Goal: Task Accomplishment & Management: Complete application form

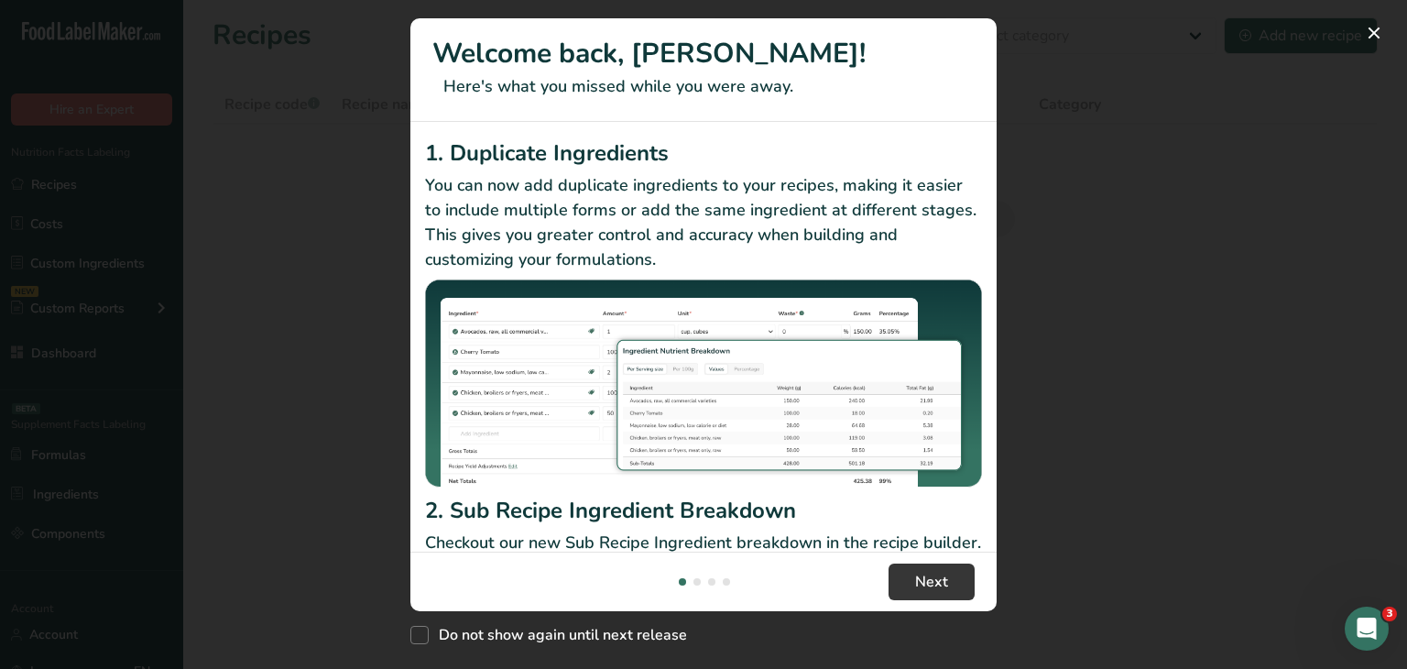
click at [565, 52] on div "New Features" at bounding box center [703, 334] width 1407 height 669
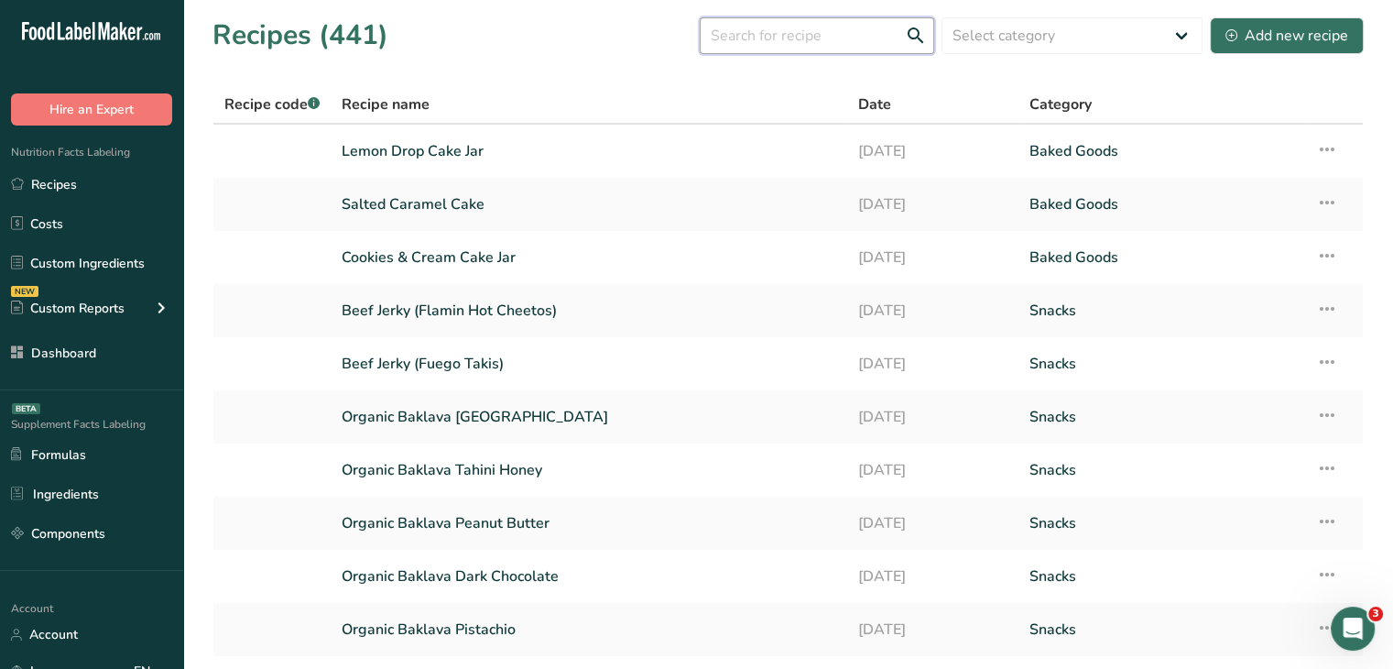
click at [814, 33] on input "text" at bounding box center [817, 35] width 235 height 37
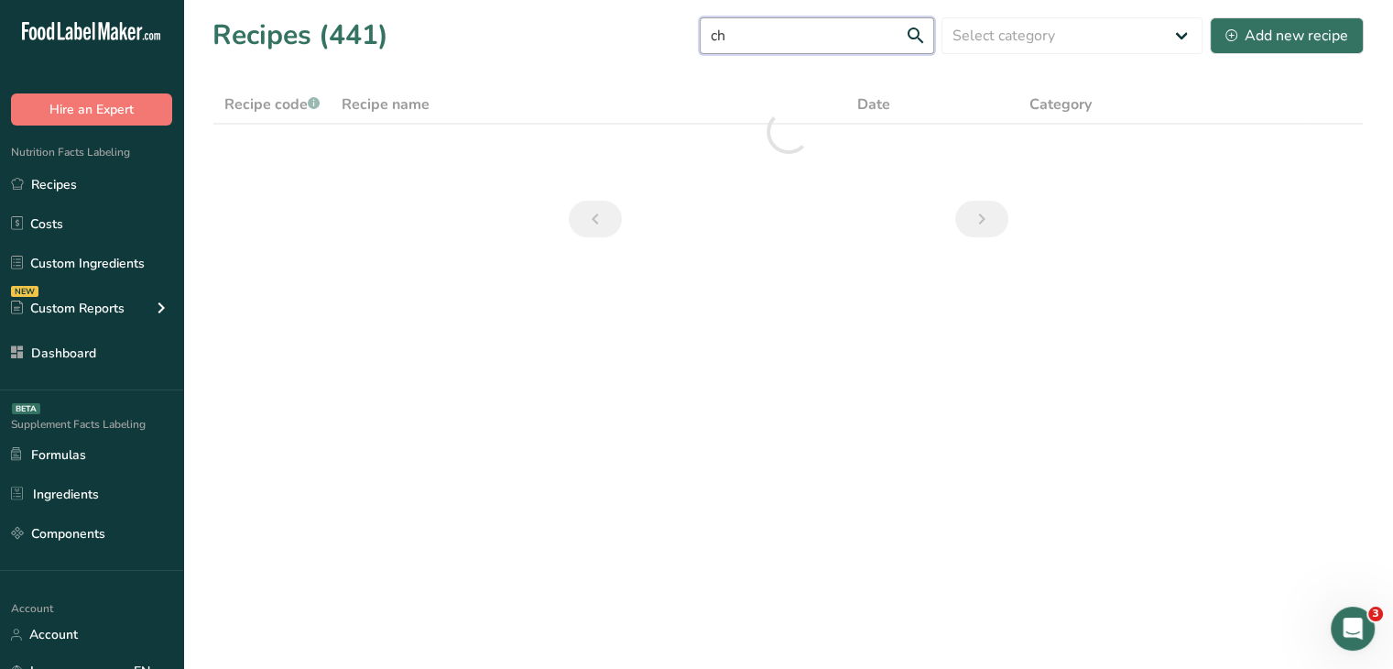
type input "c"
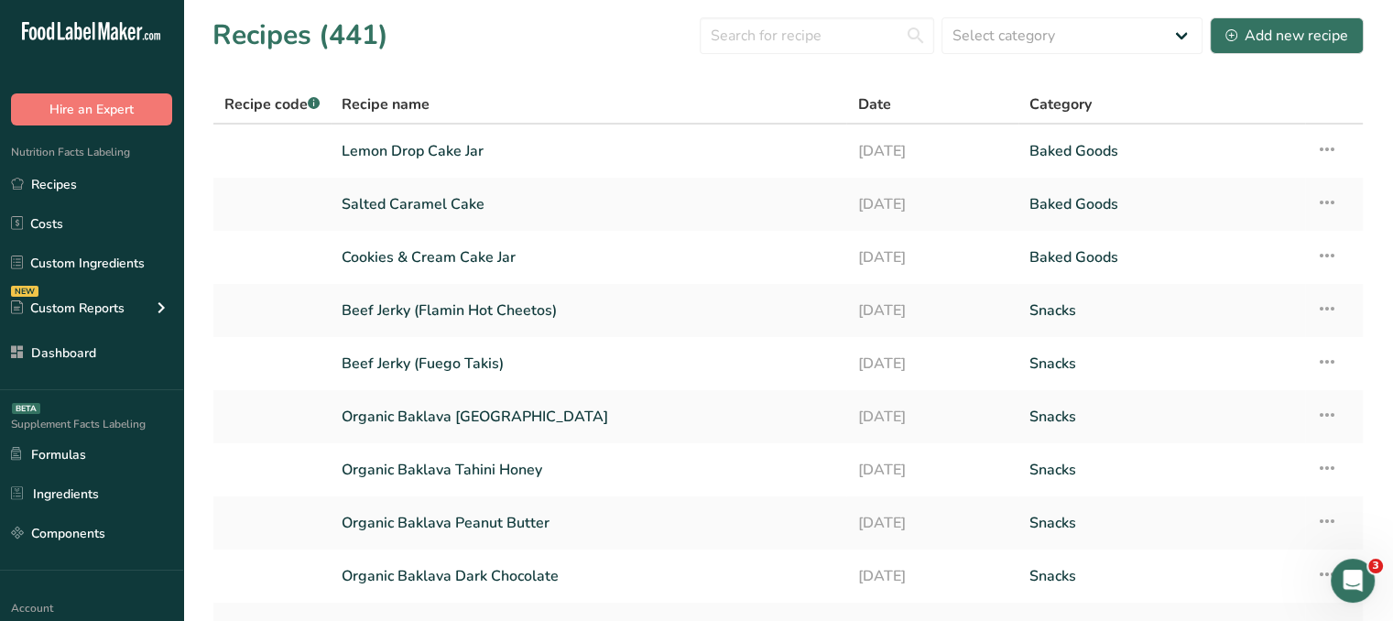
click at [561, 38] on div "Recipes (441) Select category All Baked Goods Beverages Cold Cuts Cold Cutss Co…" at bounding box center [788, 35] width 1151 height 41
click at [817, 27] on input "text" at bounding box center [817, 35] width 235 height 37
click at [1287, 38] on div "Add new recipe" at bounding box center [1287, 36] width 123 height 22
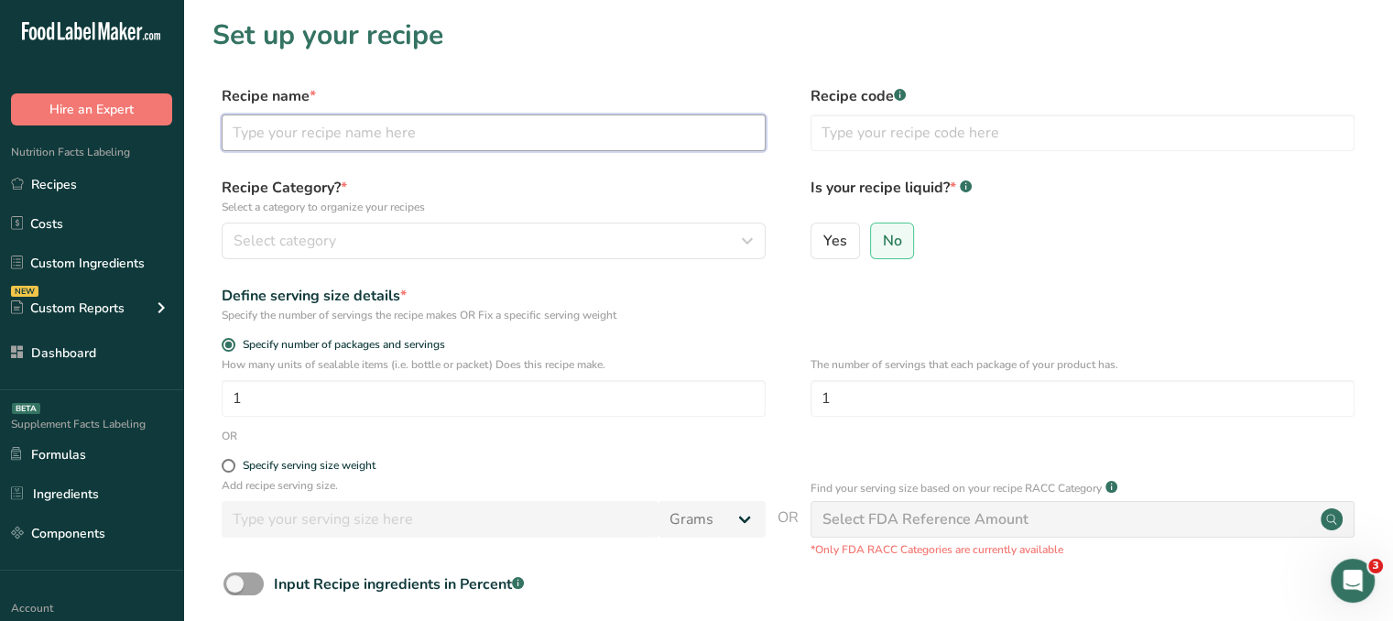
click at [416, 120] on input "text" at bounding box center [494, 133] width 544 height 37
type input "Chocolate Cookies"
click at [747, 173] on form "Recipe name * Chocolate Cookies Recipe code .a-a{fill:#347362;}.b-a{fill:#fff;}…" at bounding box center [788, 409] width 1151 height 649
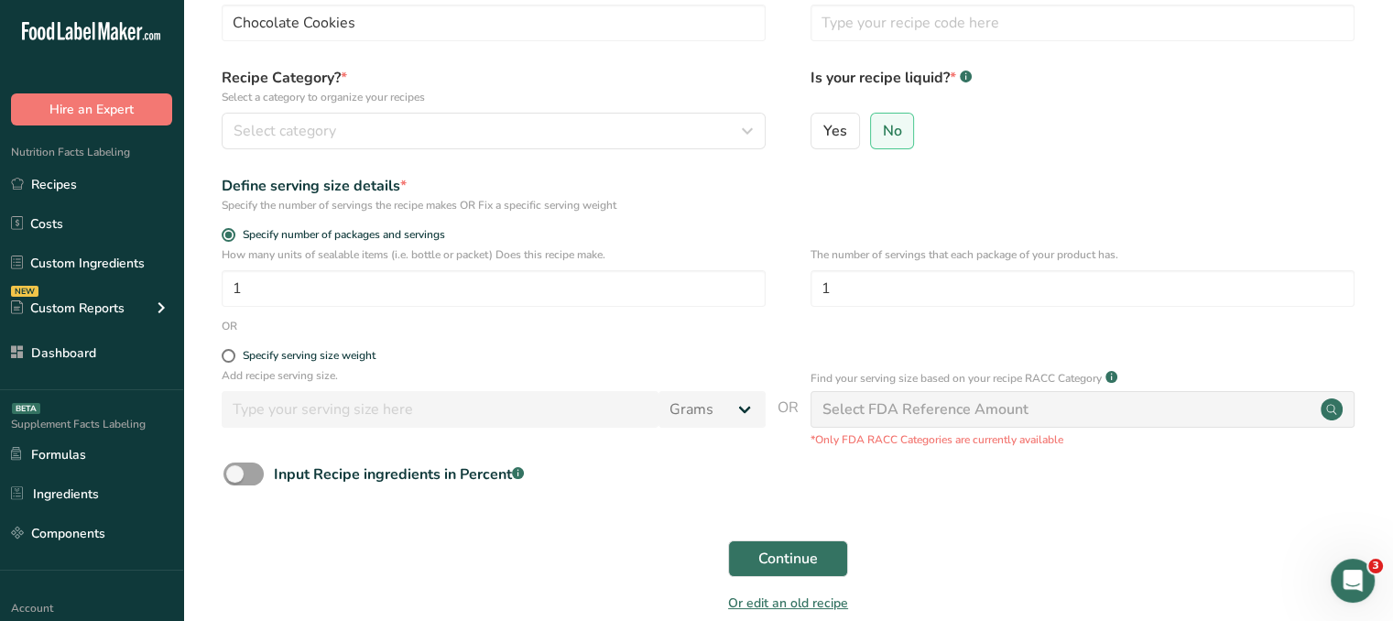
scroll to position [18, 0]
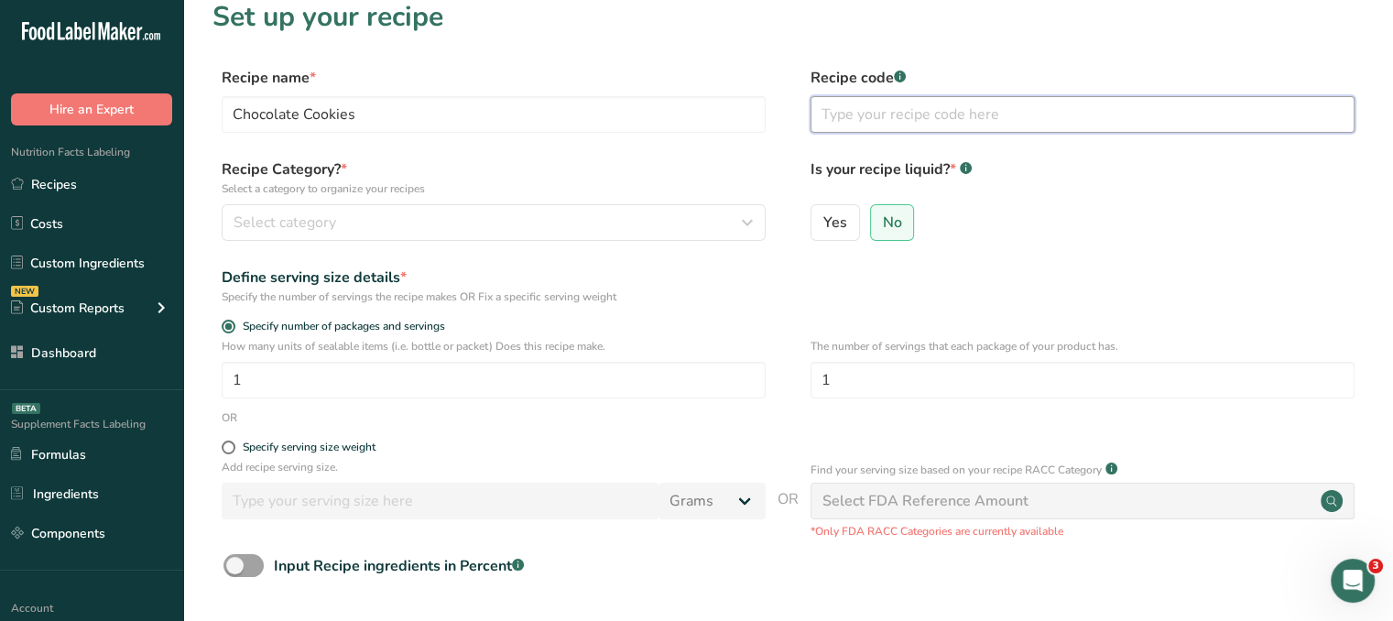
click at [842, 110] on input "text" at bounding box center [1083, 114] width 544 height 37
type input "CHOC 1"
click at [601, 216] on div "Select category" at bounding box center [488, 223] width 509 height 22
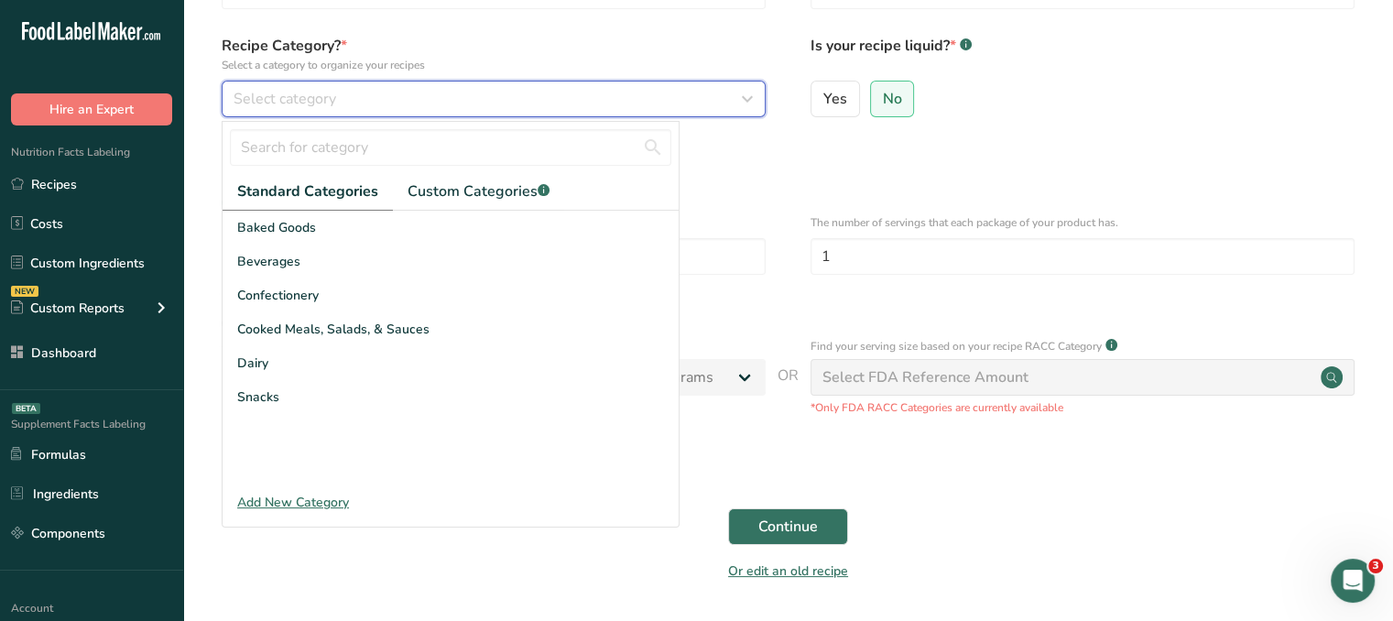
scroll to position [110, 0]
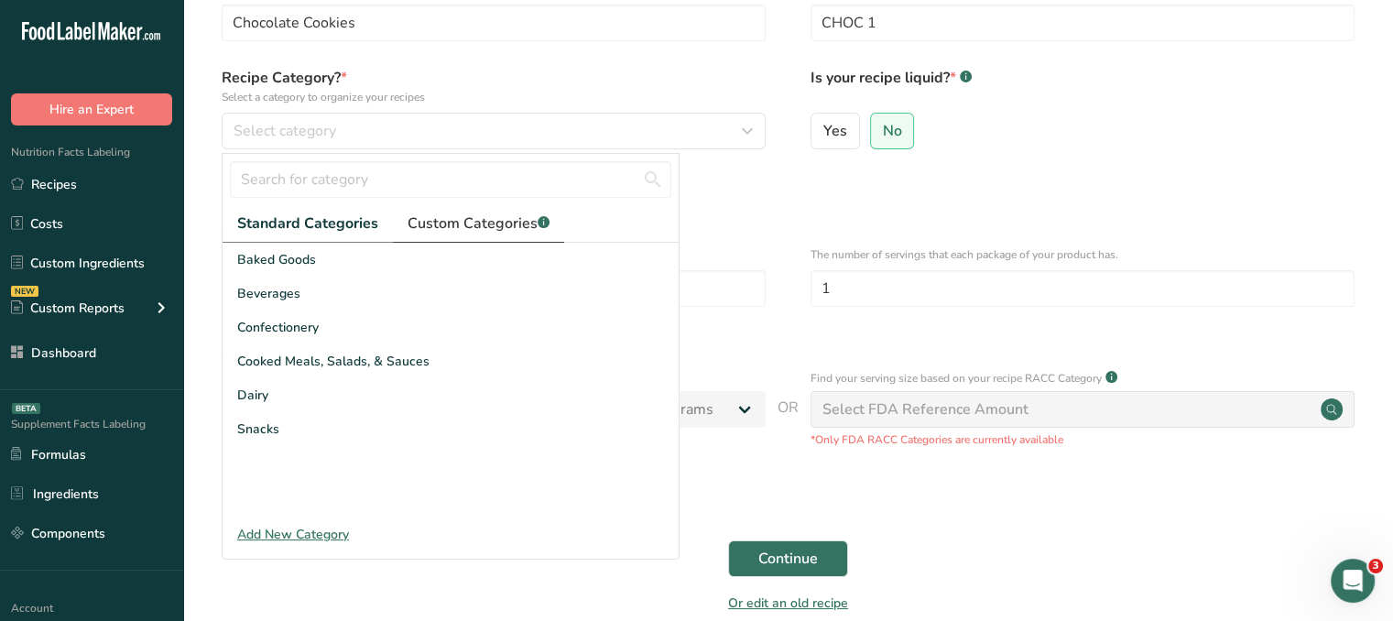
click at [531, 210] on link "Custom Categories .a-a{fill:#347362;}.b-a{fill:#fff;}" at bounding box center [478, 224] width 171 height 38
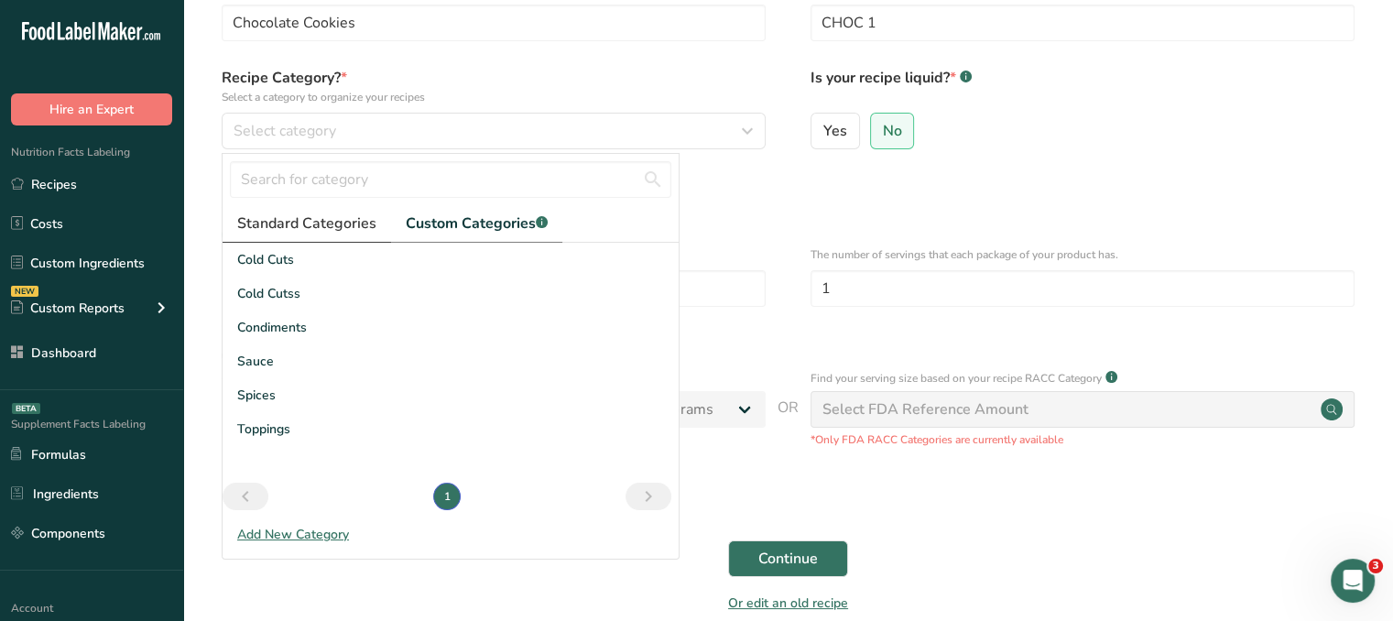
click at [339, 221] on span "Standard Categories" at bounding box center [306, 224] width 139 height 22
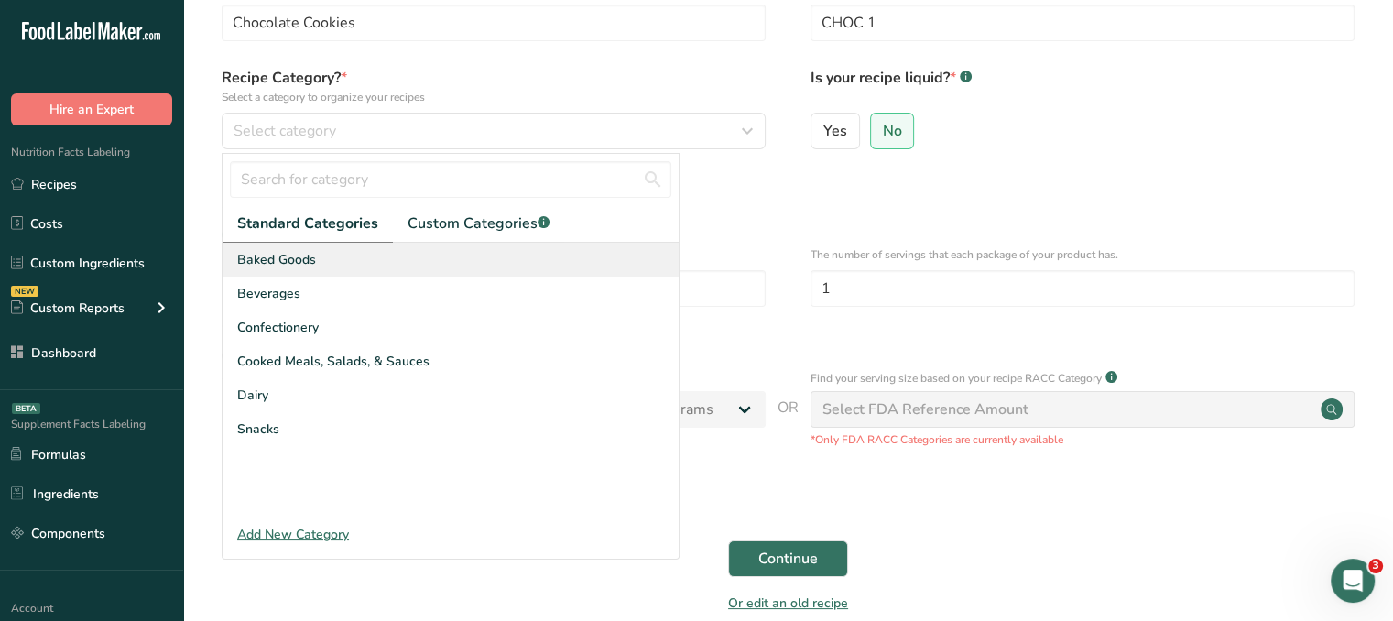
click at [302, 259] on span "Baked Goods" at bounding box center [276, 259] width 79 height 19
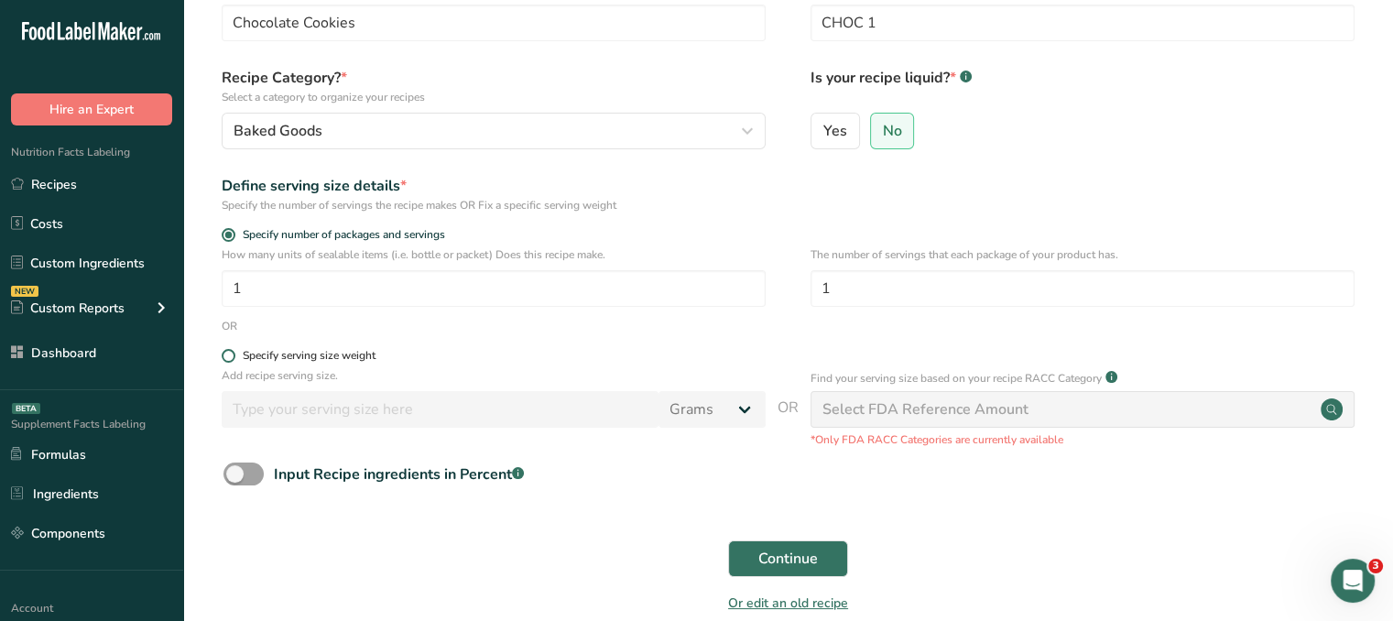
click at [256, 353] on div "Specify serving size weight" at bounding box center [309, 356] width 133 height 14
click at [234, 353] on input "Specify serving size weight" at bounding box center [228, 356] width 12 height 12
radio input "true"
radio input "false"
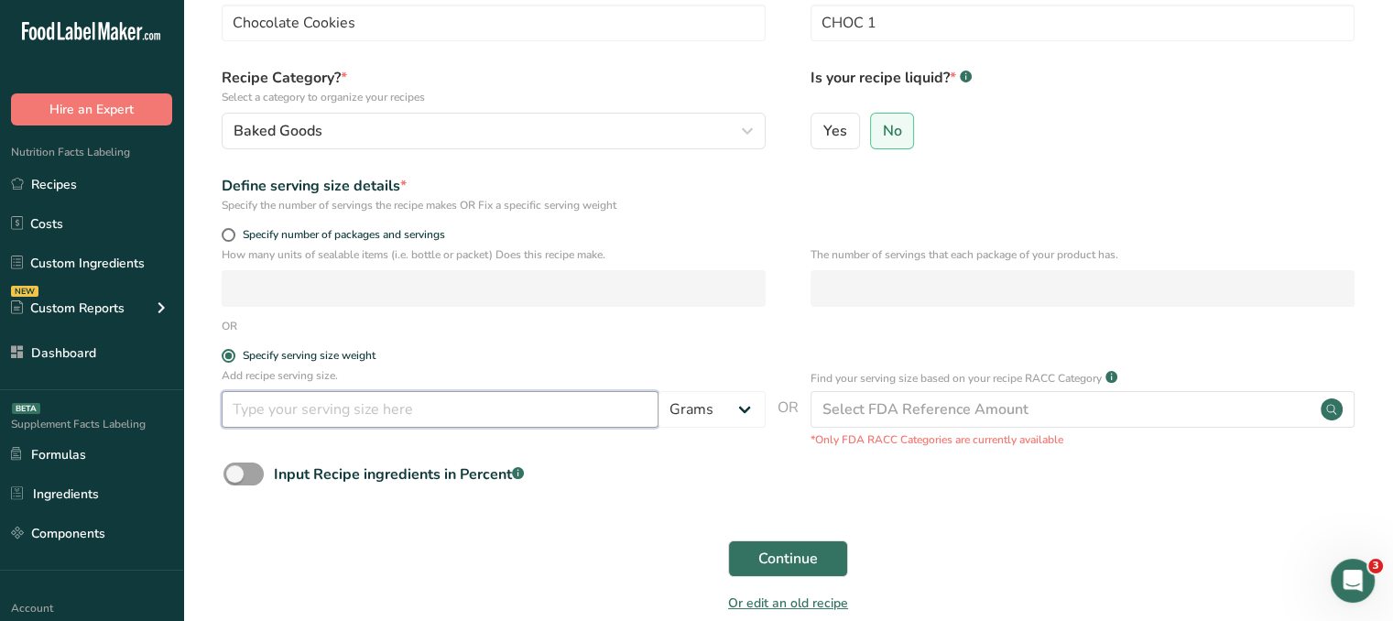
click at [572, 421] on input "number" at bounding box center [440, 409] width 437 height 37
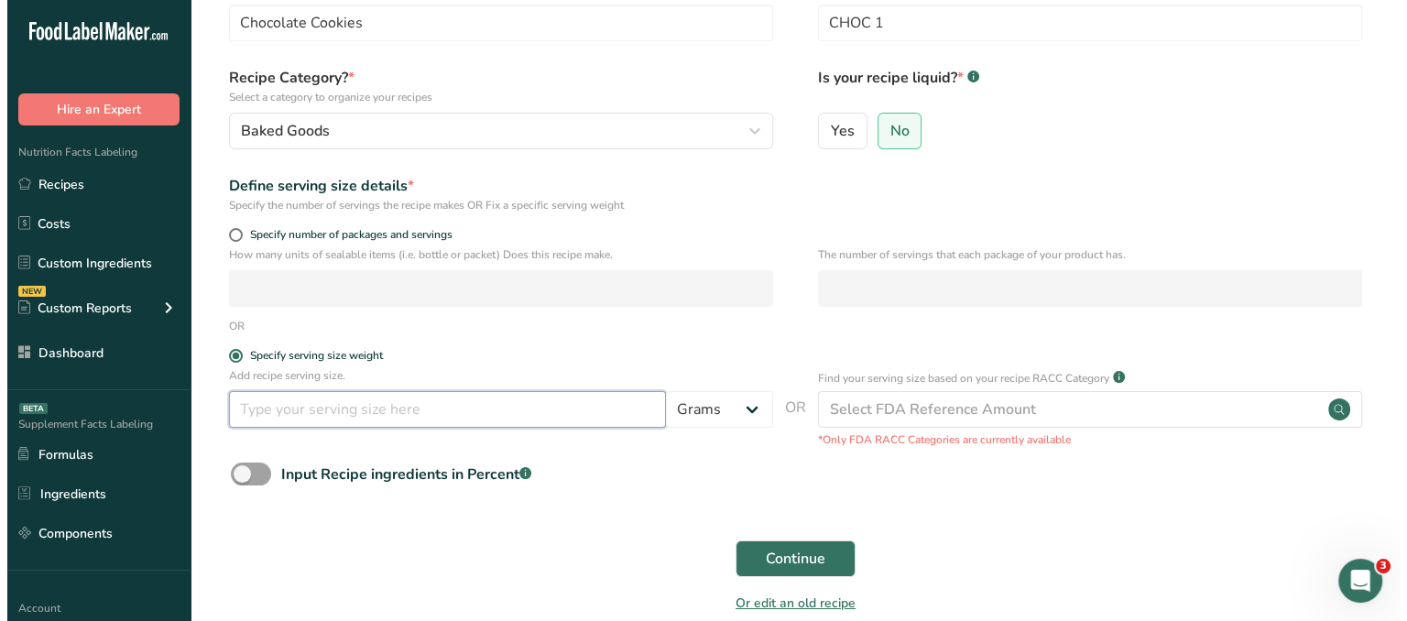
scroll to position [202, 0]
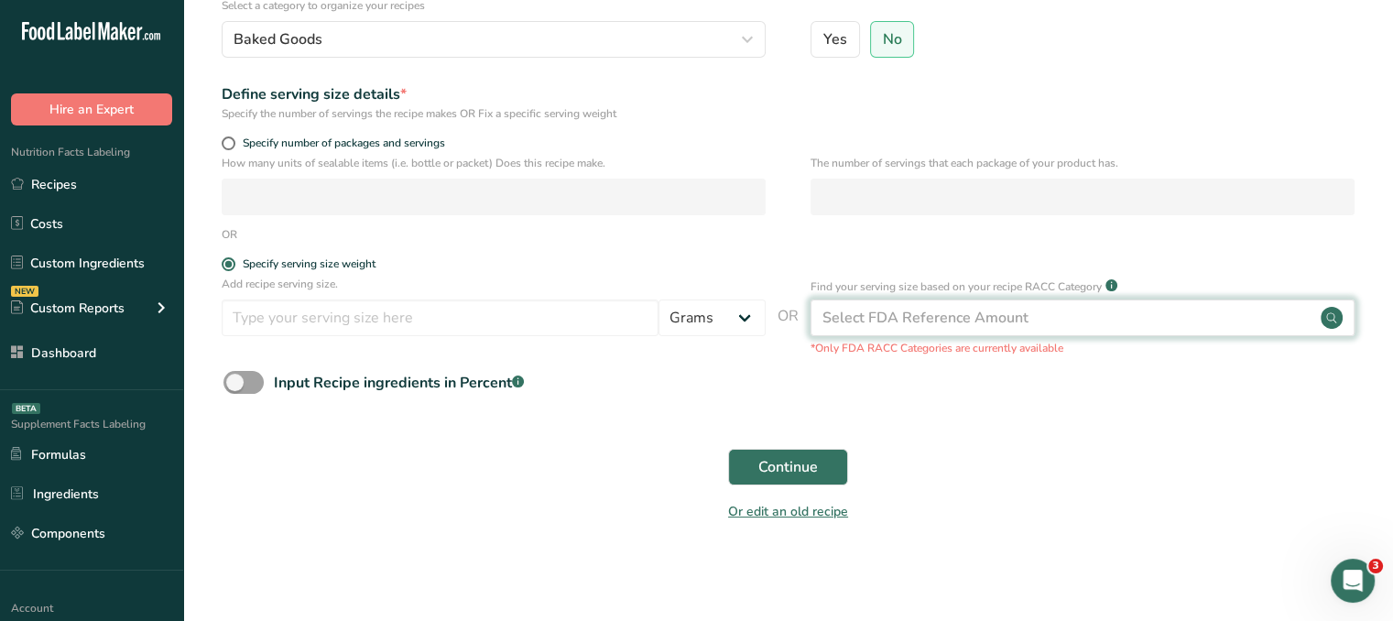
click at [1140, 317] on div "Select FDA Reference Amount" at bounding box center [1083, 318] width 544 height 37
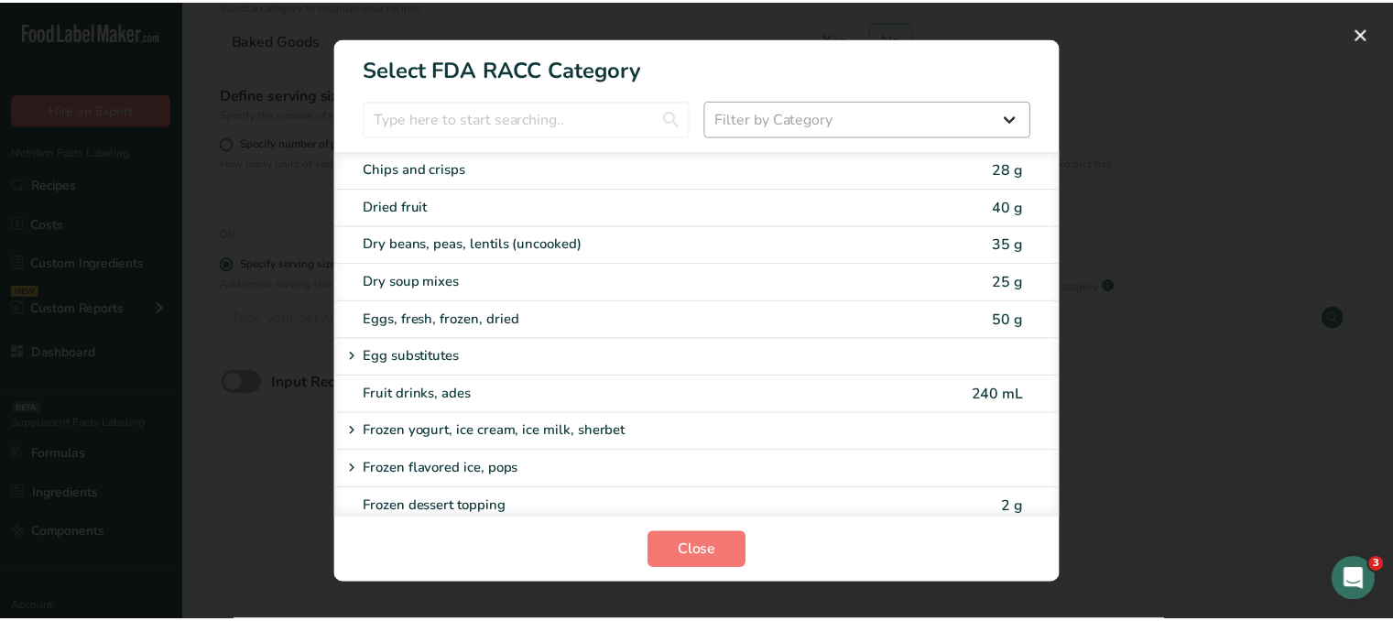
scroll to position [1191, 0]
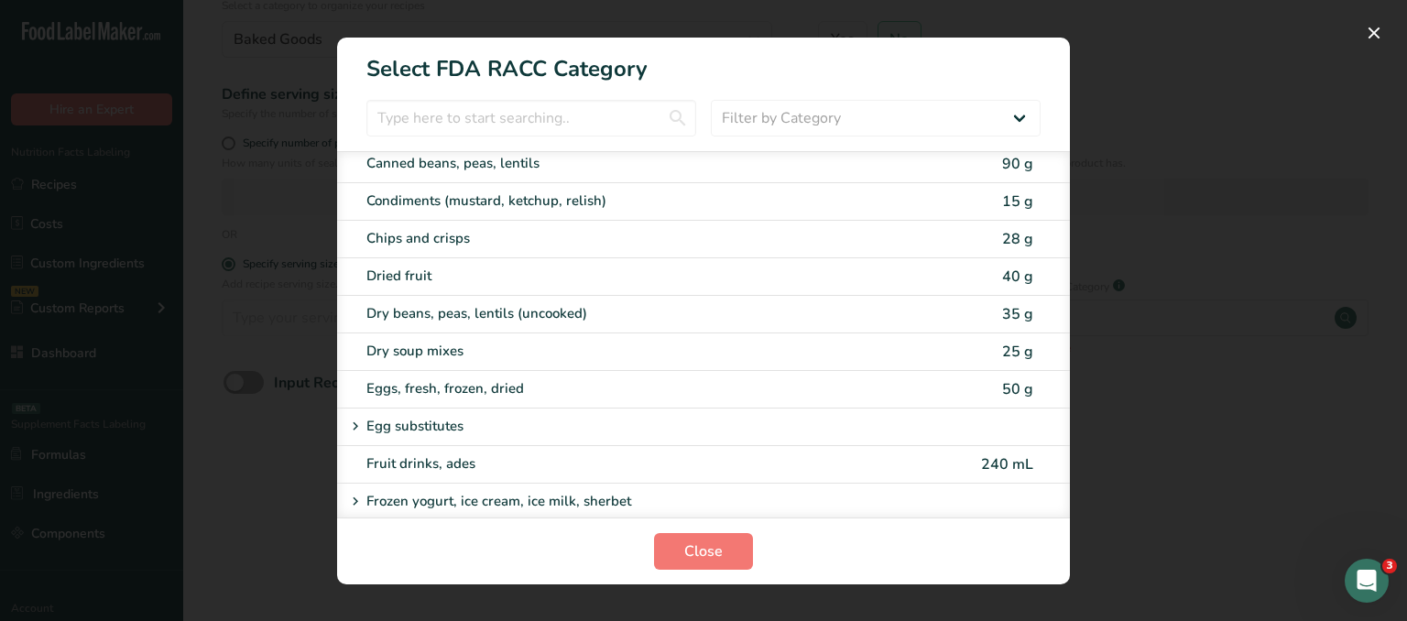
click at [1378, 16] on div "RACC Category Selection Modal" at bounding box center [703, 310] width 1407 height 621
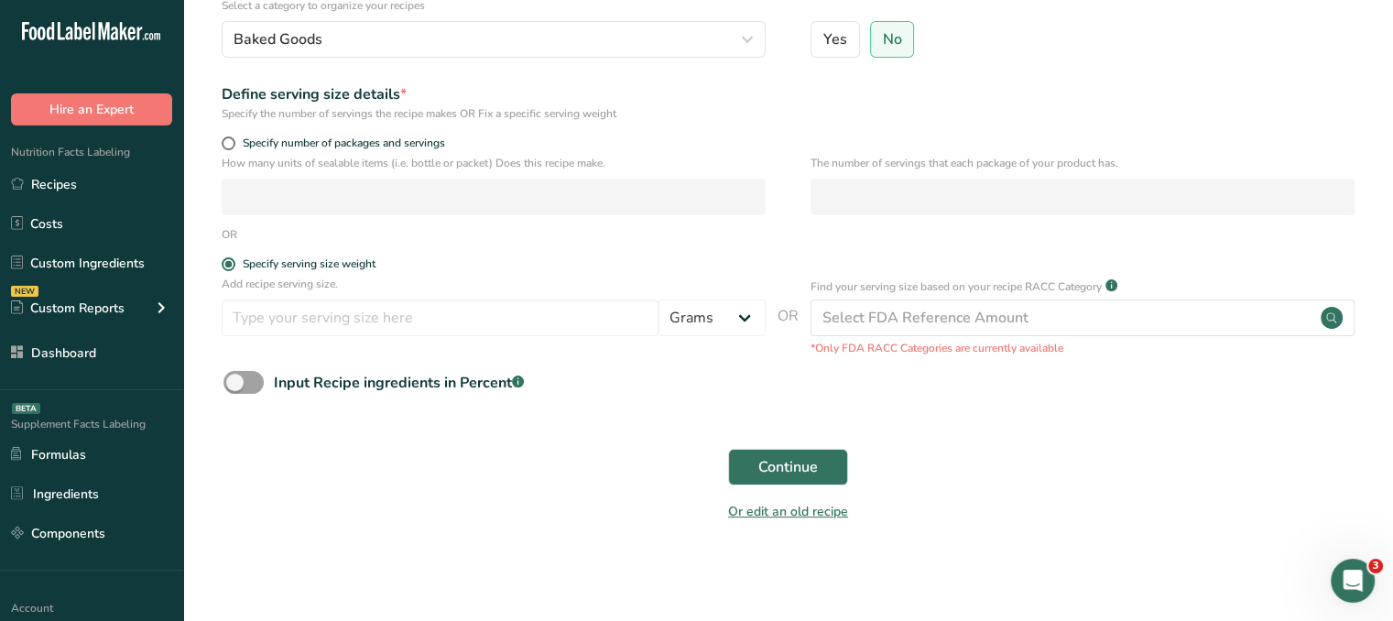
click at [1369, 28] on section "Set up your recipe Recipe name * Chocolate Cookies Recipe code .a-a{fill:#34736…" at bounding box center [788, 180] width 1210 height 764
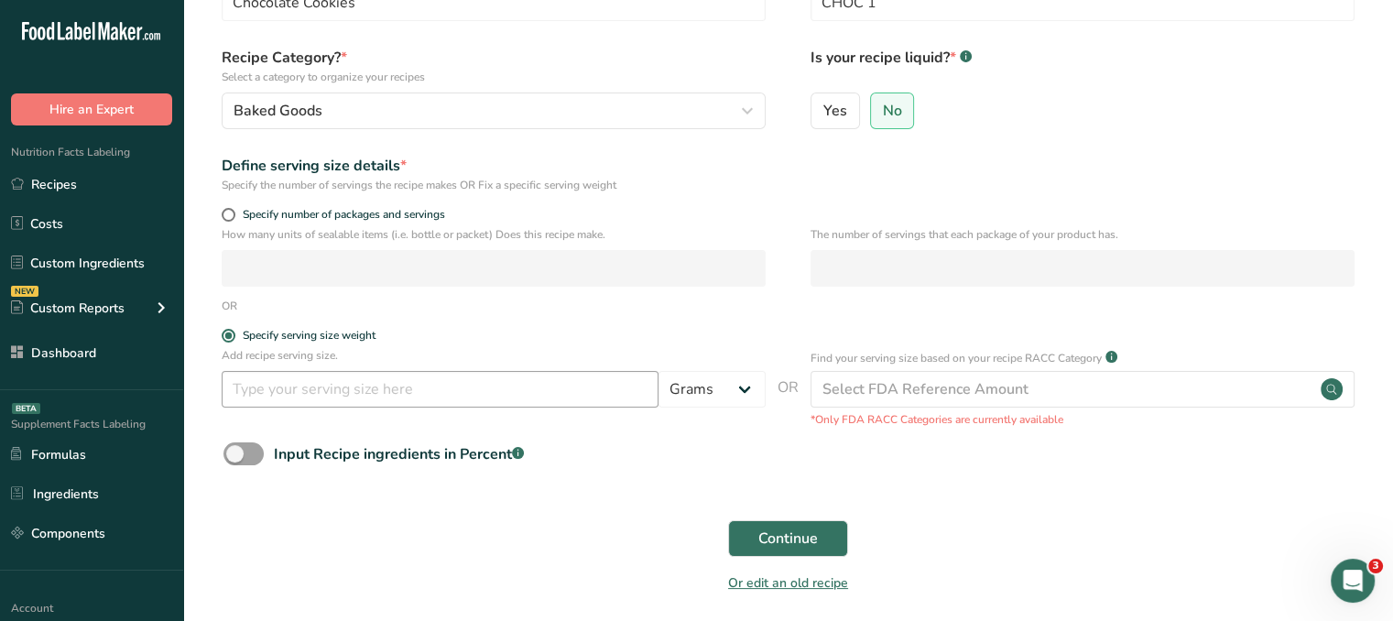
scroll to position [110, 0]
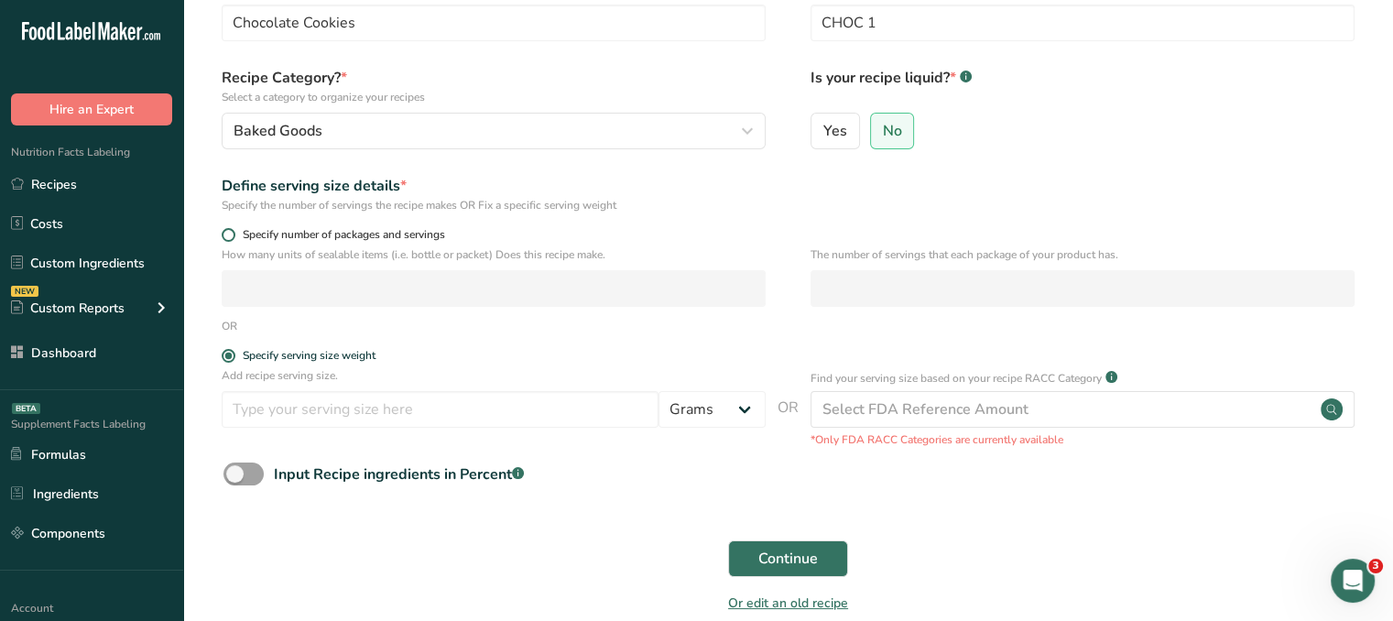
click at [233, 233] on span at bounding box center [229, 235] width 14 height 14
click at [233, 233] on input "Specify number of packages and servings" at bounding box center [228, 235] width 12 height 12
radio input "true"
radio input "false"
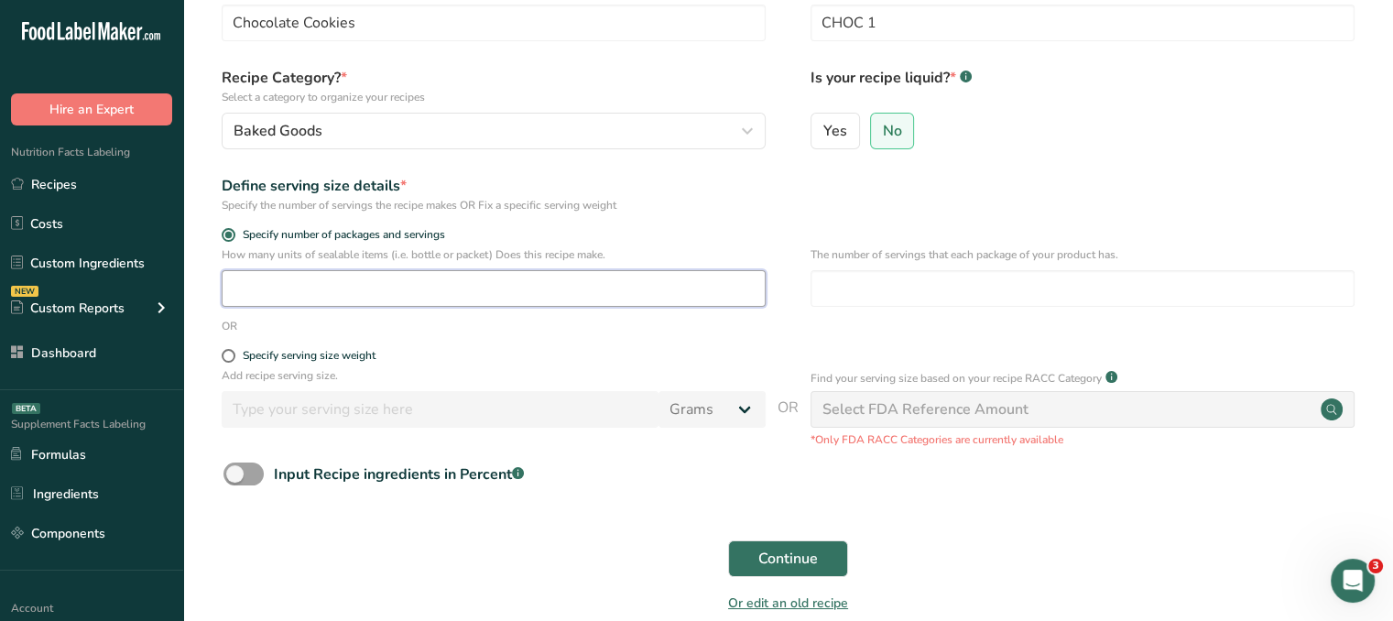
click at [491, 282] on input "number" at bounding box center [494, 288] width 544 height 37
type input "1"
click at [864, 298] on input "number" at bounding box center [1083, 288] width 544 height 37
type input "4"
click at [835, 556] on button "Continue" at bounding box center [788, 558] width 120 height 37
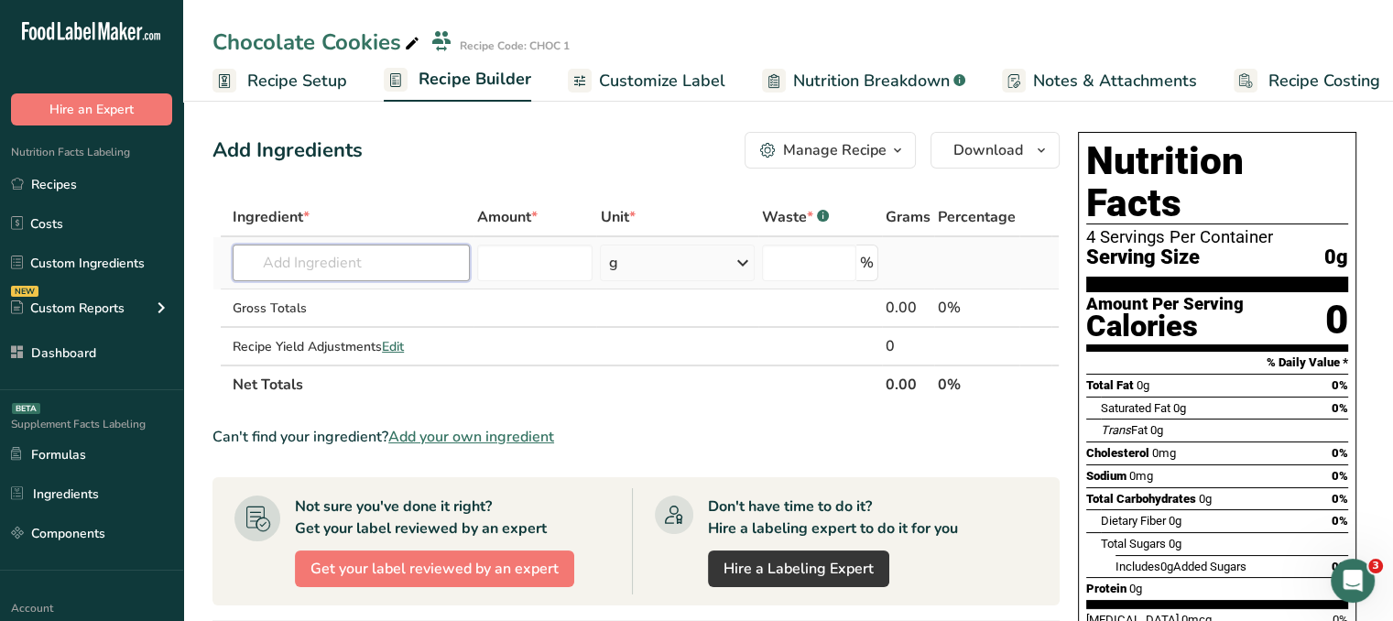
click at [272, 276] on input "text" at bounding box center [351, 263] width 237 height 37
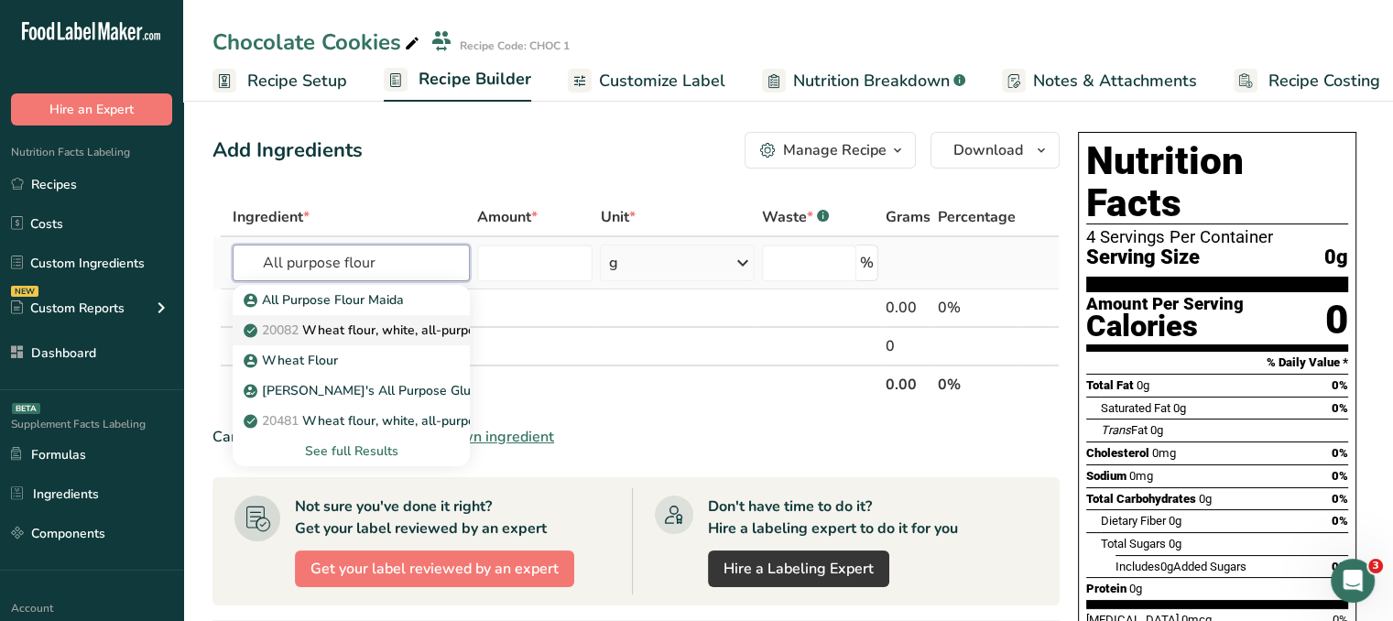
type input "All purpose flour"
click at [419, 338] on p "20082 Wheat flour, white, all-purpose, self-rising, enriched" at bounding box center [429, 330] width 364 height 19
type input "Wheat flour, white, all-purpose, self-rising, enriched"
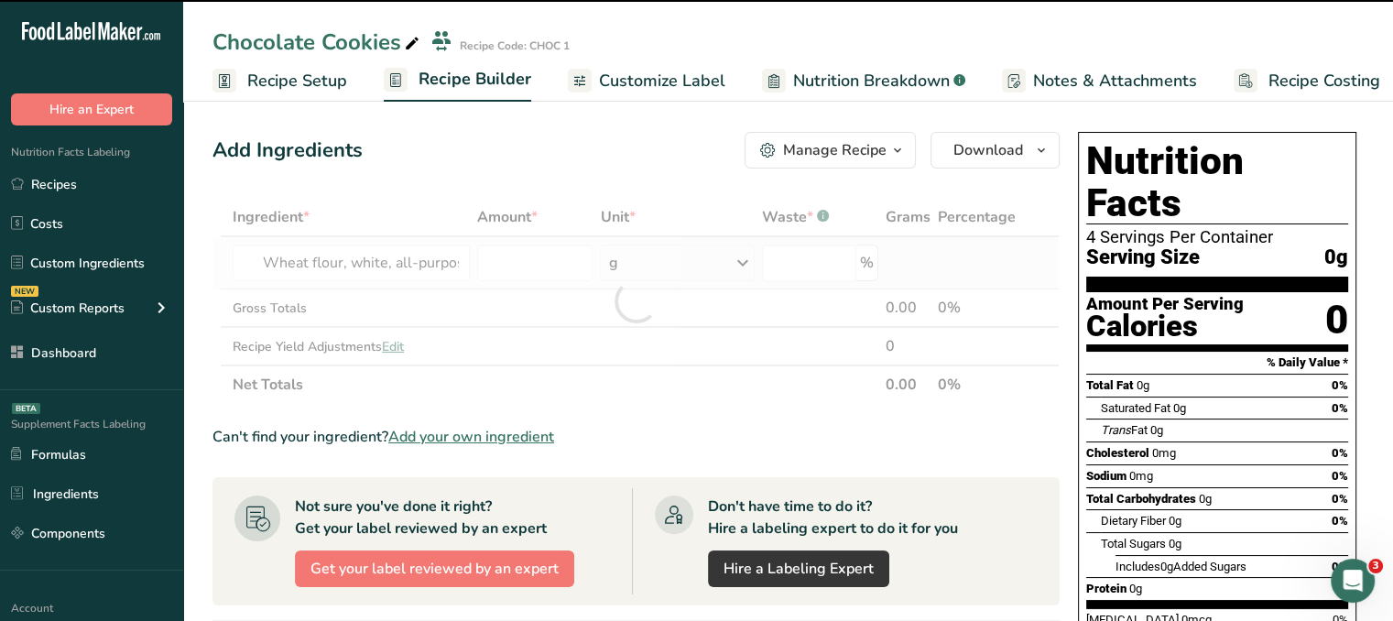
type input "0"
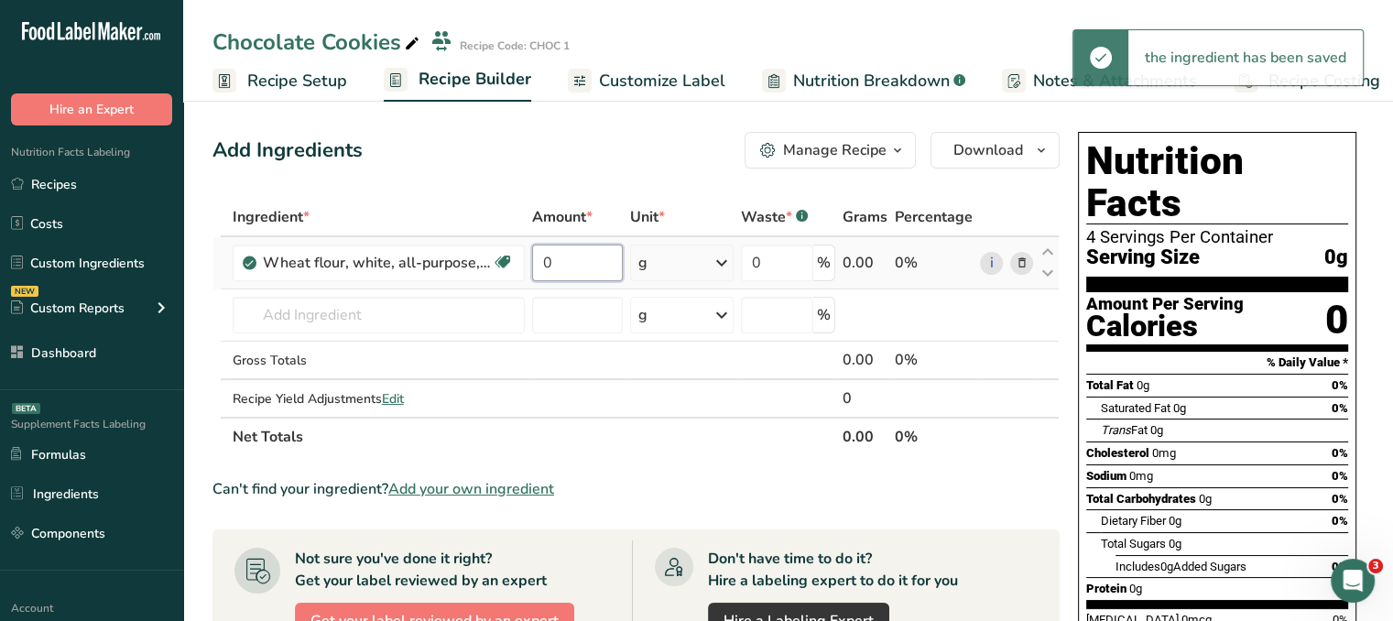
click at [575, 254] on input "0" at bounding box center [578, 263] width 92 height 37
click at [704, 265] on div "Ingredient * Amount * Unit * Waste * .a-a{fill:#347362;}.b-a{fill:#fff;} Grams …" at bounding box center [636, 327] width 847 height 258
click at [714, 279] on div "g" at bounding box center [682, 263] width 104 height 37
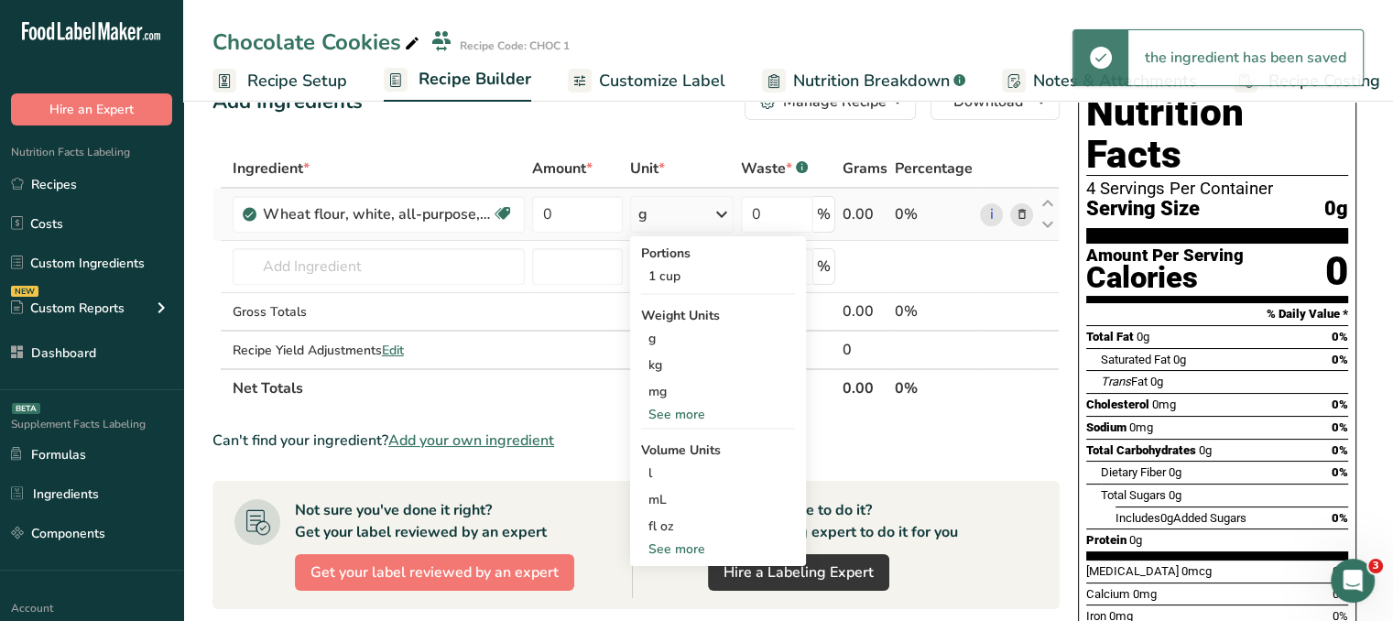
scroll to position [92, 0]
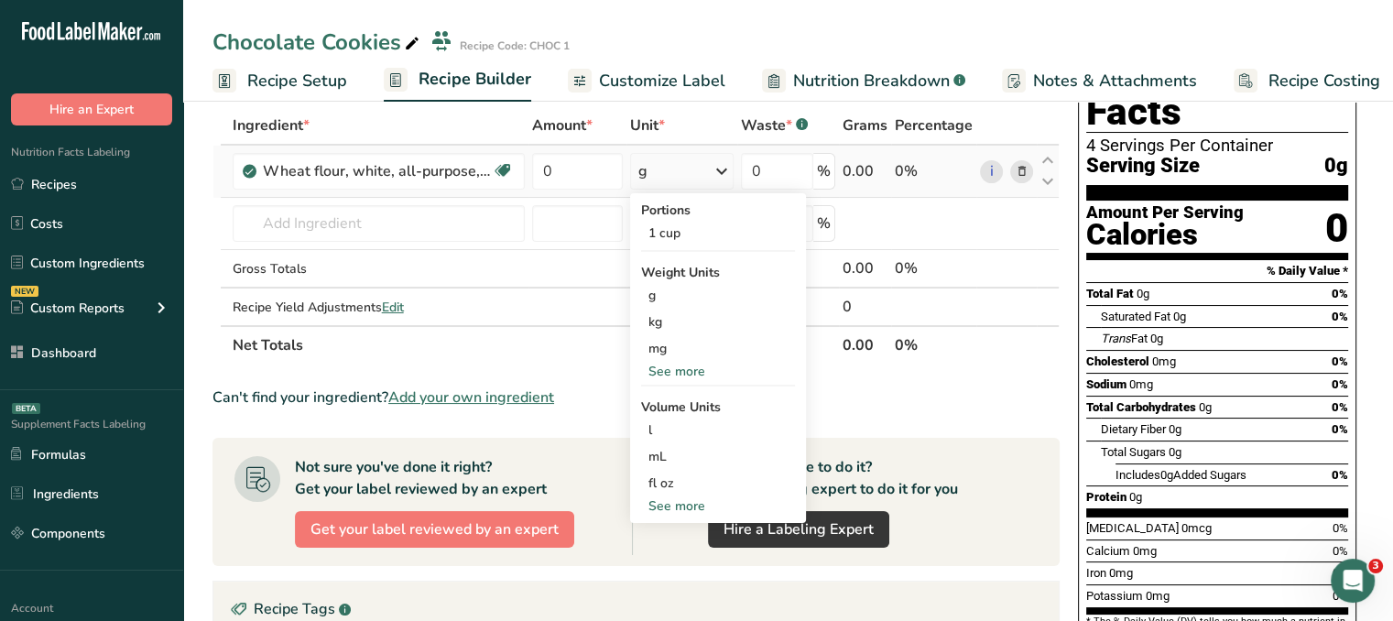
click at [695, 378] on div "See more" at bounding box center [718, 371] width 154 height 19
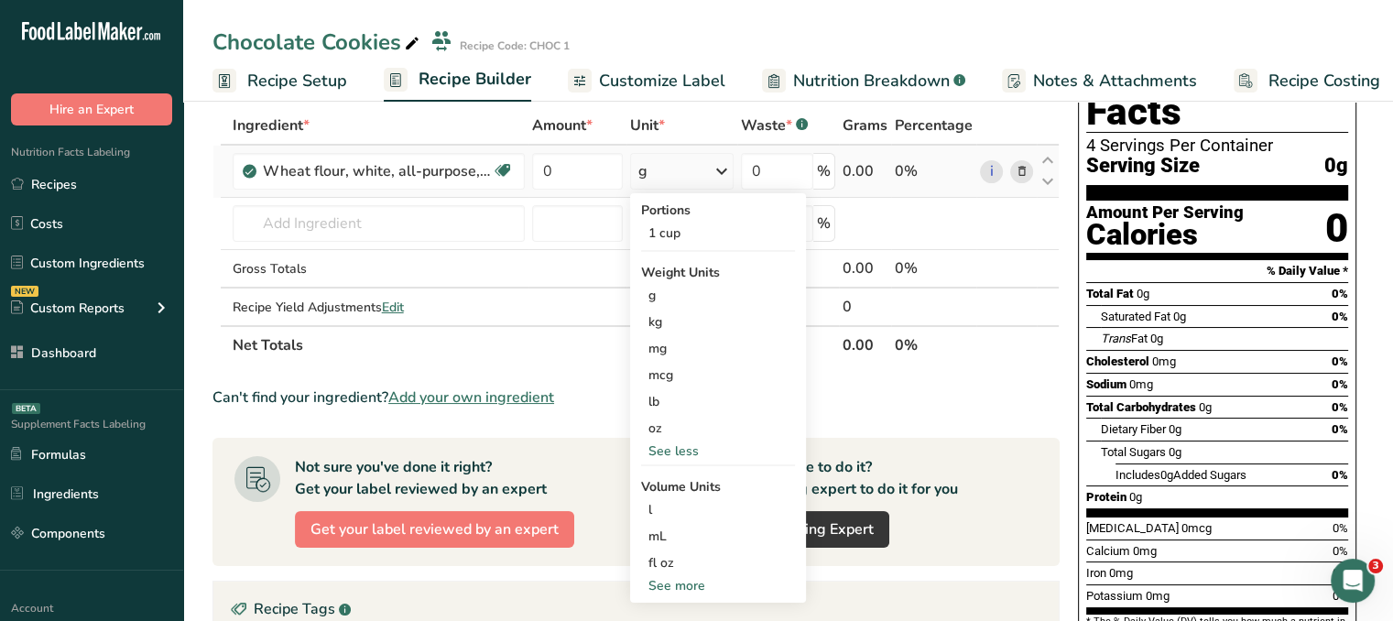
scroll to position [275, 0]
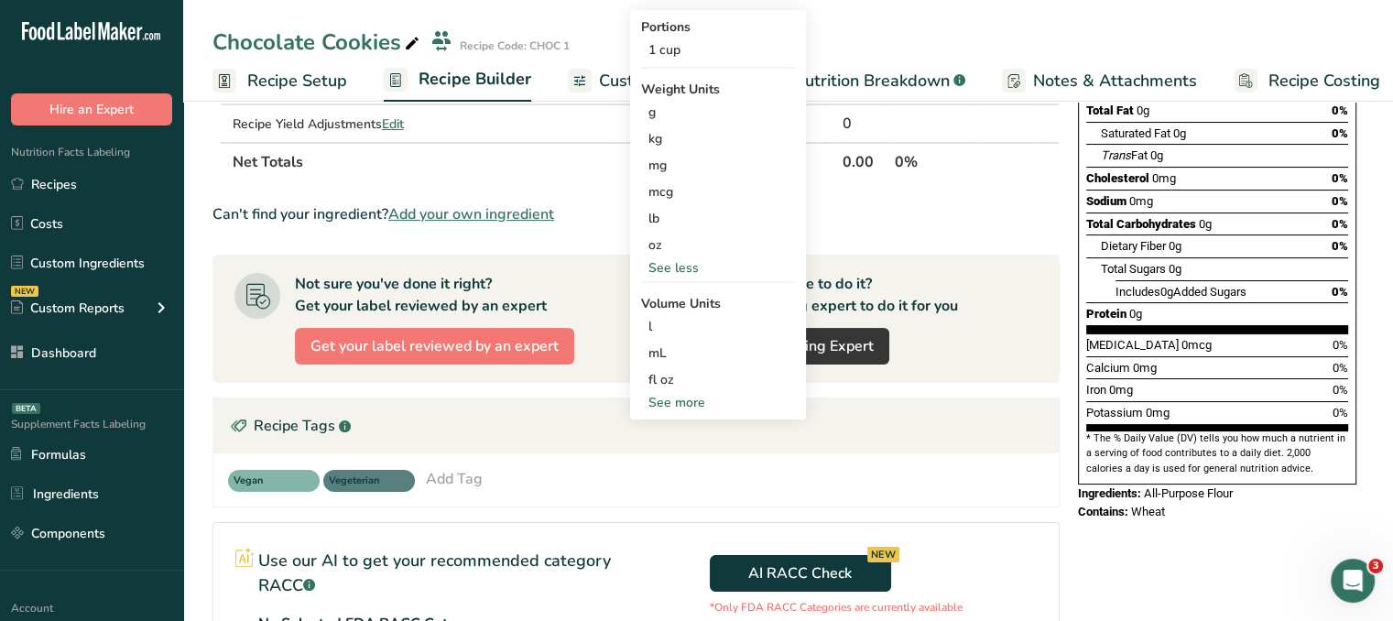
click at [702, 405] on div "See more" at bounding box center [718, 402] width 154 height 19
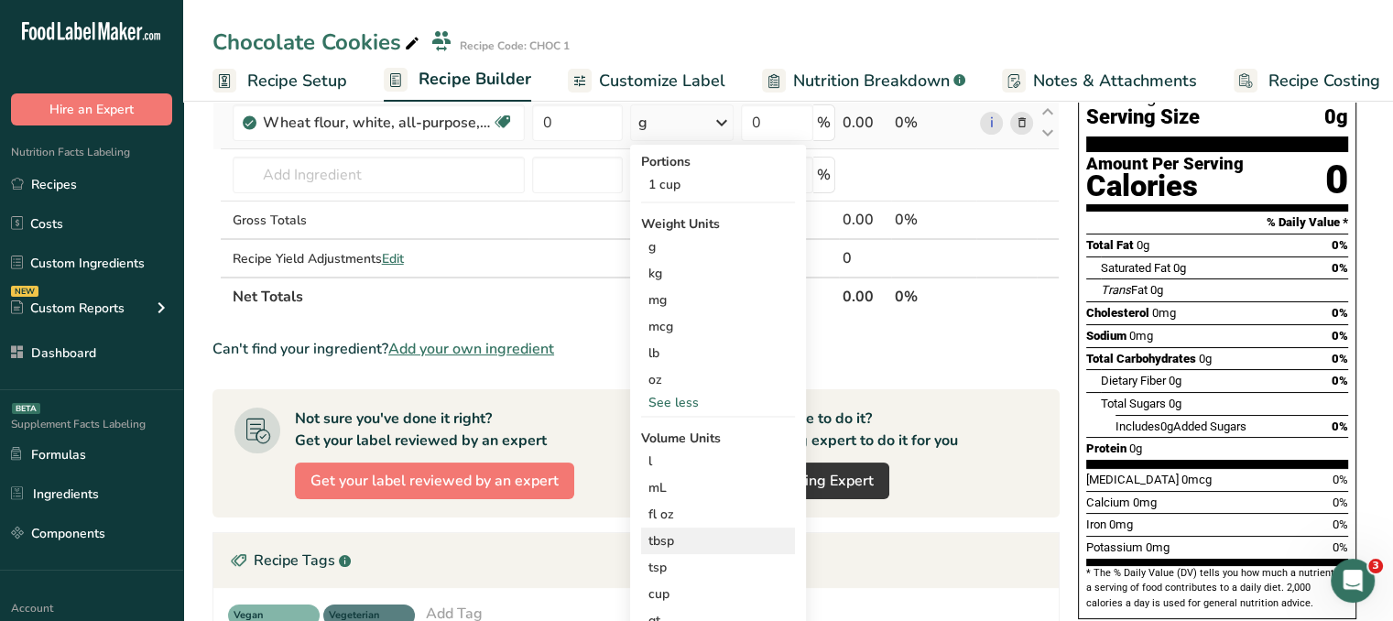
scroll to position [0, 0]
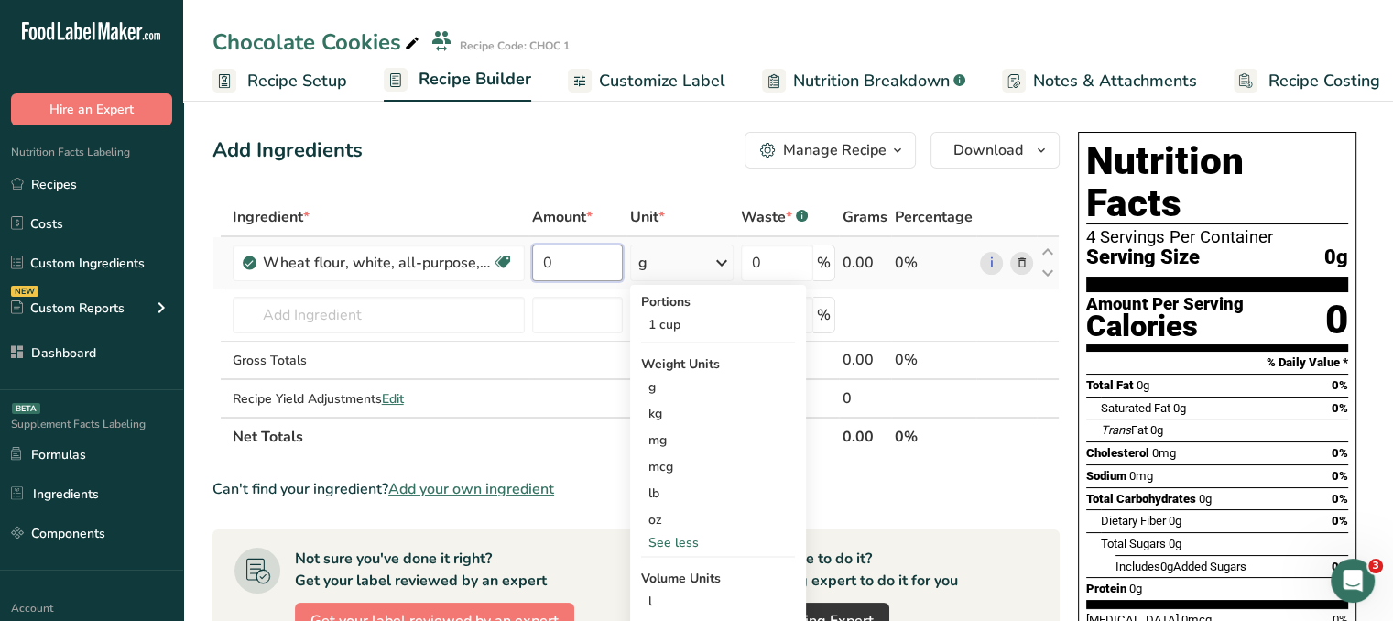
drag, startPoint x: 583, startPoint y: 256, endPoint x: 529, endPoint y: 254, distance: 54.1
click at [529, 255] on td "0" at bounding box center [578, 263] width 99 height 52
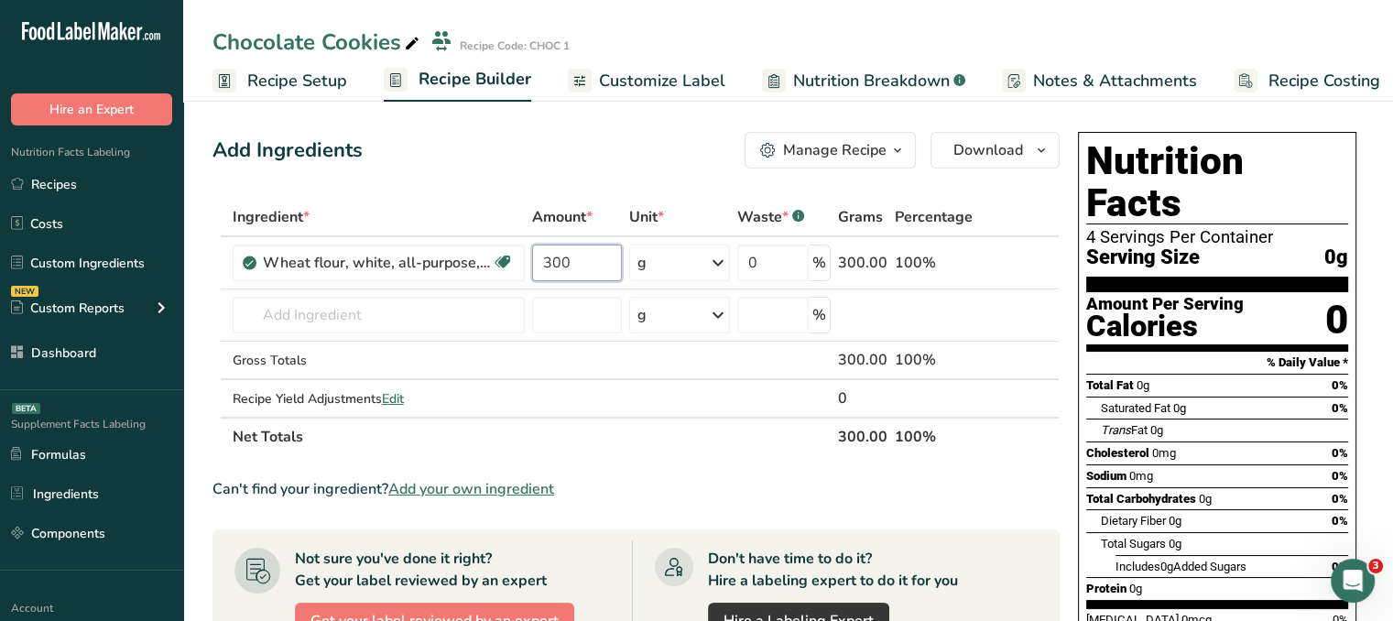
type input "300"
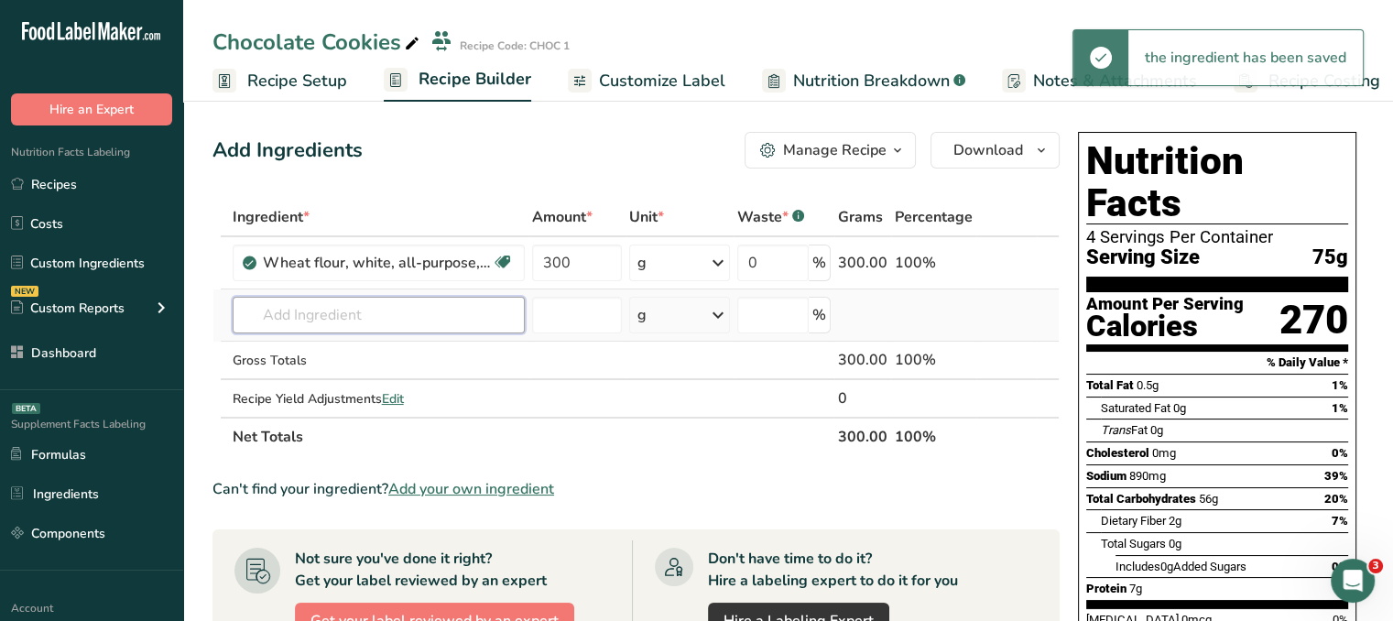
click at [359, 309] on input "text" at bounding box center [379, 315] width 292 height 37
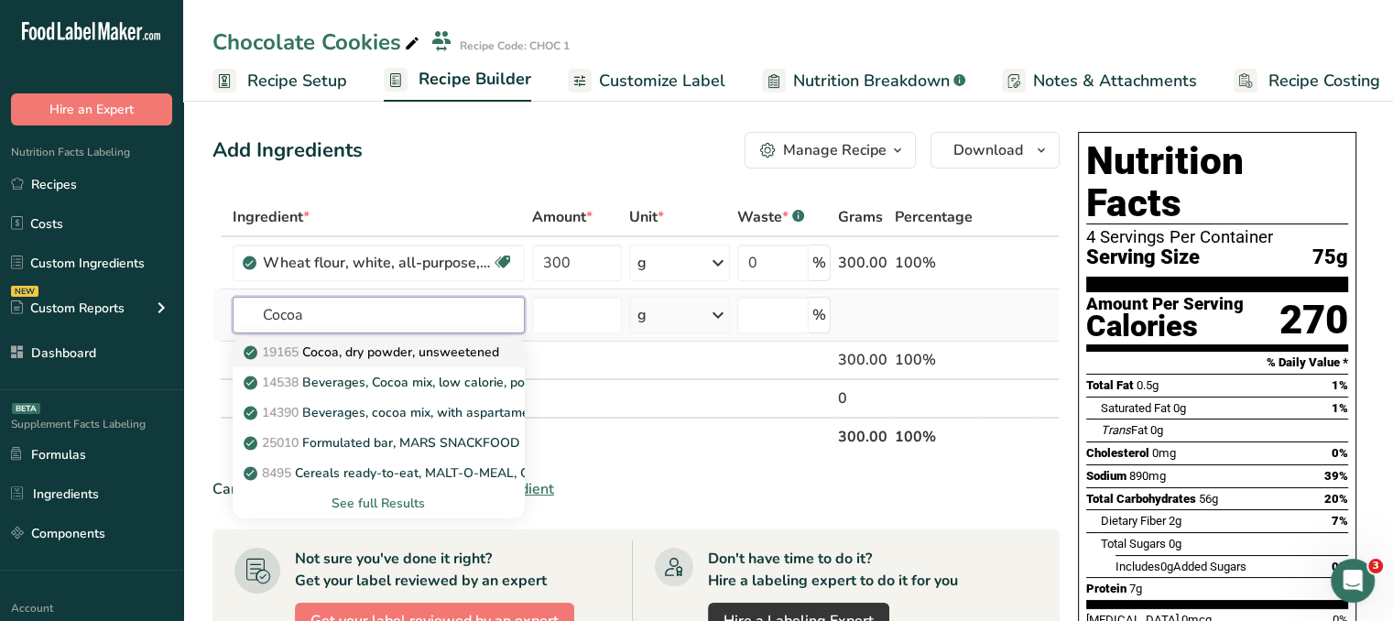
type input "Cocoa"
click at [408, 348] on p "19165 Cocoa, dry powder, unsweetened" at bounding box center [373, 352] width 252 height 19
type input "Cocoa, dry powder, unsweetened"
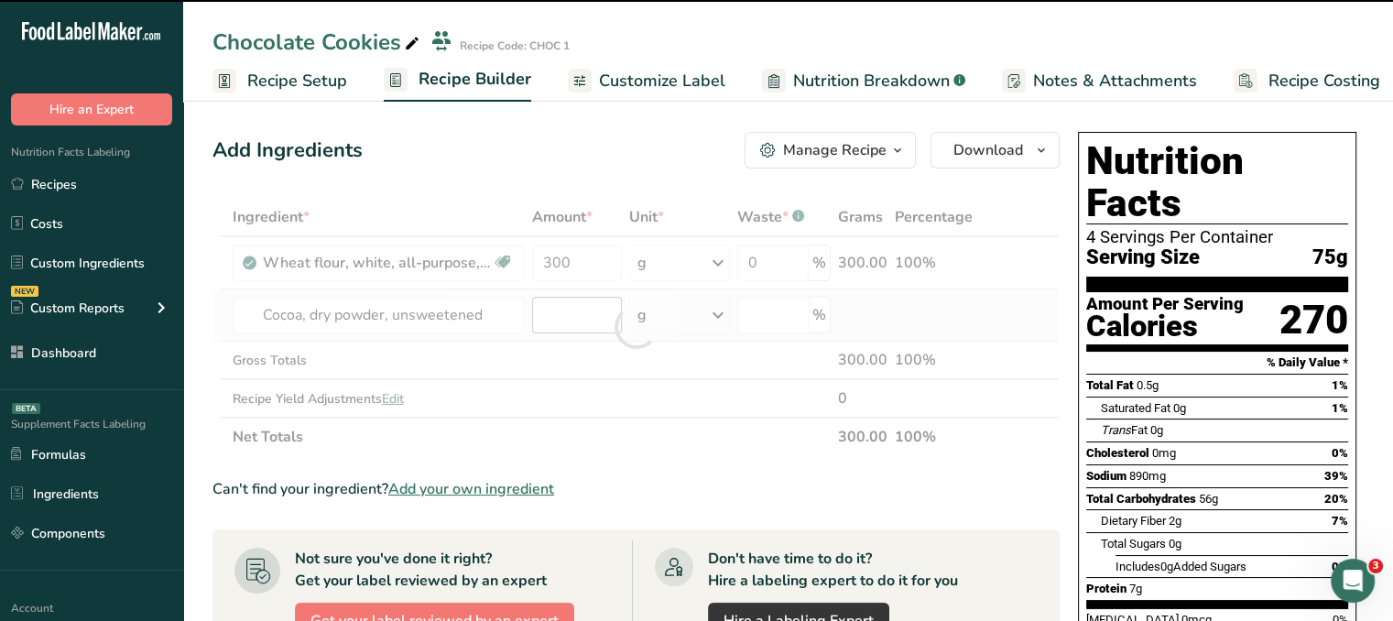
type input "0"
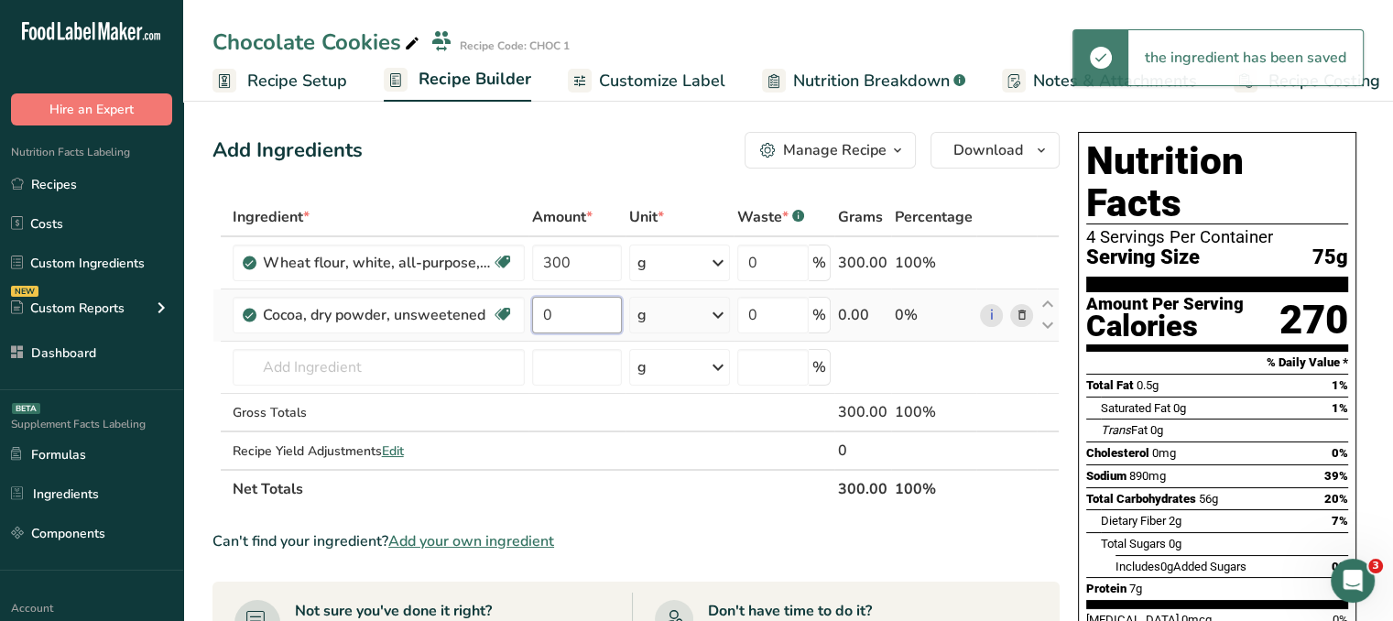
drag, startPoint x: 561, startPoint y: 302, endPoint x: 529, endPoint y: 294, distance: 32.2
click at [529, 294] on td "0" at bounding box center [577, 315] width 97 height 52
type input "50"
click at [535, 156] on div "Add Ingredients Manage Recipe Delete Recipe Duplicate Recipe Scale Recipe Save …" at bounding box center [636, 150] width 847 height 37
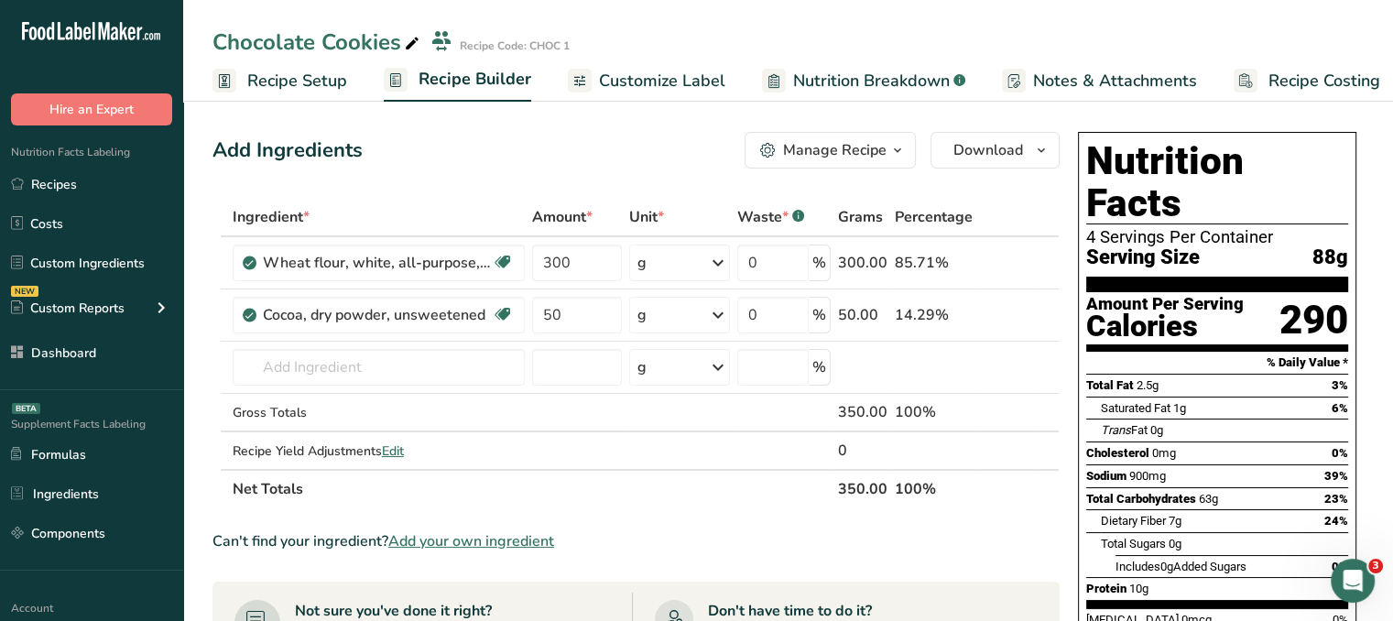
click at [501, 541] on span "Add your own ingredient" at bounding box center [471, 541] width 166 height 22
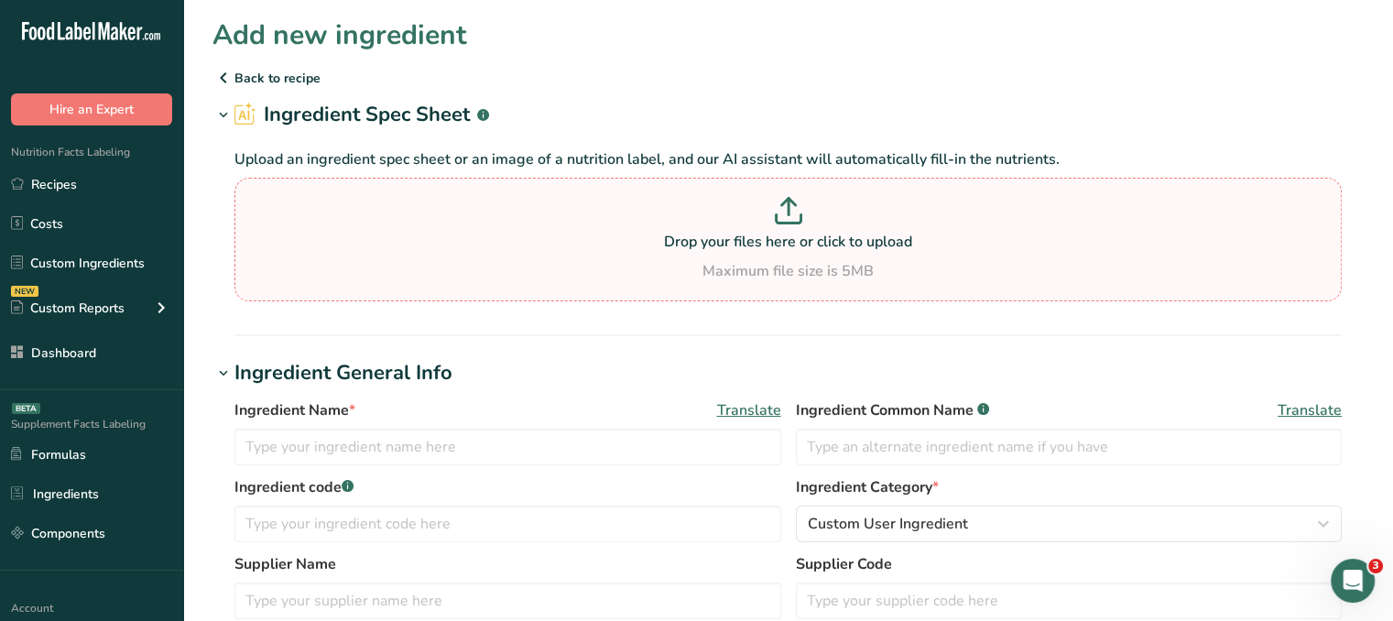
click at [789, 235] on p "Drop your files here or click to upload" at bounding box center [788, 242] width 1098 height 22
click at [789, 235] on input "Drop your files here or click to upload Maximum file size is 5MB" at bounding box center [788, 240] width 1107 height 124
type input "C:\fakepath\Maple Syrup.jpg"
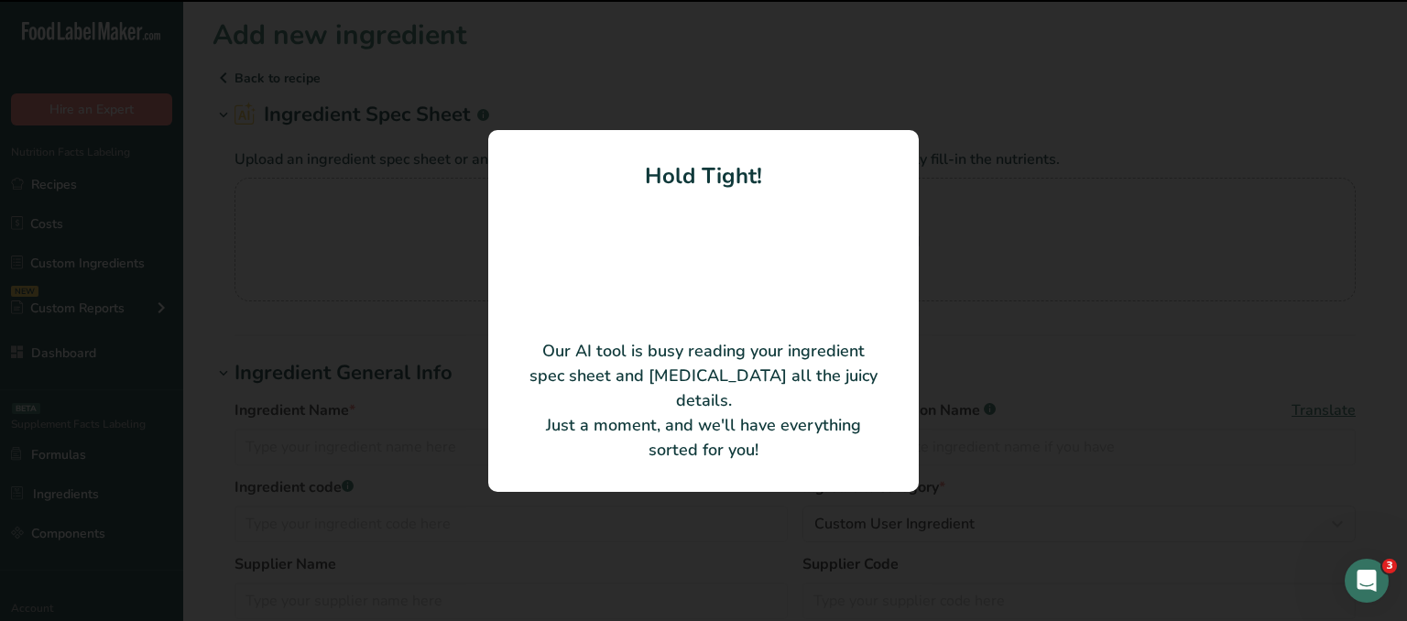
type input "Organic Maple Syrup"
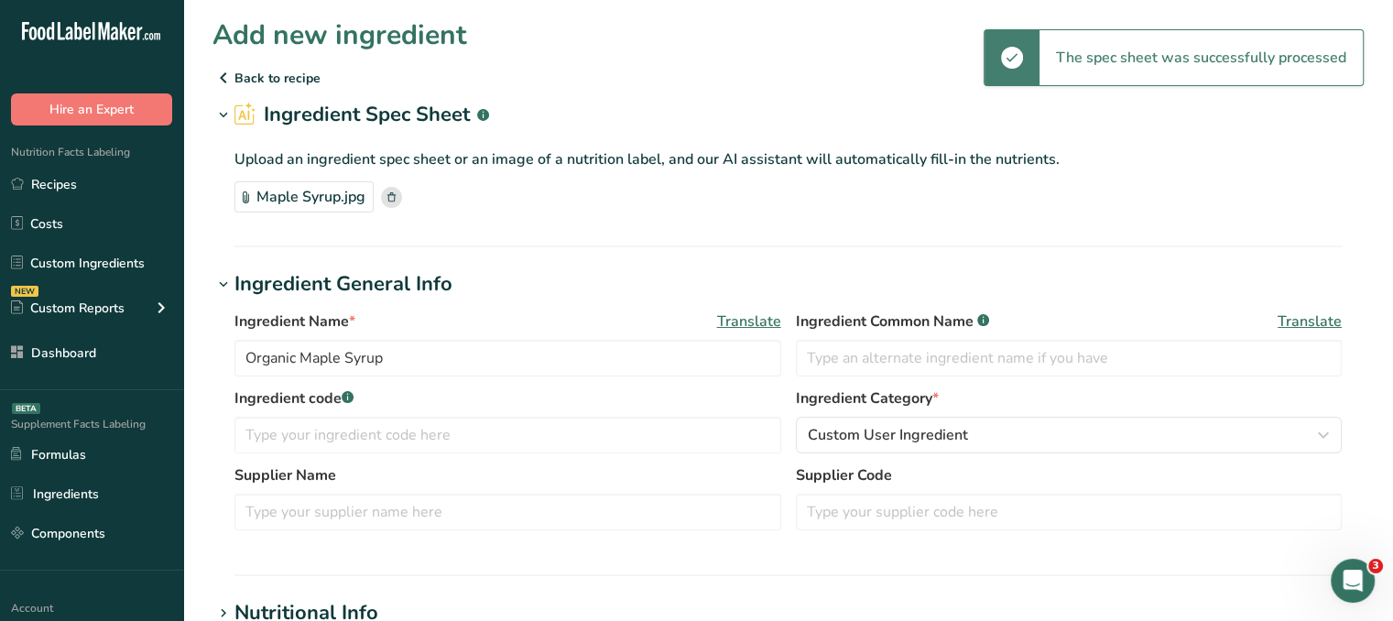
scroll to position [366, 0]
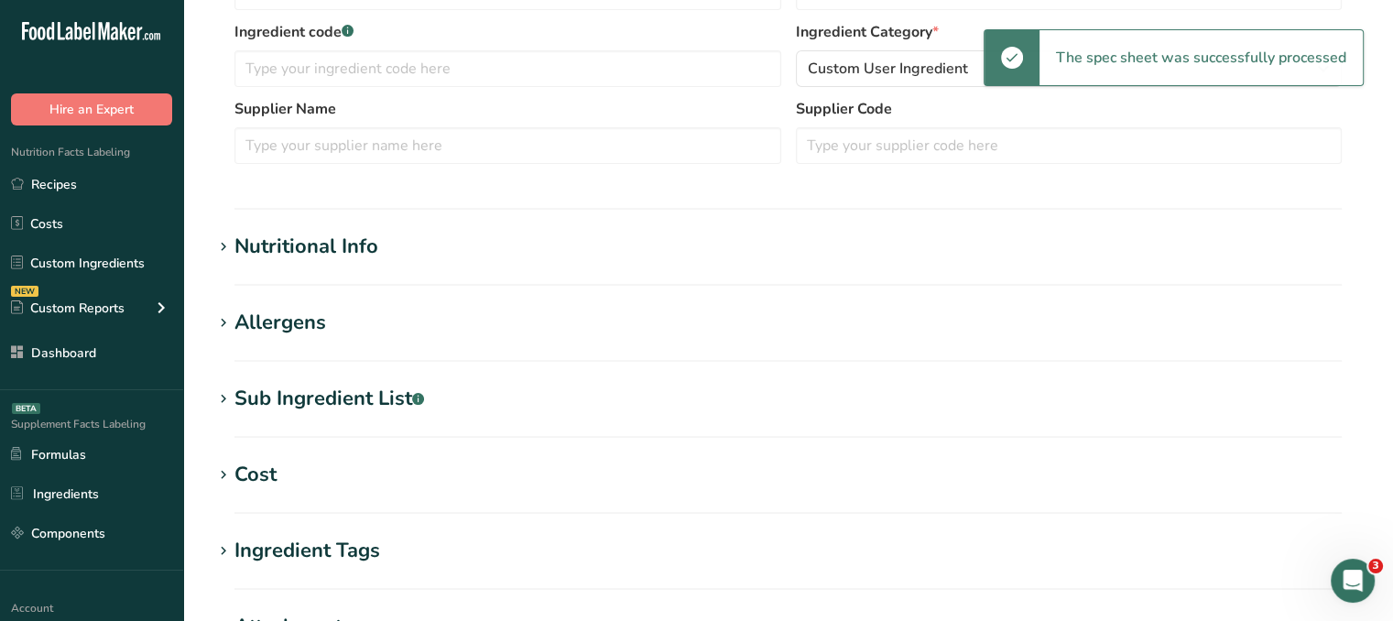
click at [358, 235] on div "Nutritional Info" at bounding box center [307, 247] width 144 height 30
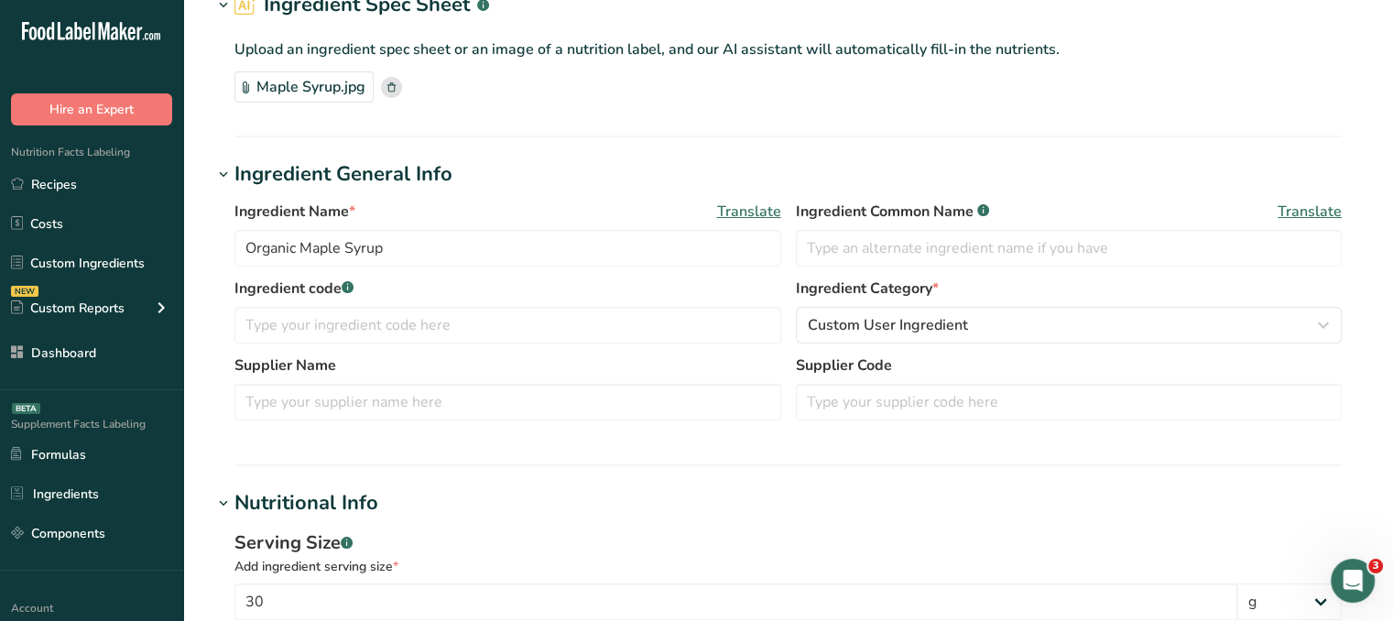
scroll to position [0, 0]
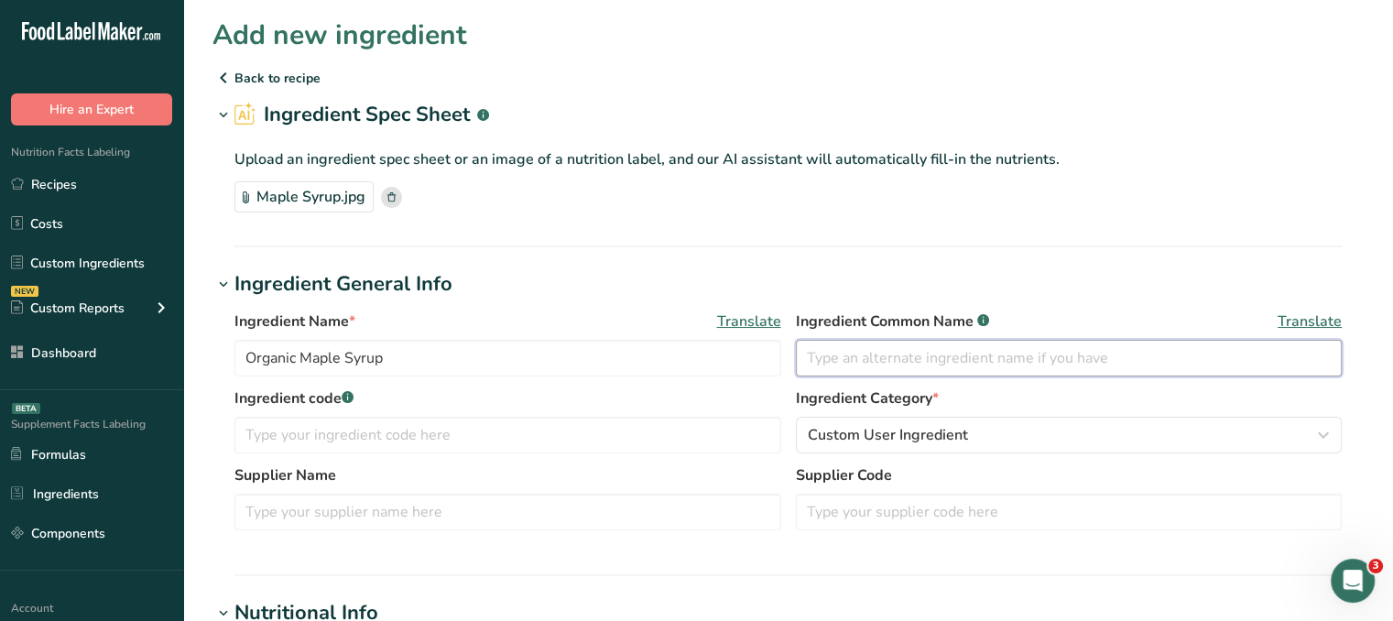
click at [866, 345] on input "text" at bounding box center [1069, 358] width 547 height 37
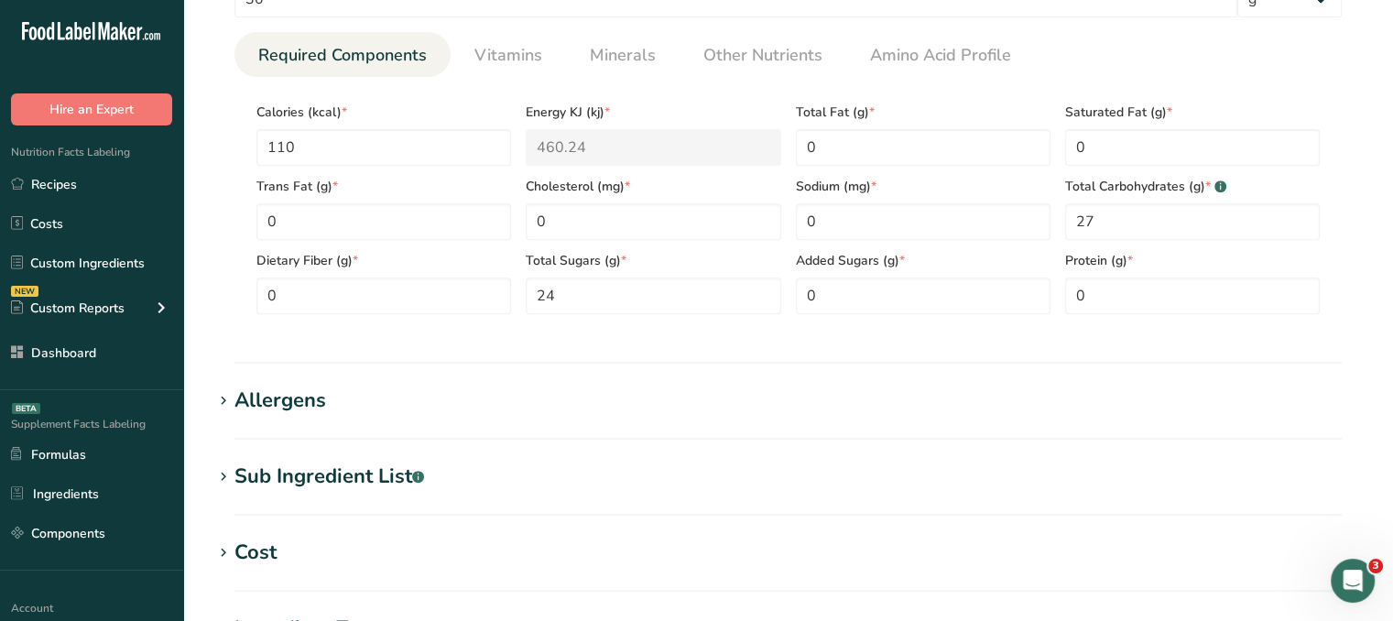
scroll to position [733, 0]
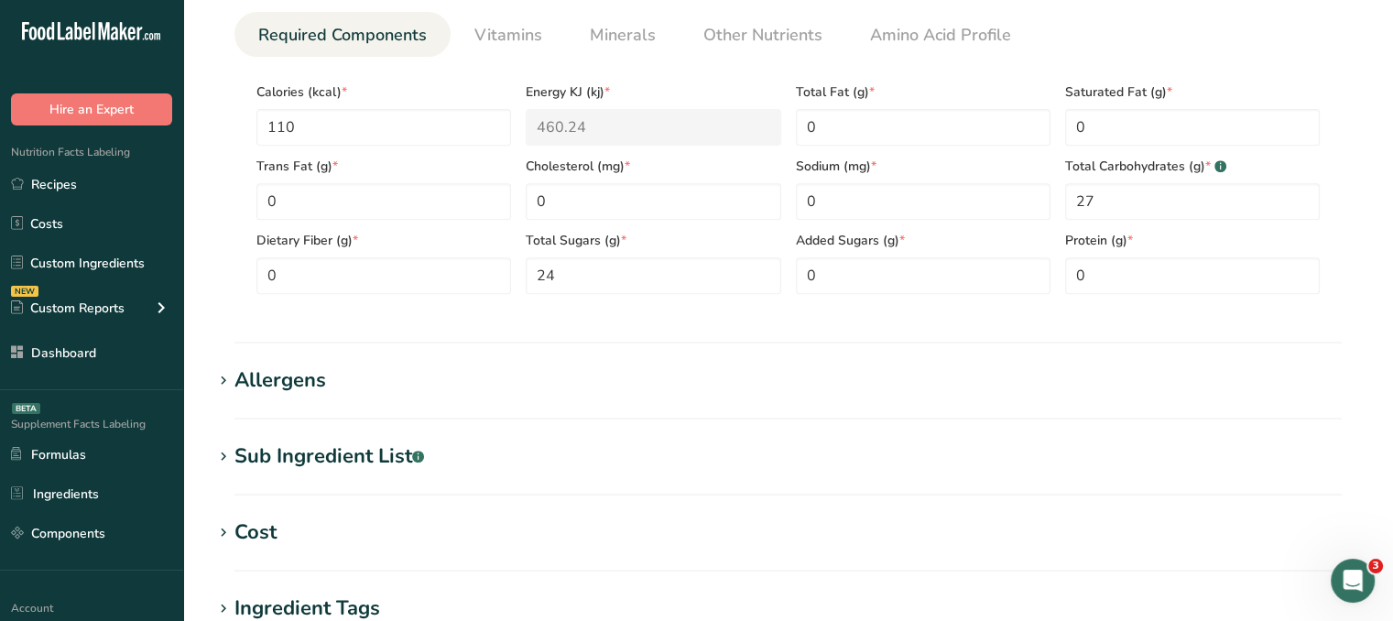
type input "Maple Syrup"
click at [312, 378] on div "Allergens" at bounding box center [281, 380] width 92 height 30
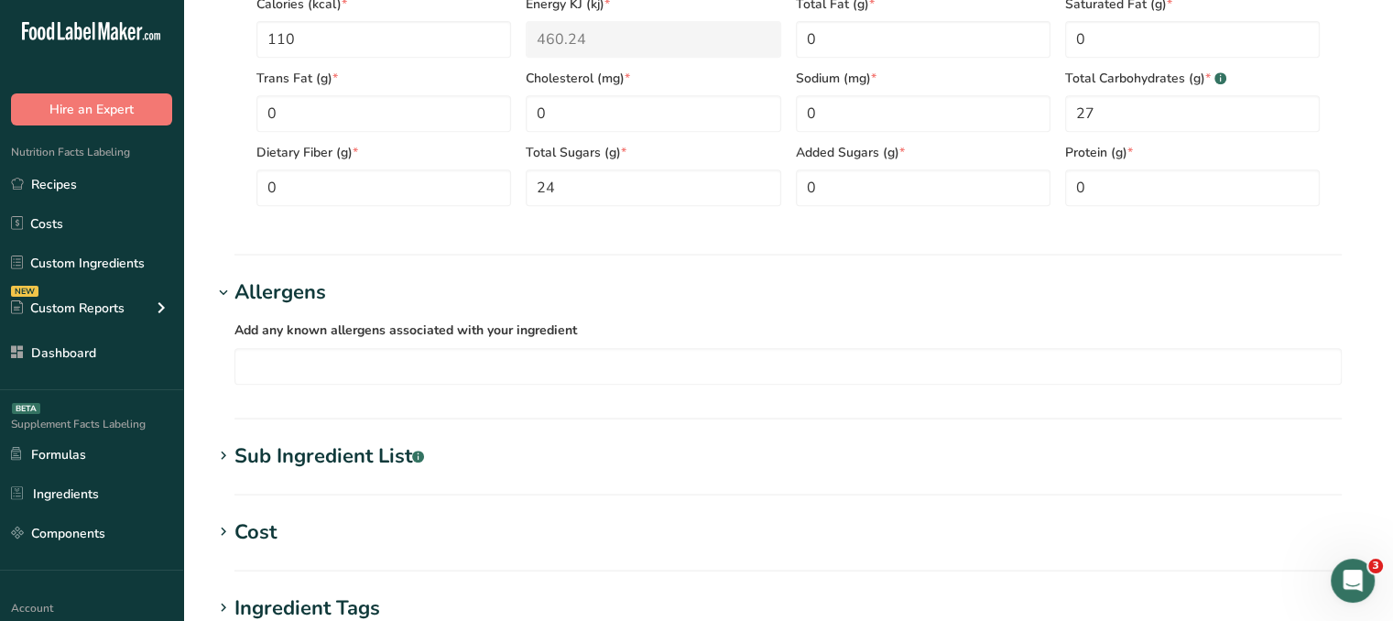
scroll to position [916, 0]
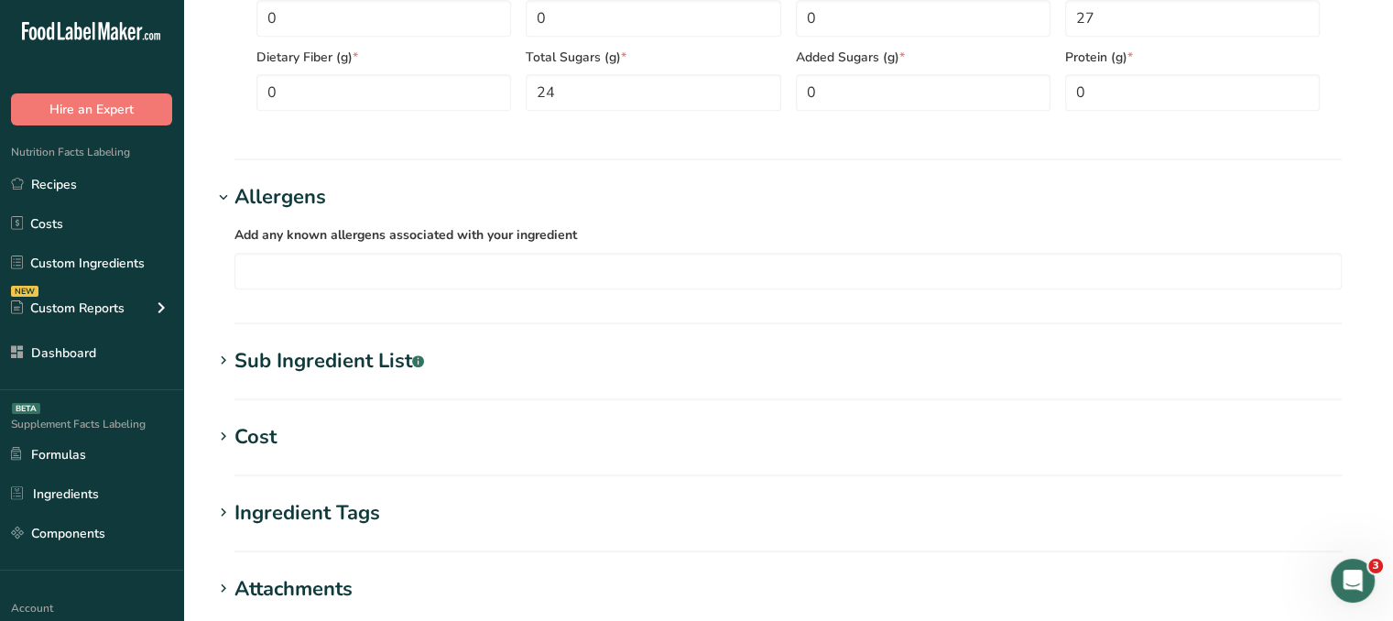
click at [396, 362] on div "Sub Ingredient List .a-a{fill:#347362;}.b-a{fill:#fff;}" at bounding box center [330, 361] width 190 height 30
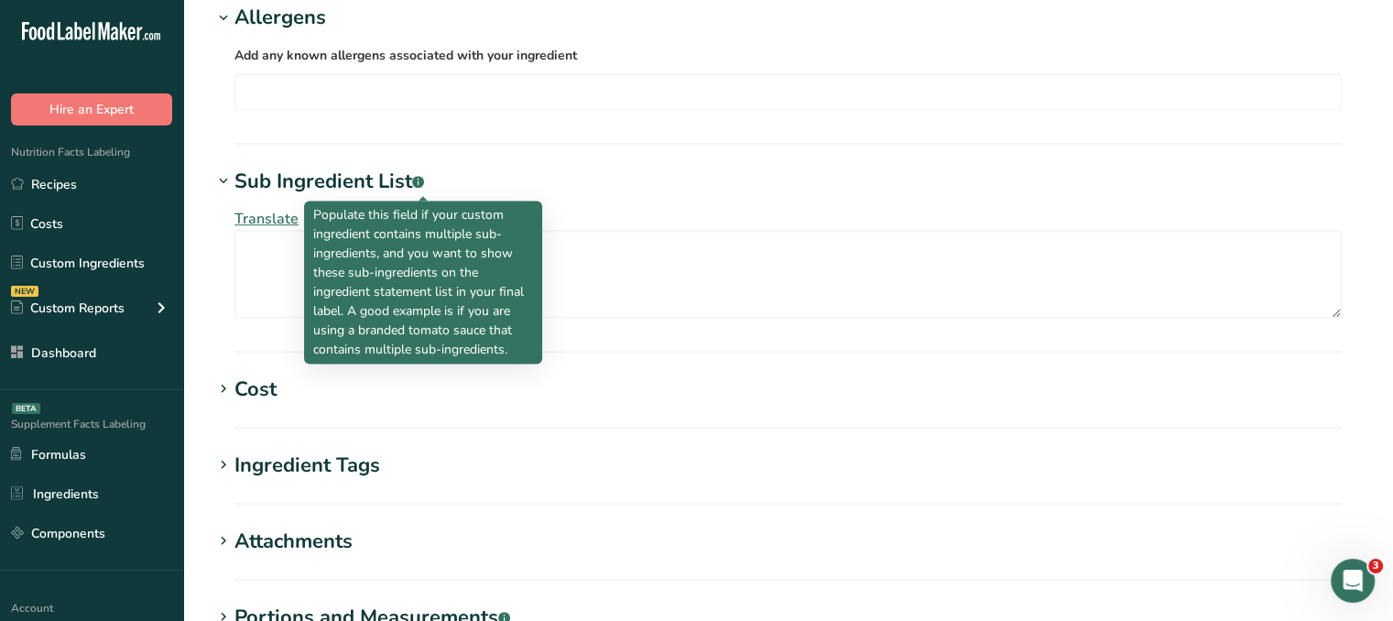
scroll to position [1099, 0]
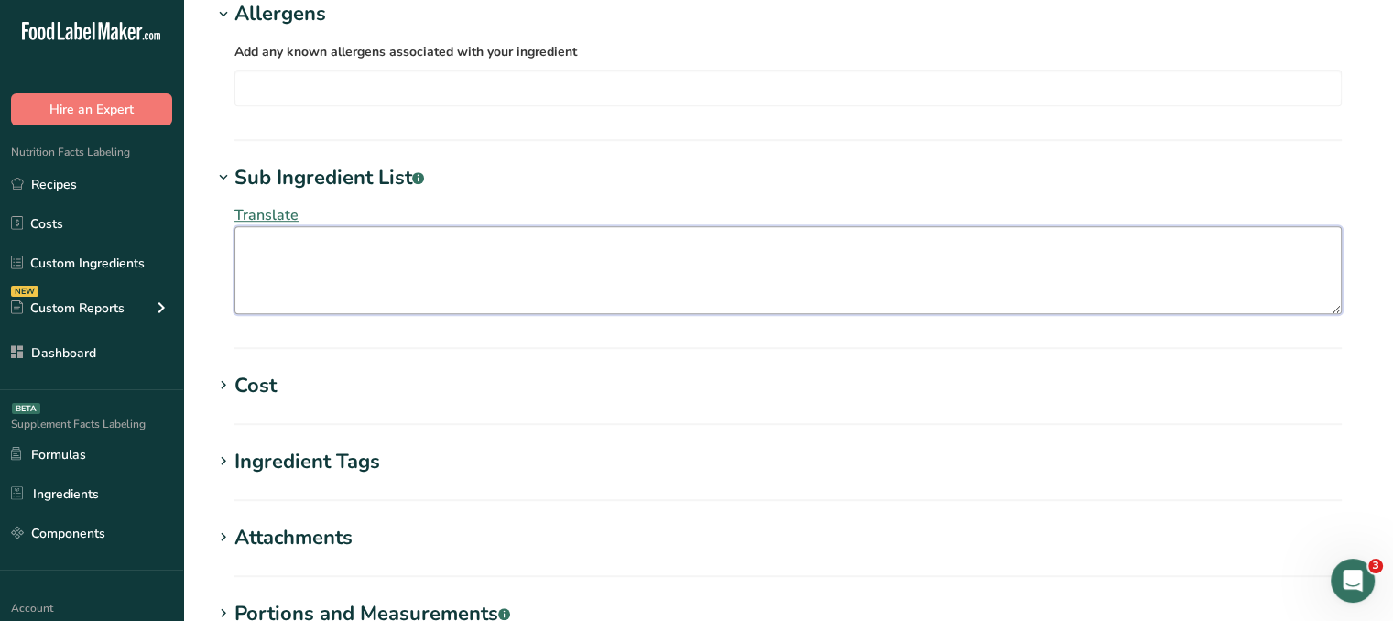
click at [682, 284] on textarea at bounding box center [788, 270] width 1107 height 88
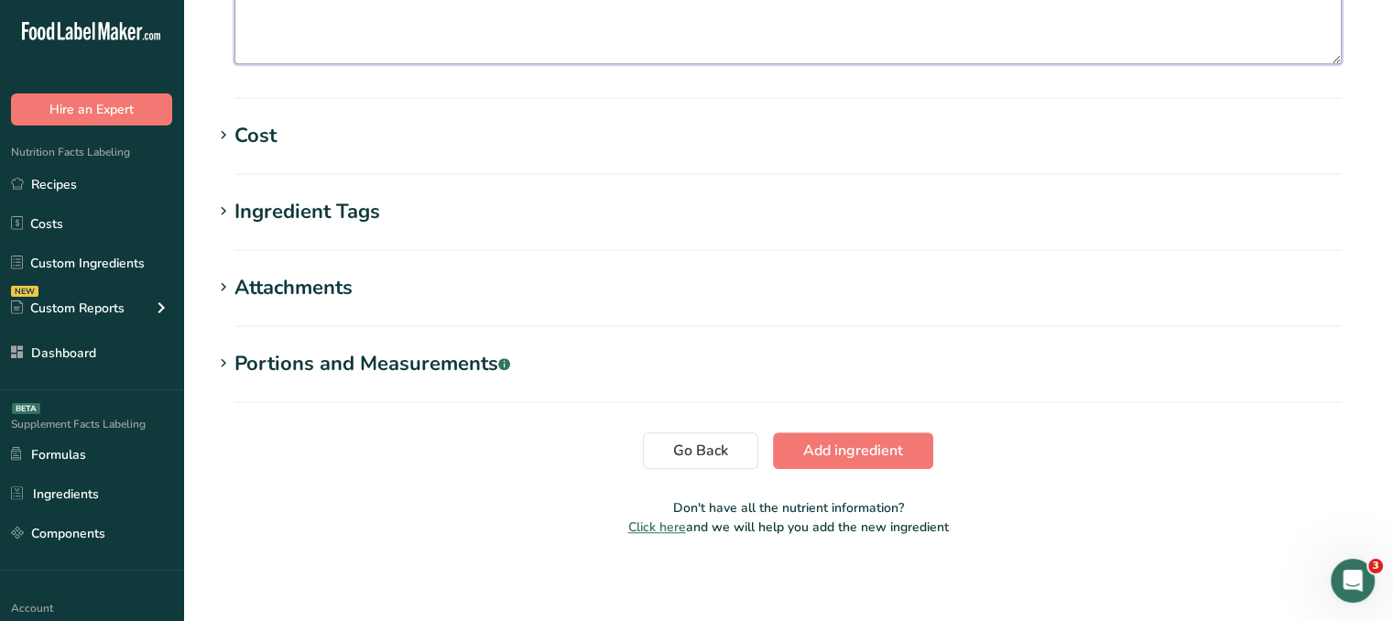
scroll to position [1352, 0]
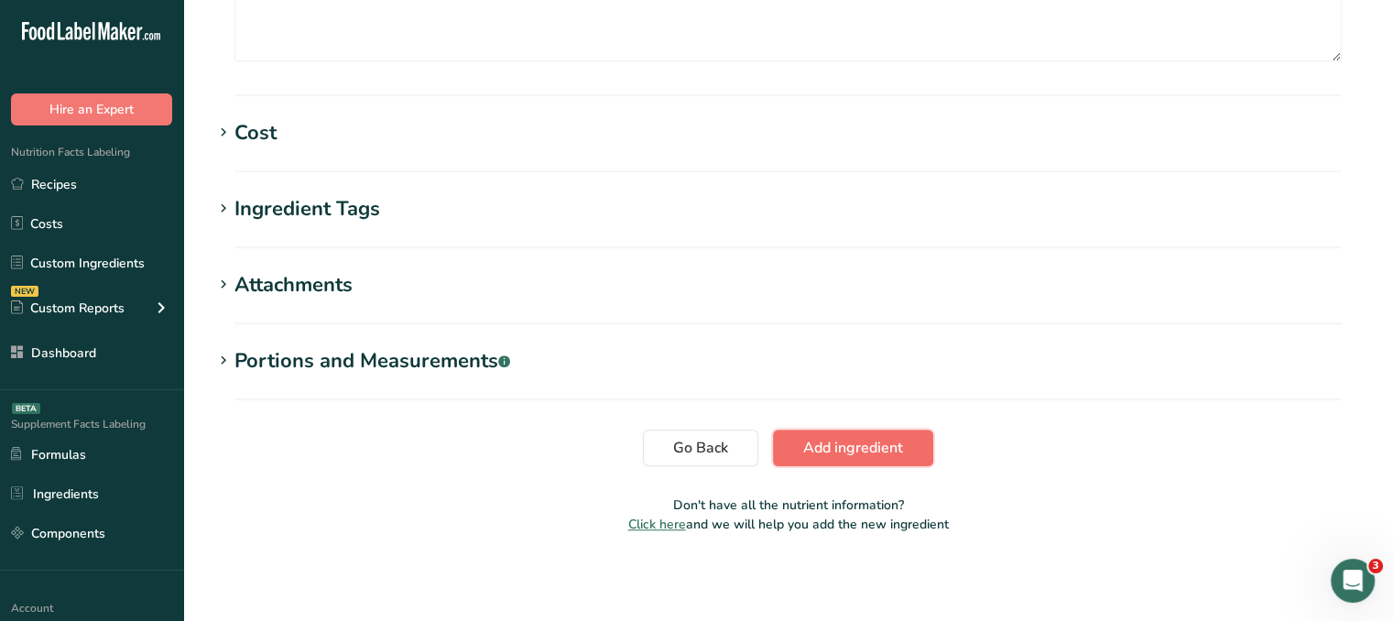
click at [884, 444] on span "Add ingredient" at bounding box center [853, 448] width 100 height 22
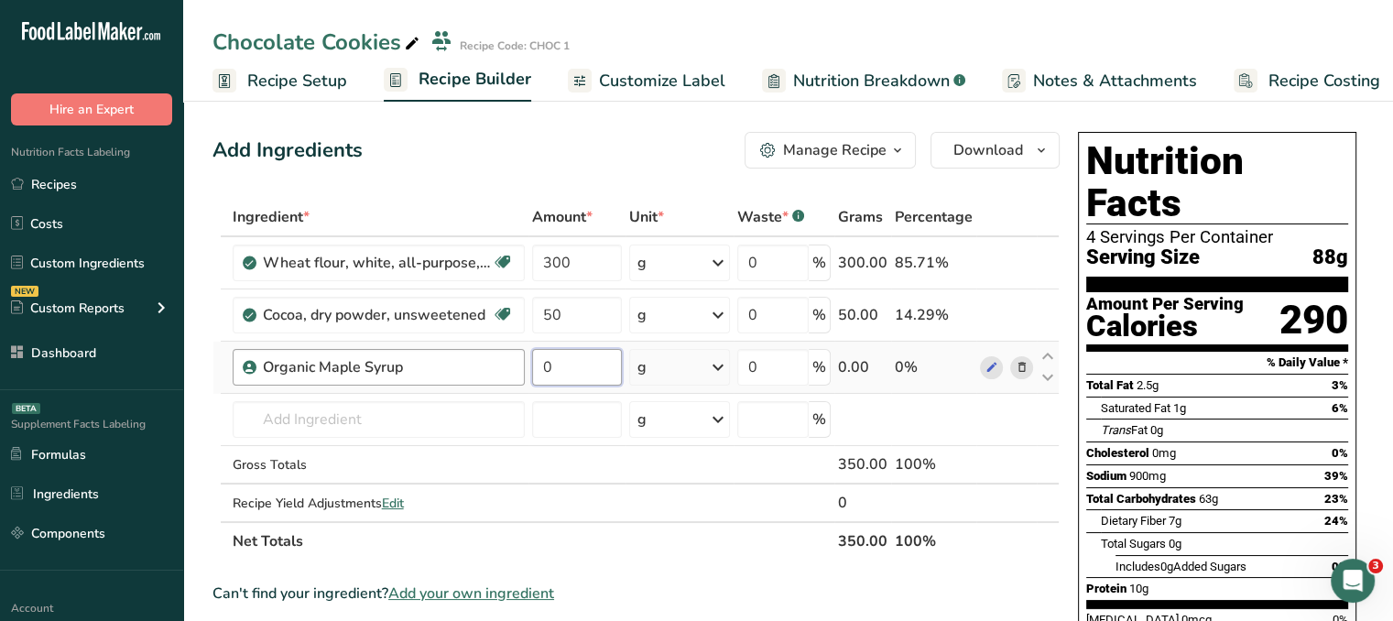
drag, startPoint x: 530, startPoint y: 357, endPoint x: 500, endPoint y: 355, distance: 30.3
click at [500, 355] on tr "Organic Maple Syrup 0 g Weight Units g kg mg See more Volume Units l Volume uni…" at bounding box center [636, 368] width 846 height 52
type input "200"
click at [595, 151] on div "Add Ingredients Manage Recipe Delete Recipe Duplicate Recipe Scale Recipe Save …" at bounding box center [636, 150] width 847 height 37
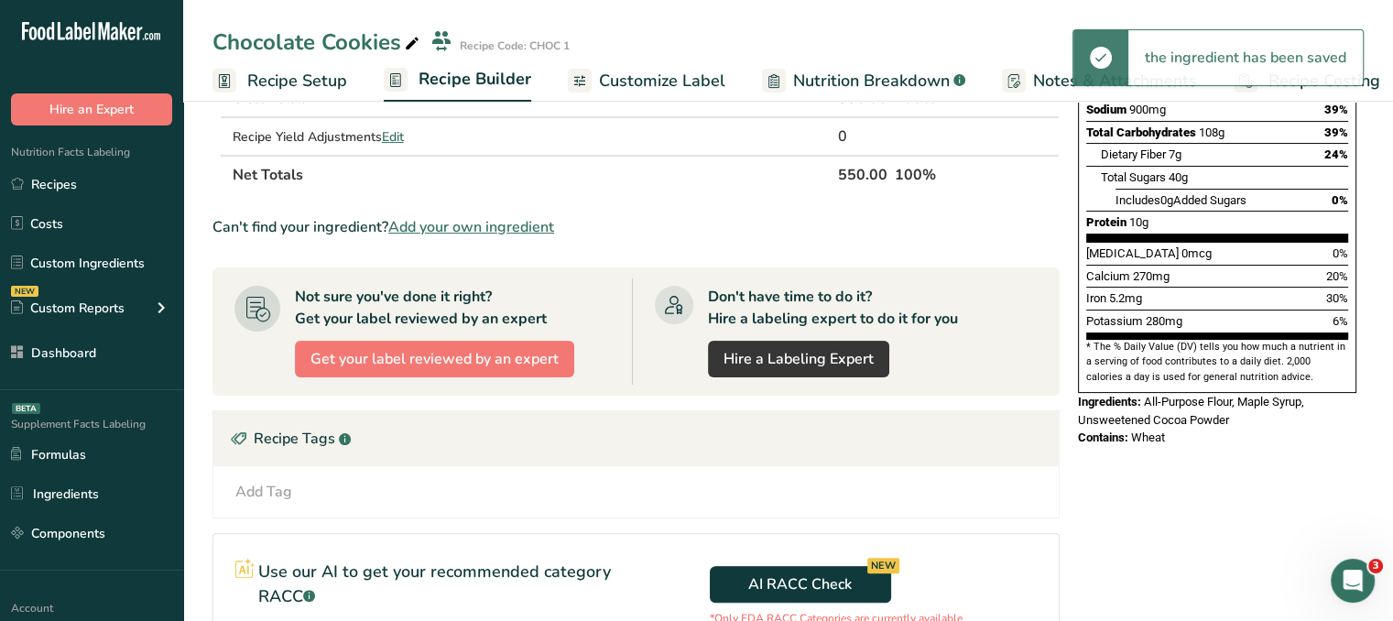
scroll to position [183, 0]
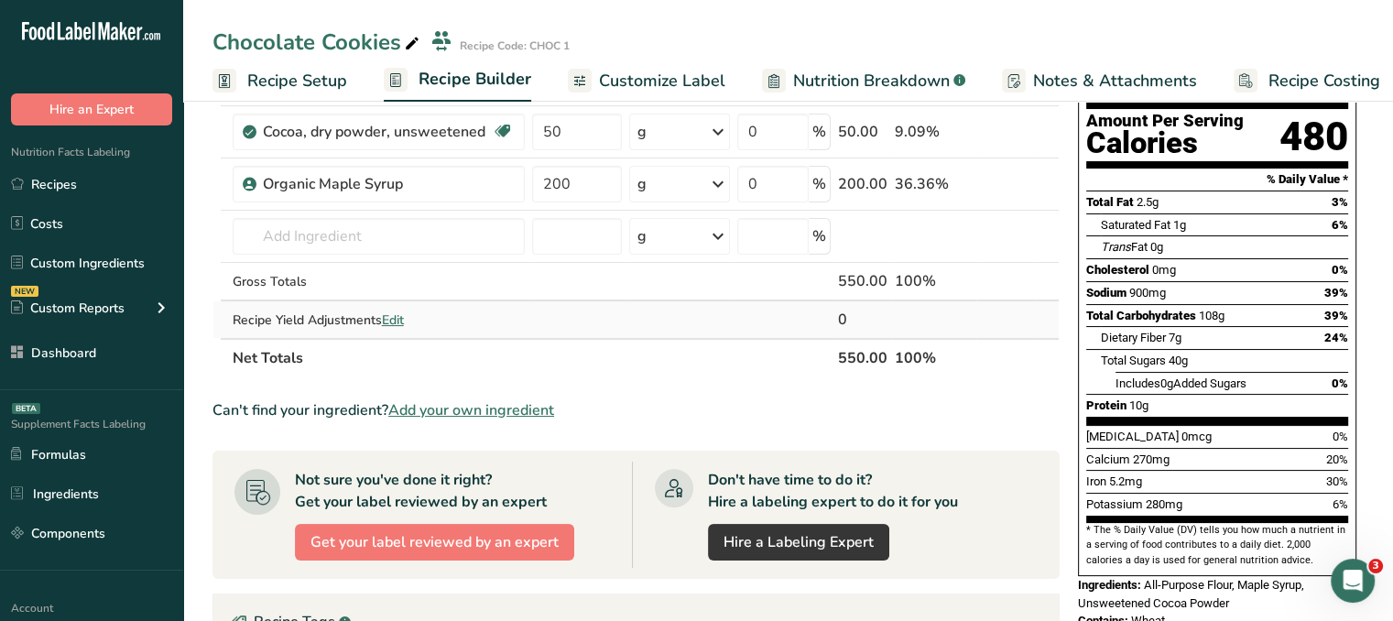
click at [400, 316] on span "Edit" at bounding box center [393, 319] width 22 height 17
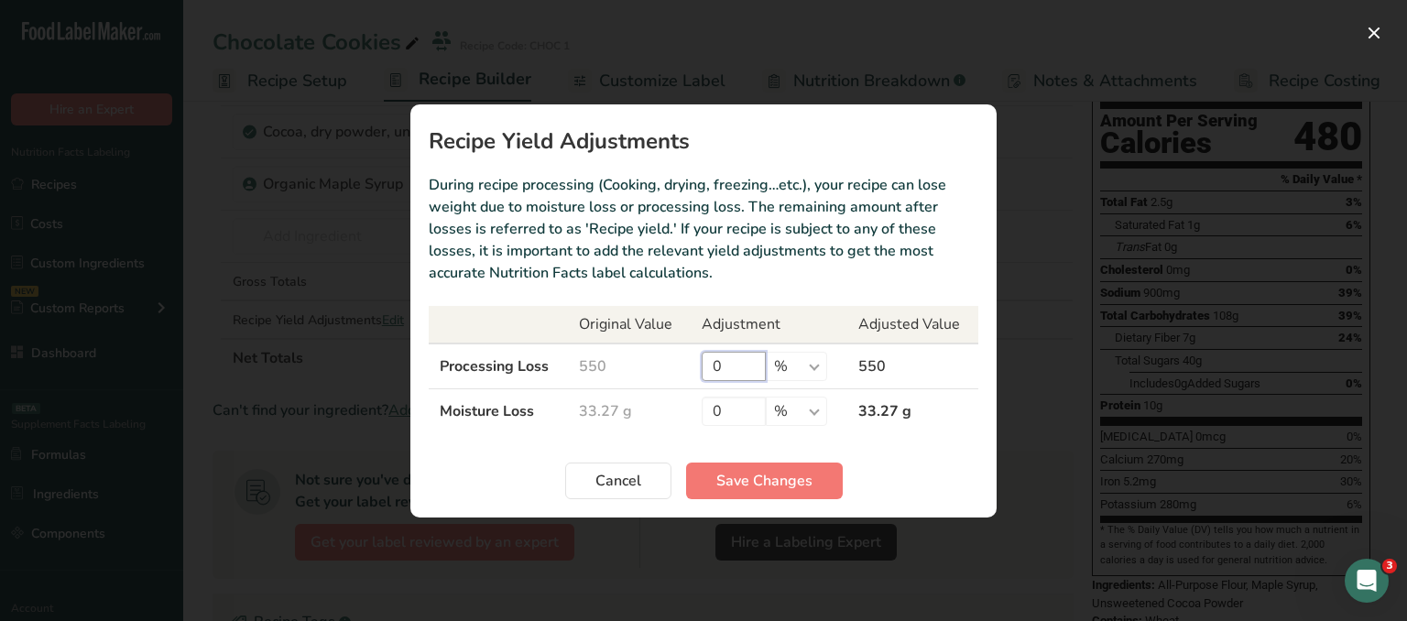
drag, startPoint x: 736, startPoint y: 367, endPoint x: 701, endPoint y: 355, distance: 38.0
click at [702, 355] on input "0" at bounding box center [734, 366] width 64 height 29
type input "10"
click at [755, 465] on button "Save Changes" at bounding box center [764, 481] width 157 height 37
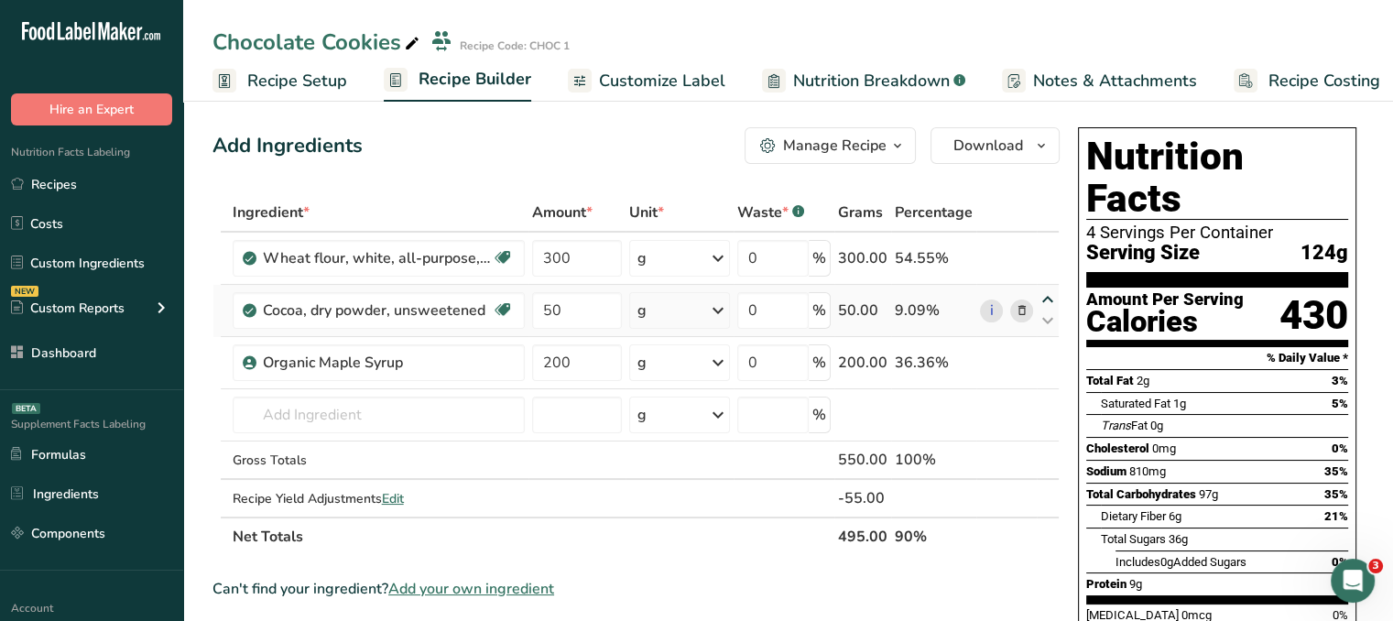
scroll to position [0, 0]
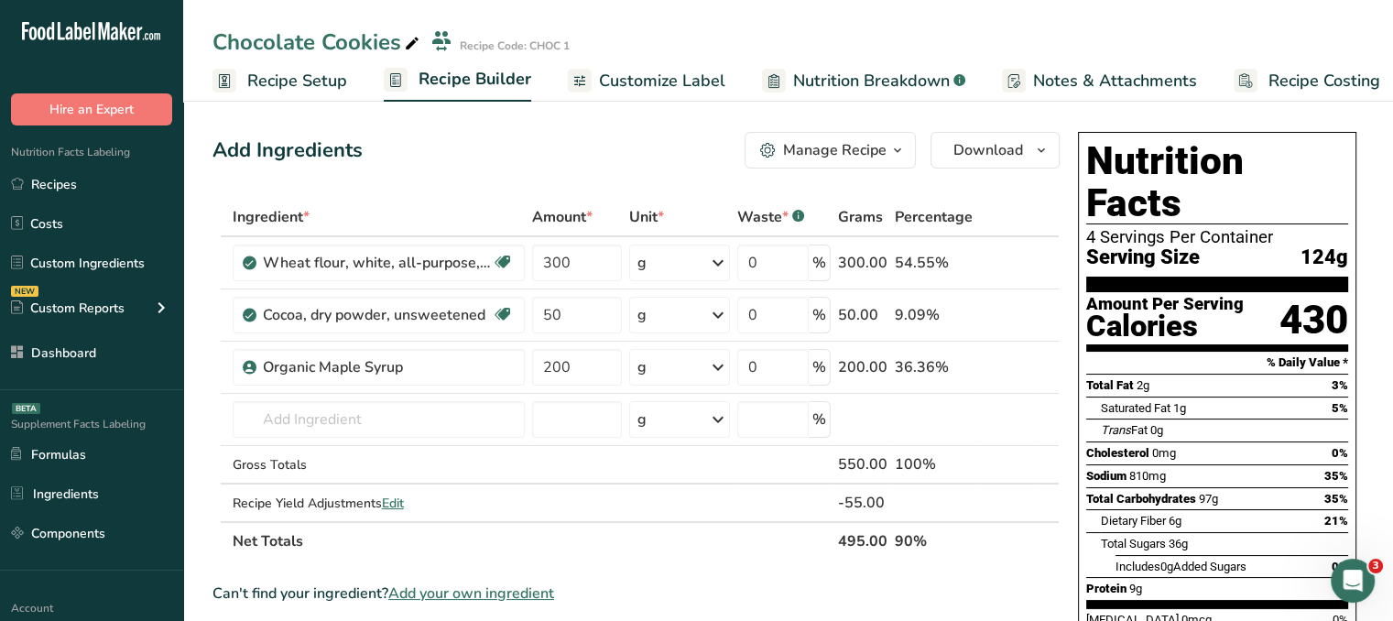
click at [855, 156] on div "Manage Recipe" at bounding box center [835, 150] width 104 height 22
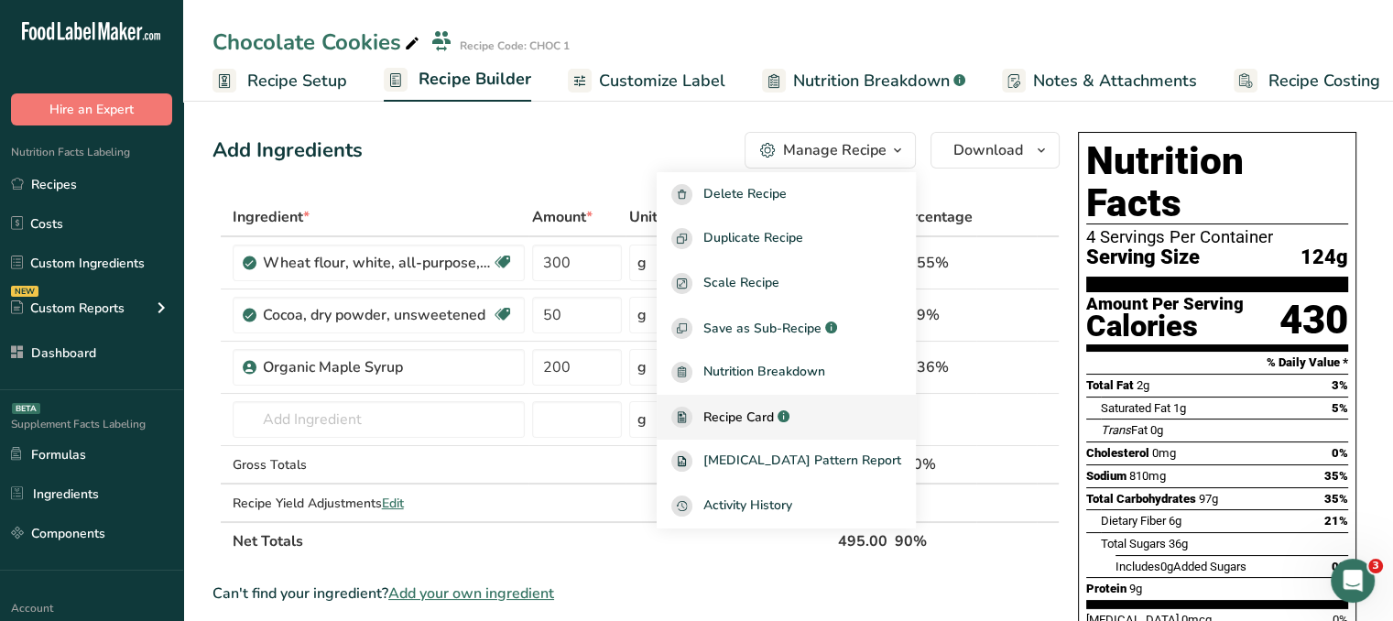
click at [769, 419] on span "Recipe Card" at bounding box center [739, 417] width 71 height 19
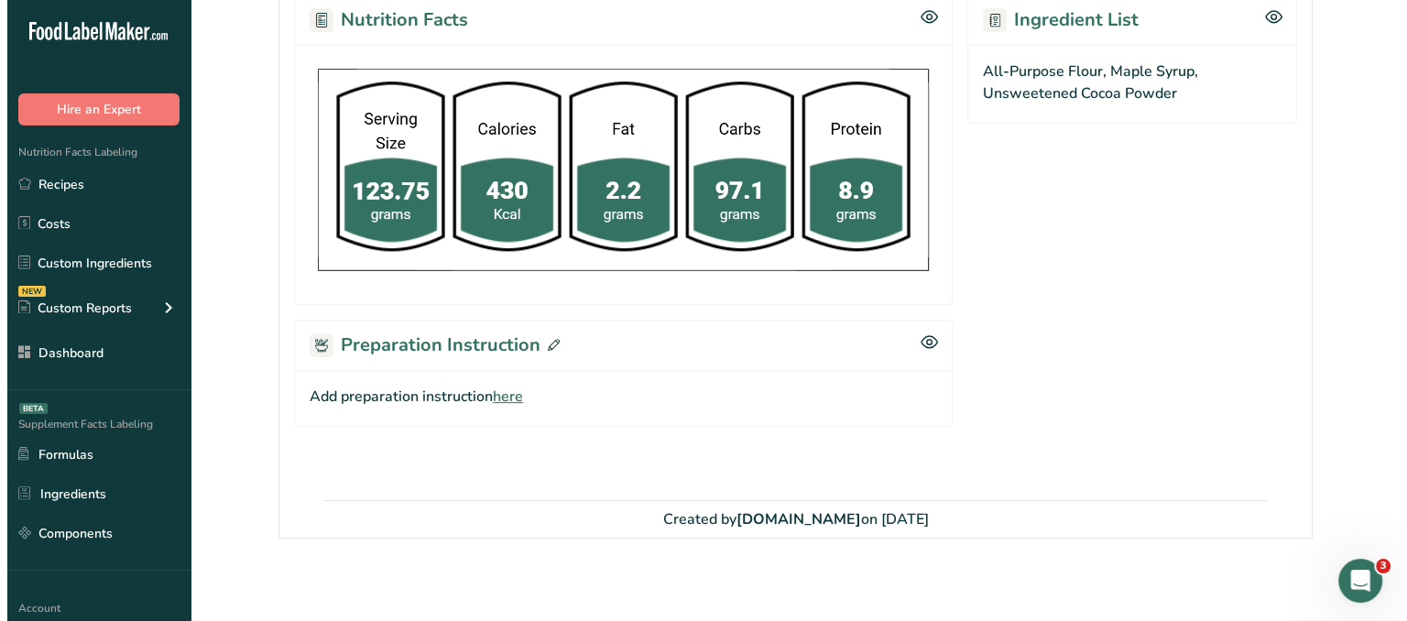
scroll to position [608, 0]
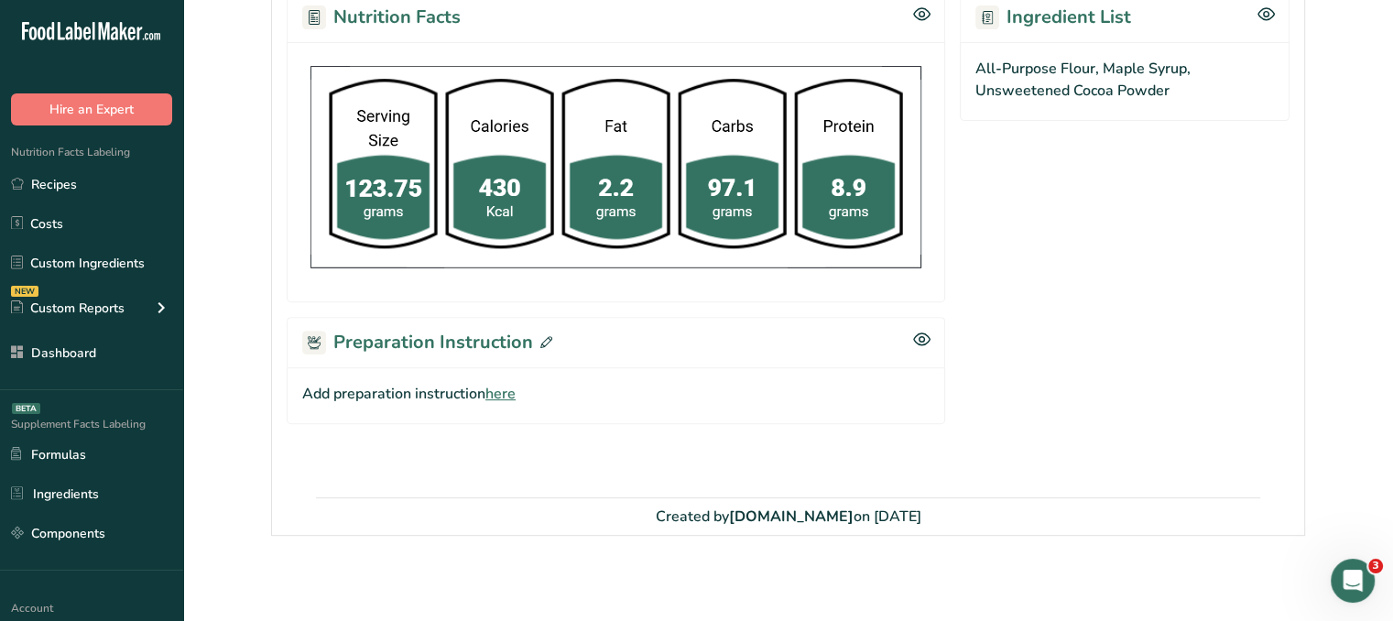
click at [507, 394] on span "here" at bounding box center [500, 394] width 30 height 22
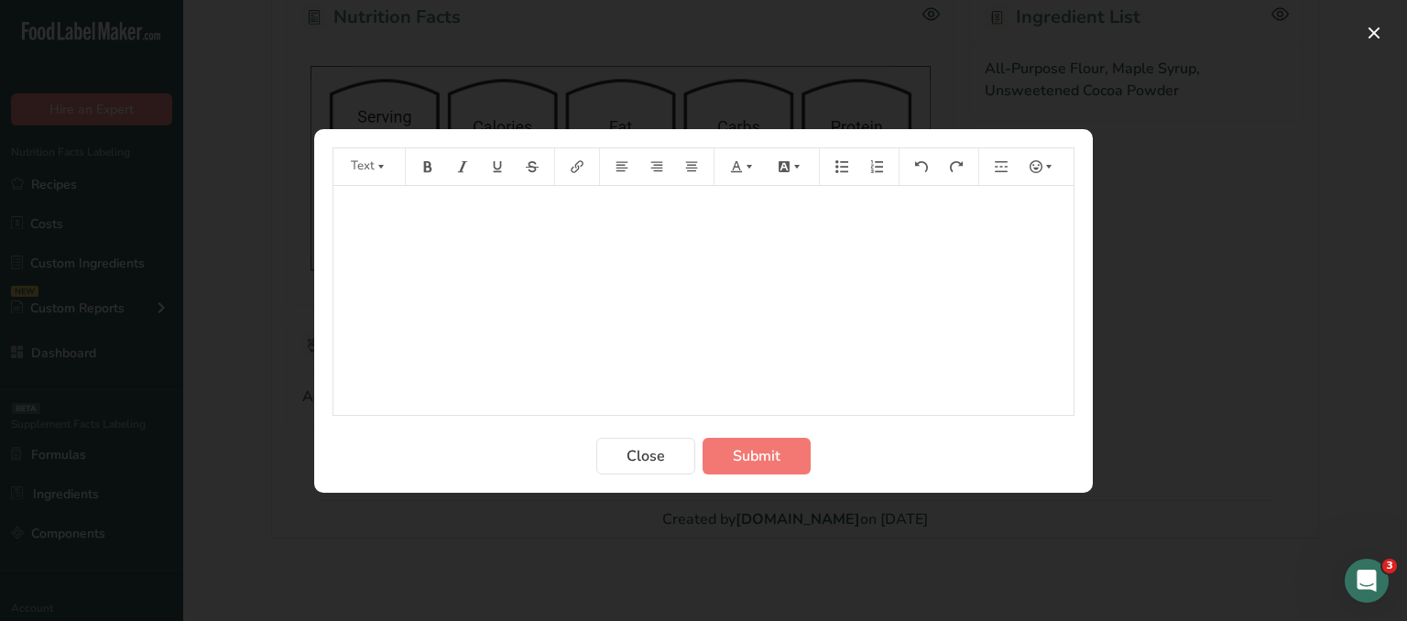
click at [553, 331] on div "﻿" at bounding box center [703, 300] width 740 height 229
click at [774, 448] on span "Submit" at bounding box center [757, 456] width 48 height 22
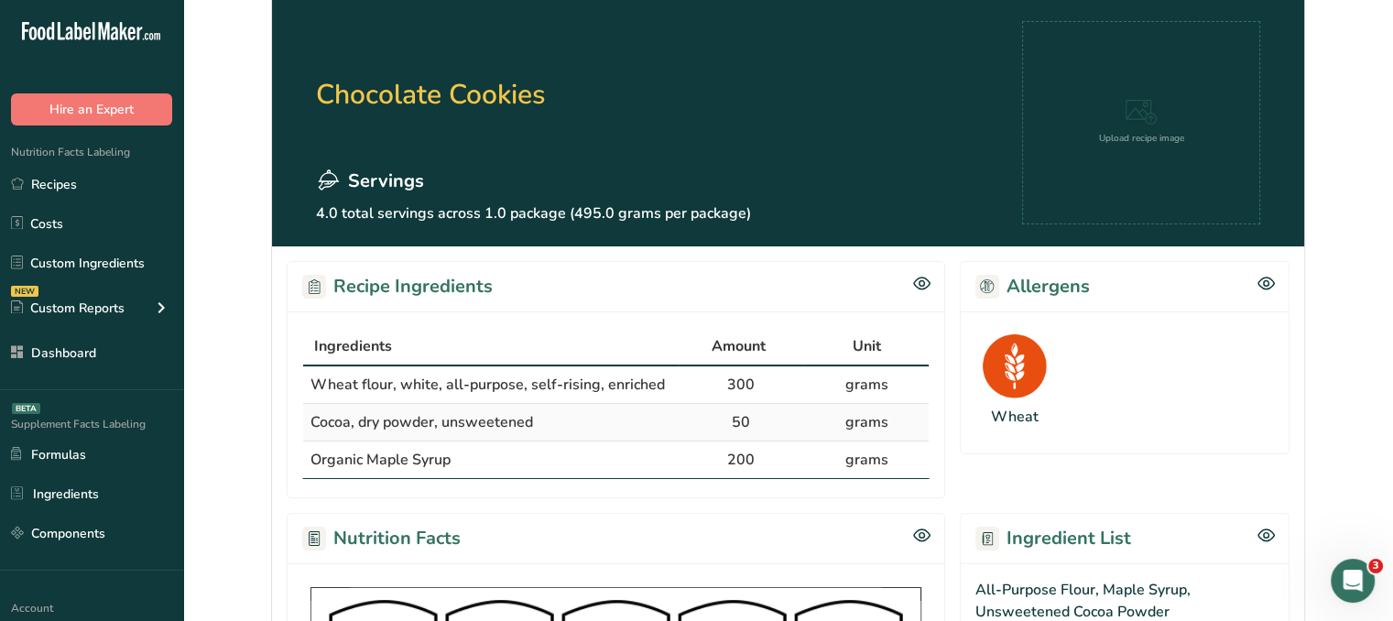
scroll to position [0, 0]
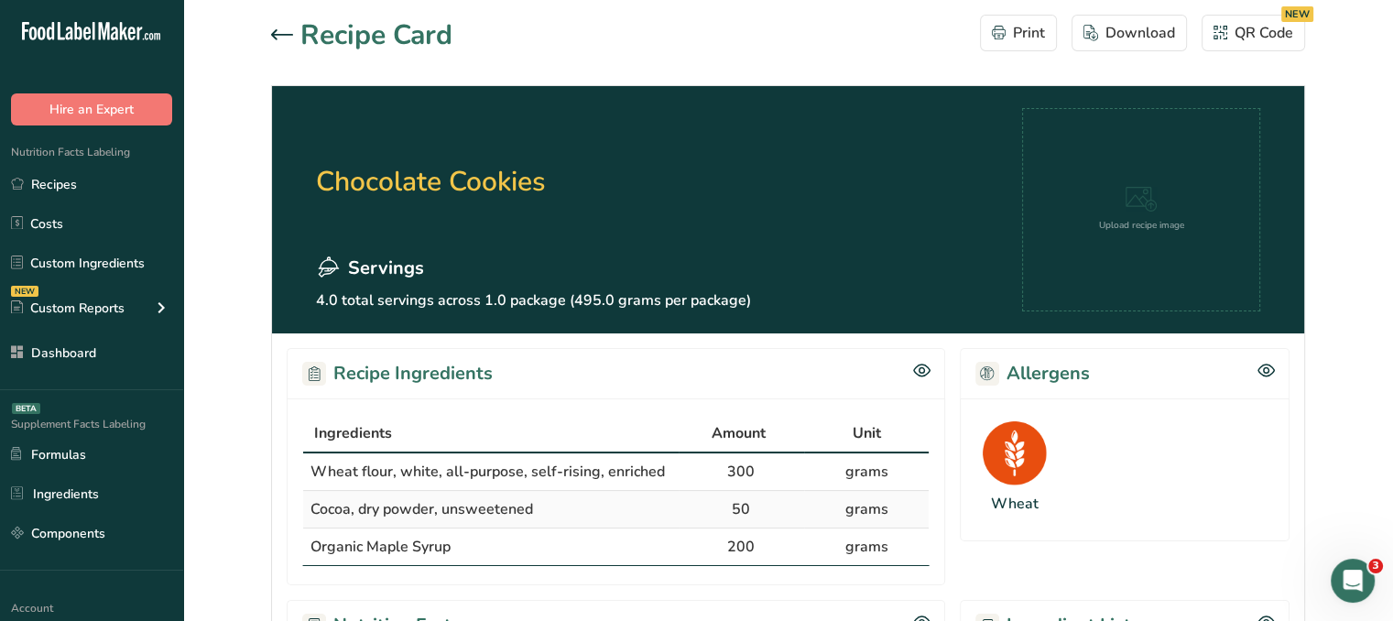
click at [278, 29] on icon at bounding box center [282, 34] width 22 height 11
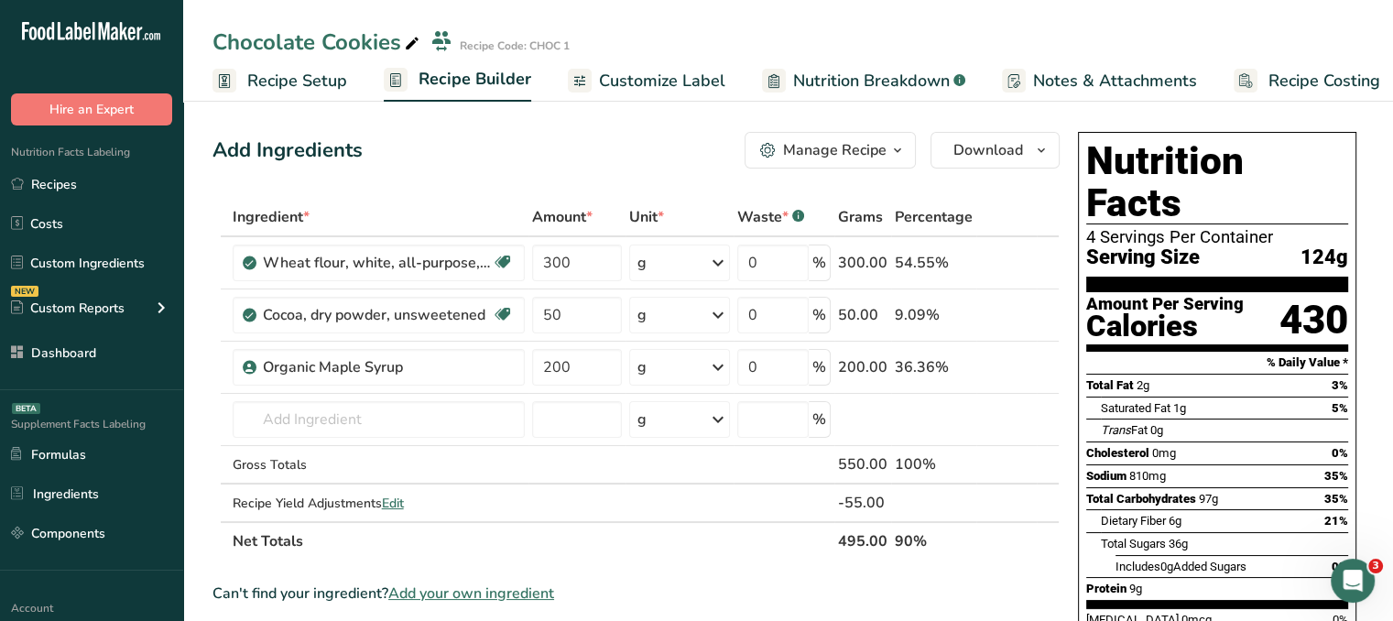
click at [838, 151] on div "Manage Recipe" at bounding box center [835, 150] width 104 height 22
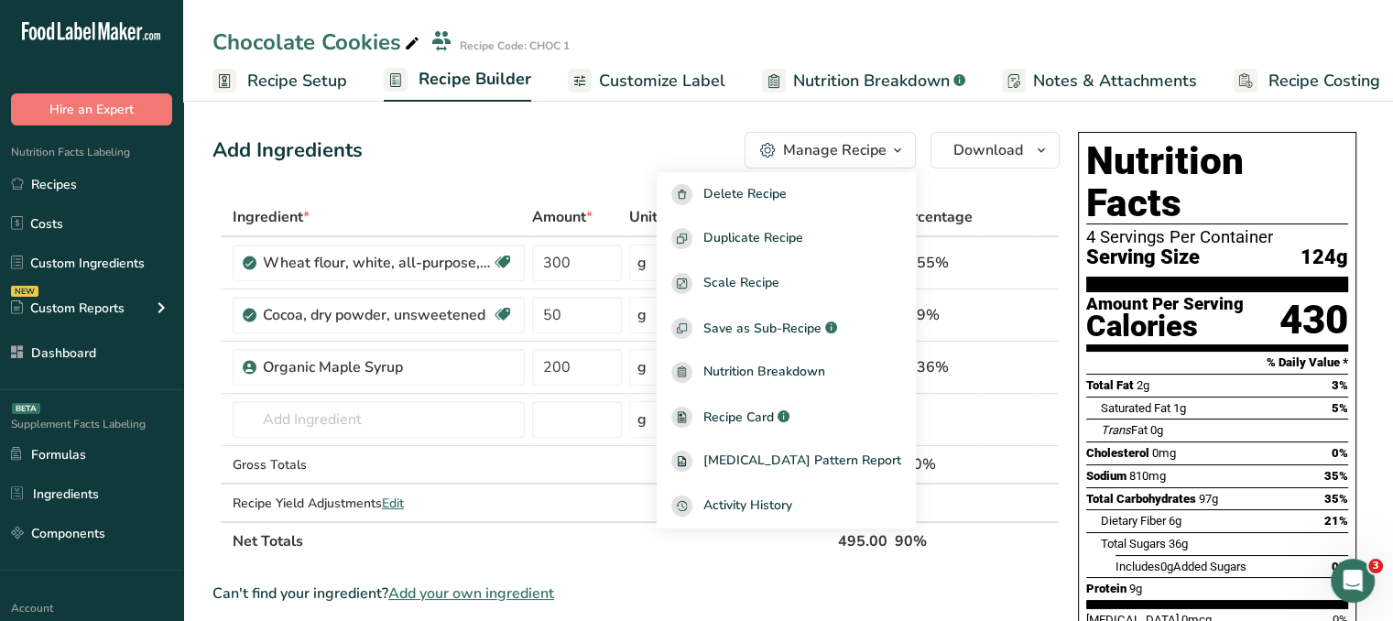
click at [1052, 206] on th at bounding box center [1048, 218] width 22 height 38
click at [676, 85] on span "Customize Label" at bounding box center [662, 81] width 126 height 25
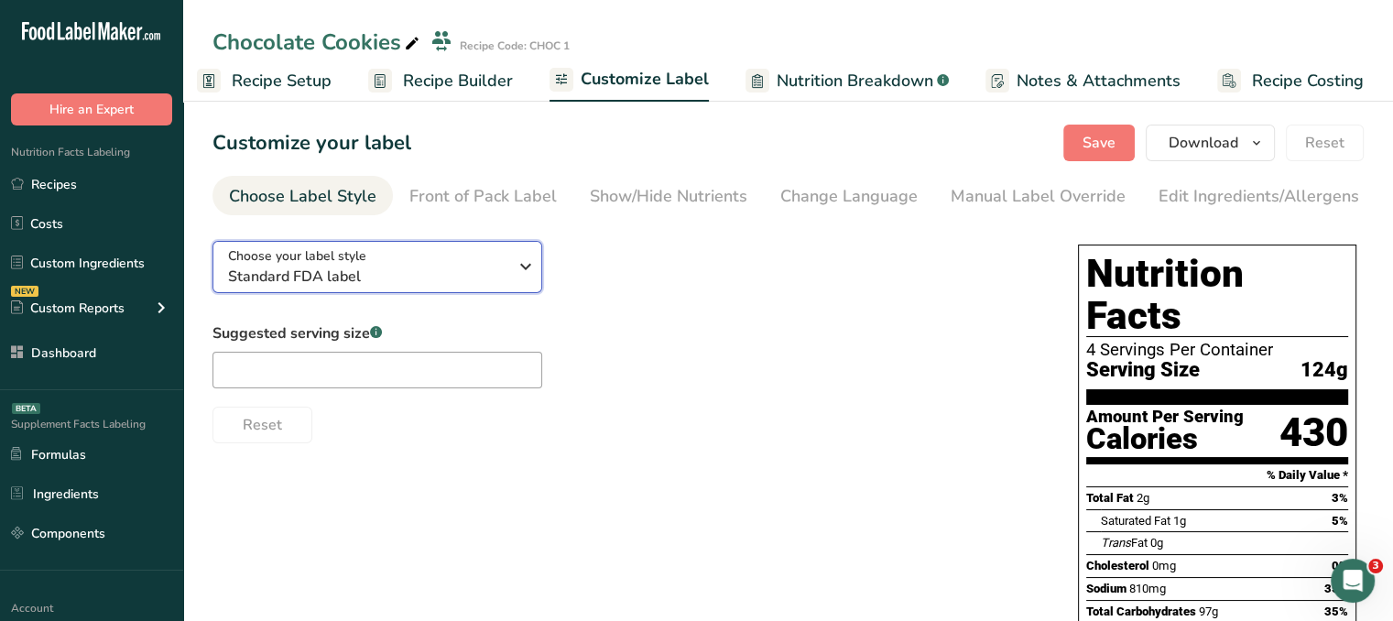
click at [491, 277] on span "Standard FDA label" at bounding box center [367, 277] width 279 height 22
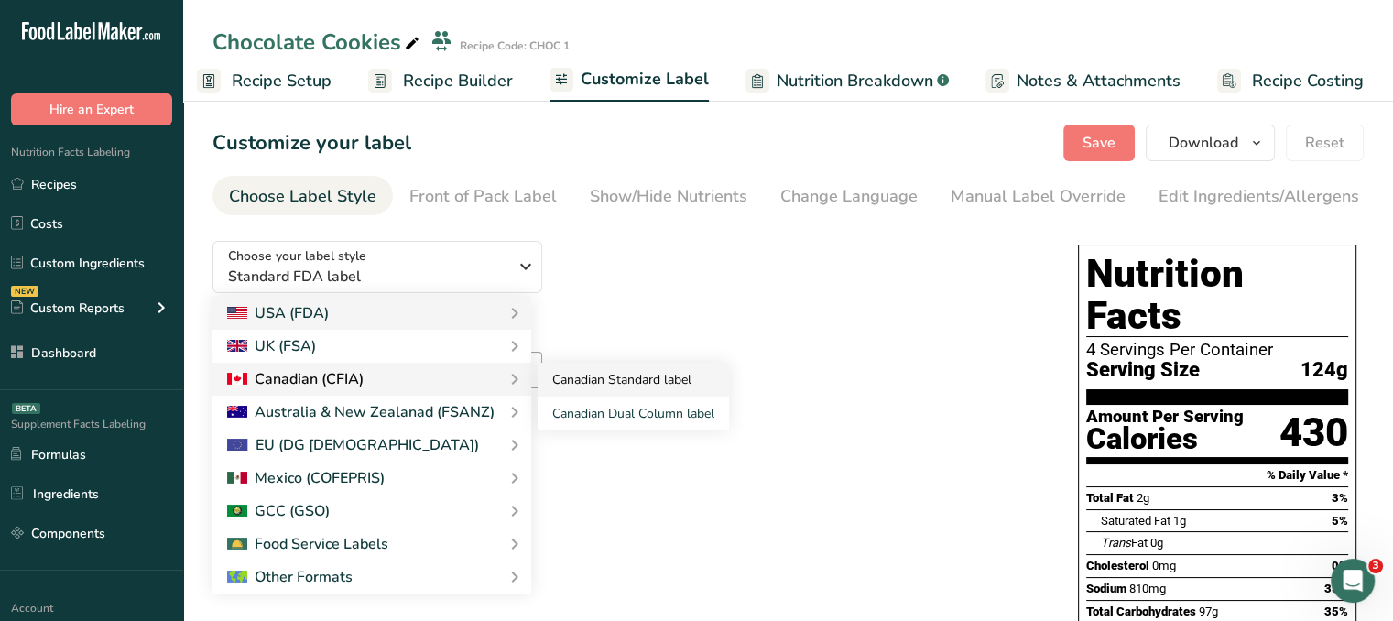
click at [561, 388] on link "Canadian Standard label" at bounding box center [633, 380] width 191 height 34
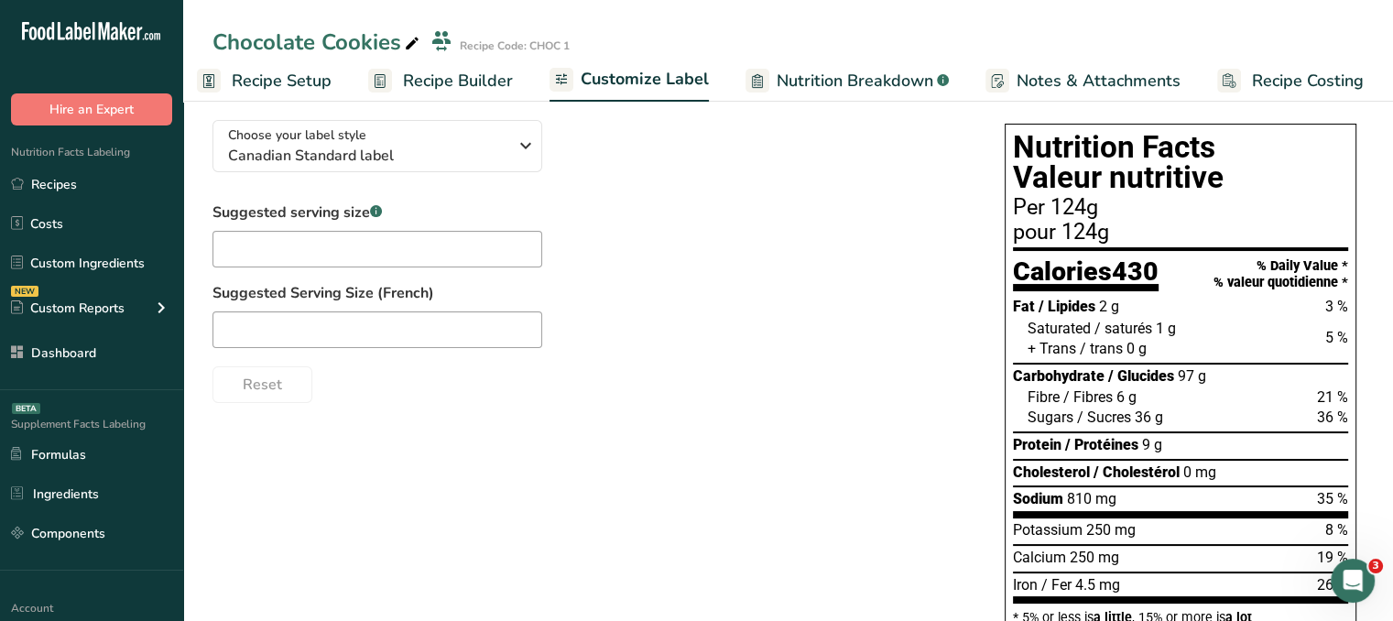
scroll to position [92, 0]
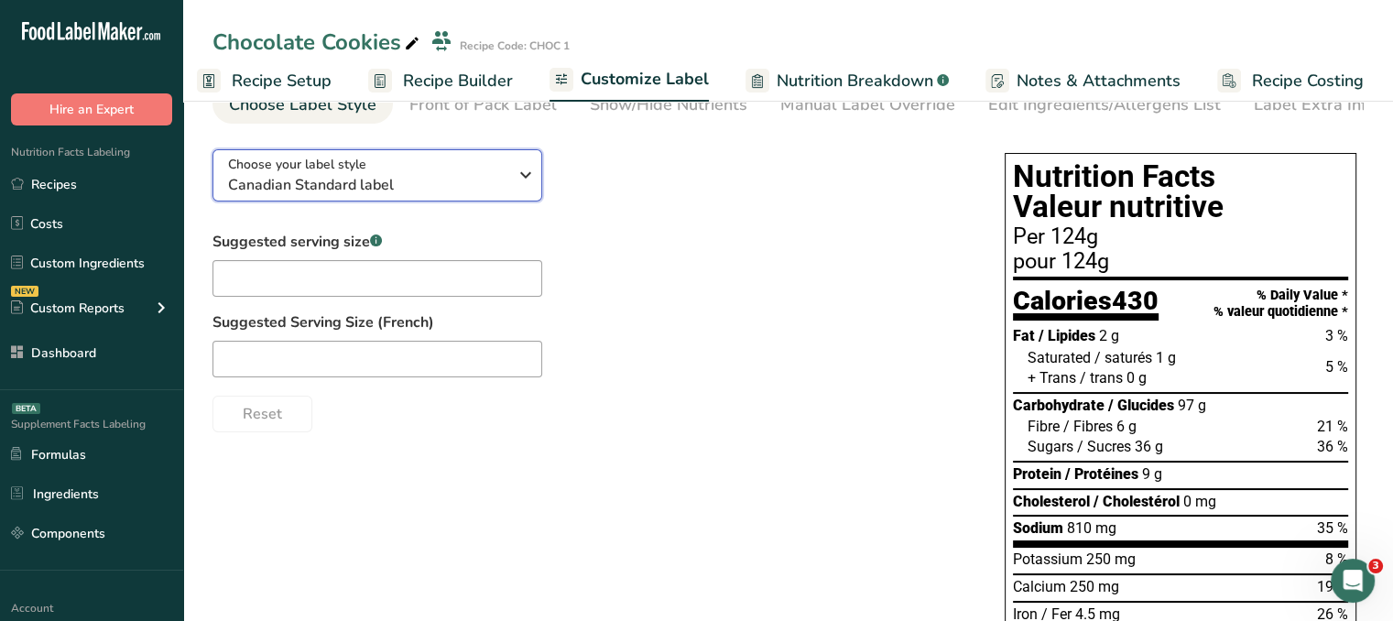
click at [437, 194] on span "Canadian Standard label" at bounding box center [367, 185] width 279 height 22
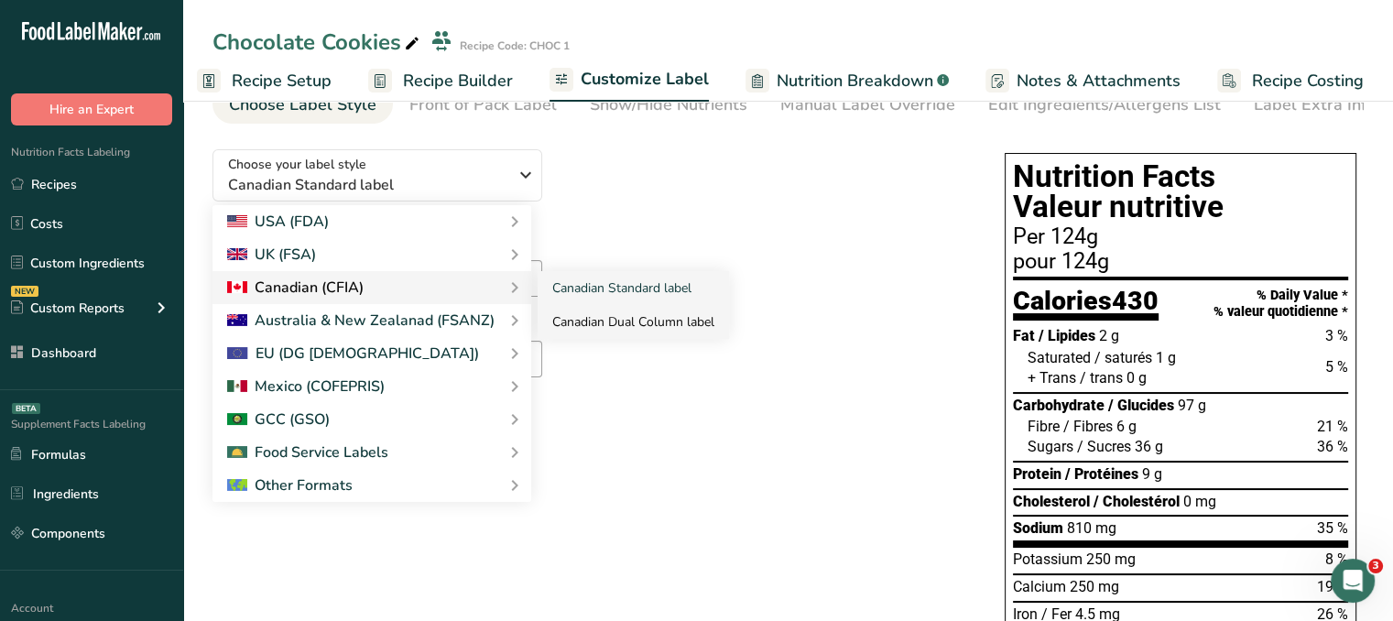
click at [593, 328] on link "Canadian Dual Column label" at bounding box center [633, 322] width 191 height 34
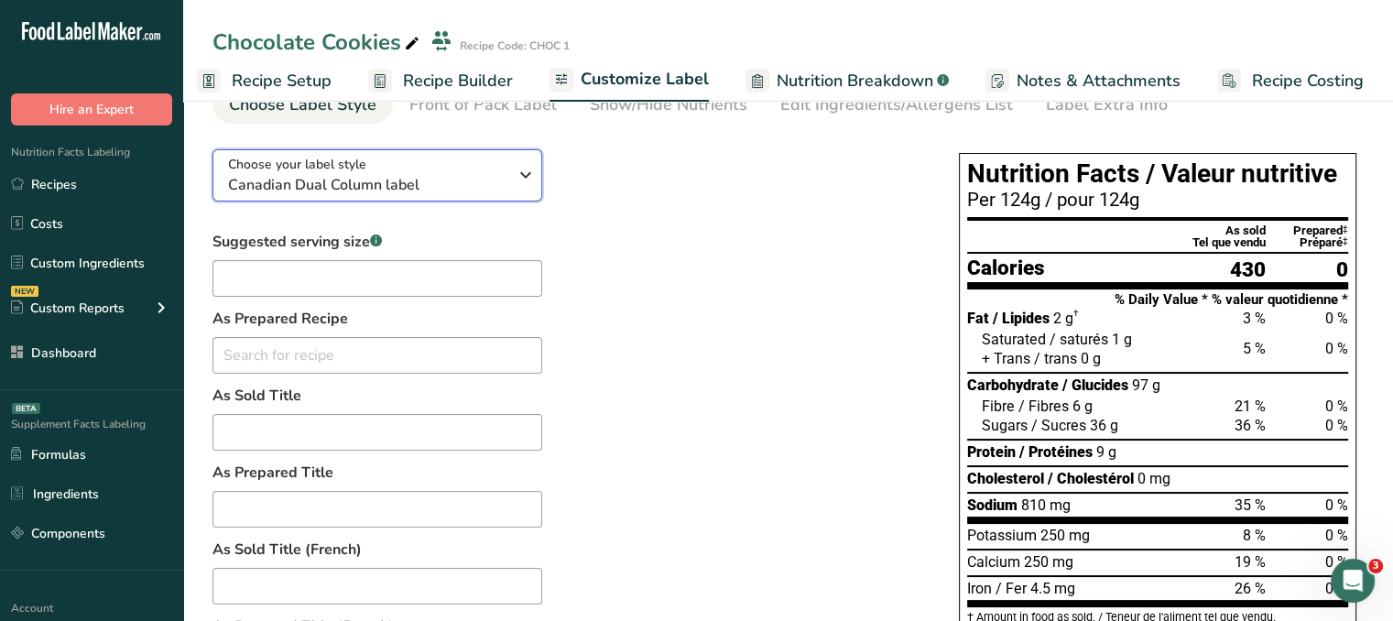
click at [485, 191] on span "Canadian Dual Column label" at bounding box center [367, 185] width 279 height 22
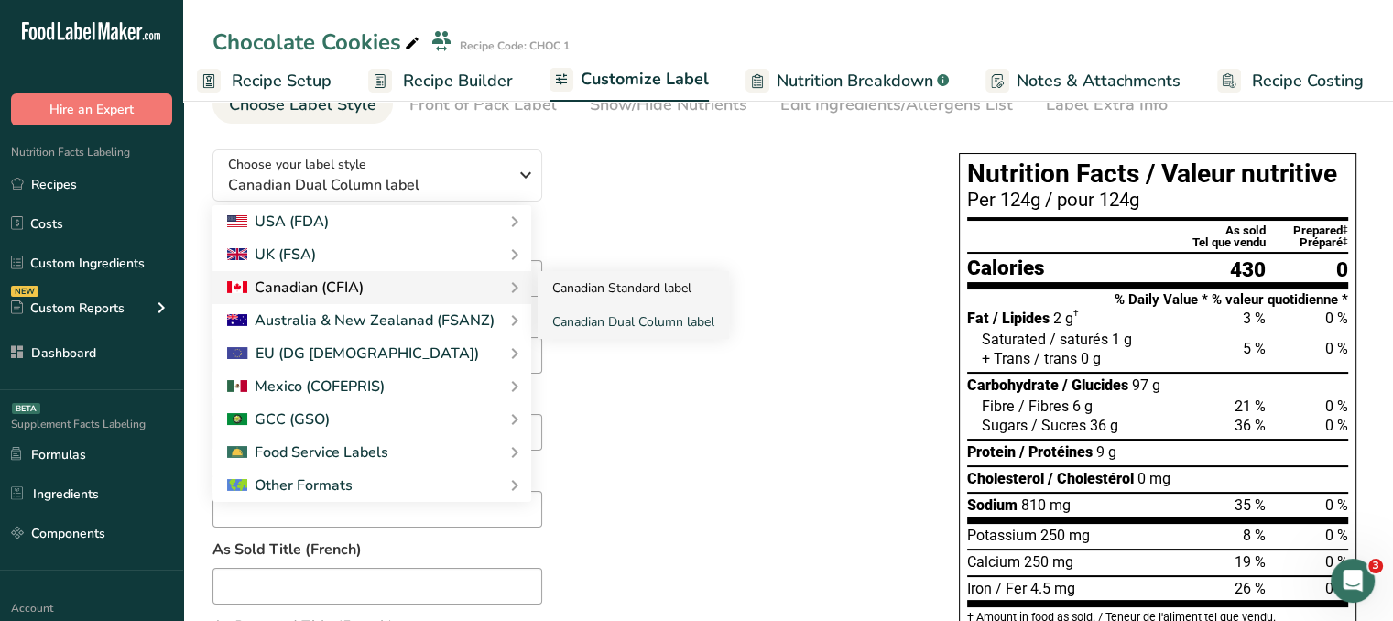
click at [555, 284] on link "Canadian Standard label" at bounding box center [633, 288] width 191 height 34
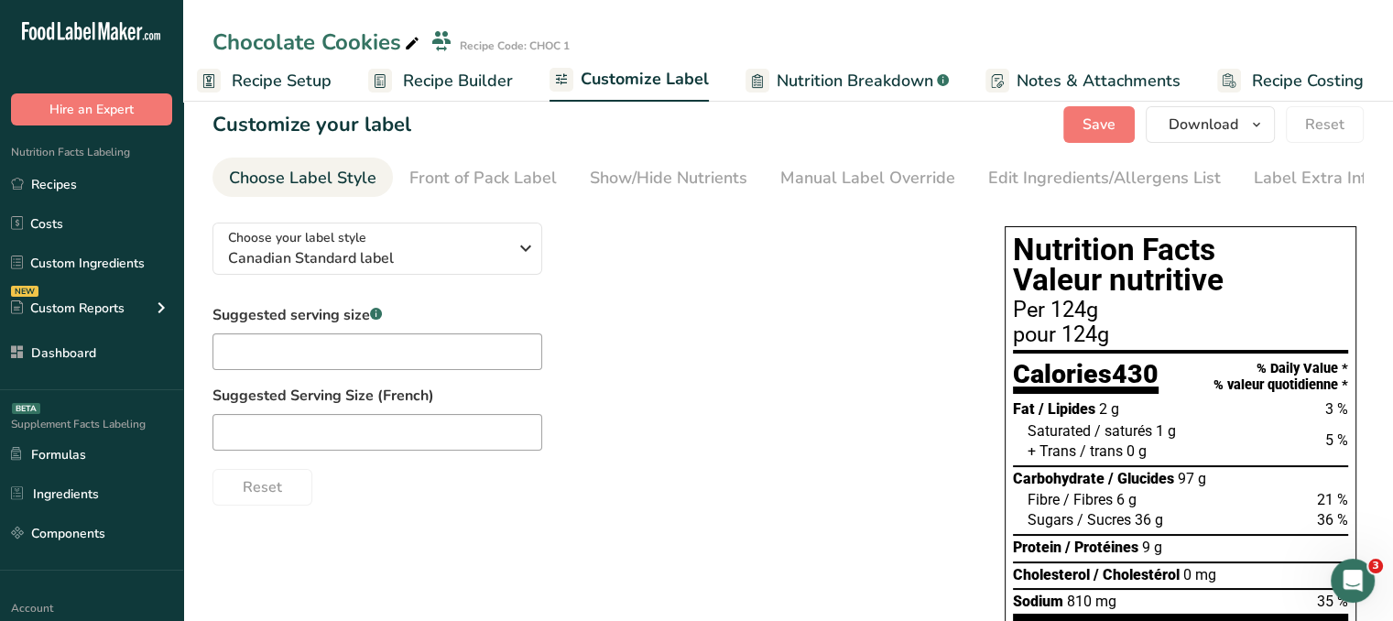
scroll to position [0, 0]
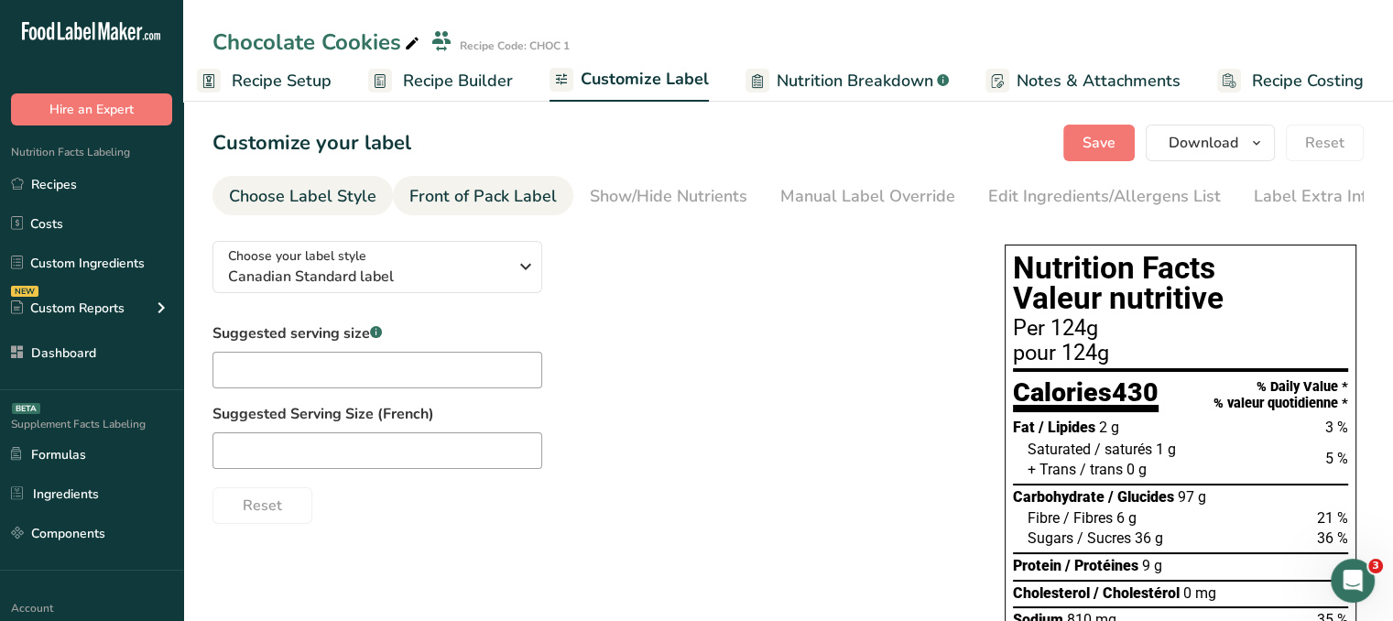
click at [523, 188] on div "Front of Pack Label" at bounding box center [482, 196] width 147 height 25
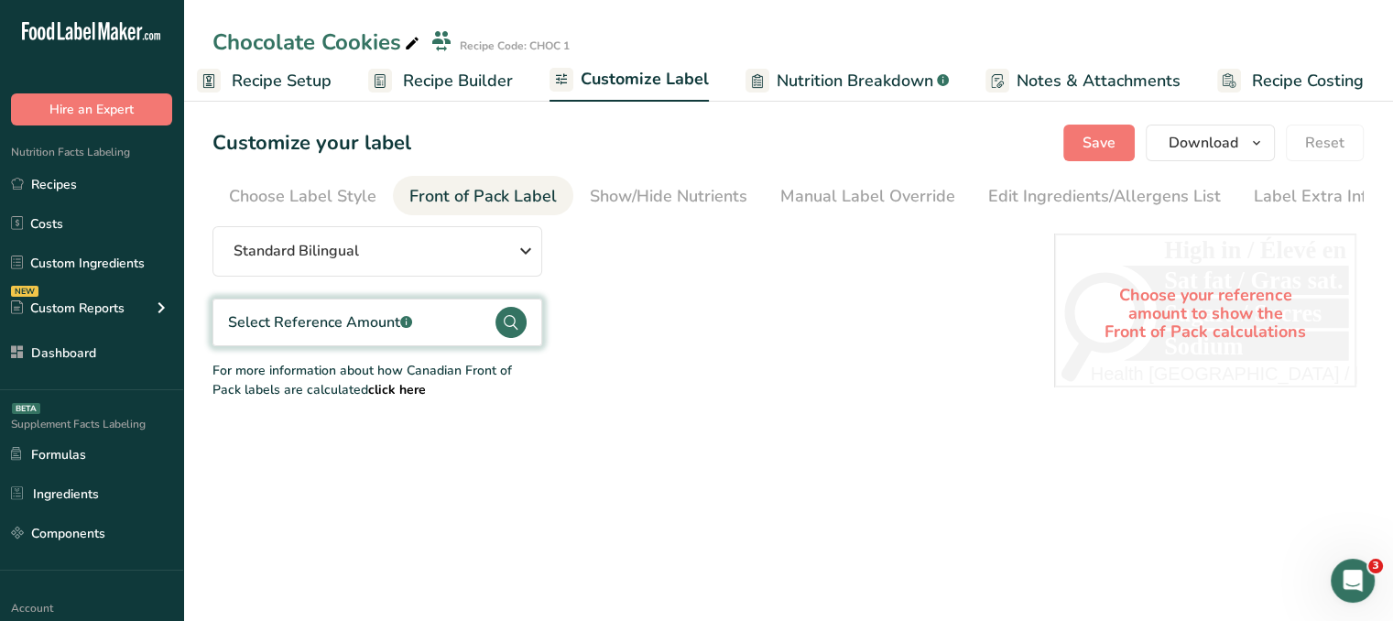
scroll to position [0, 11]
click at [460, 341] on div "Select Reference Amount .a-a{fill:#347362;}.b-a{fill:#fff;}" at bounding box center [378, 323] width 330 height 48
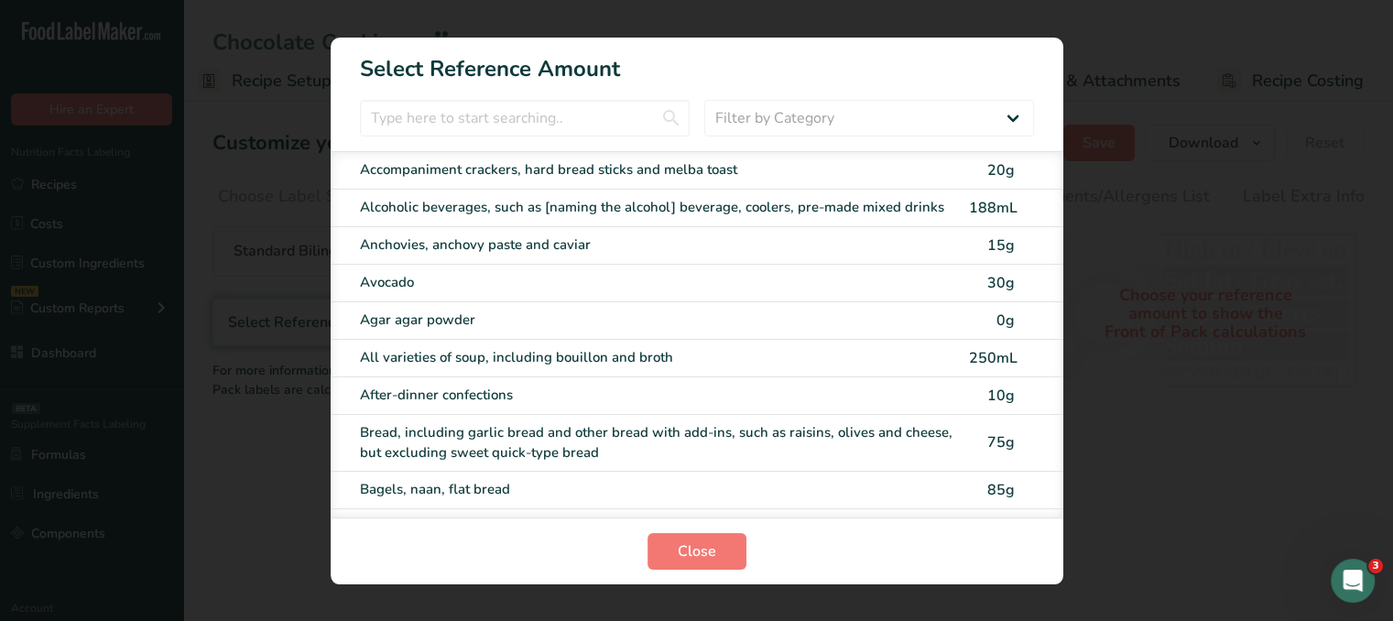
scroll to position [0, 2]
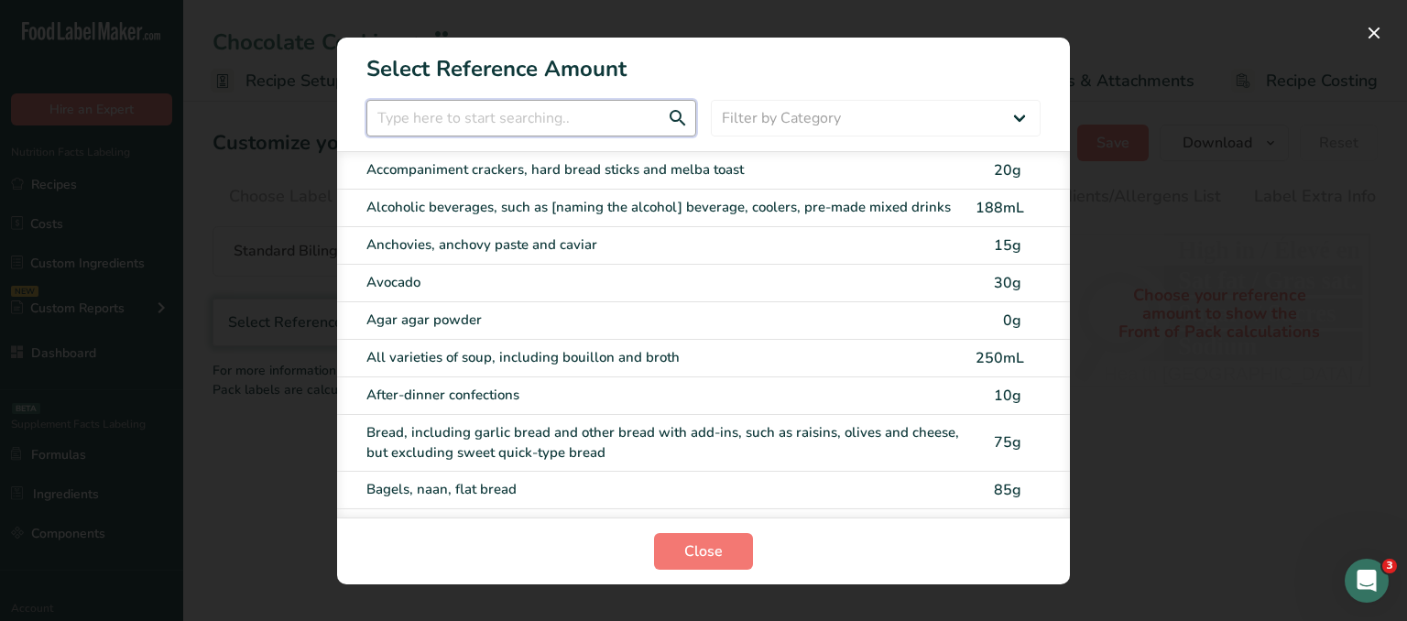
click at [610, 122] on input "FOP Category Selection Modal" at bounding box center [531, 118] width 330 height 37
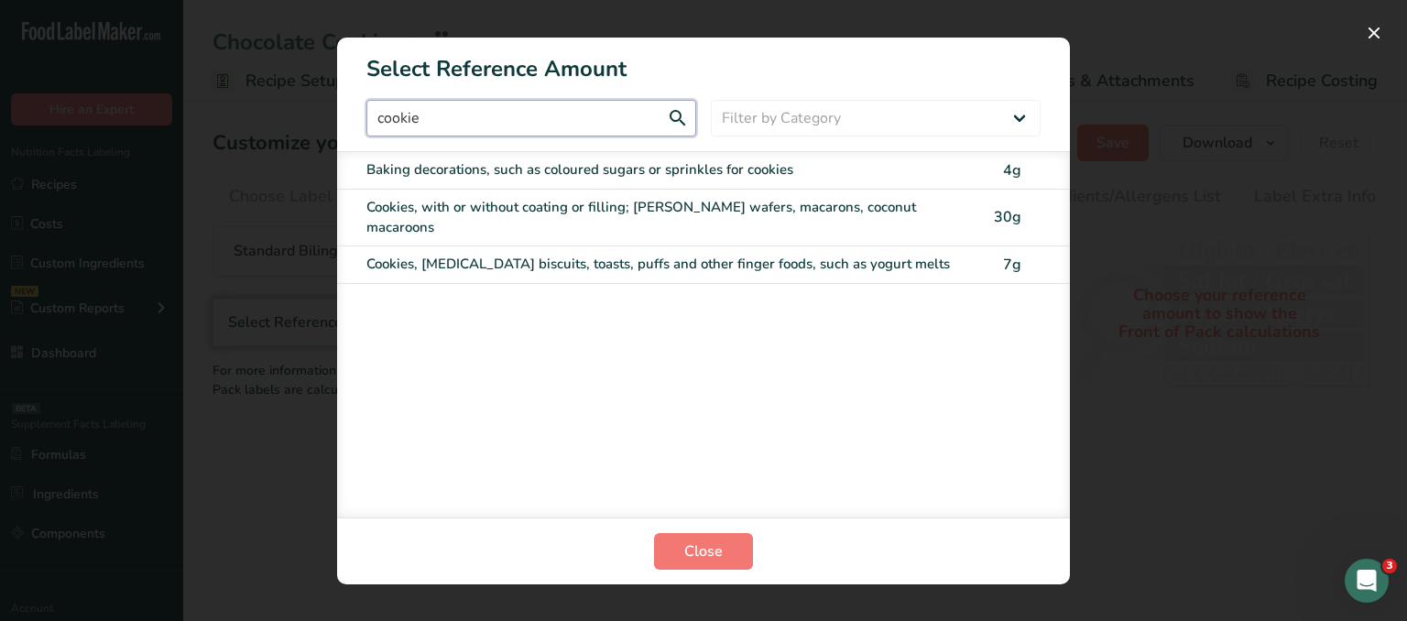
type input "cookie"
click at [667, 201] on div "Cookies, with or without coating or filling; graham wafers, macarons, coconut m…" at bounding box center [665, 217] width 598 height 41
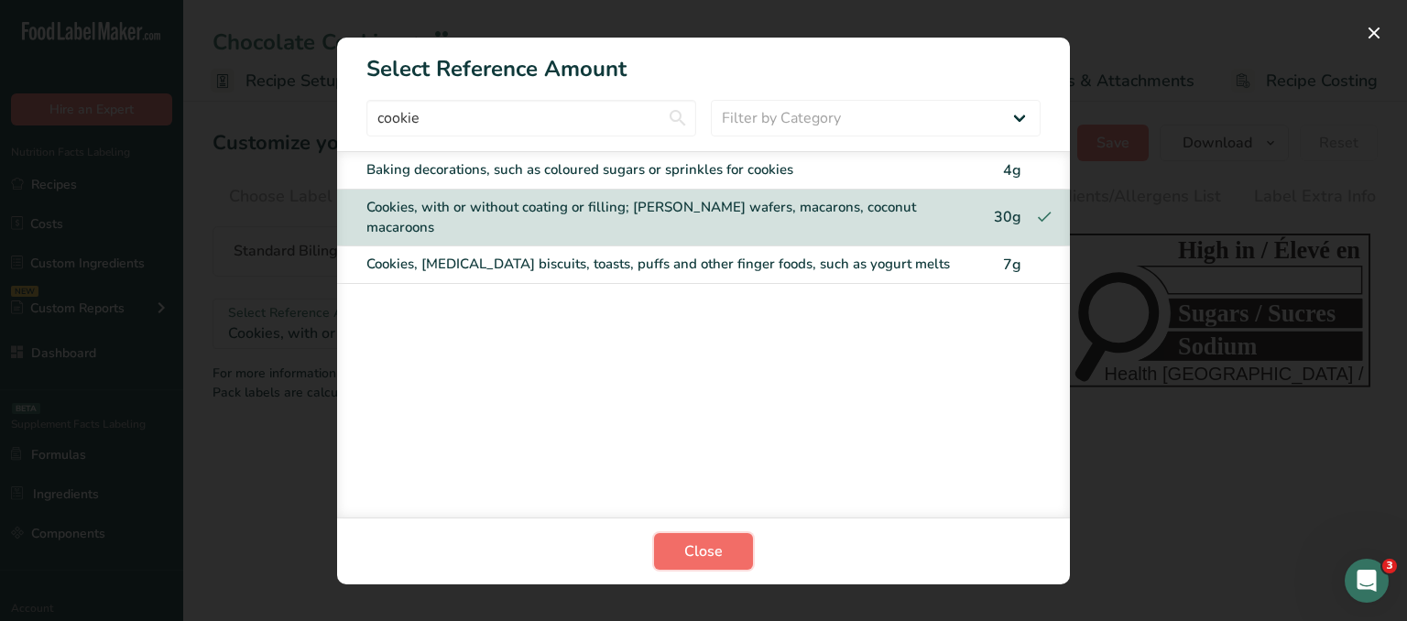
click at [710, 565] on button "Close" at bounding box center [703, 551] width 99 height 37
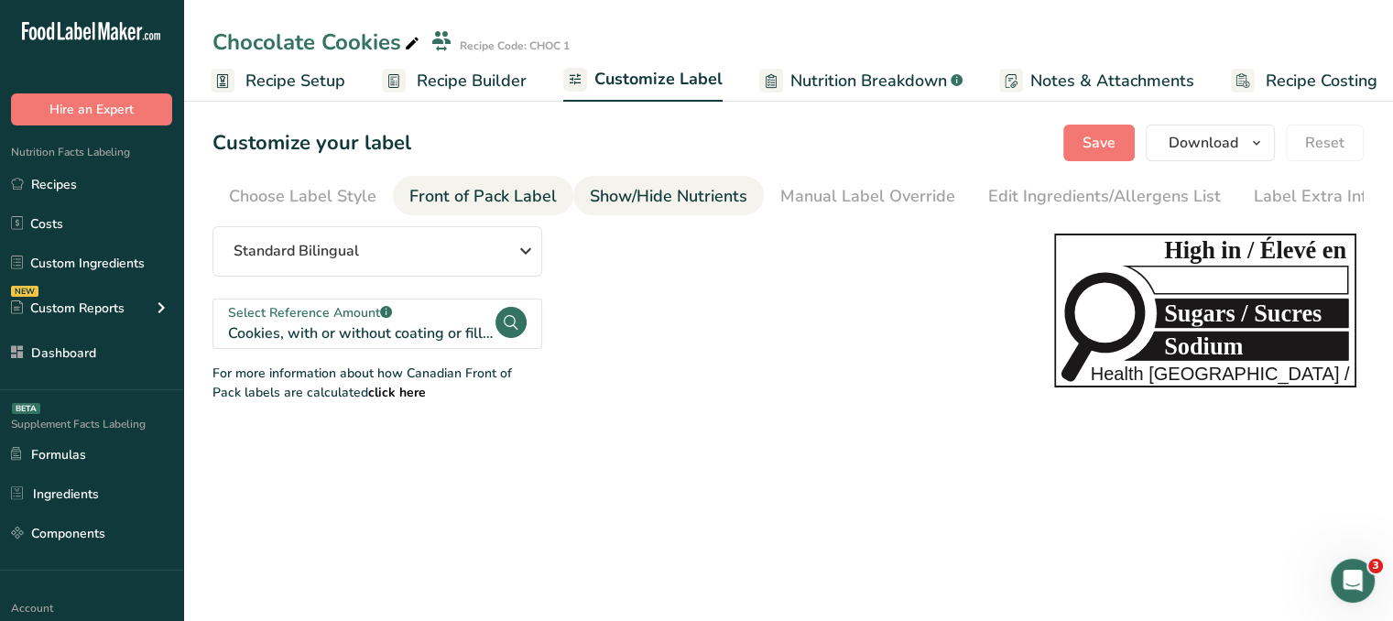
click at [636, 199] on div "Show/Hide Nutrients" at bounding box center [669, 196] width 158 height 25
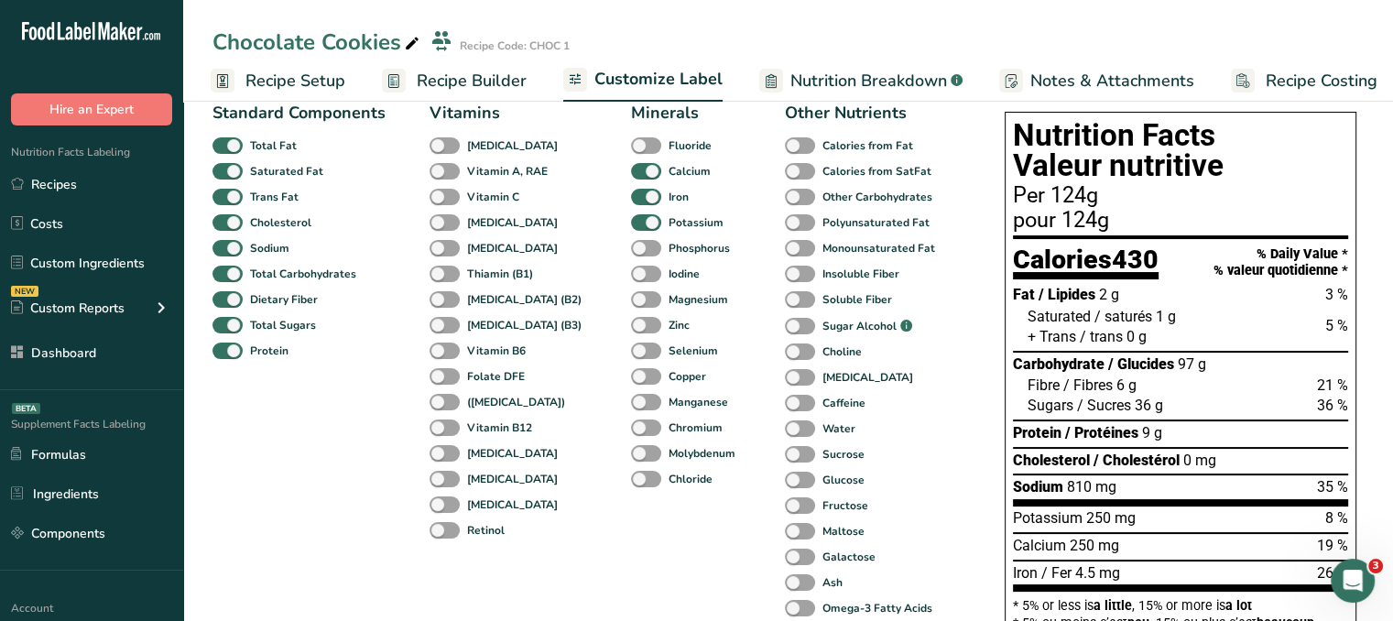
scroll to position [92, 0]
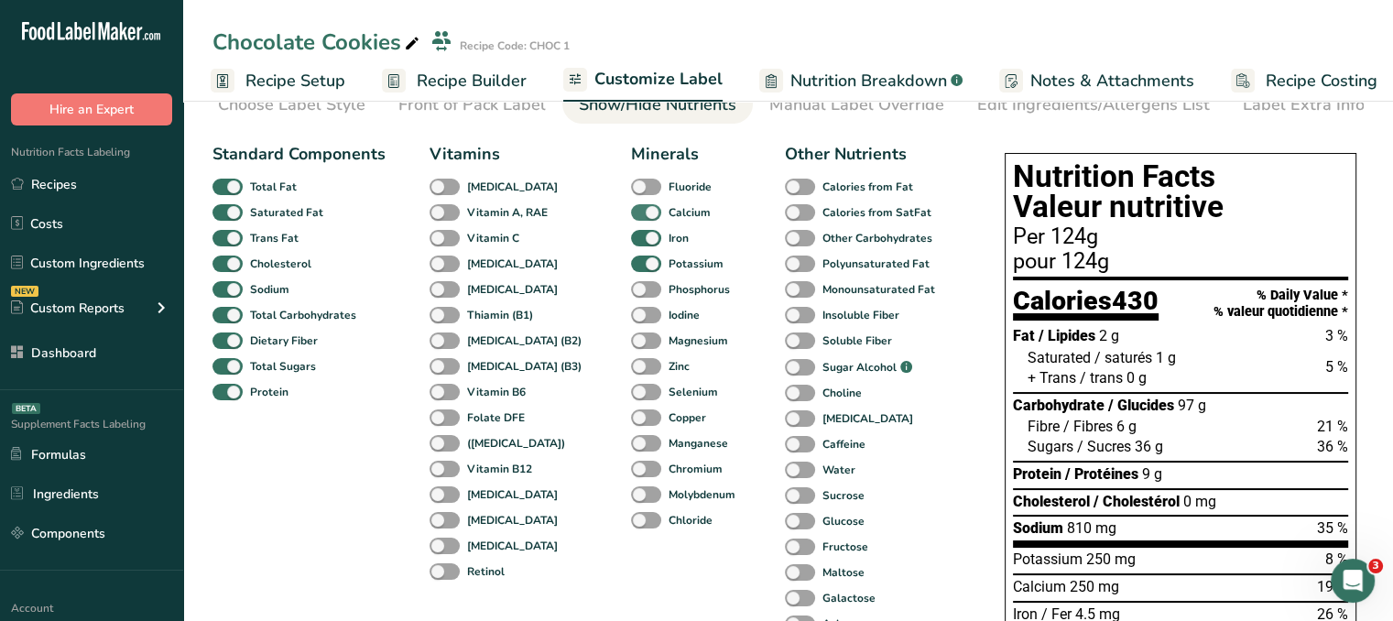
click at [631, 214] on span at bounding box center [646, 212] width 30 height 17
click at [631, 214] on input "Calcium" at bounding box center [637, 212] width 12 height 12
checkbox input "false"
click at [631, 188] on span at bounding box center [646, 187] width 30 height 17
click at [631, 188] on input "Fluoride" at bounding box center [637, 186] width 12 height 12
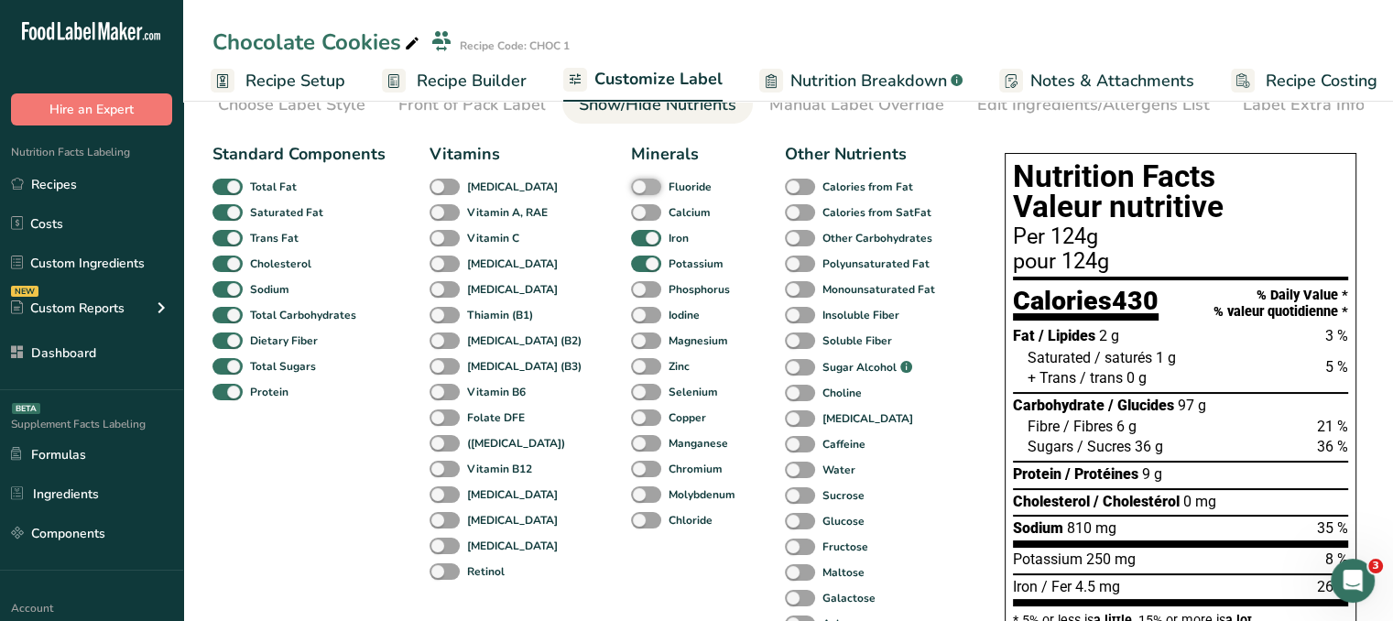
checkbox input "true"
click at [631, 287] on span at bounding box center [646, 289] width 30 height 17
click at [631, 287] on input "Phosphorus" at bounding box center [637, 289] width 12 height 12
checkbox input "true"
click at [631, 321] on span at bounding box center [646, 315] width 30 height 17
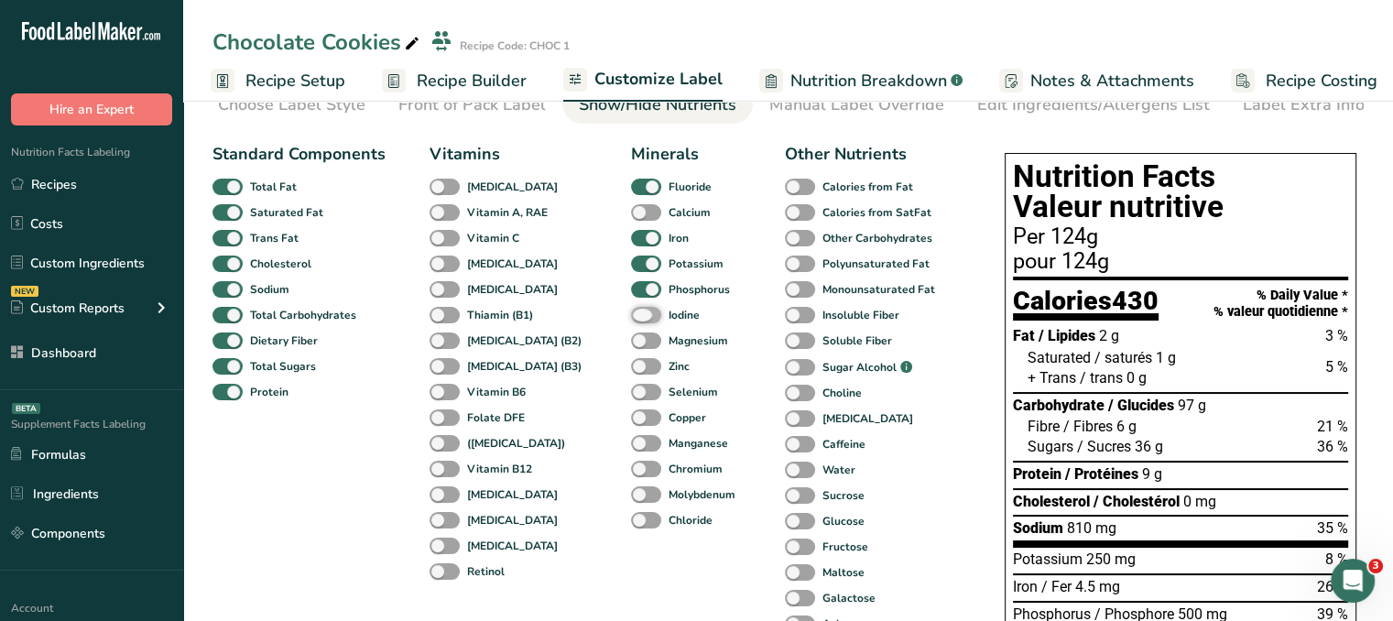
click at [631, 321] on input "Iodine" at bounding box center [637, 315] width 12 height 12
checkbox input "true"
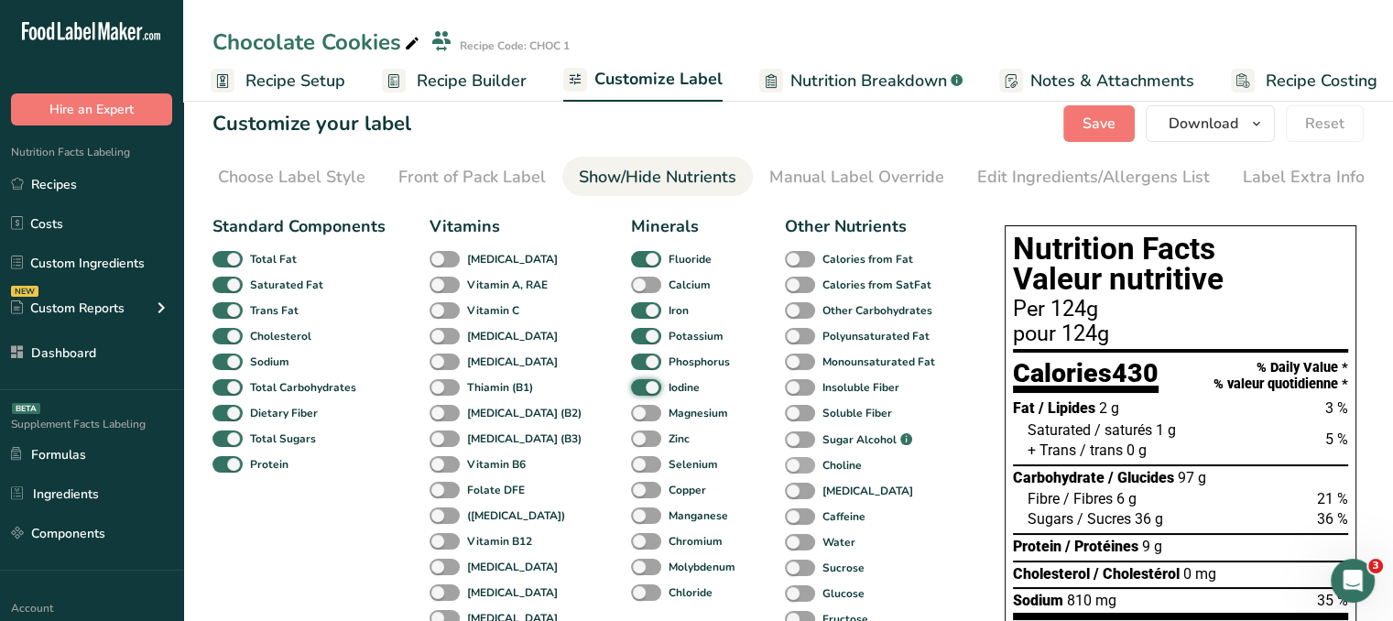
scroll to position [0, 0]
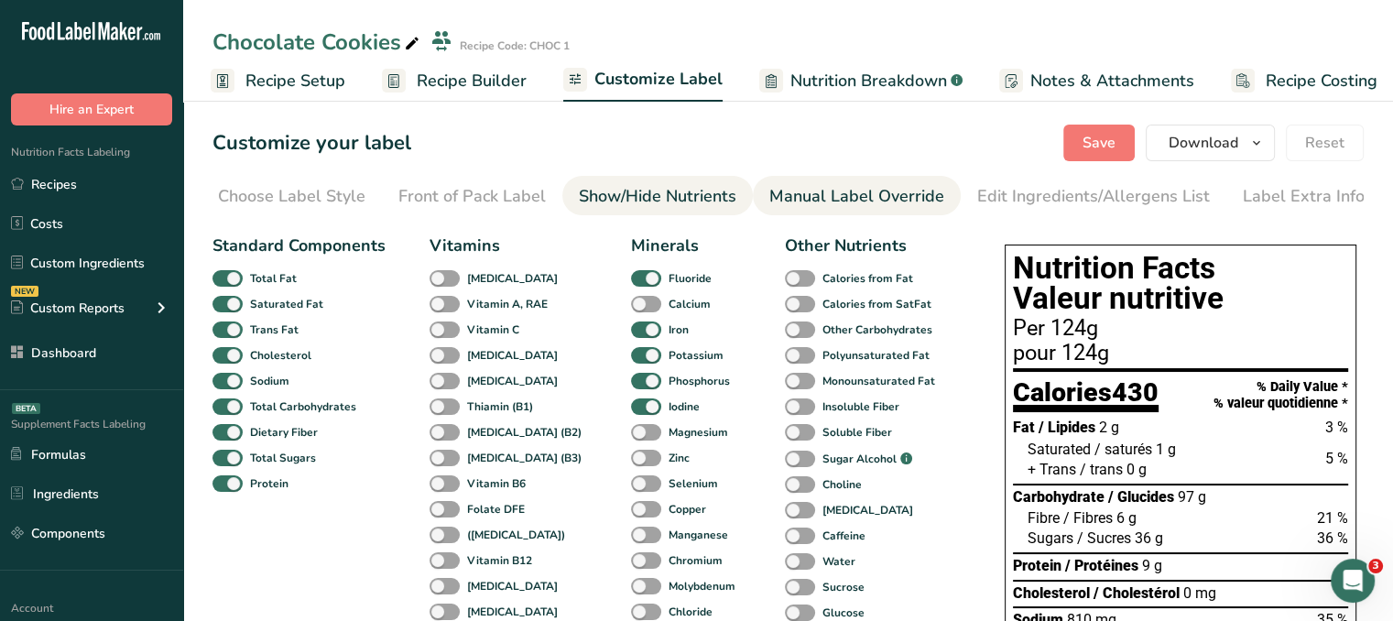
click at [875, 198] on div "Manual Label Override" at bounding box center [856, 196] width 175 height 25
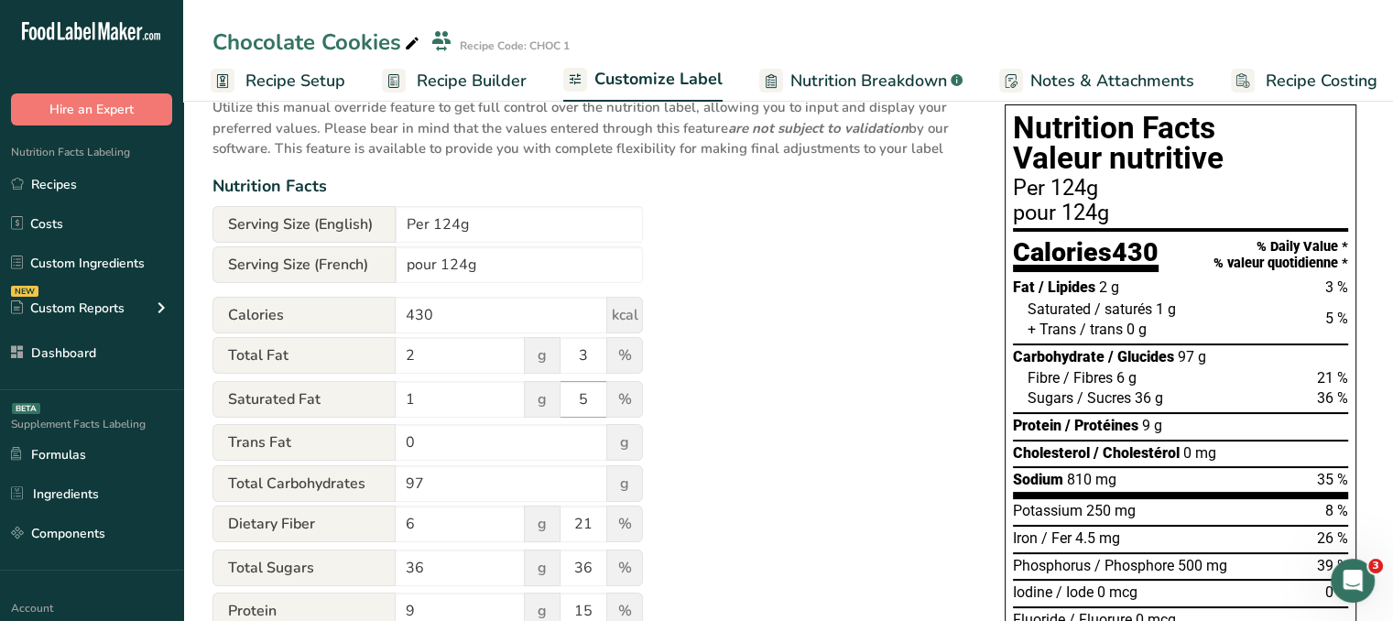
scroll to position [183, 0]
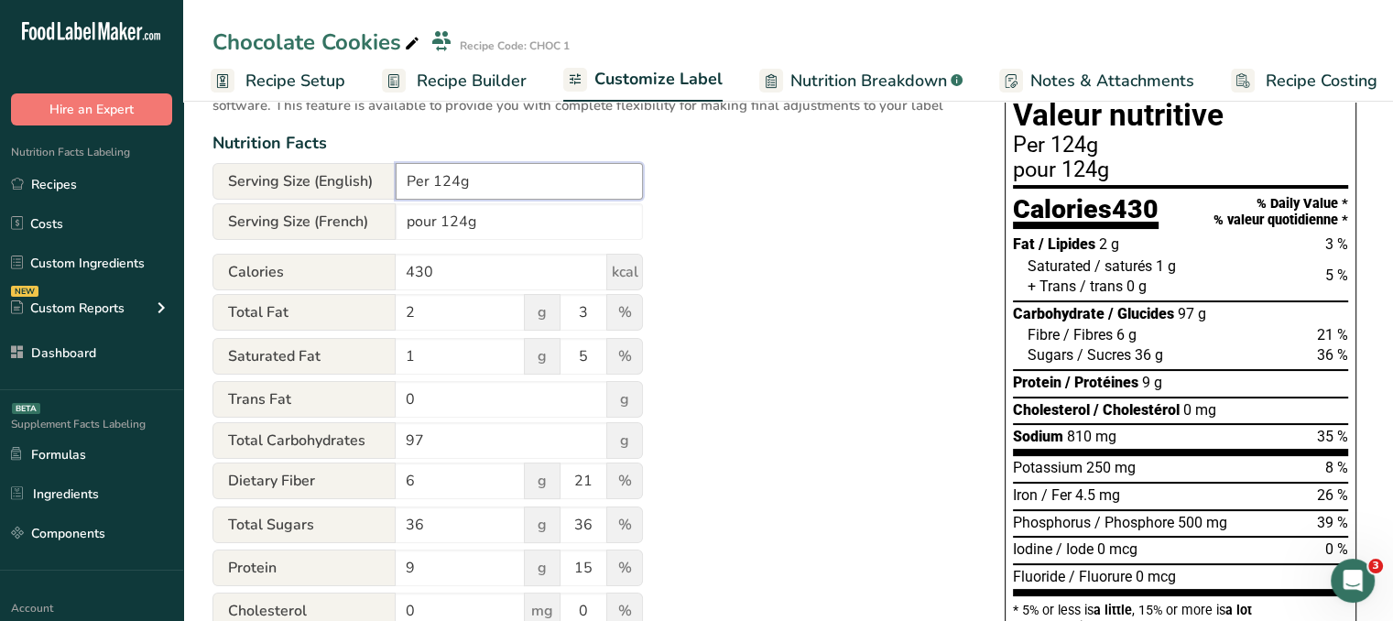
click at [449, 169] on input "Per 124g" at bounding box center [519, 181] width 247 height 37
type input "Per 122g"
click at [844, 311] on div "Utilize this manual override feature to get full control over the nutrition lab…" at bounding box center [591, 490] width 756 height 895
drag, startPoint x: 468, startPoint y: 218, endPoint x: 459, endPoint y: 213, distance: 10.2
click at [459, 213] on input "pour 124g" at bounding box center [519, 221] width 247 height 37
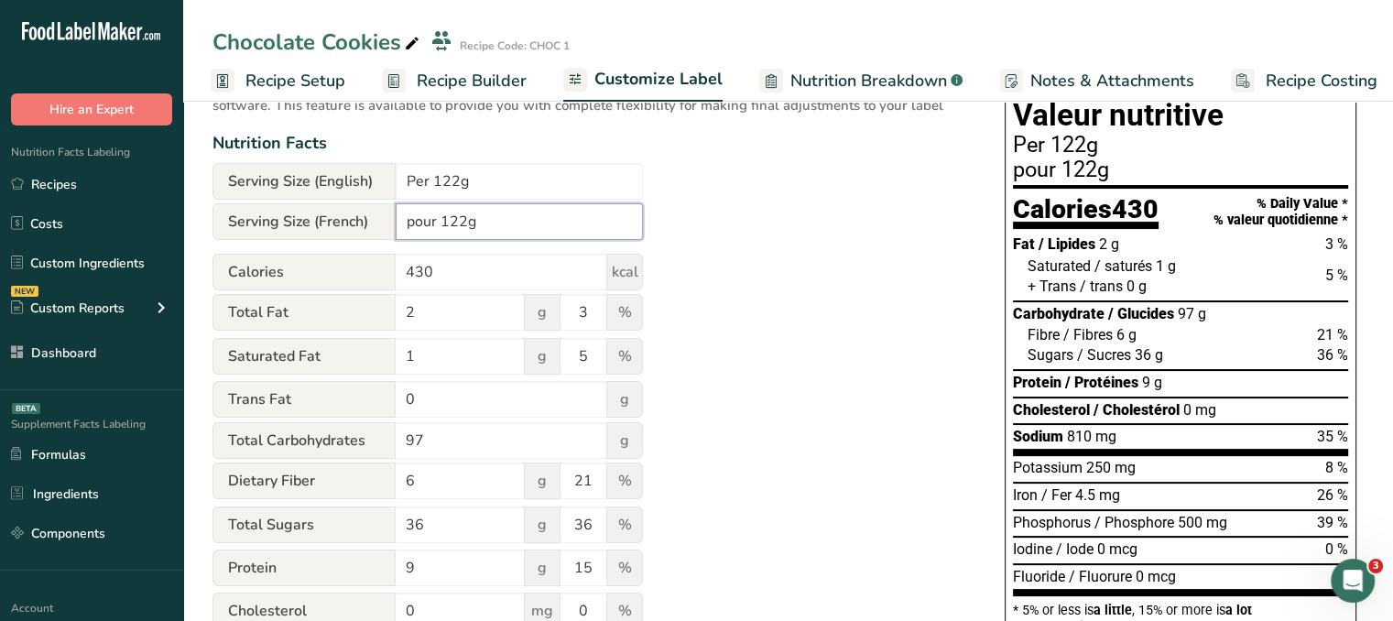
type input "pour 122g"
click at [901, 328] on div "Utilize this manual override feature to get full control over the nutrition lab…" at bounding box center [591, 490] width 756 height 895
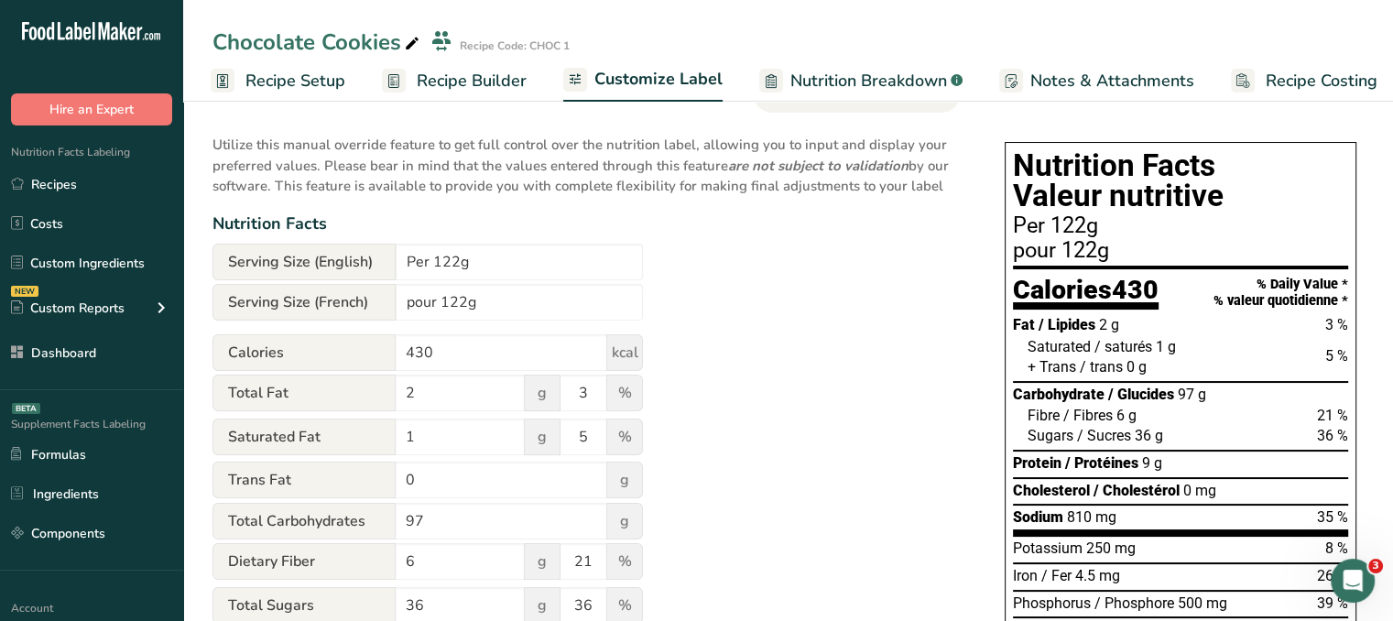
scroll to position [0, 0]
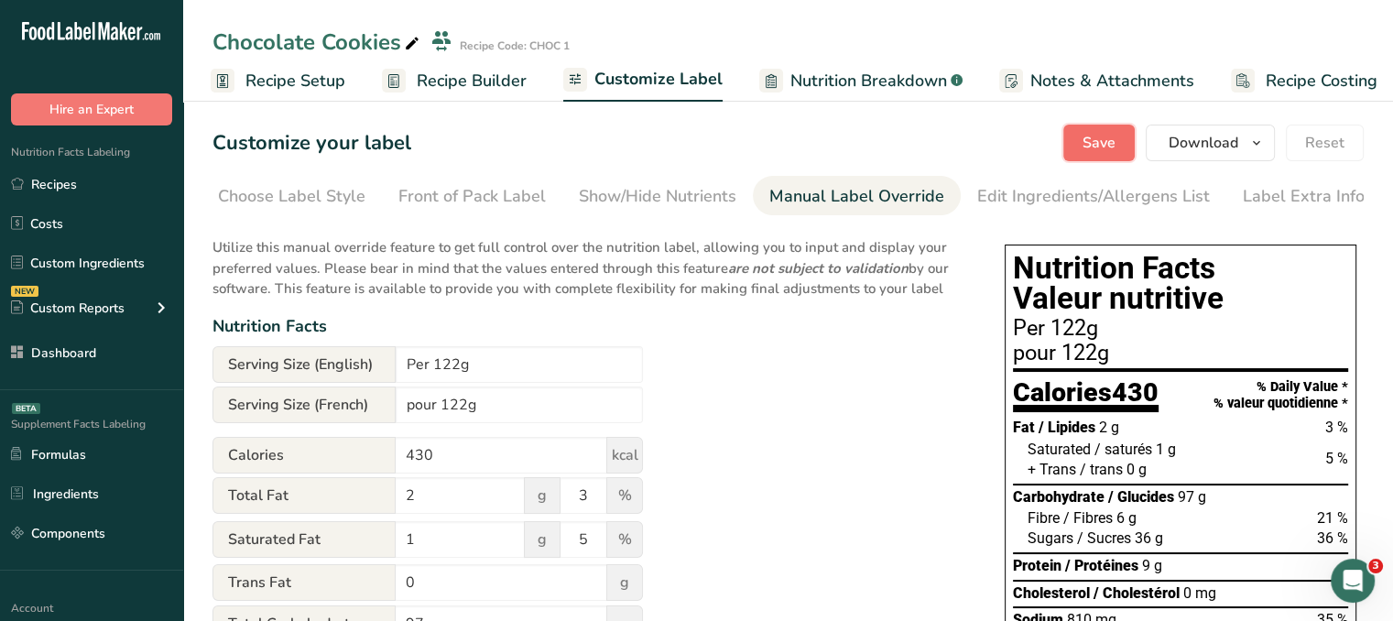
click at [1072, 133] on button "Save" at bounding box center [1099, 143] width 71 height 37
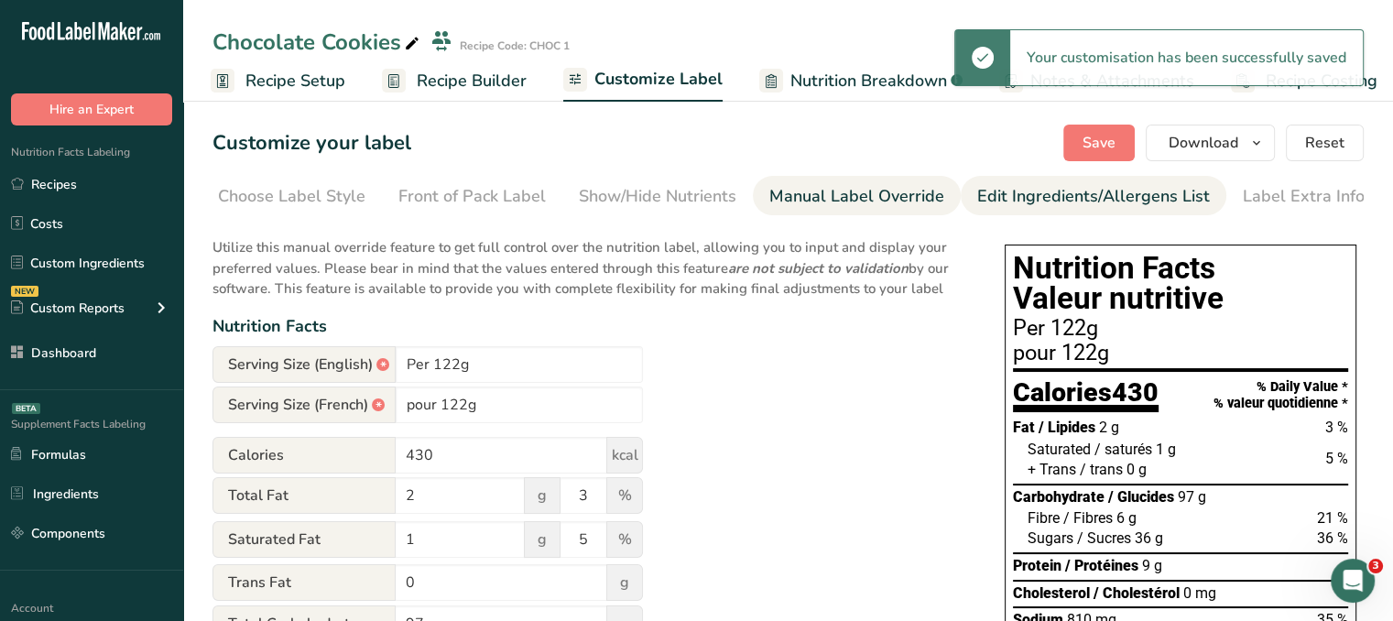
click at [1086, 193] on div "Edit Ingredients/Allergens List" at bounding box center [1093, 196] width 233 height 25
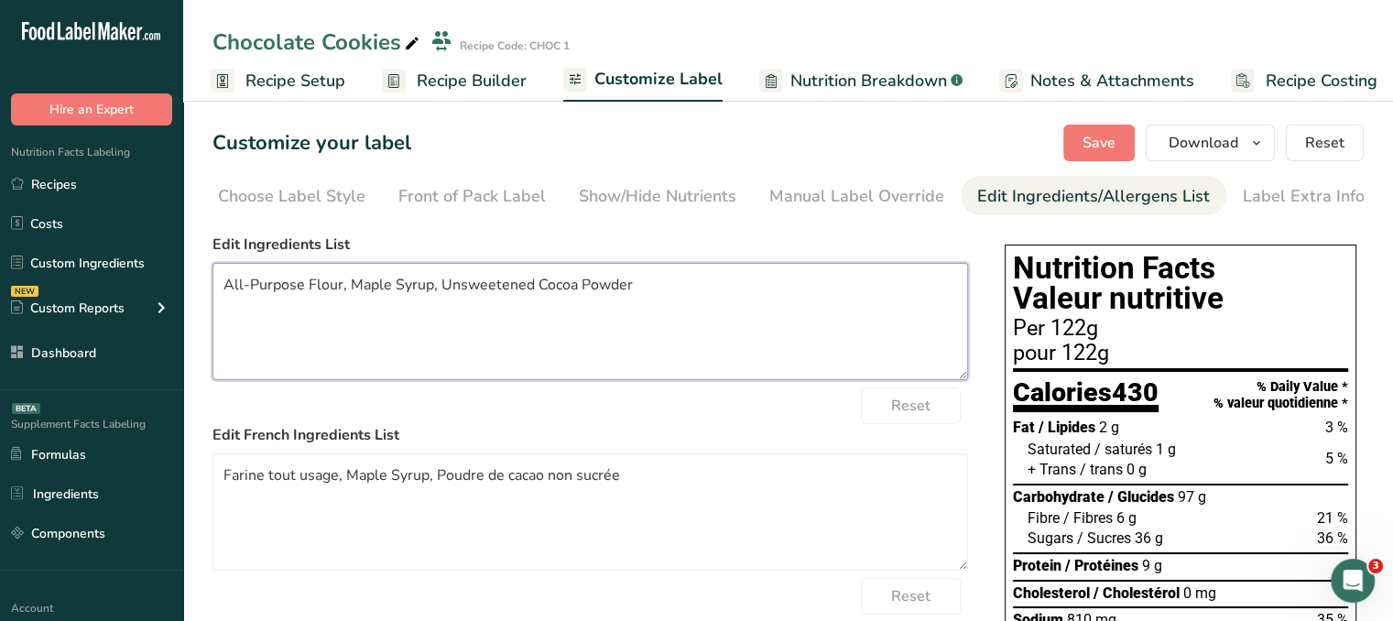
drag, startPoint x: 303, startPoint y: 288, endPoint x: 205, endPoint y: 302, distance: 99.1
click at [205, 302] on section "Customize your label Save Download Choose what to show on your downloaded label…" at bounding box center [788, 567] width 1210 height 944
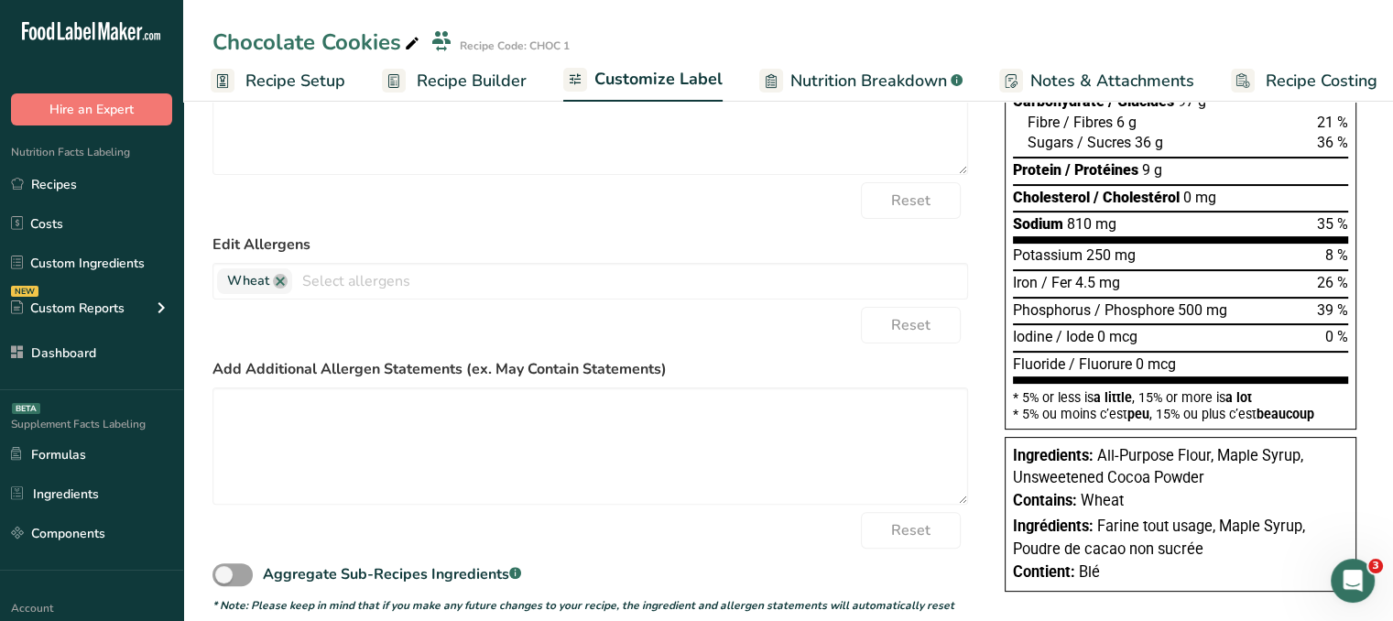
scroll to position [421, 0]
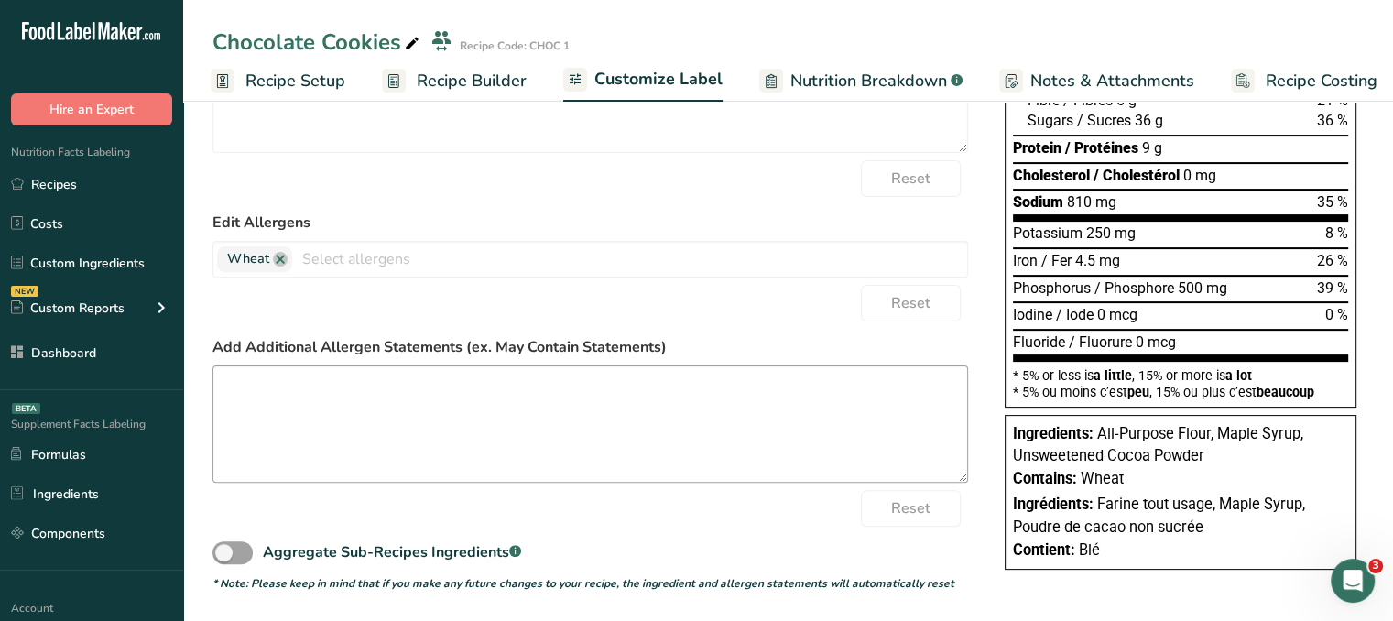
type textarea "Flour, Maple Syrup, Unsweetened Cocoa Powder"
click at [464, 420] on textarea at bounding box center [591, 423] width 756 height 117
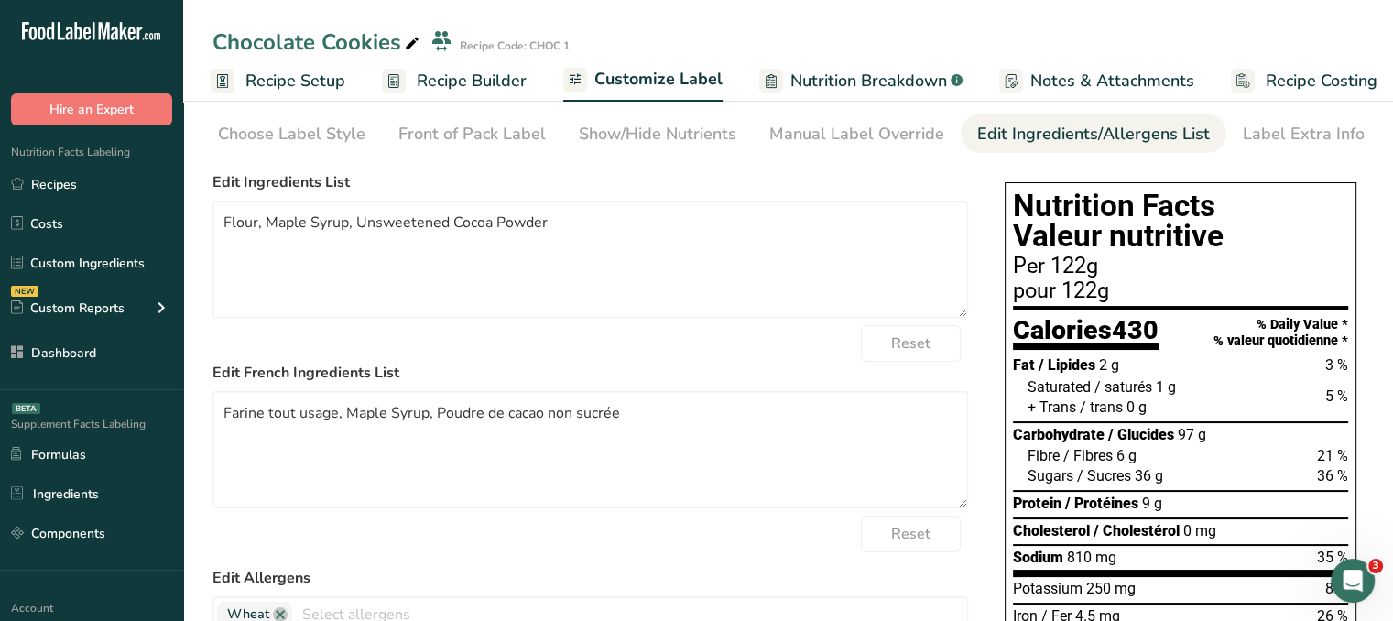
scroll to position [0, 0]
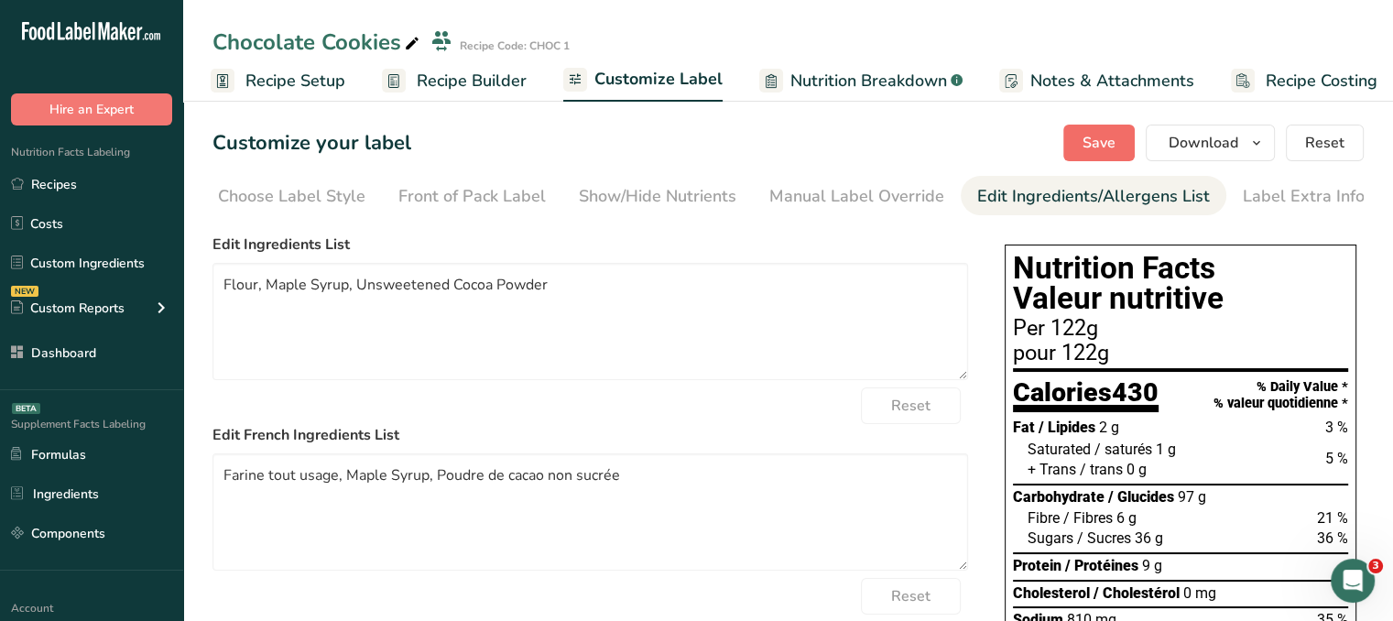
type textarea "May Contain Traces of Nuts"
click at [1119, 141] on button "Save" at bounding box center [1099, 143] width 71 height 37
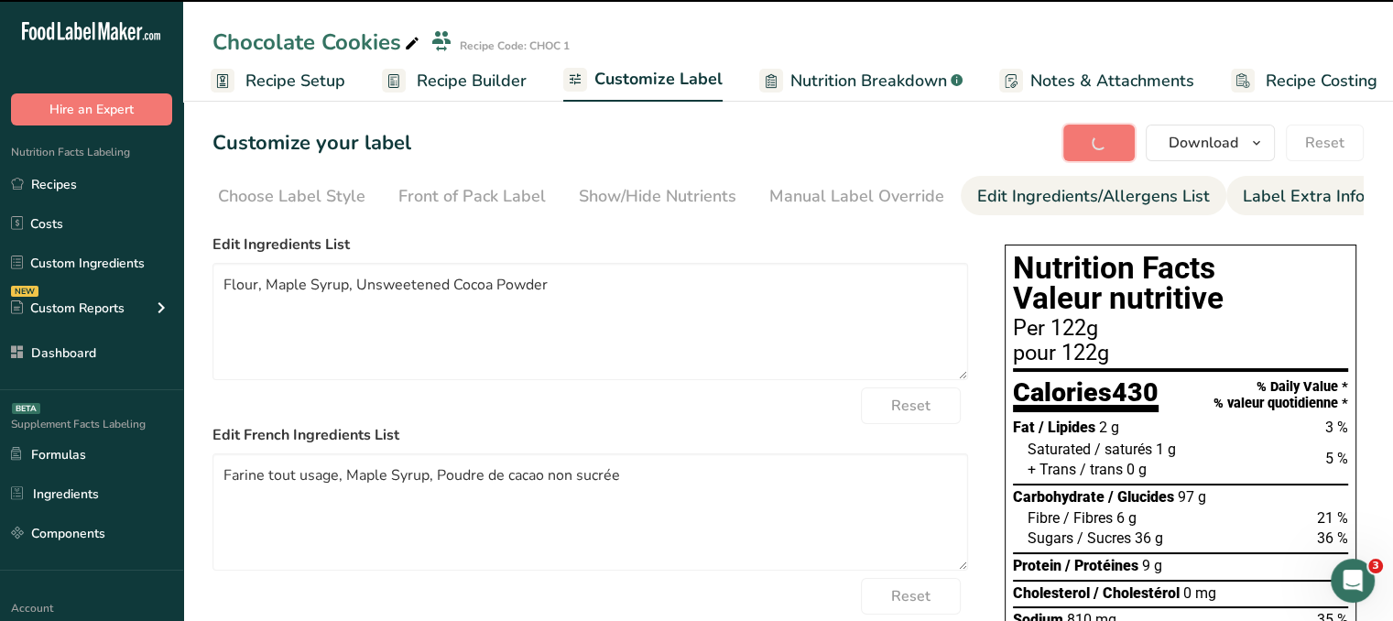
type textarea "Flour, Maple Syrup, Unsweetened Cocoa Powder"
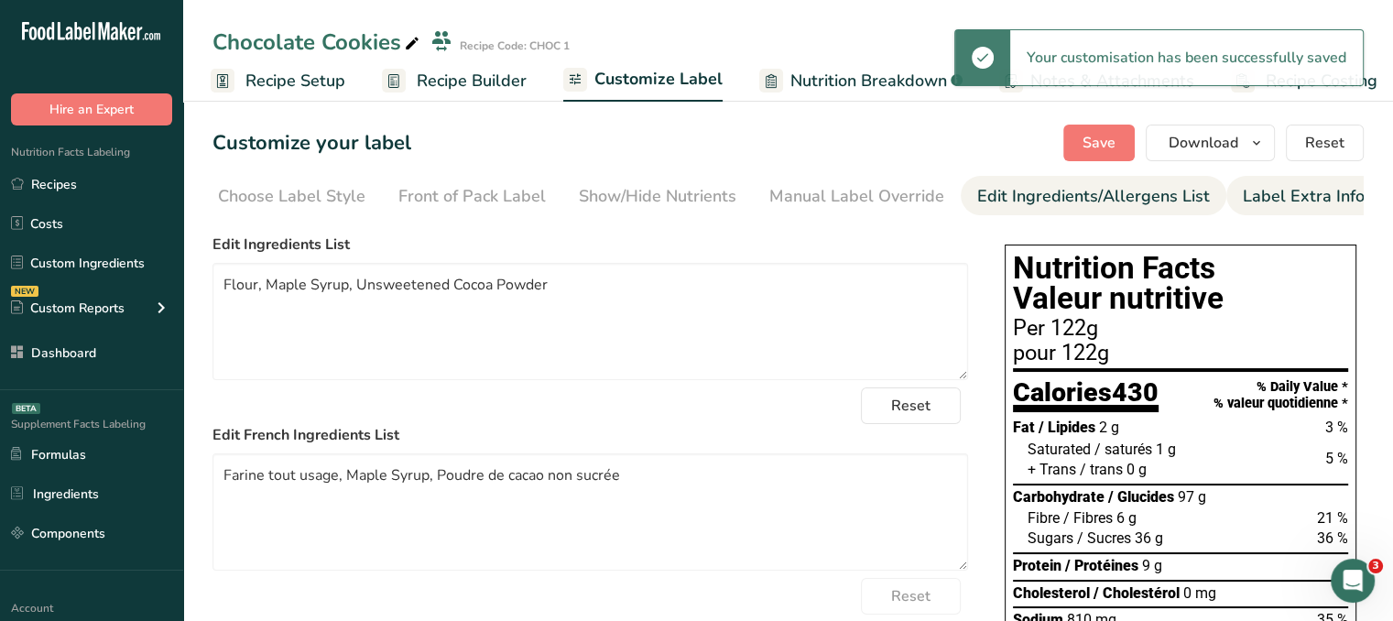
click at [1325, 193] on div "Label Extra Info" at bounding box center [1304, 196] width 122 height 25
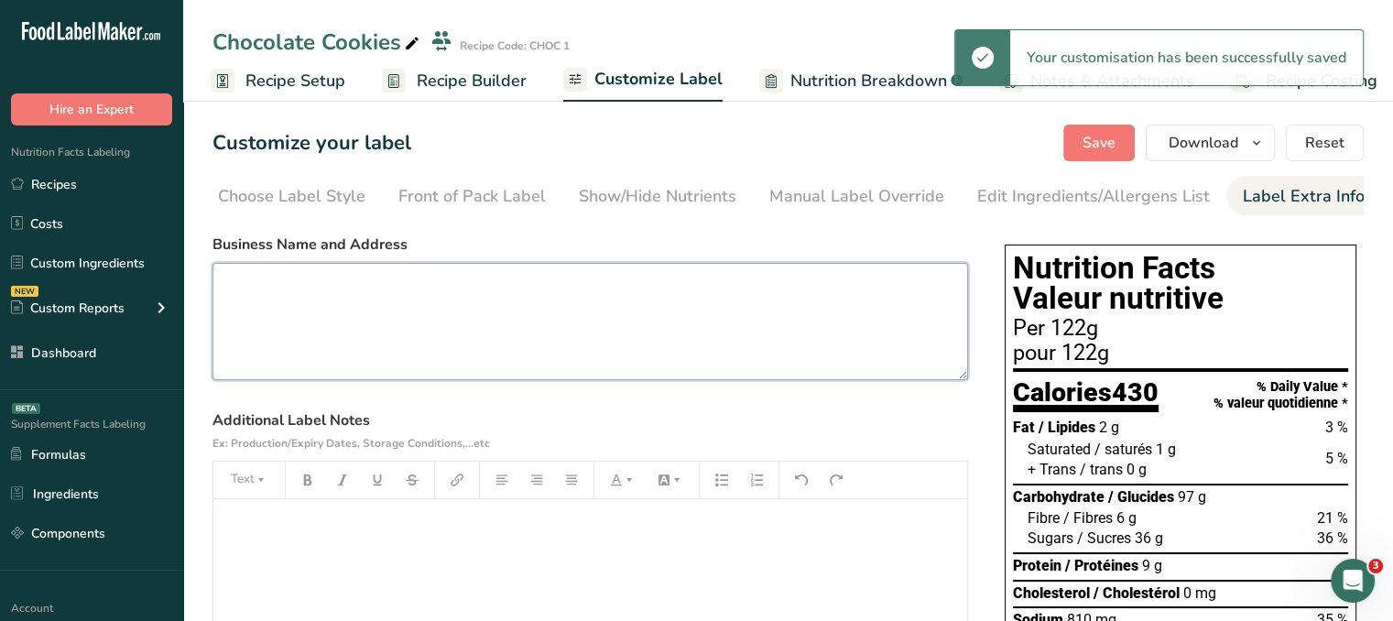
click at [546, 290] on textarea at bounding box center [591, 321] width 756 height 117
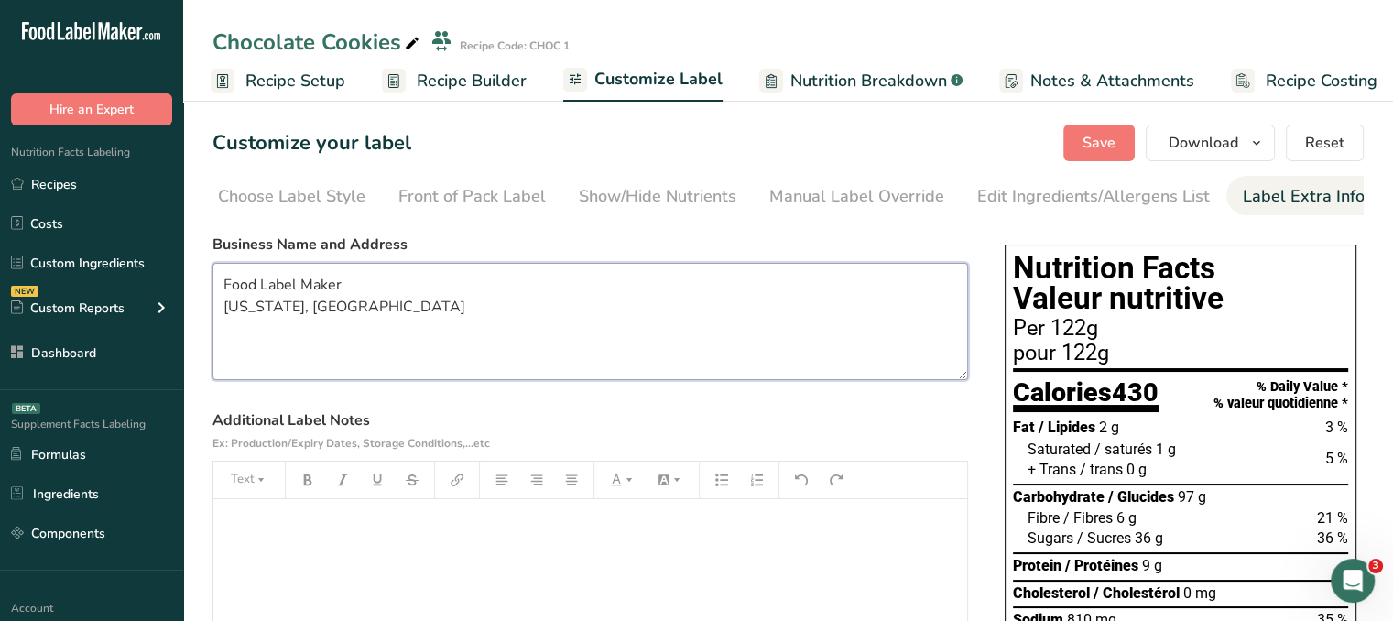
scroll to position [92, 0]
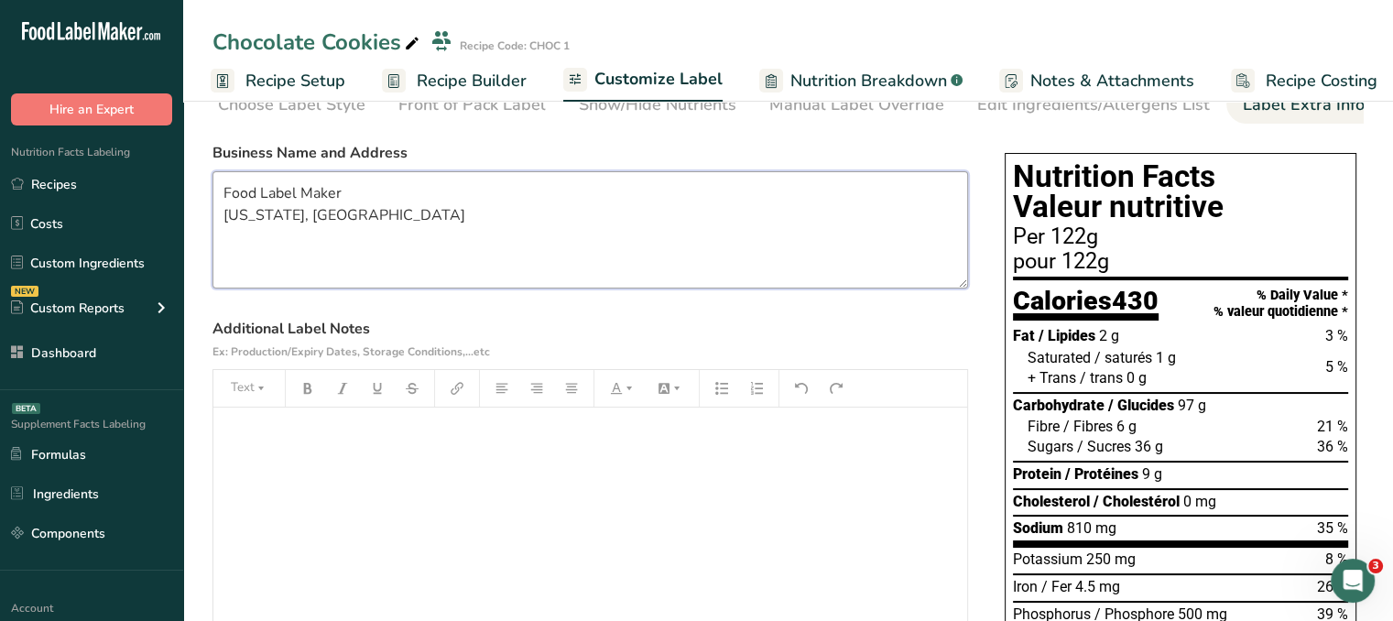
type textarea "Food Label Maker Delaware, USA"
click at [580, 474] on div "﻿" at bounding box center [590, 522] width 754 height 229
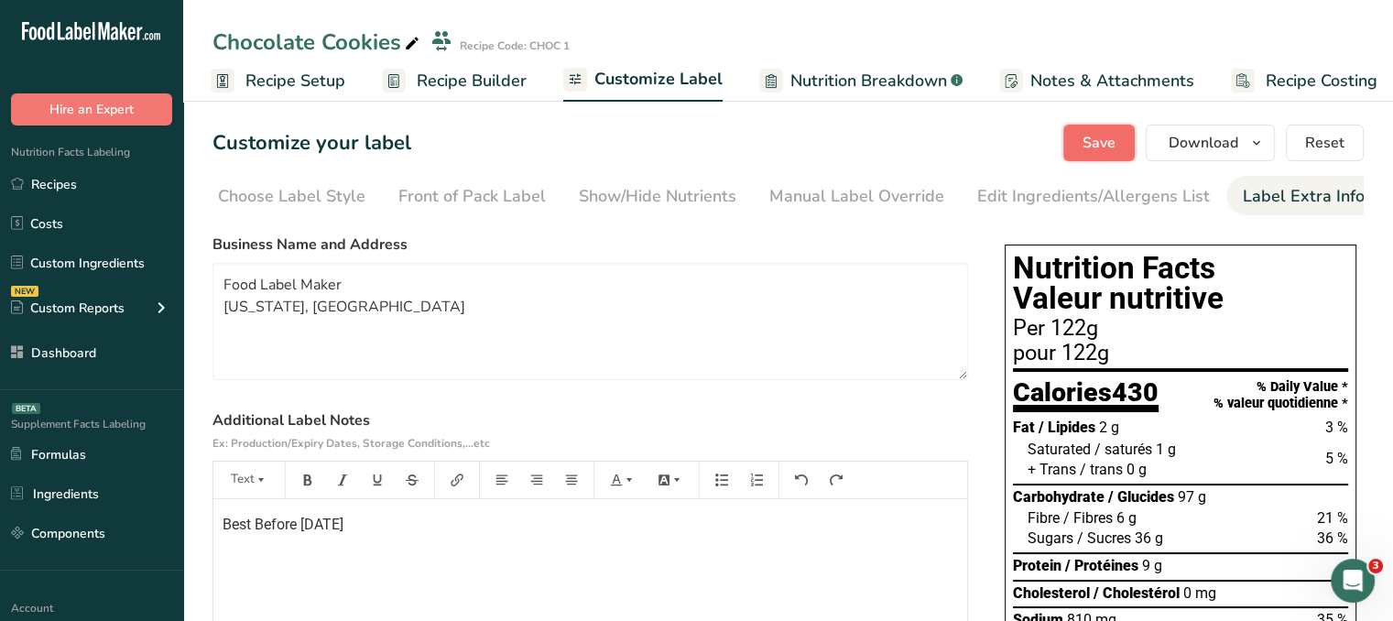
click at [1120, 153] on button "Save" at bounding box center [1099, 143] width 71 height 37
click at [1238, 147] on span "Download" at bounding box center [1204, 143] width 70 height 22
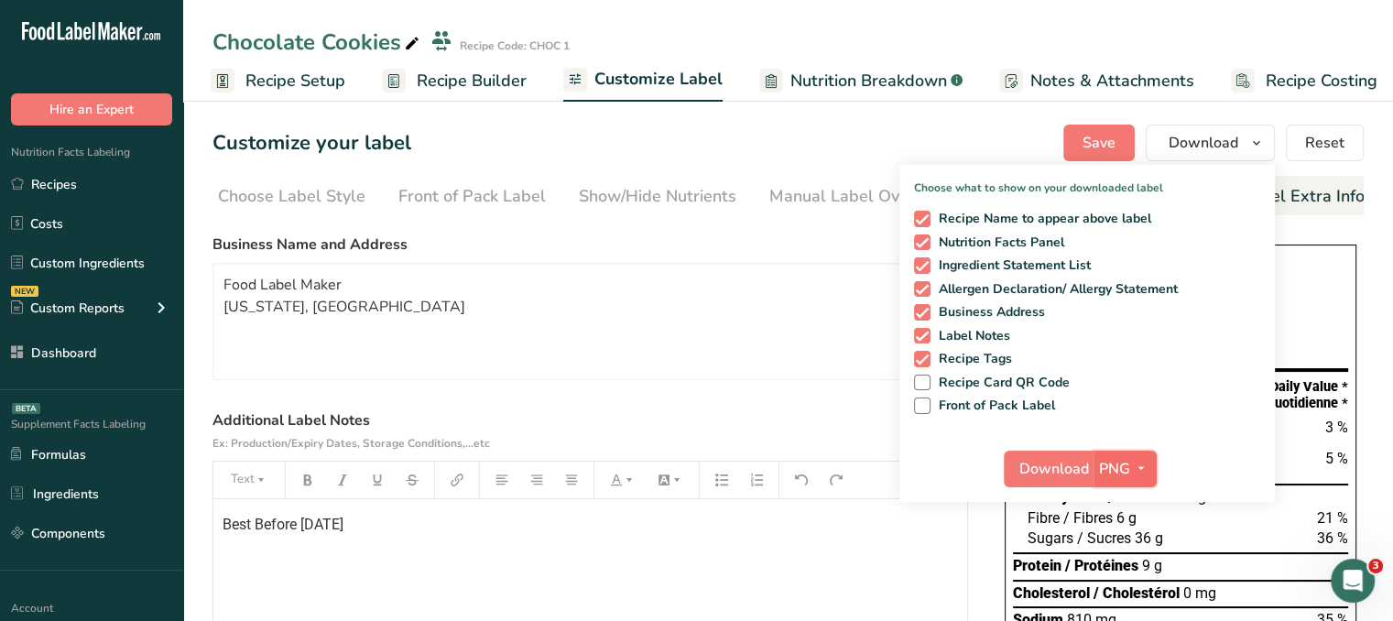
click at [1136, 455] on button "PNG" at bounding box center [1125, 469] width 63 height 37
click at [1366, 258] on section "Customize your label Save Download Choose what to show on your downloaded label…" at bounding box center [788, 621] width 1210 height 1052
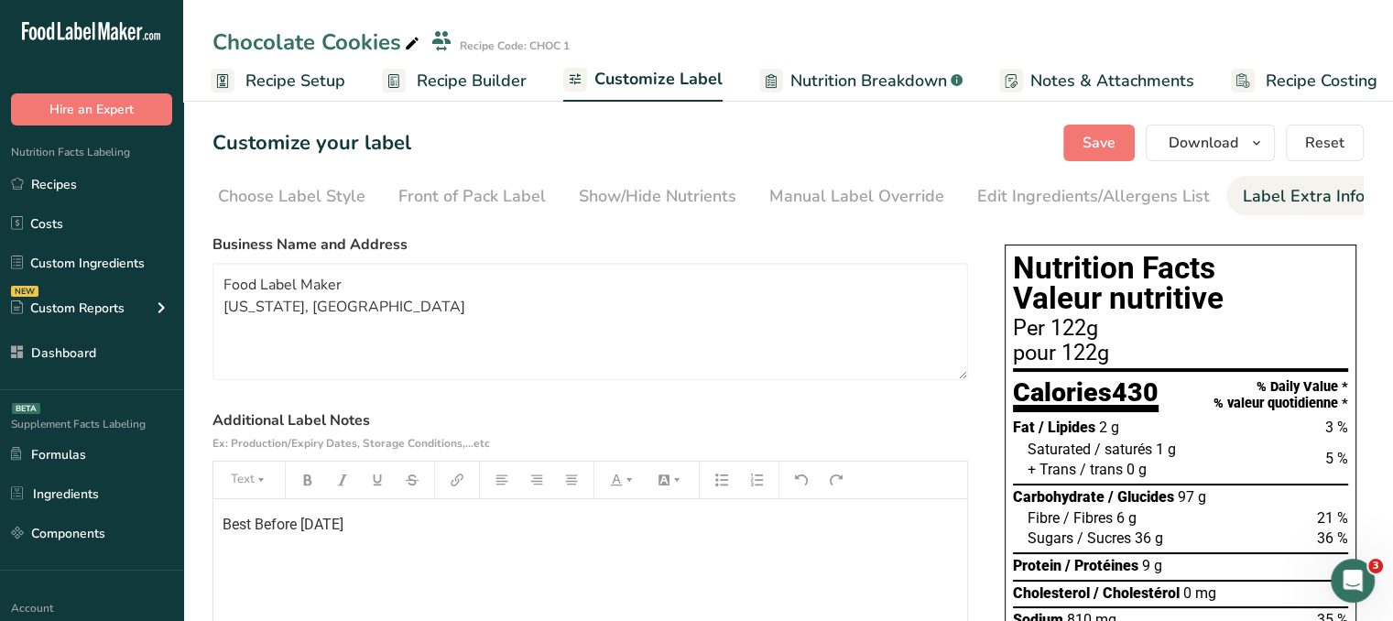
click at [850, 76] on span "Nutrition Breakdown" at bounding box center [869, 81] width 157 height 25
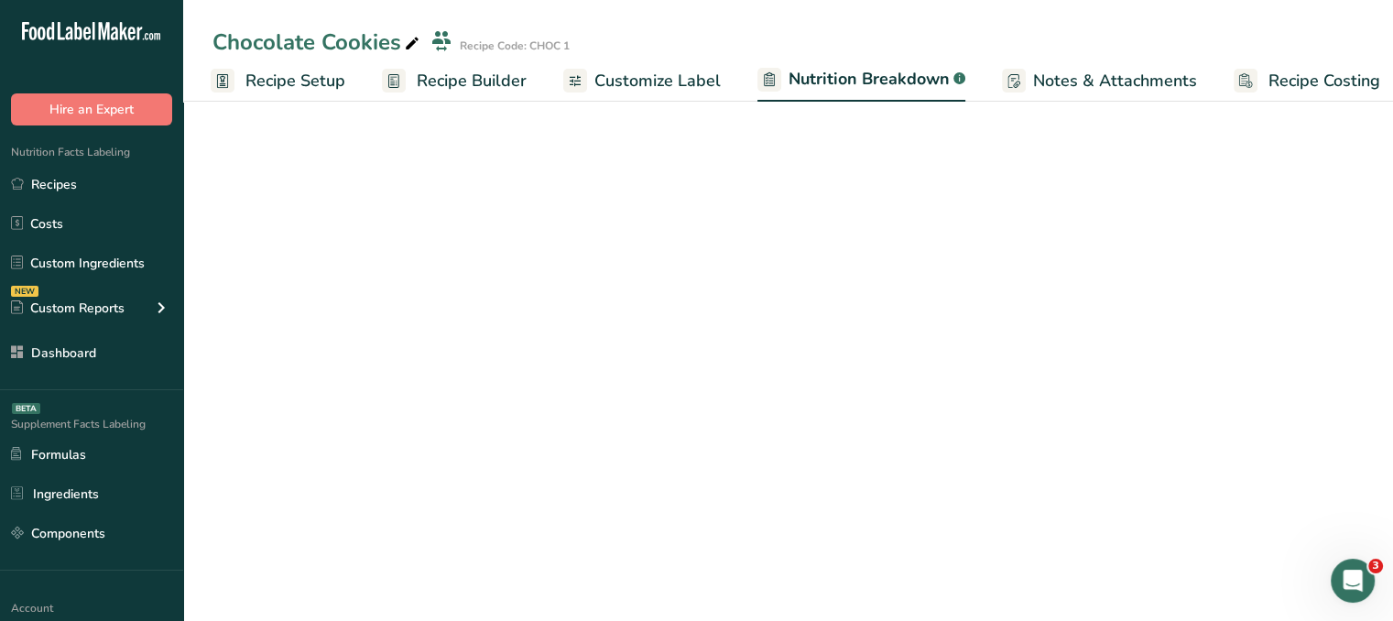
scroll to position [0, 17]
select select "Calories"
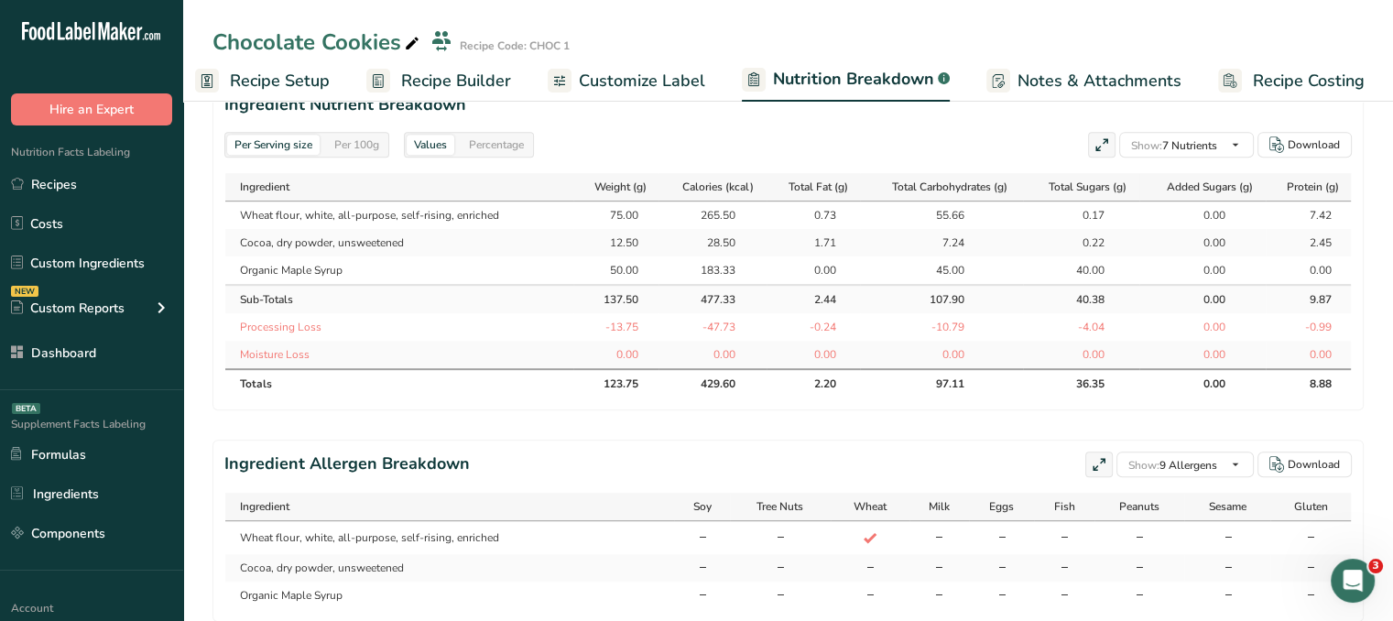
scroll to position [824, 0]
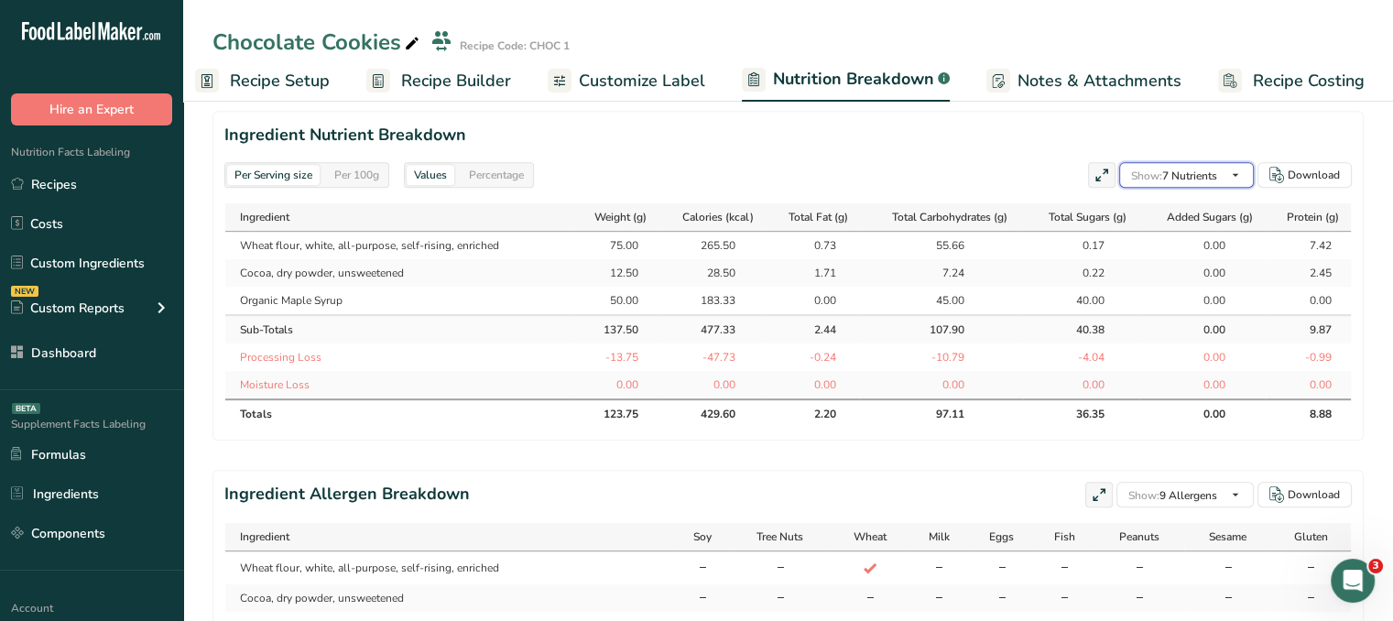
click at [1214, 184] on span "Show: 7 Nutrients" at bounding box center [1174, 175] width 86 height 22
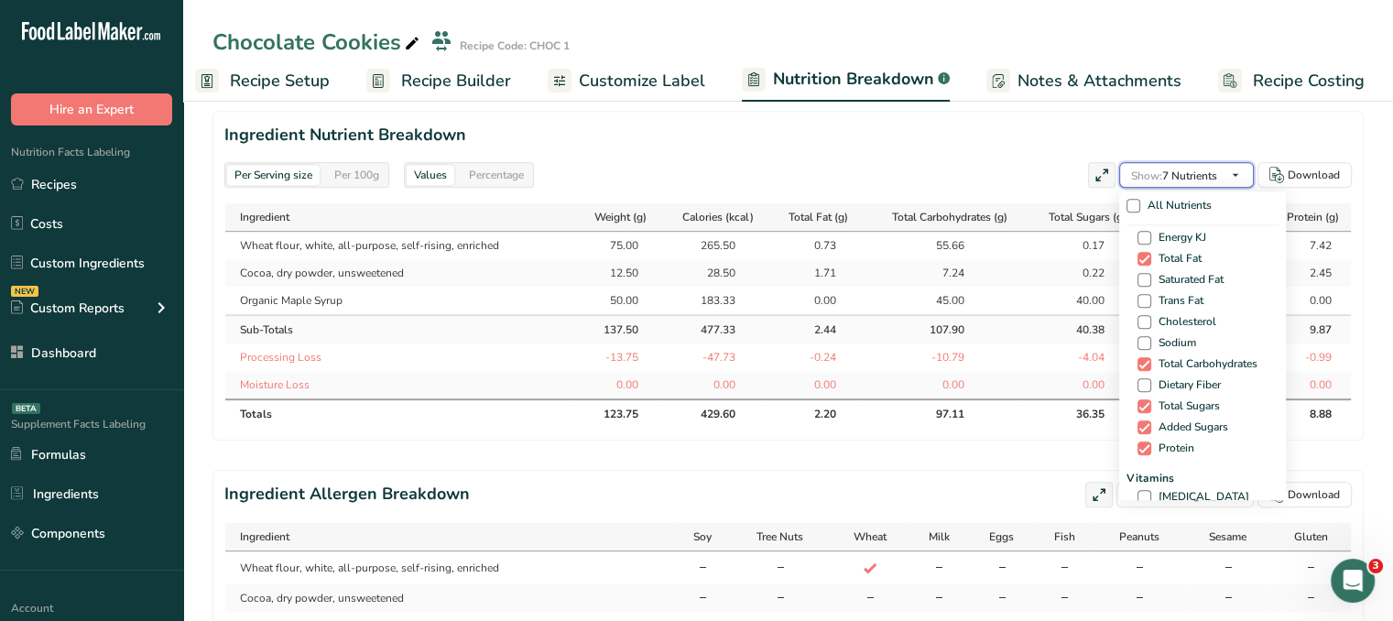
scroll to position [92, 0]
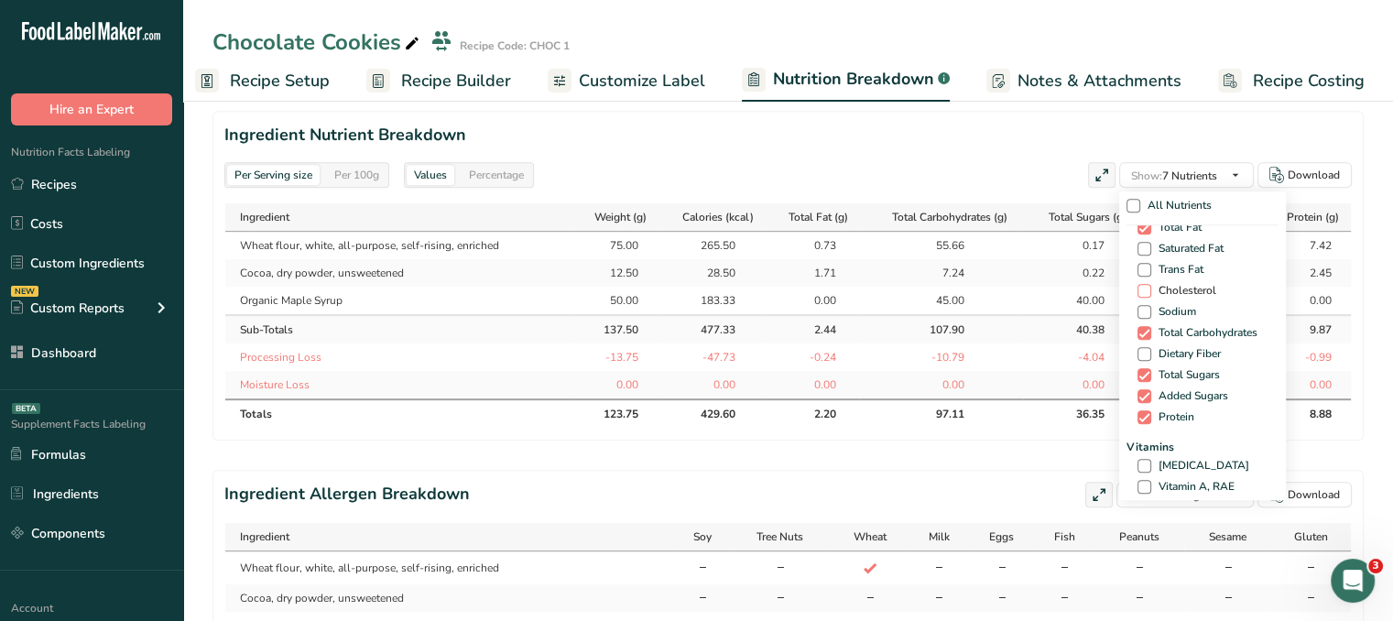
click at [1140, 290] on span at bounding box center [1145, 291] width 14 height 14
click at [1140, 290] on input "Cholesterol" at bounding box center [1144, 291] width 12 height 12
checkbox input "true"
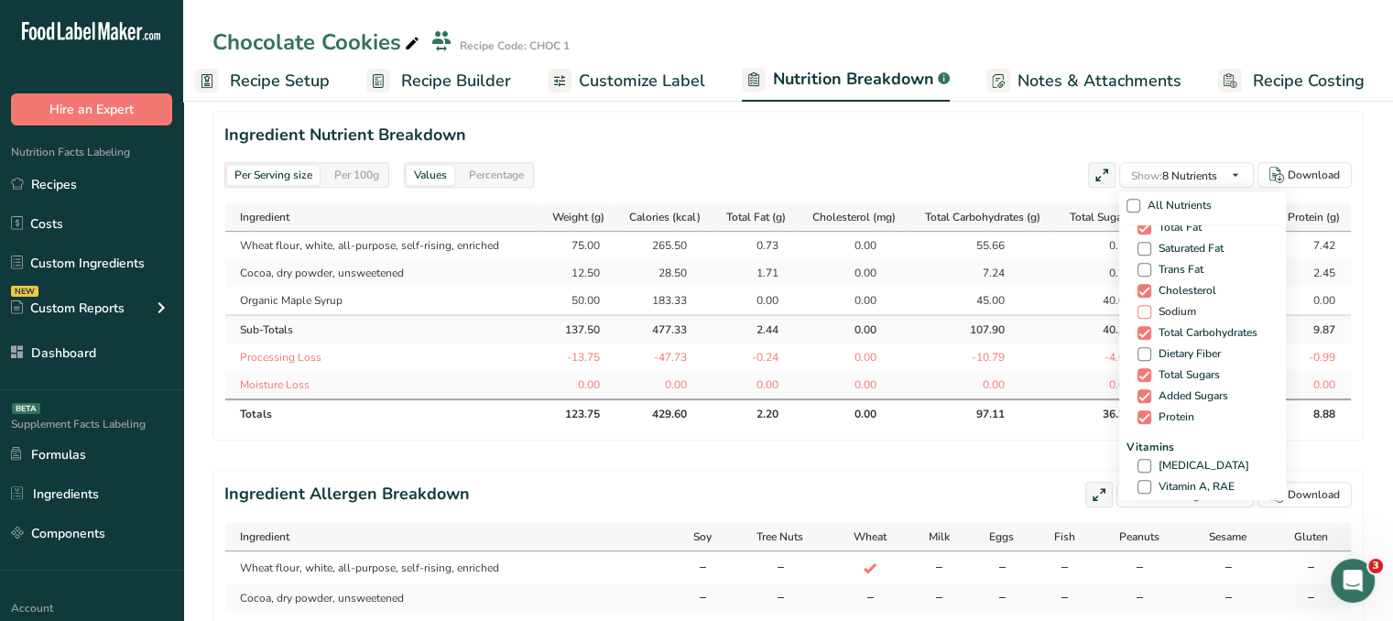
click at [1143, 310] on span at bounding box center [1145, 312] width 14 height 14
click at [1143, 310] on input "Sodium" at bounding box center [1144, 312] width 12 height 12
checkbox input "true"
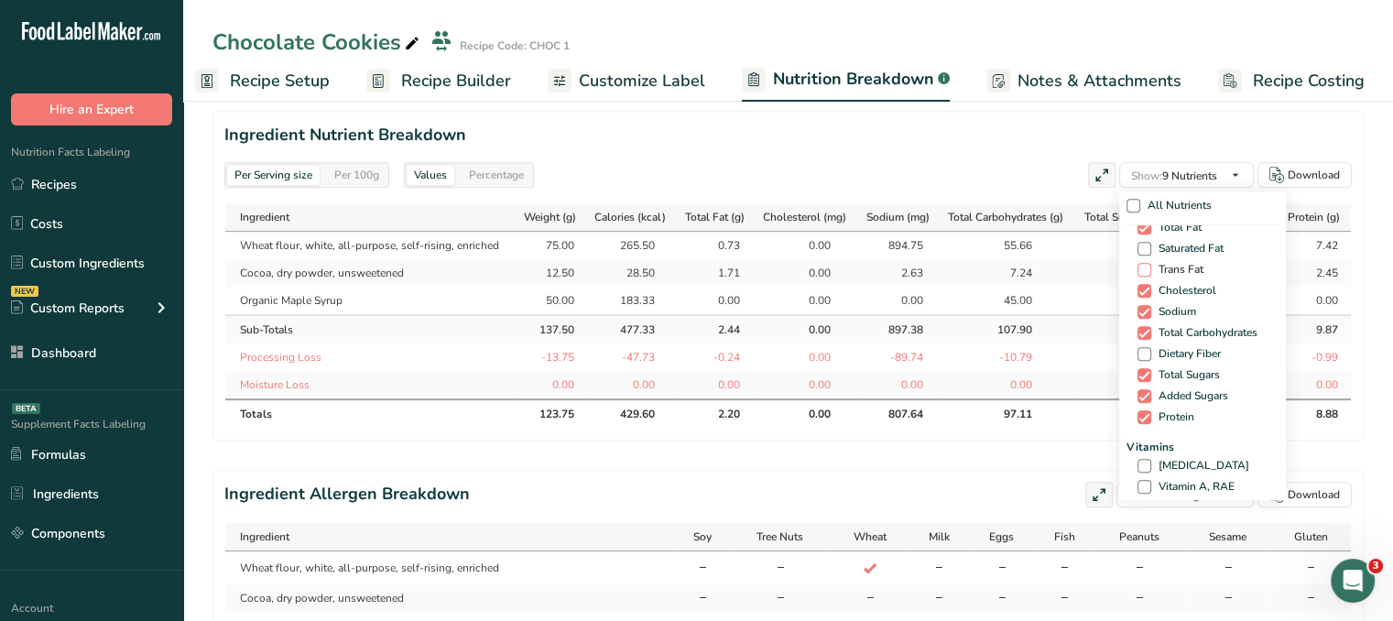
click at [1138, 267] on span at bounding box center [1145, 270] width 14 height 14
click at [1138, 267] on input "Trans Fat" at bounding box center [1144, 270] width 12 height 12
checkbox input "true"
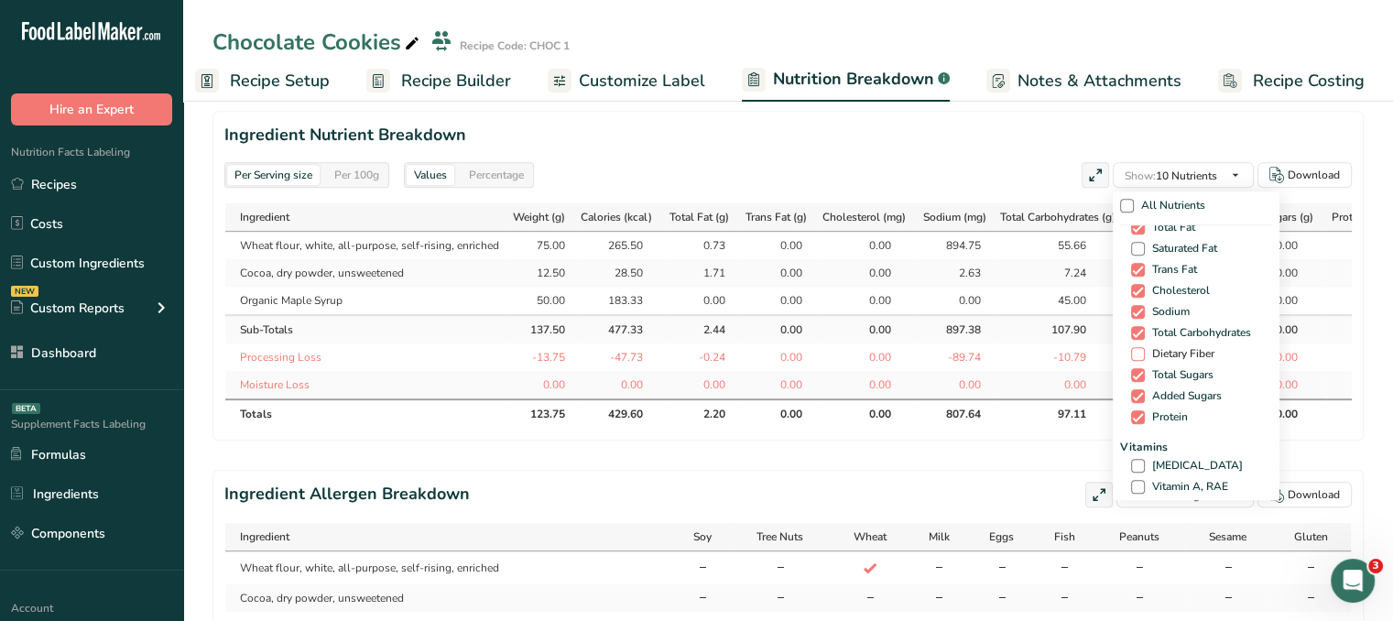
click at [1145, 353] on span "Dietary Fiber" at bounding box center [1180, 354] width 70 height 14
click at [1141, 353] on input "Dietary Fiber" at bounding box center [1137, 354] width 12 height 12
checkbox input "true"
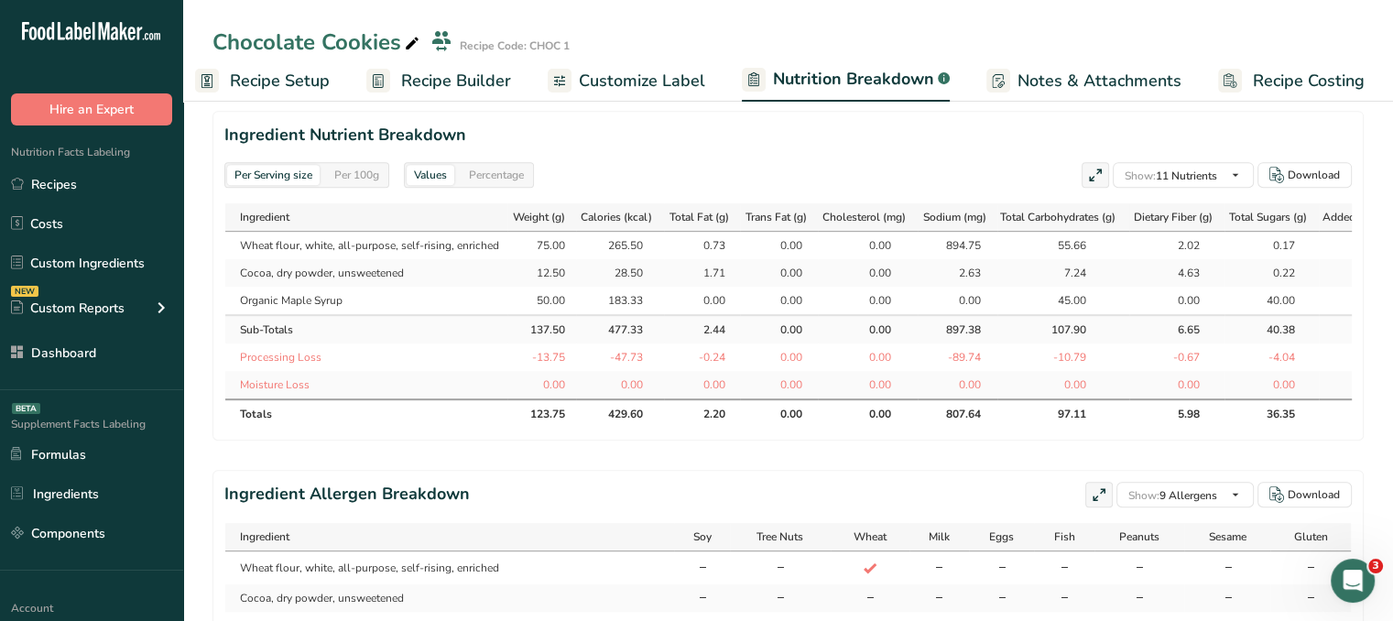
click at [333, 172] on div "Per 100g" at bounding box center [357, 175] width 60 height 20
drag, startPoint x: 297, startPoint y: 168, endPoint x: 431, endPoint y: 176, distance: 134.0
click at [295, 166] on div "Per Serving size" at bounding box center [273, 175] width 93 height 20
click at [462, 180] on div "Values Percentage" at bounding box center [469, 175] width 130 height 26
click at [484, 176] on div "Percentage" at bounding box center [497, 175] width 70 height 20
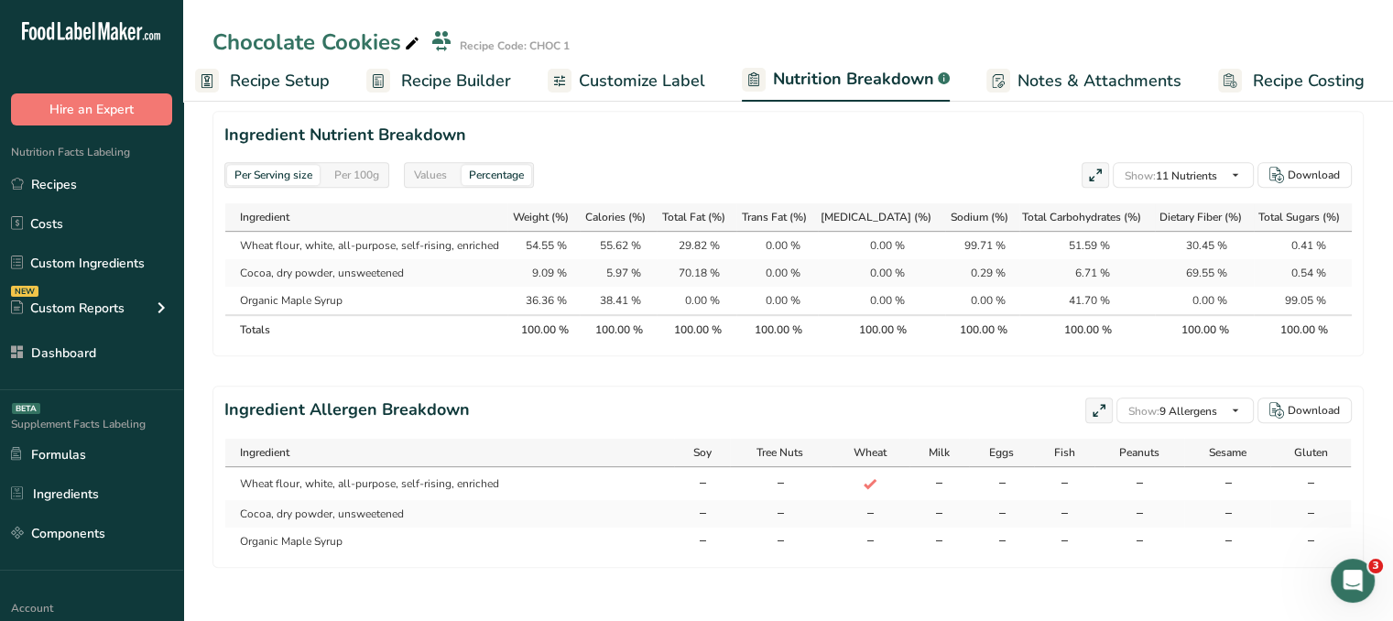
click at [453, 175] on div "Values" at bounding box center [431, 175] width 48 height 20
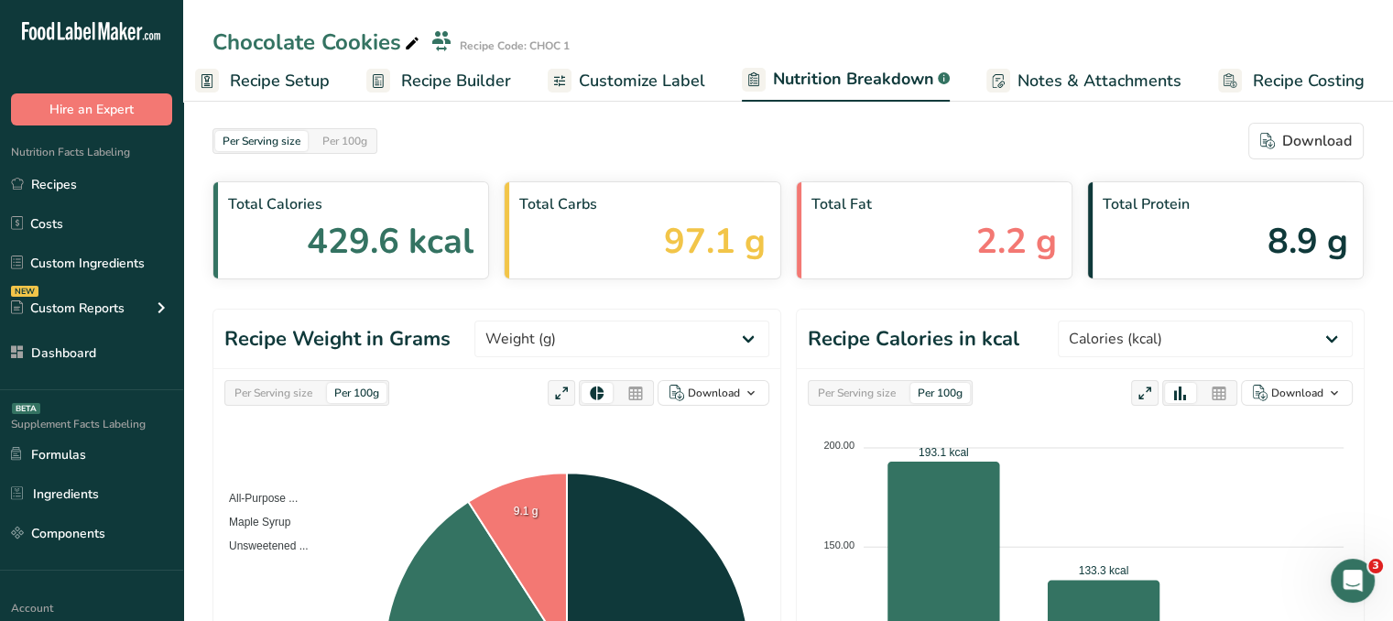
scroll to position [0, 0]
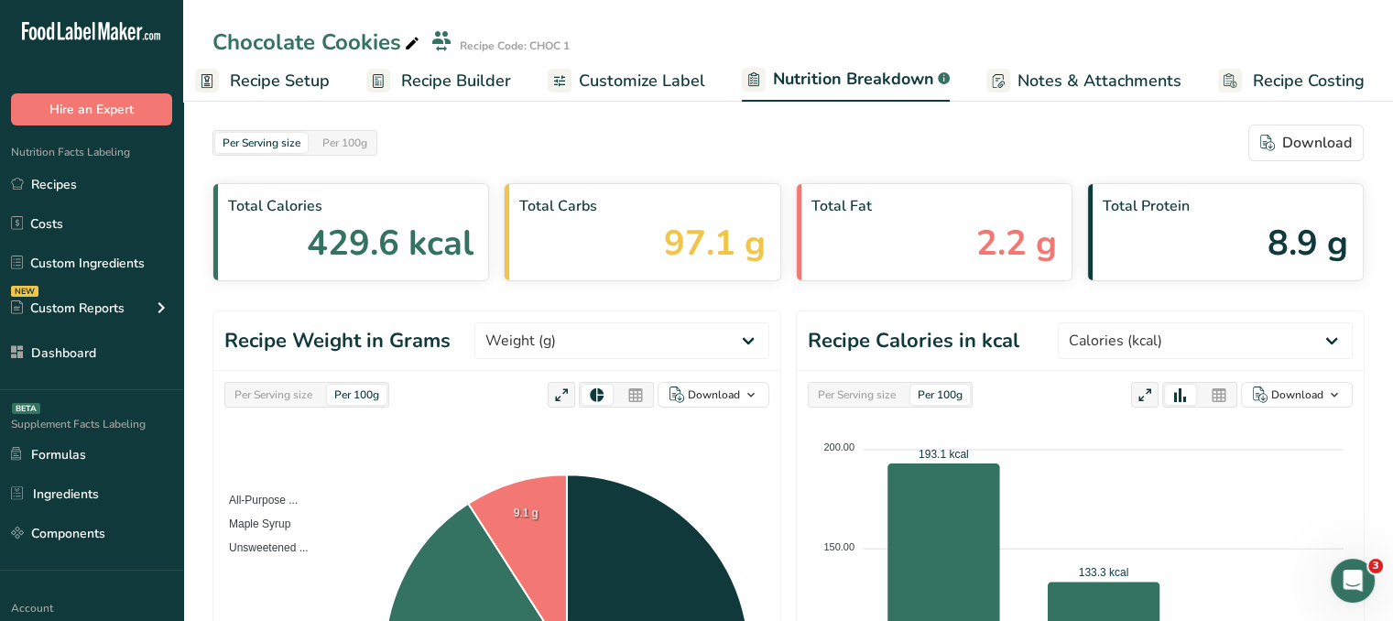
click at [1125, 82] on span "Notes & Attachments" at bounding box center [1100, 81] width 164 height 25
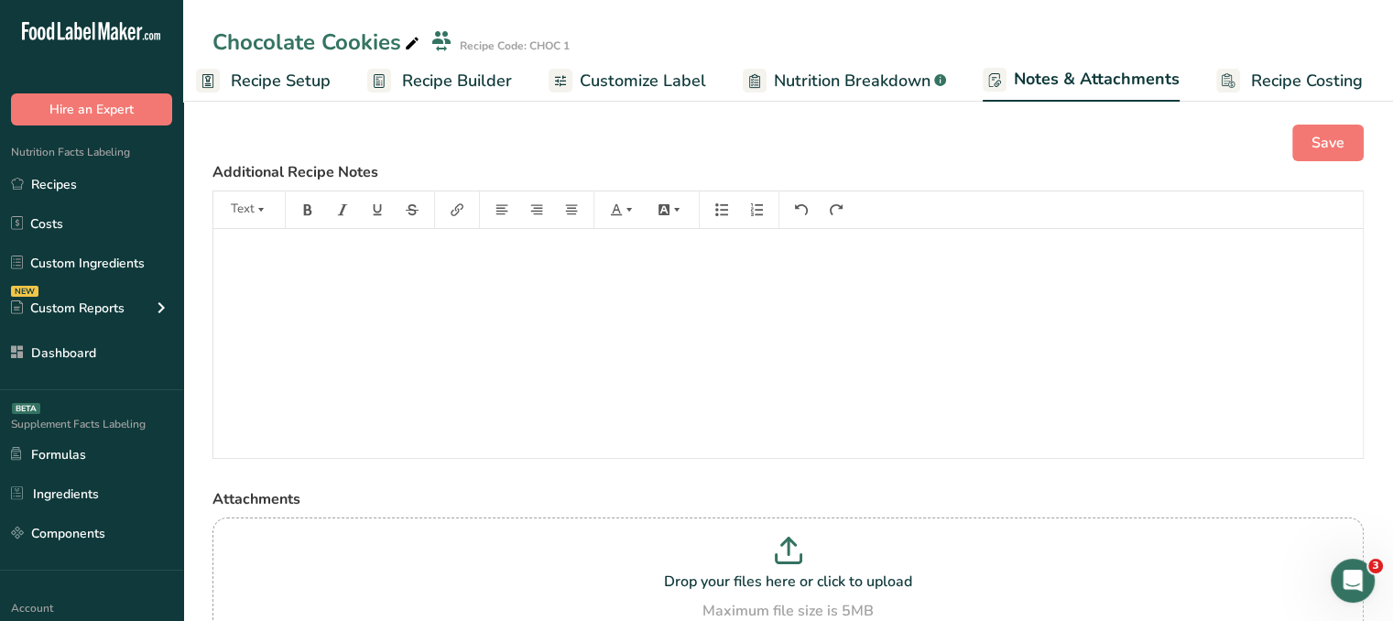
click at [1295, 86] on span "Recipe Costing" at bounding box center [1307, 81] width 112 height 25
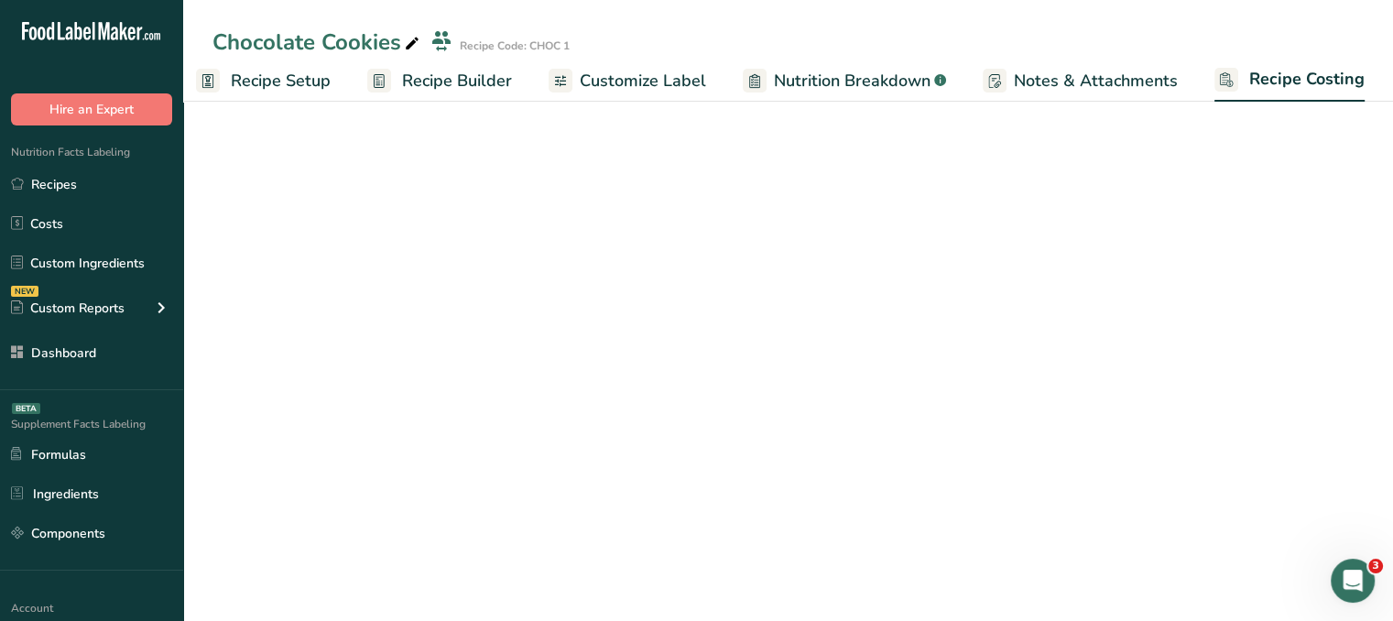
scroll to position [0, 16]
select select "1"
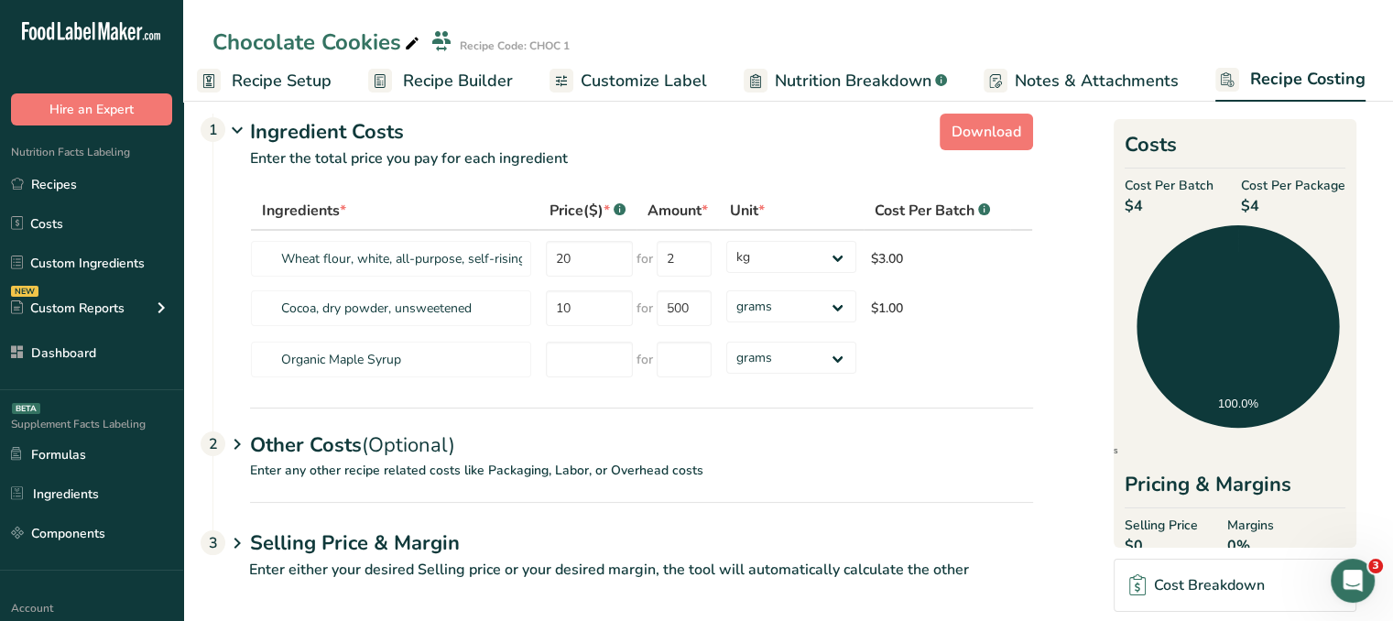
scroll to position [28, 0]
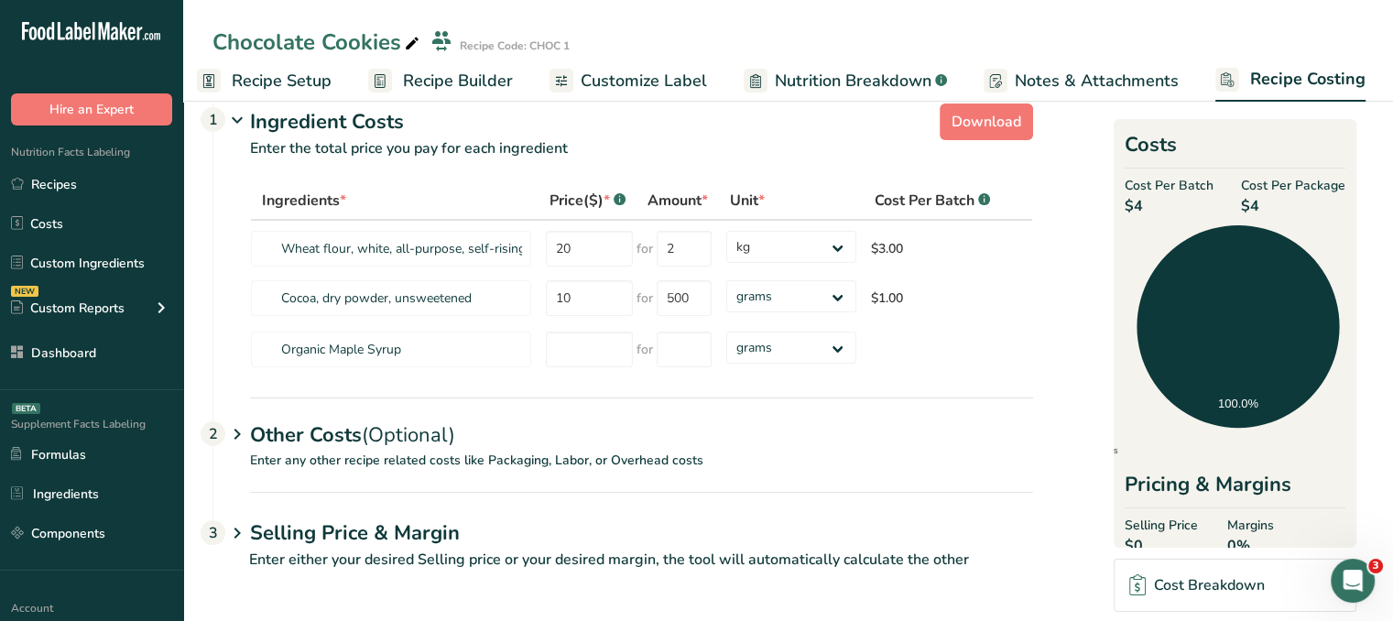
click at [351, 420] on div "Other Costs (Optional) 2" at bounding box center [641, 424] width 783 height 53
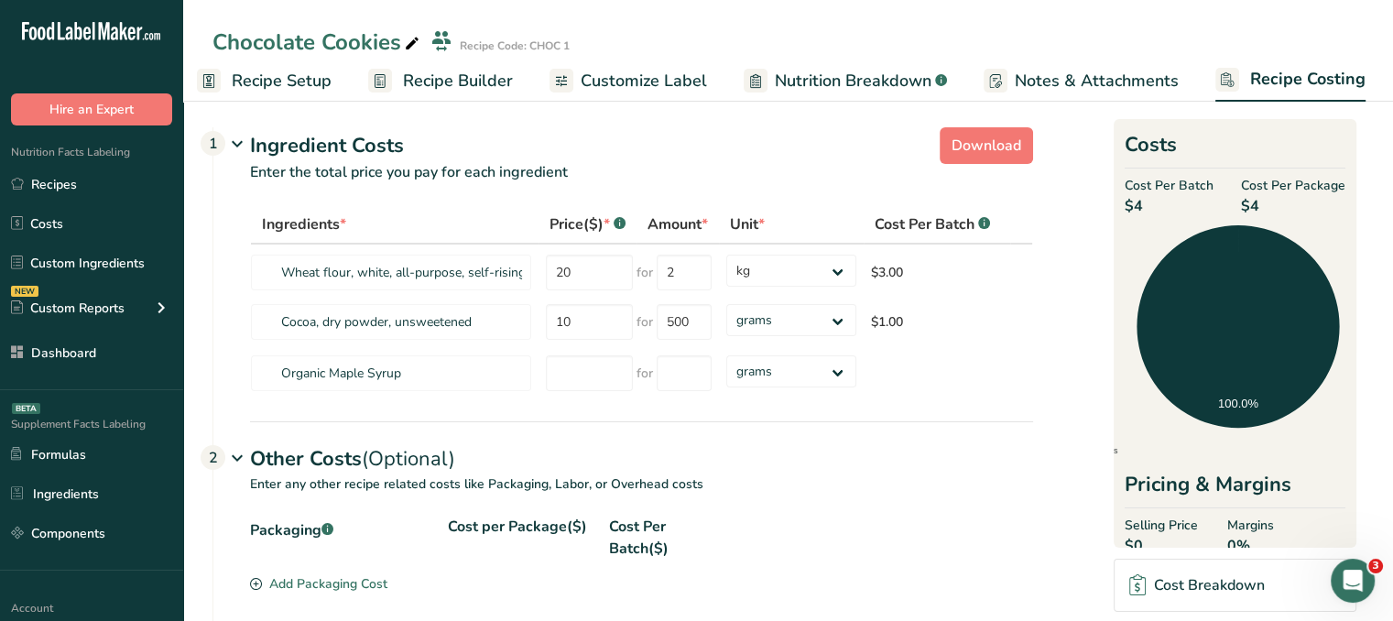
scroll to position [0, 0]
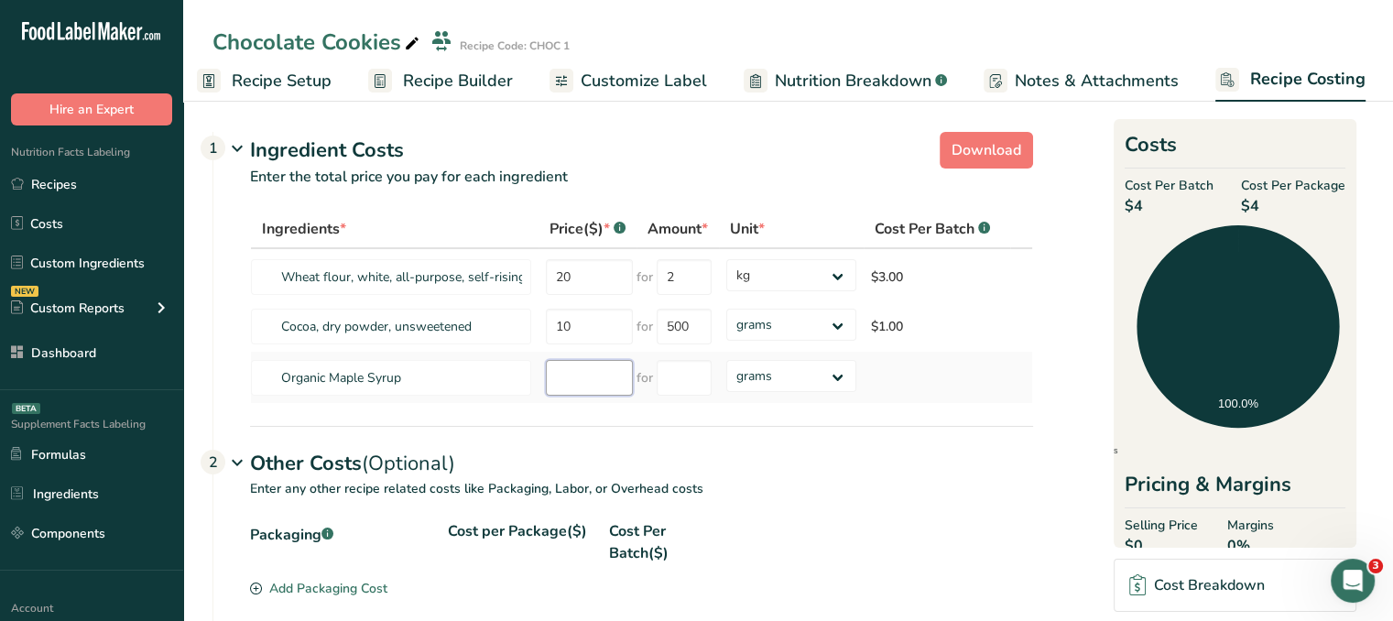
click at [593, 375] on input "number" at bounding box center [589, 378] width 87 height 36
type input "5"
click at [678, 389] on input "number" at bounding box center [684, 378] width 55 height 36
type input "300"
click at [1391, 282] on section "Download Ingredient Costs 1 Enter the total price you pay for each ingredient I…" at bounding box center [788, 552] width 1210 height 914
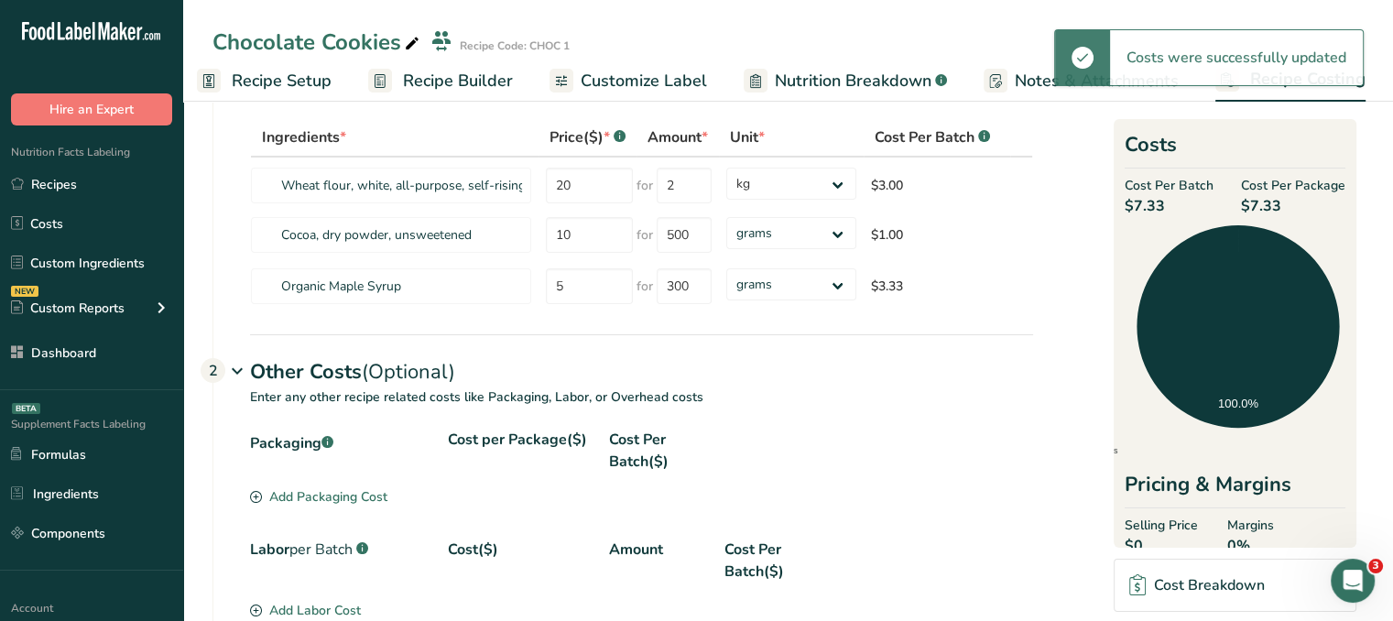
scroll to position [183, 0]
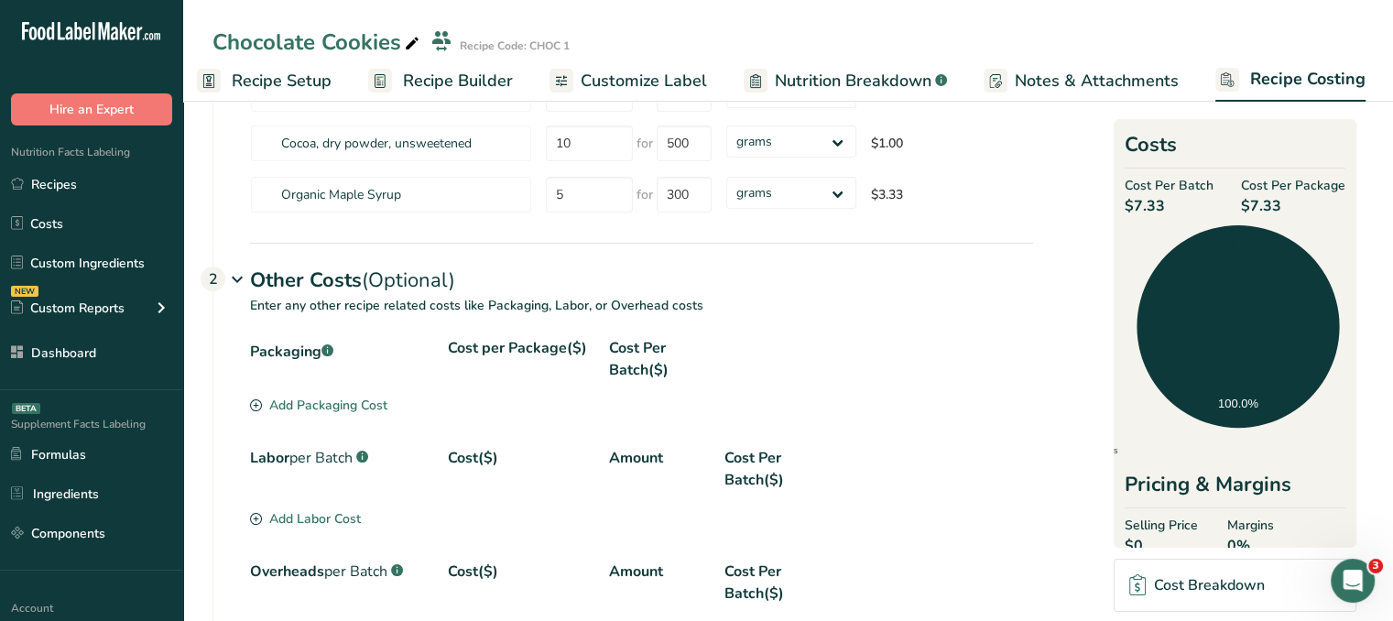
click at [347, 413] on div "Add Packaging Cost" at bounding box center [318, 405] width 137 height 19
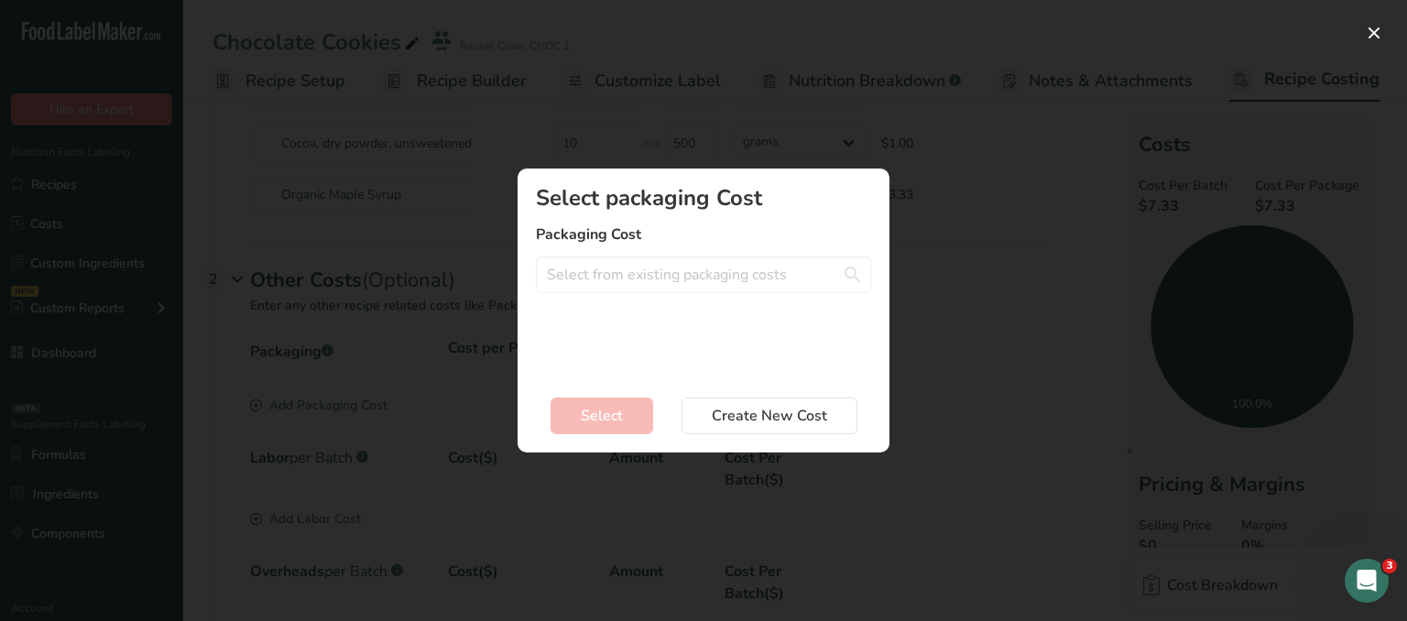
click at [731, 295] on div "Select packaging Cost Packaging Cost Large Packaging - 3.5$ Medium Size - 2.5$ …" at bounding box center [703, 281] width 335 height 189
click at [726, 284] on input "Add New Recipe Cost Modal" at bounding box center [703, 274] width 335 height 37
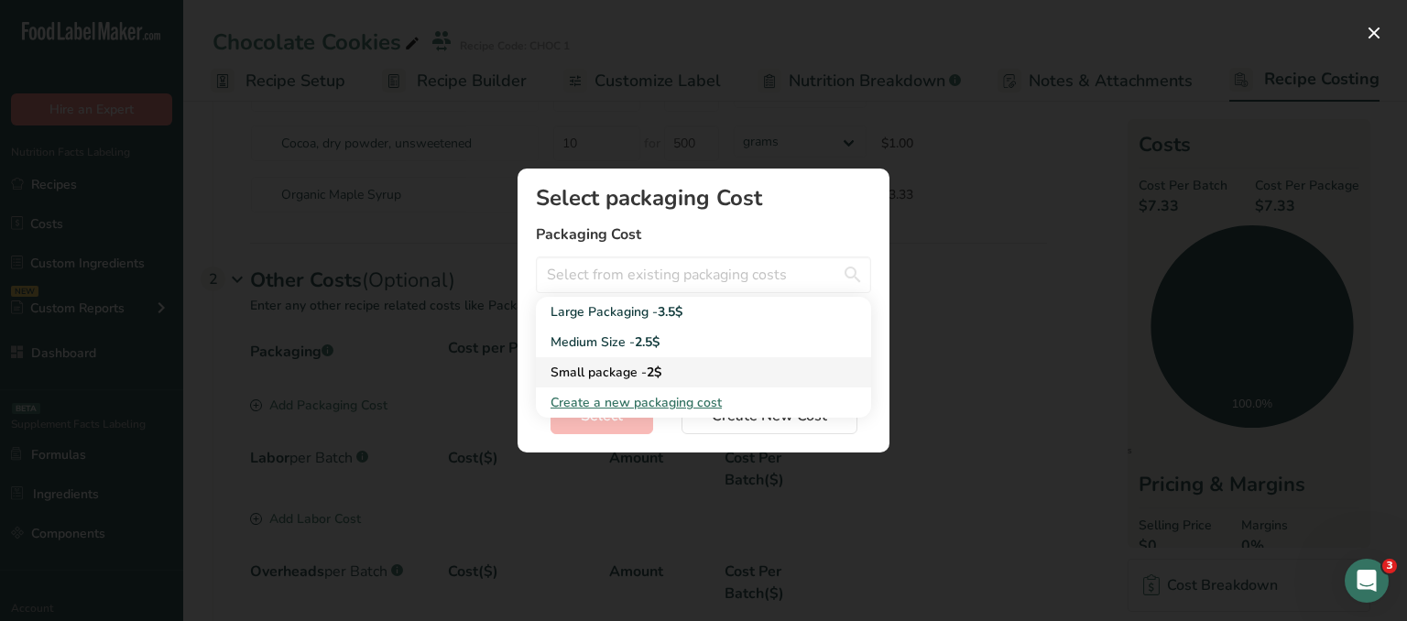
click at [685, 364] on div "Small package - 2$" at bounding box center [689, 372] width 277 height 19
type input "Small package - 2$"
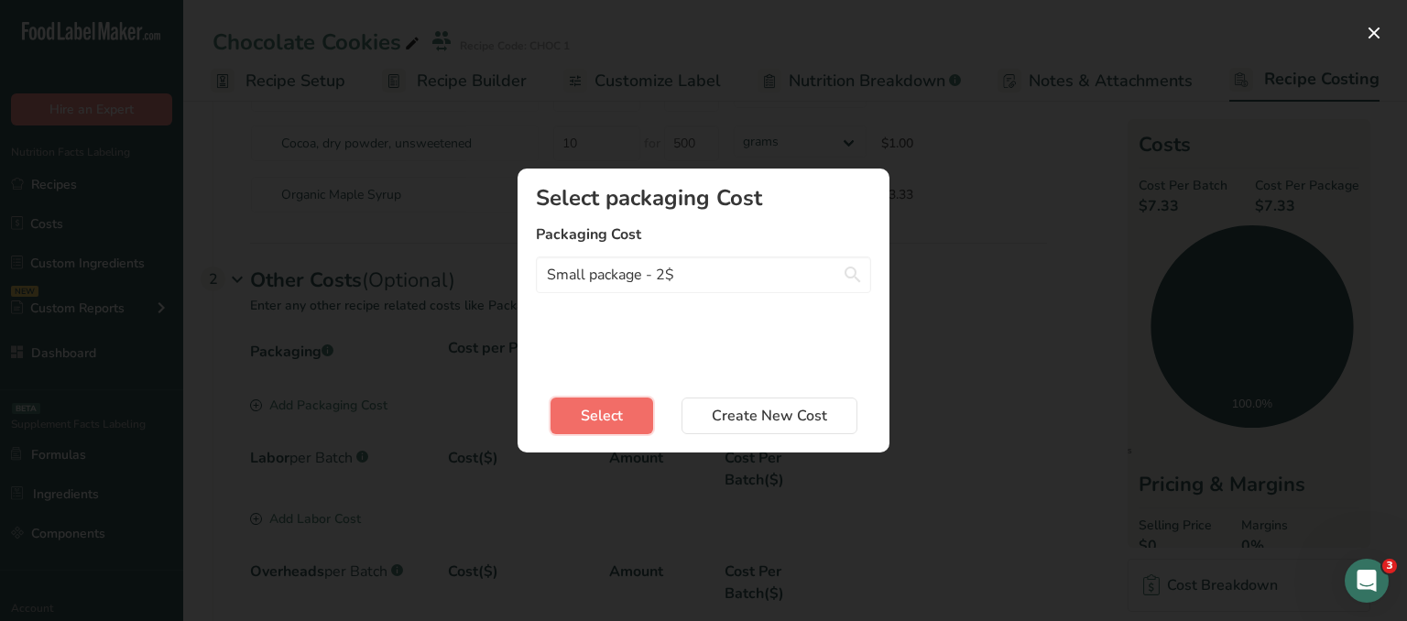
click at [605, 400] on button "Select" at bounding box center [602, 416] width 103 height 37
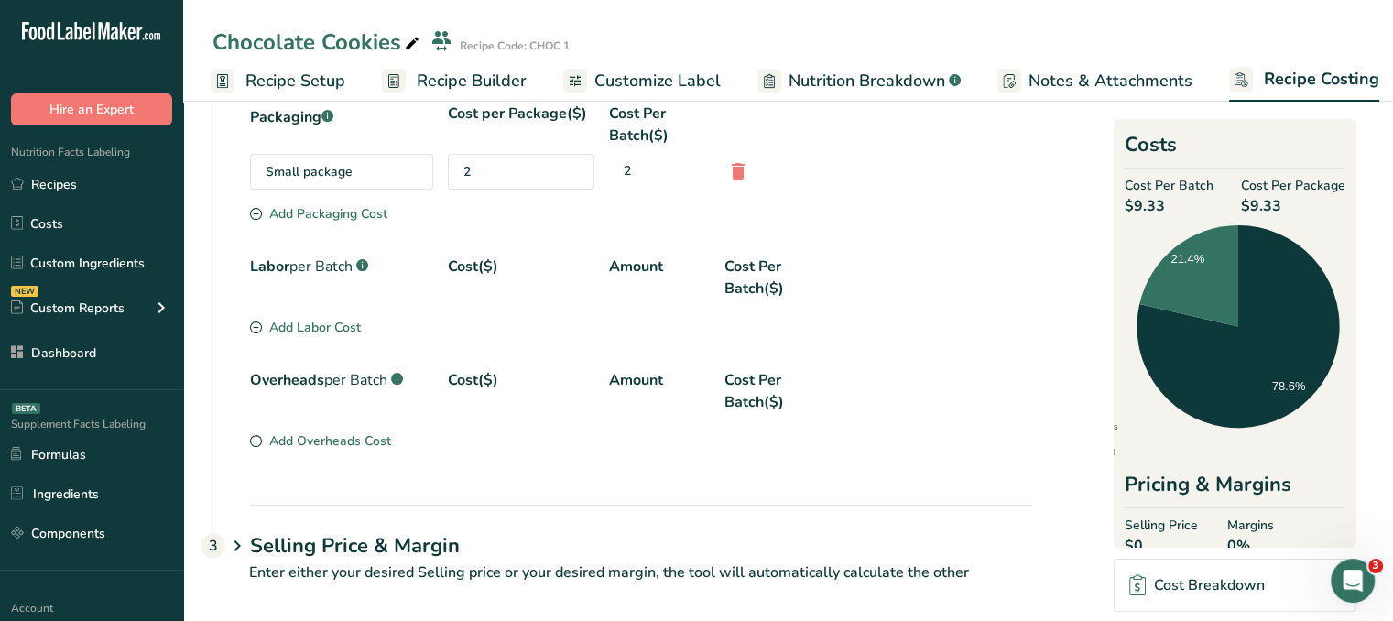
scroll to position [431, 0]
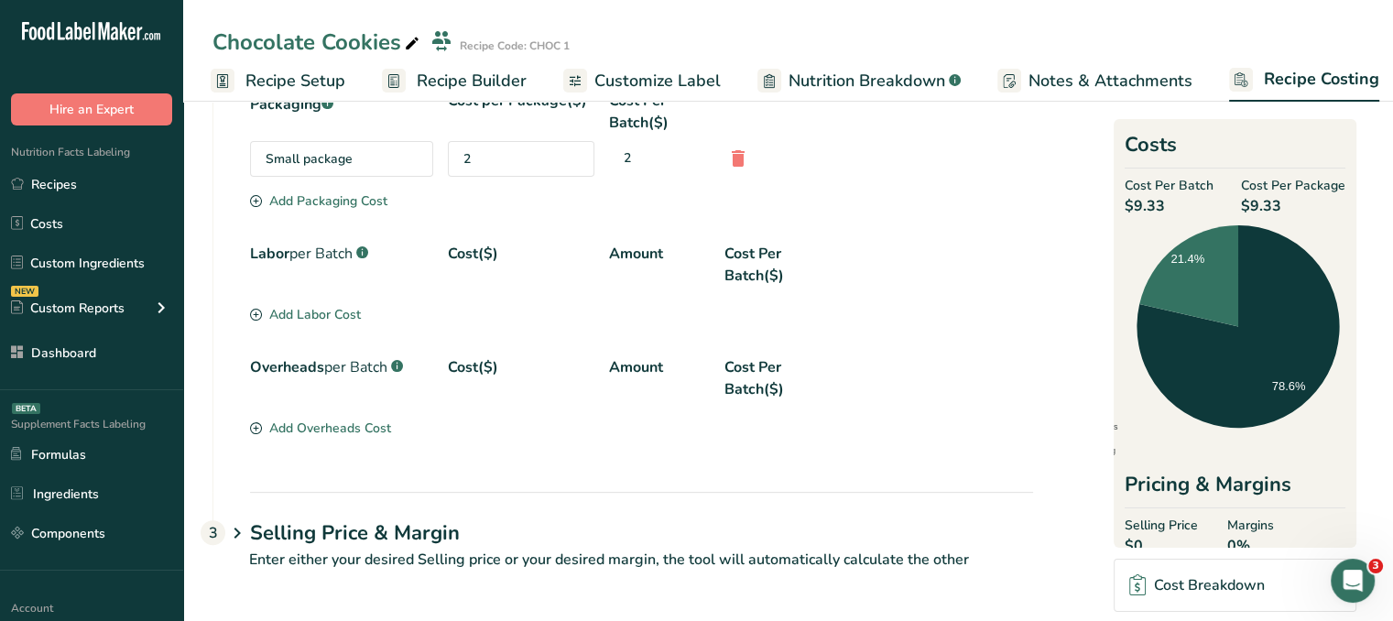
click at [304, 317] on div "Add Labor Cost" at bounding box center [305, 314] width 111 height 19
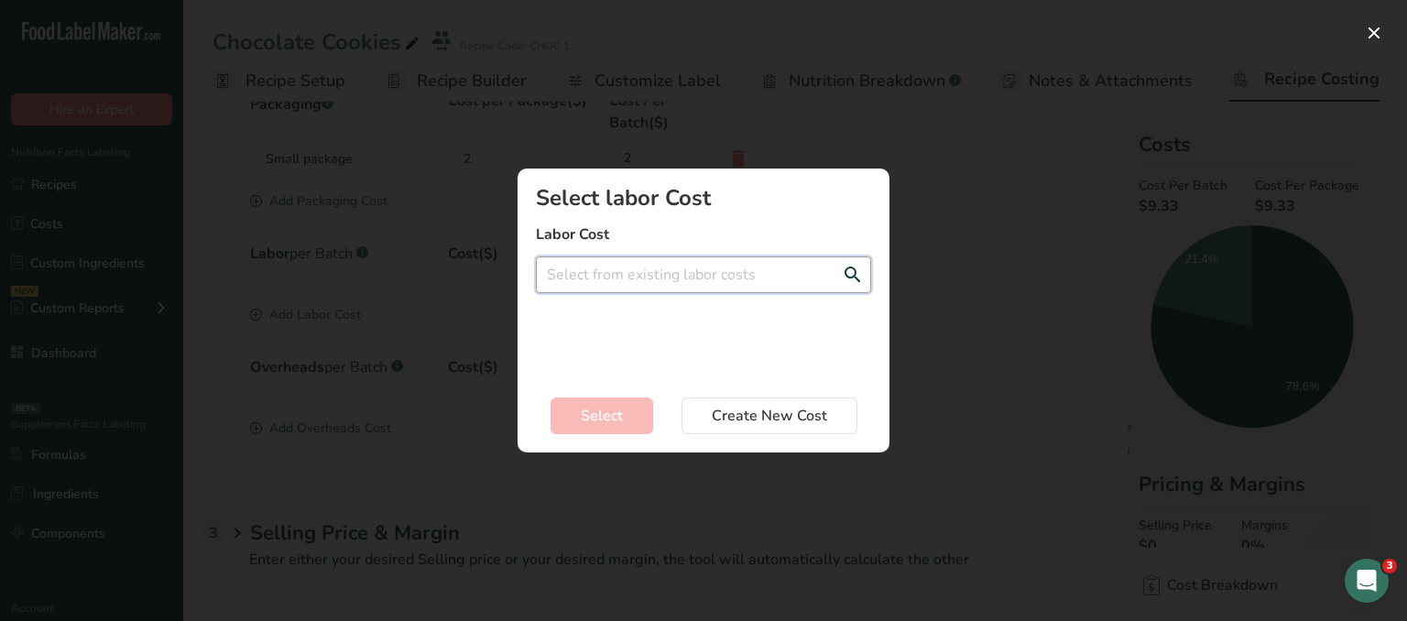
click at [745, 276] on input "Add New Recipe Cost Modal" at bounding box center [703, 274] width 335 height 37
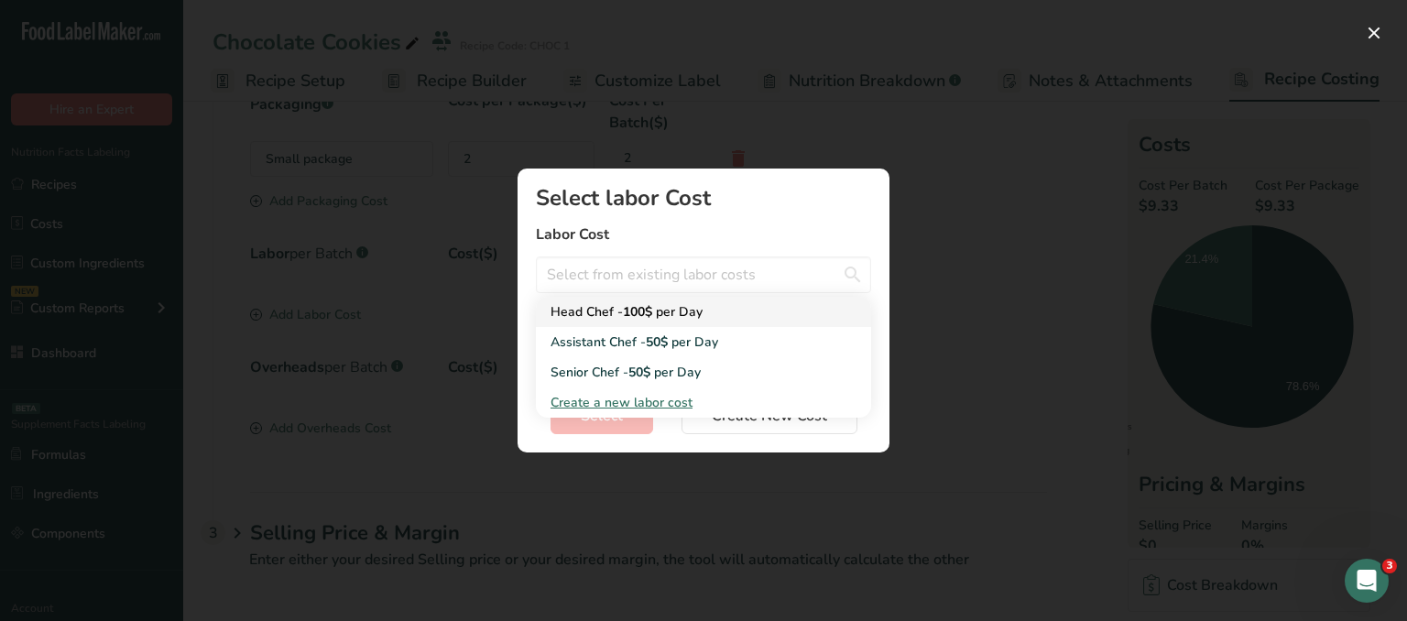
click at [606, 320] on div "Head Chef - 100$ per Day" at bounding box center [689, 311] width 277 height 19
type input "Head Chef - 100$ per Day"
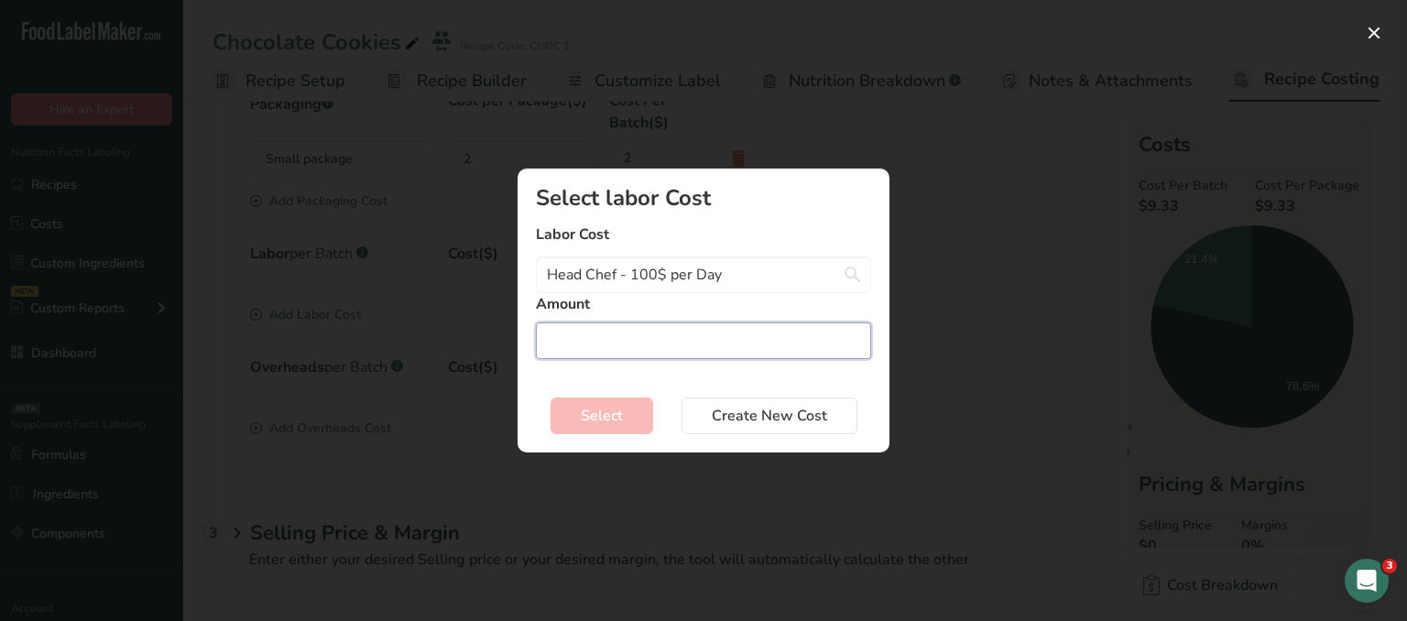
click at [622, 327] on input "Add New Recipe Cost Modal" at bounding box center [703, 340] width 335 height 37
type input "2"
click at [605, 410] on span "Select" at bounding box center [602, 416] width 42 height 22
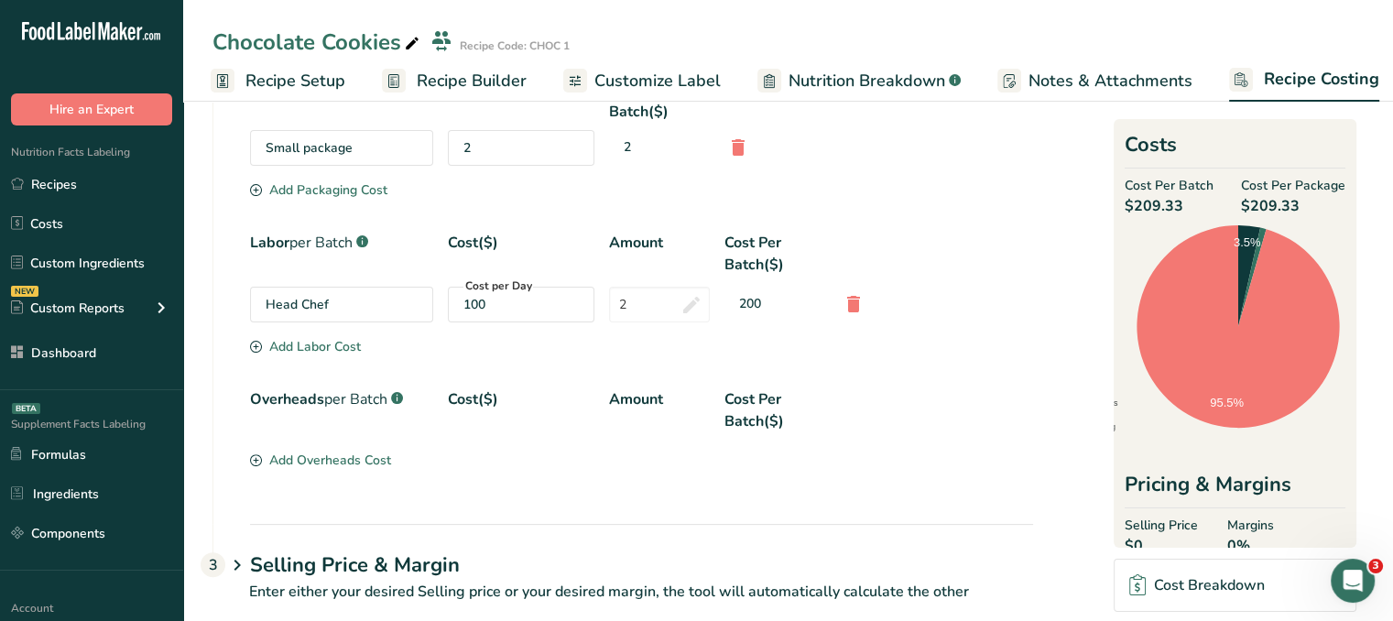
scroll to position [474, 0]
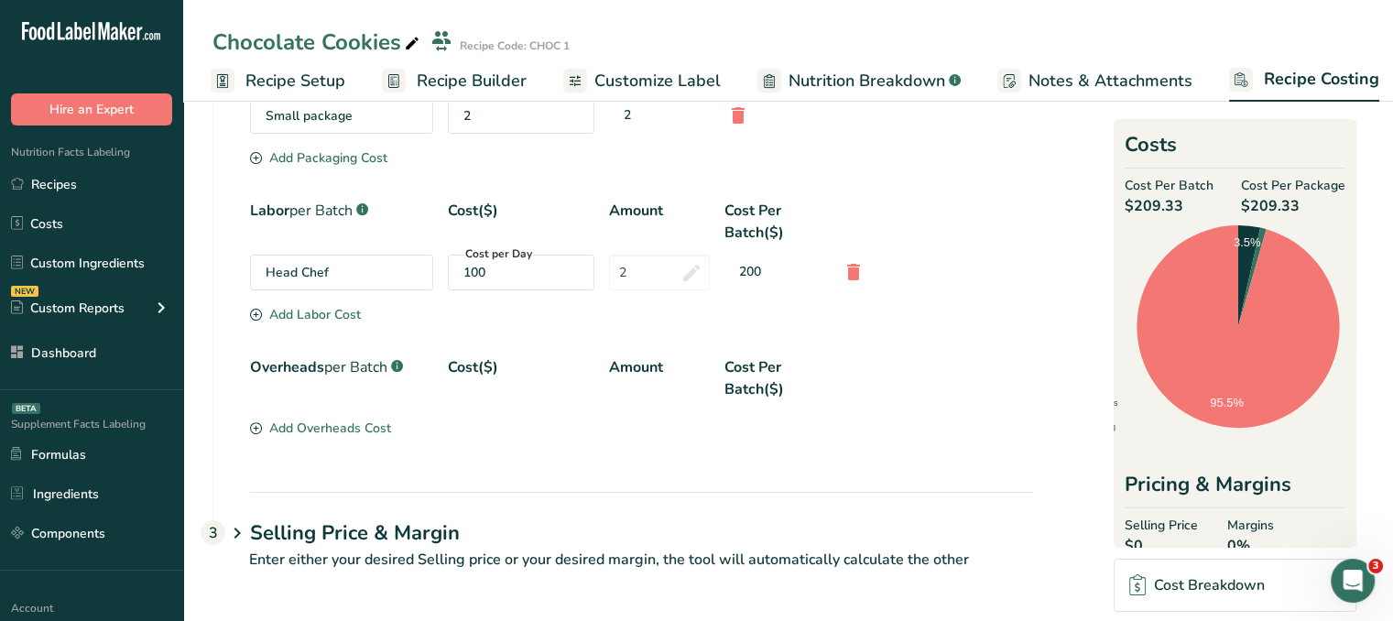
click at [284, 430] on div "Add Overheads Cost" at bounding box center [320, 428] width 141 height 19
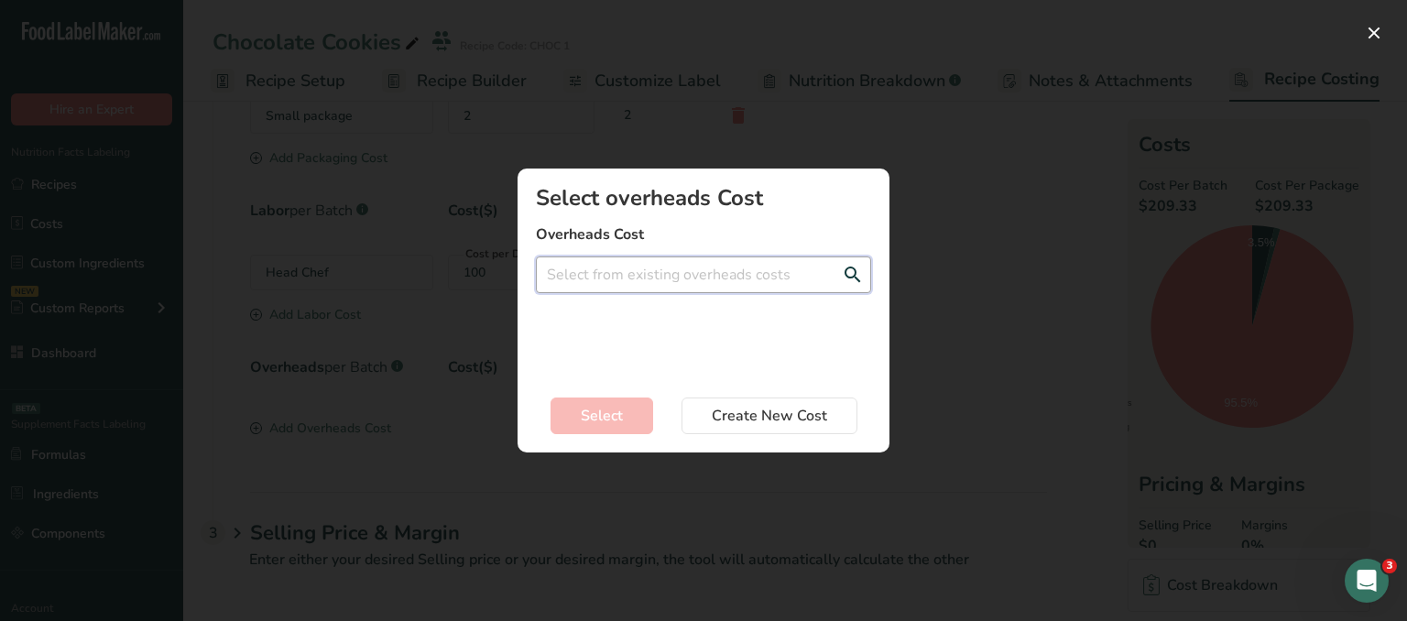
click at [689, 270] on input "Add New Recipe Cost Modal" at bounding box center [703, 274] width 335 height 37
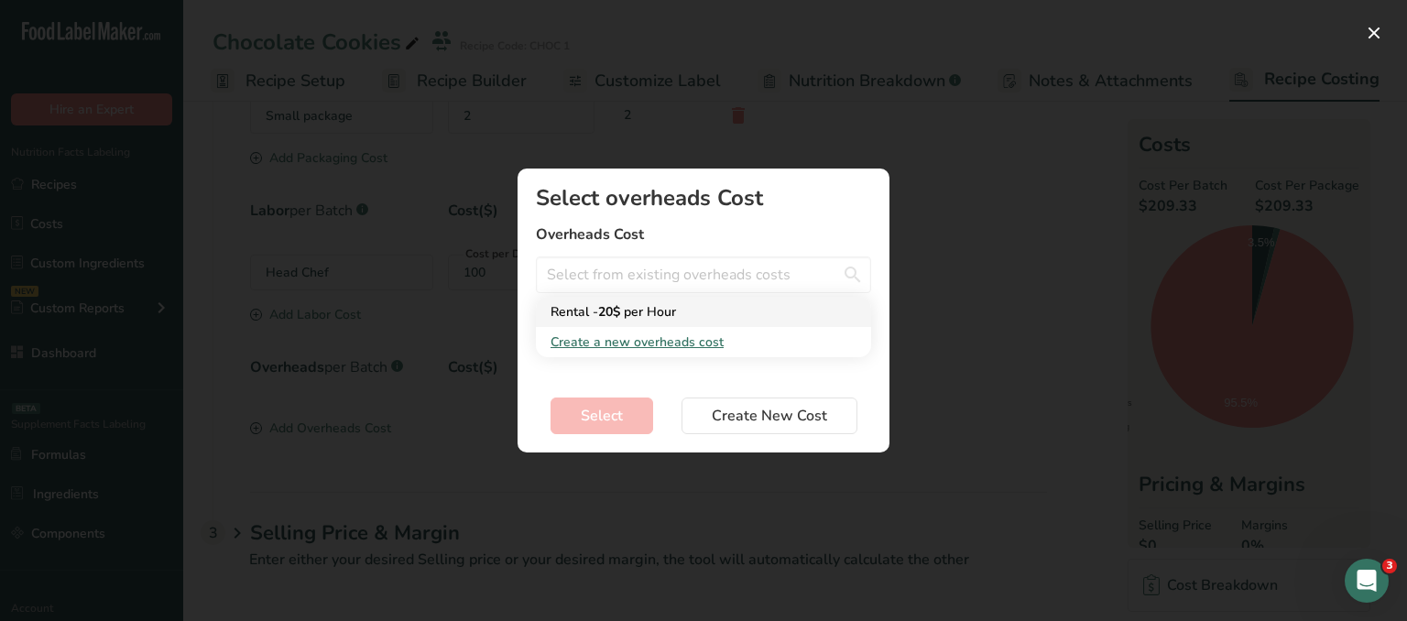
click at [691, 311] on div "Rental - 20$ per Hour" at bounding box center [689, 311] width 277 height 19
type input "Rental - 20$ per Hour"
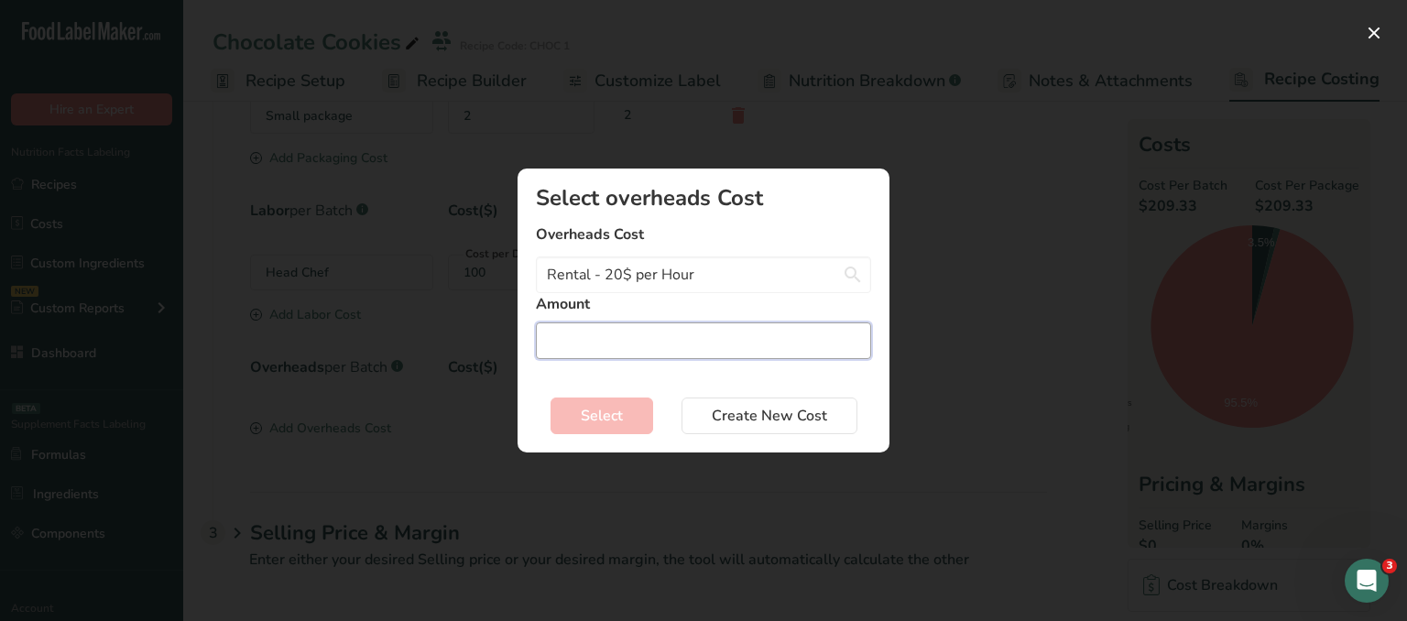
click at [657, 348] on input "Add New Recipe Cost Modal" at bounding box center [703, 340] width 335 height 37
type input "5"
click at [590, 405] on span "Select" at bounding box center [602, 416] width 42 height 22
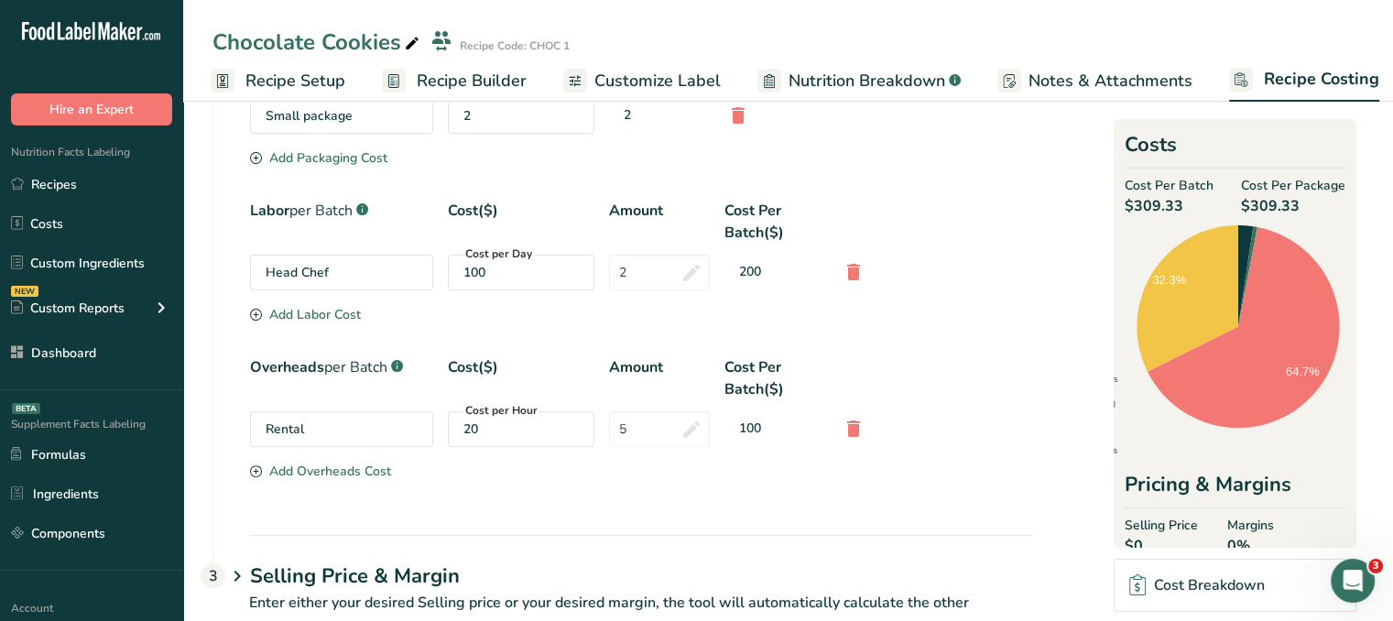
scroll to position [517, 0]
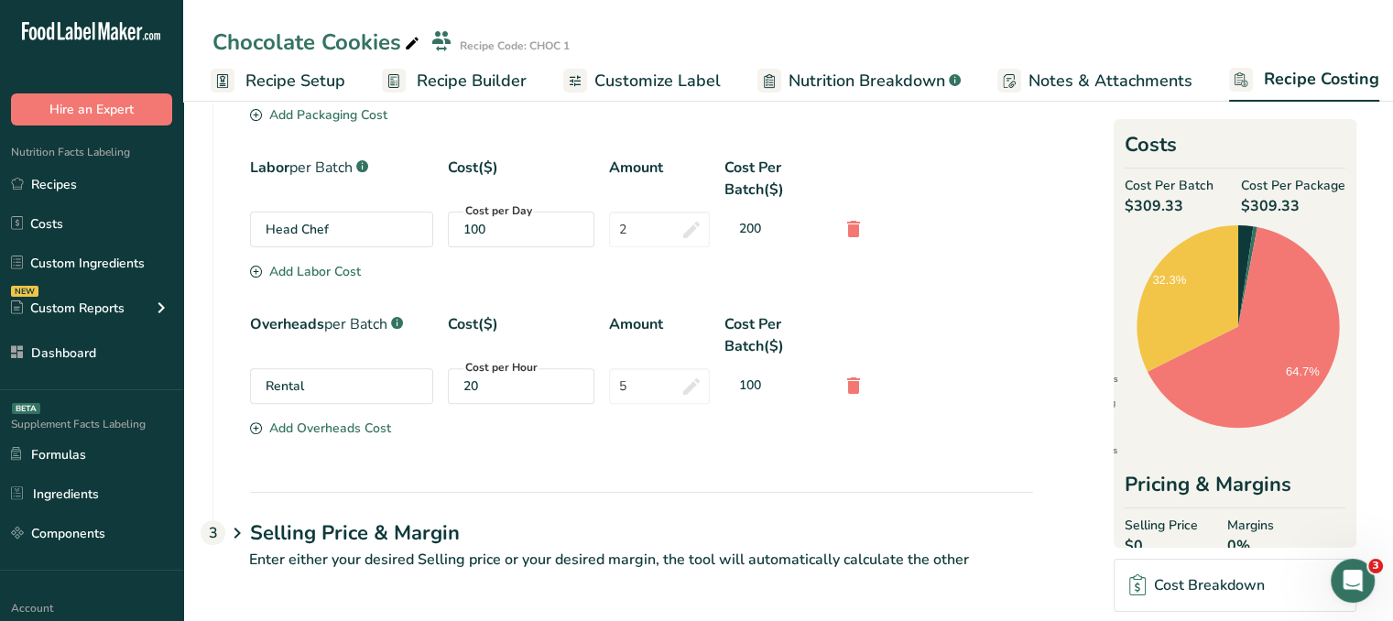
click at [284, 507] on div "Selling Price & Margin 3" at bounding box center [641, 518] width 783 height 53
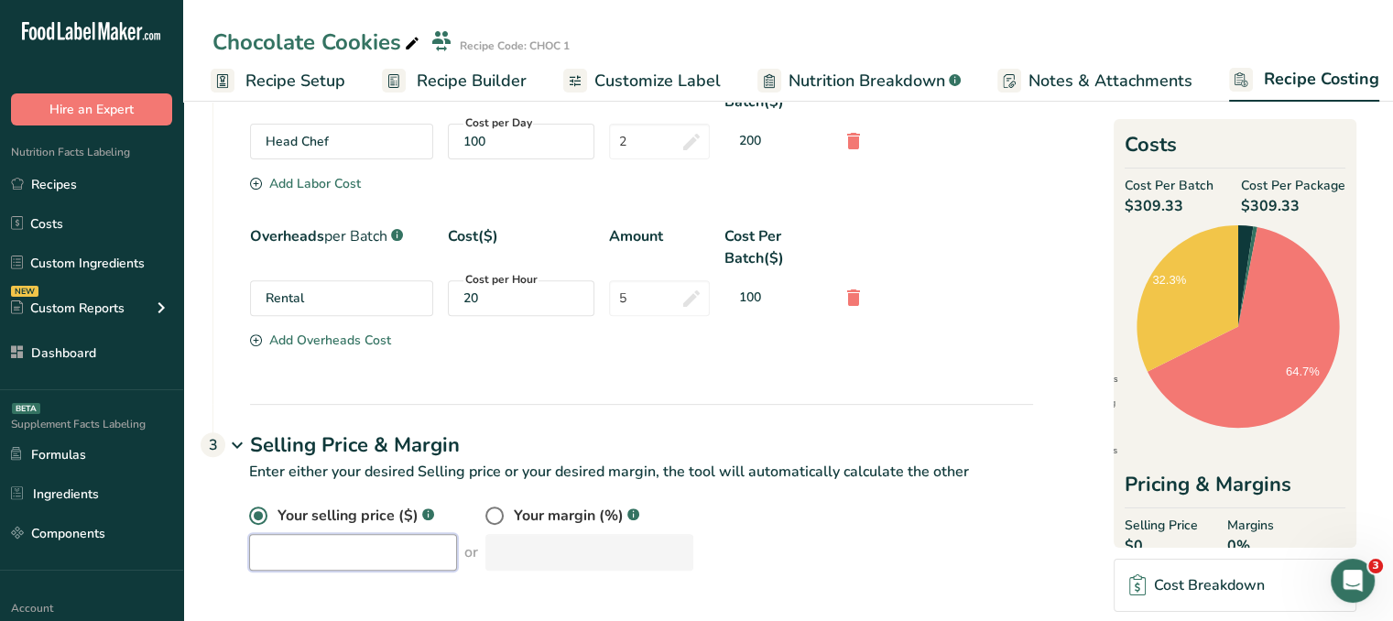
click at [381, 534] on input "number" at bounding box center [353, 552] width 208 height 37
click at [492, 521] on label at bounding box center [499, 516] width 28 height 18
click at [492, 521] on input "radio" at bounding box center [491, 516] width 12 height 12
radio input "true"
radio input "false"
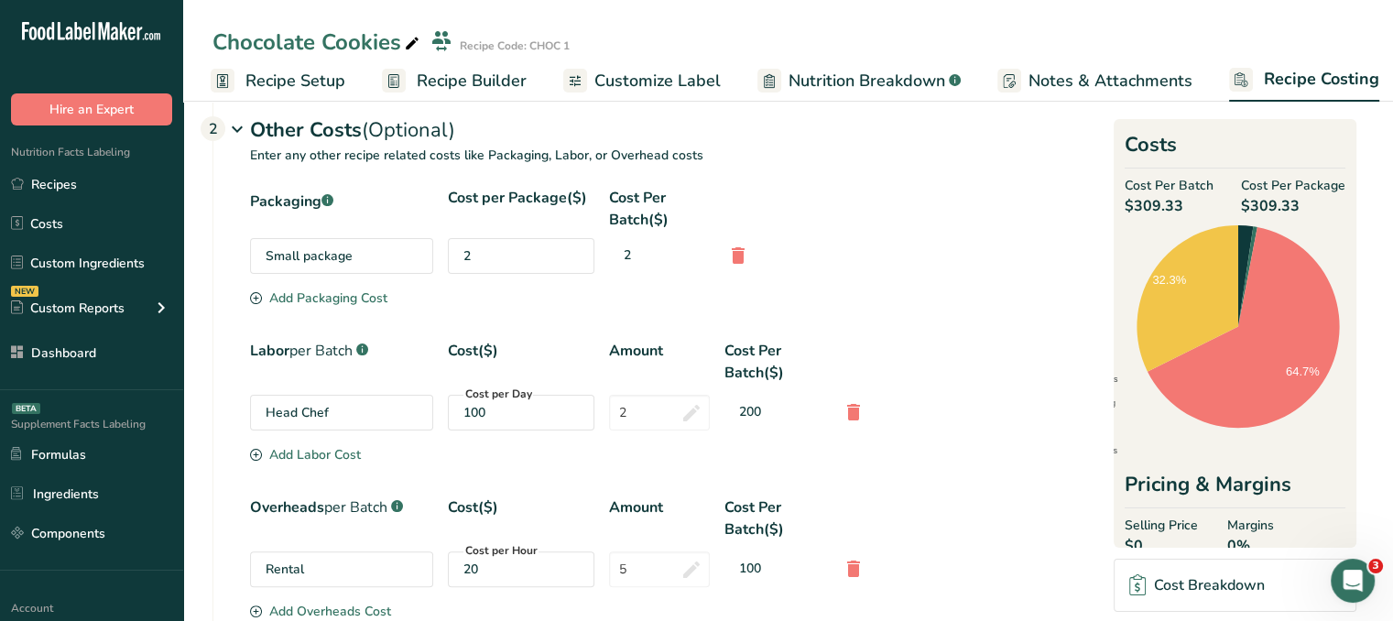
scroll to position [330, 0]
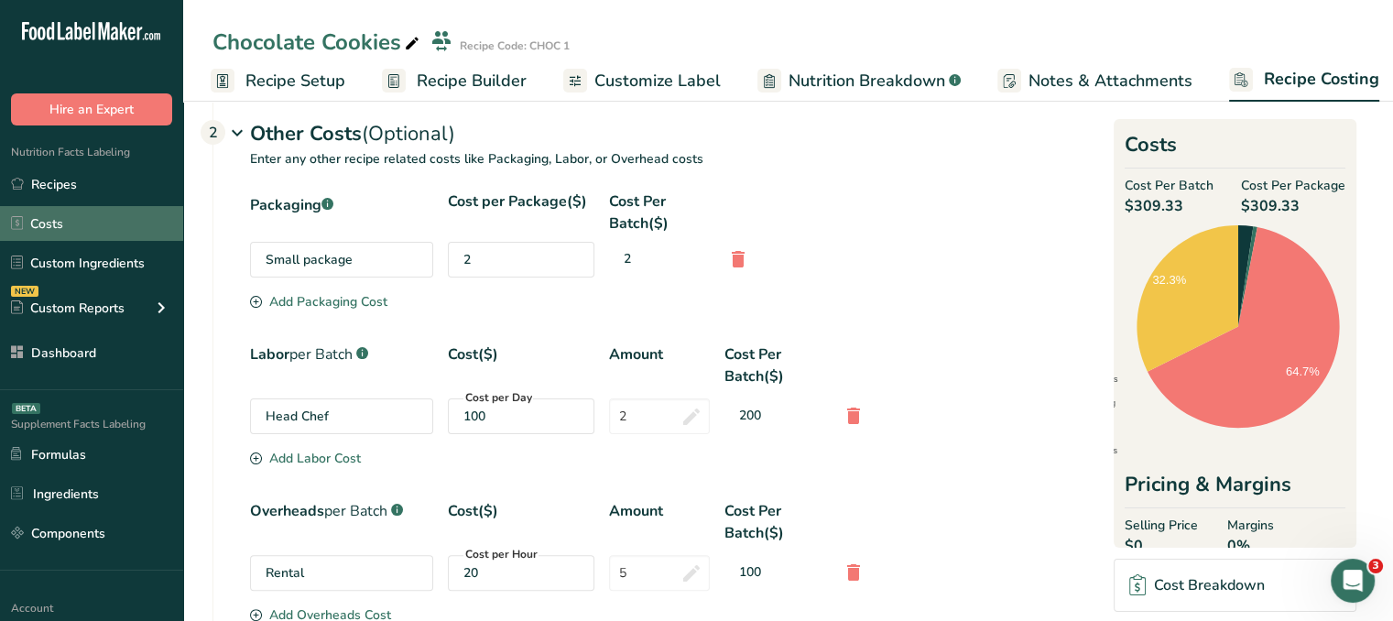
click at [114, 215] on link "Costs" at bounding box center [91, 223] width 183 height 35
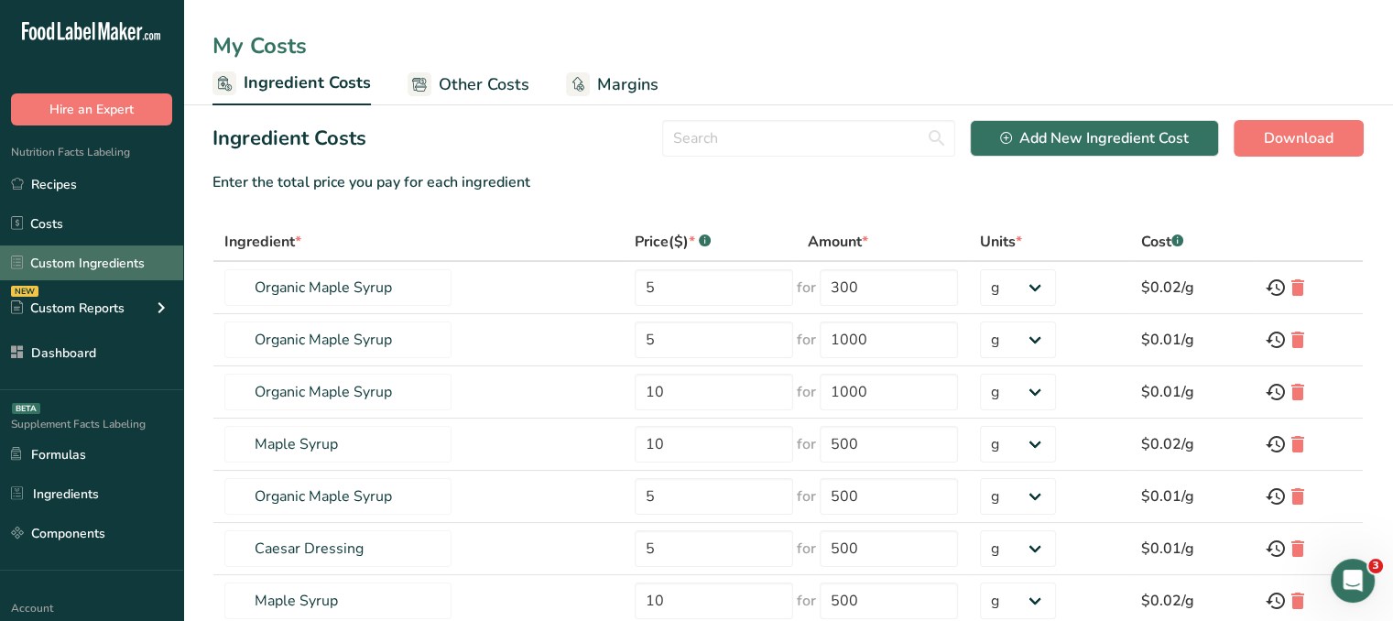
click at [97, 253] on link "Custom Ingredients" at bounding box center [91, 262] width 183 height 35
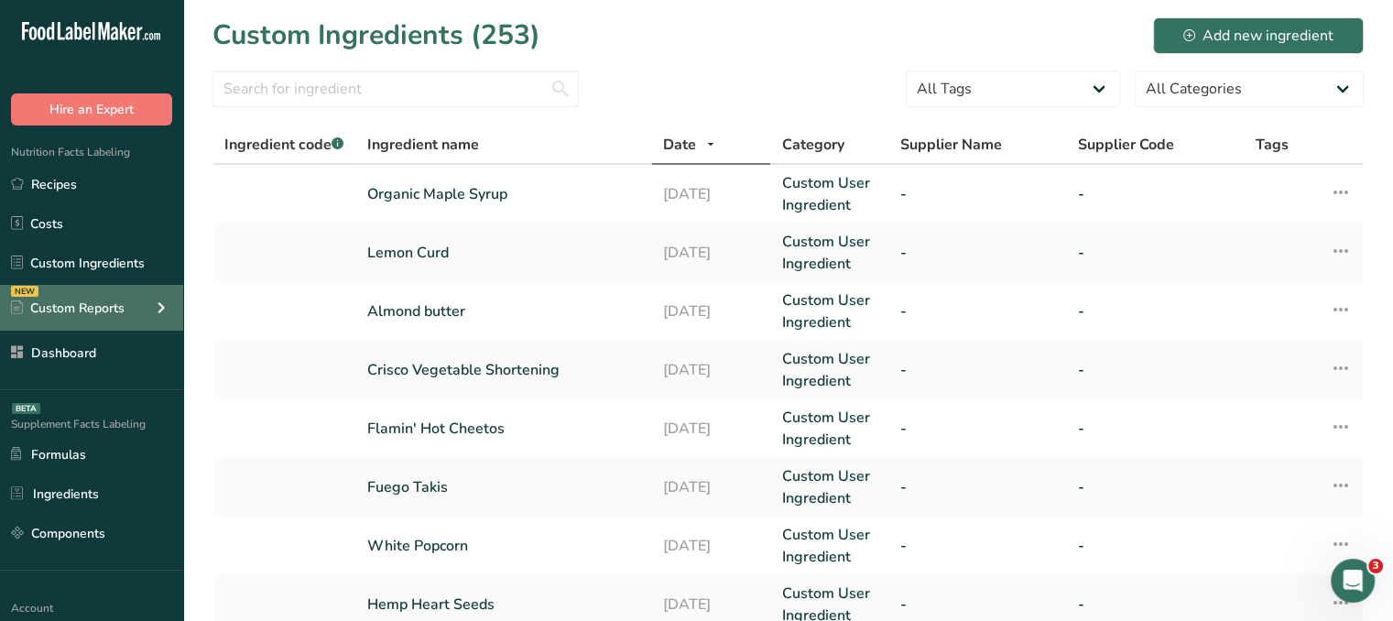
click at [161, 304] on icon at bounding box center [161, 307] width 22 height 33
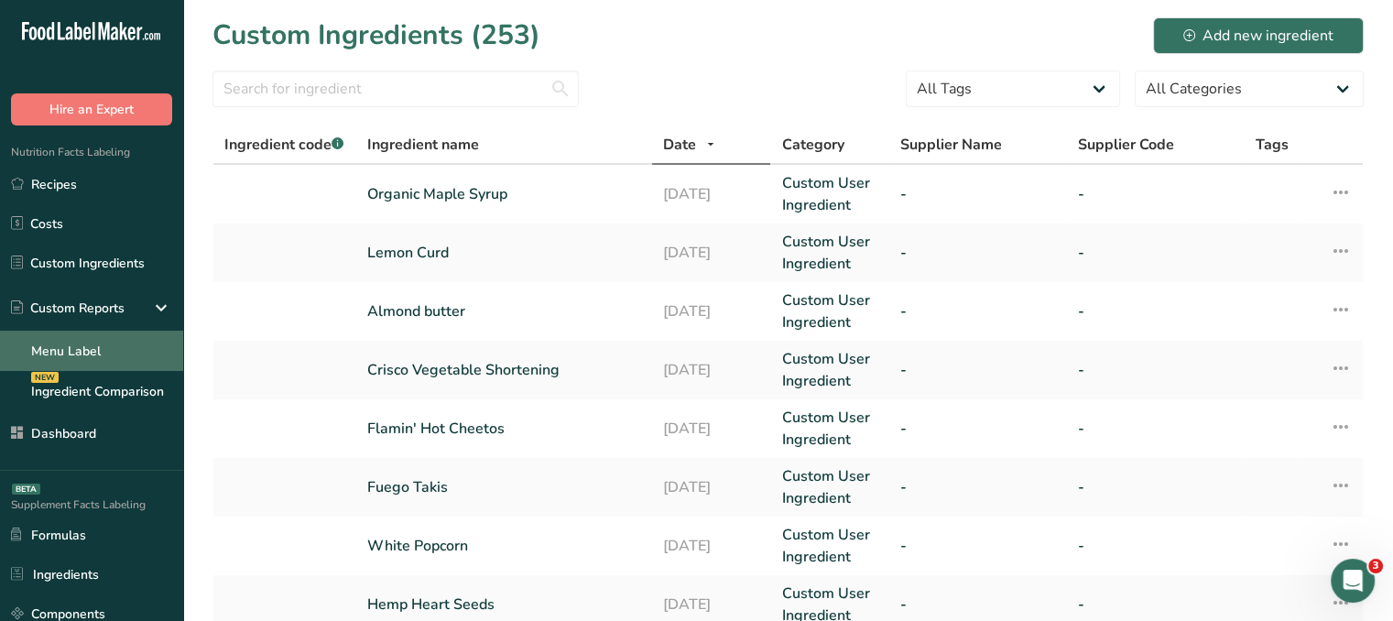
click at [103, 333] on link "Menu Label" at bounding box center [91, 351] width 183 height 40
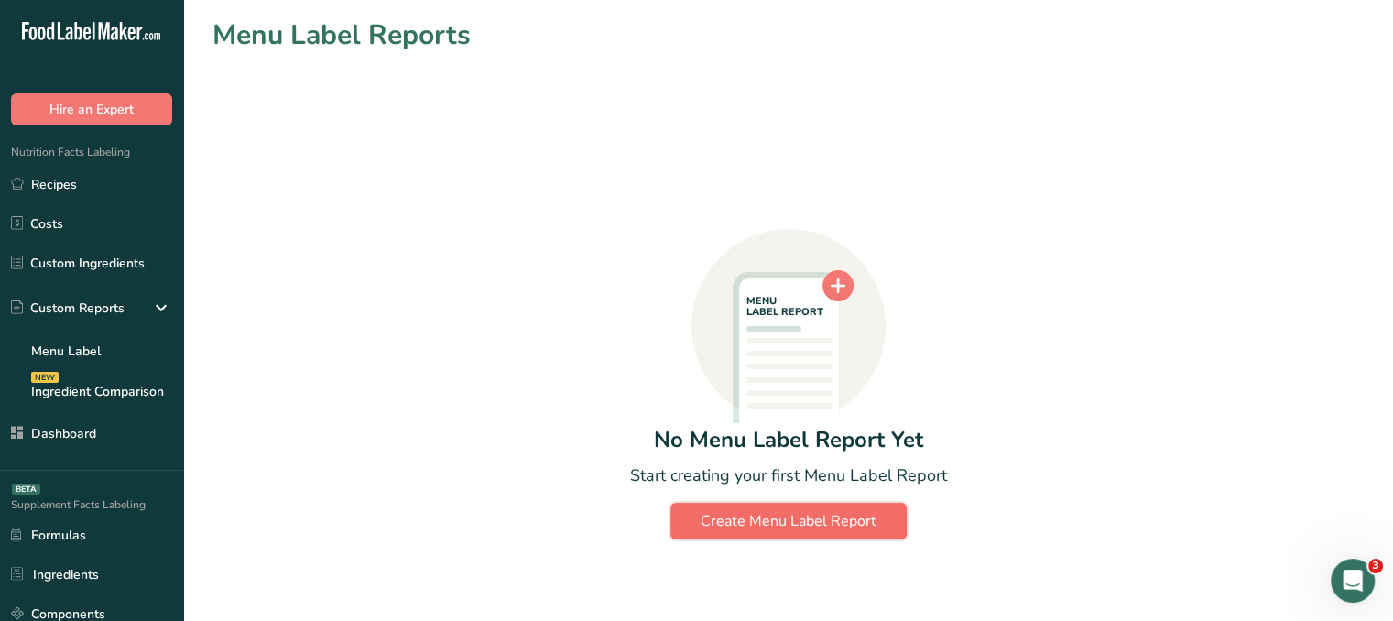
click at [848, 522] on div "Create Menu Label Report" at bounding box center [789, 521] width 176 height 22
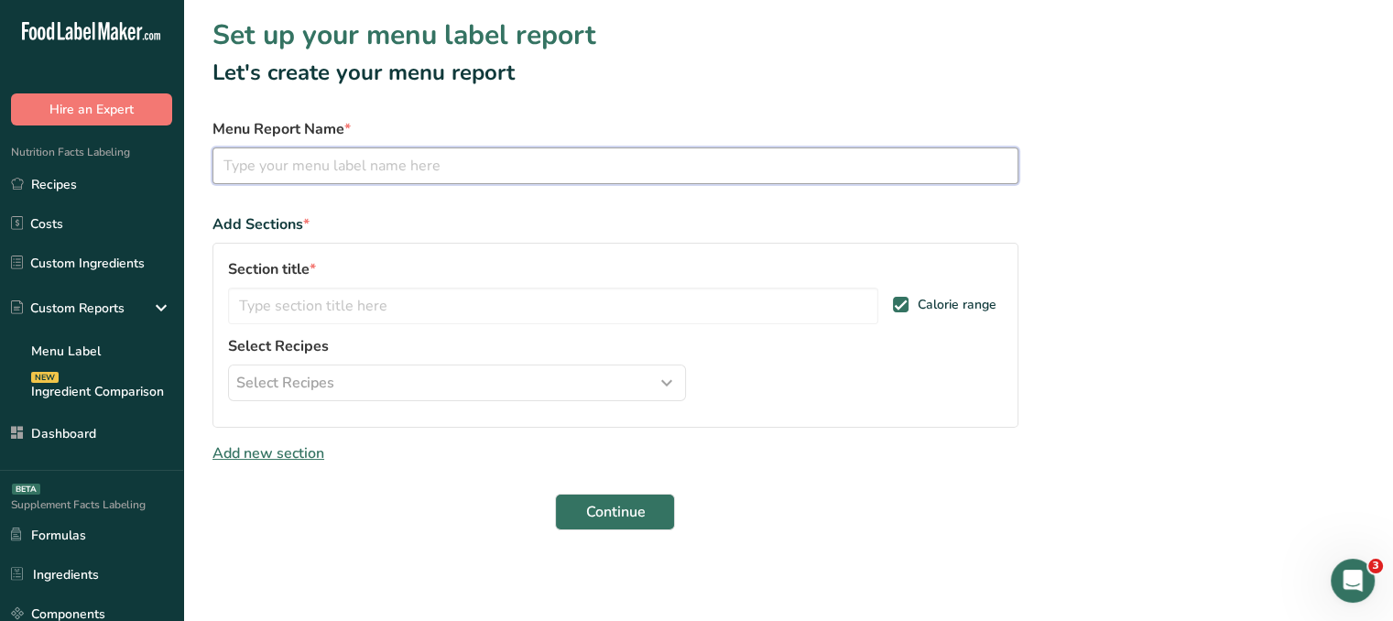
click at [483, 173] on input "text" at bounding box center [616, 165] width 806 height 37
type input "Spring Menu"
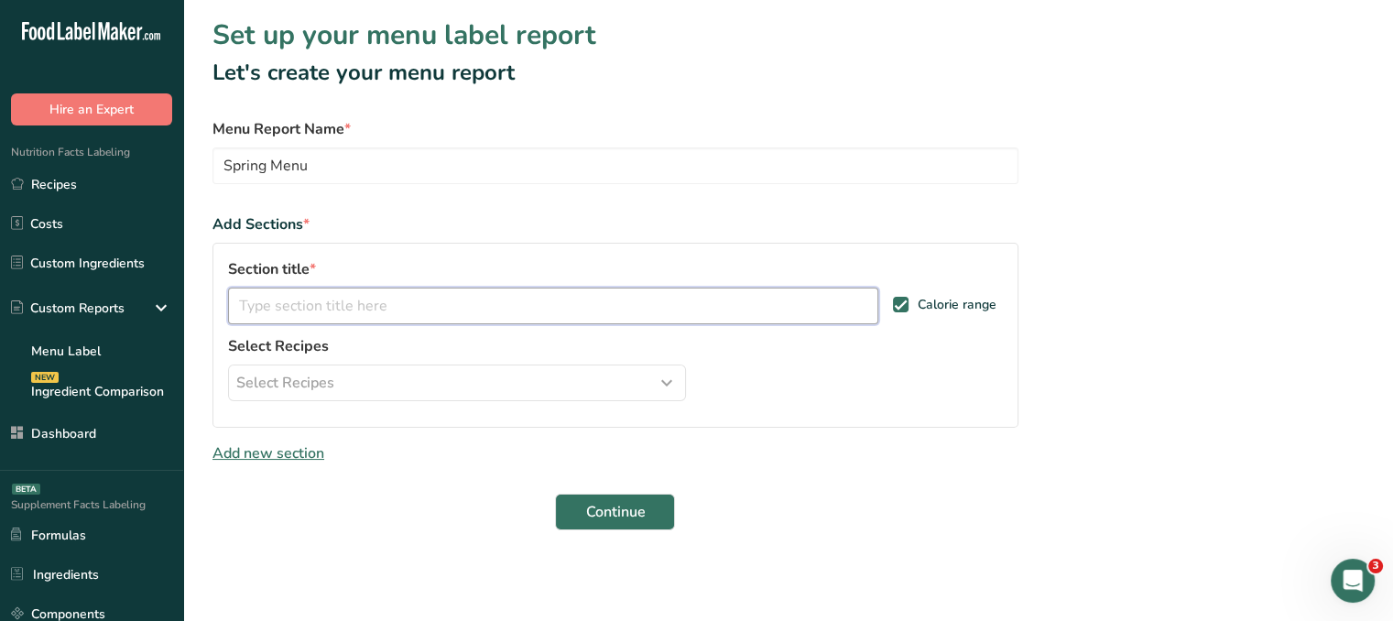
click at [410, 313] on input "text" at bounding box center [553, 306] width 650 height 37
click at [411, 313] on input "text" at bounding box center [553, 306] width 650 height 37
type input "Cookies"
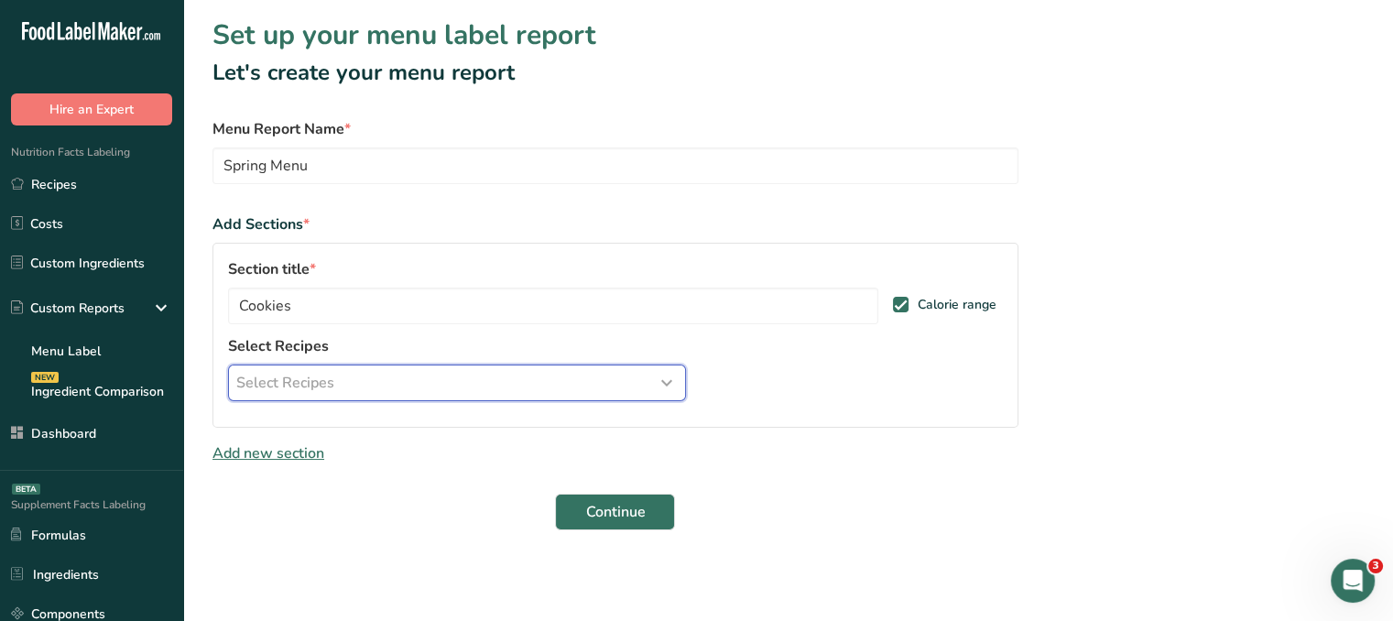
click at [489, 386] on div "Select Recipes" at bounding box center [457, 383] width 442 height 22
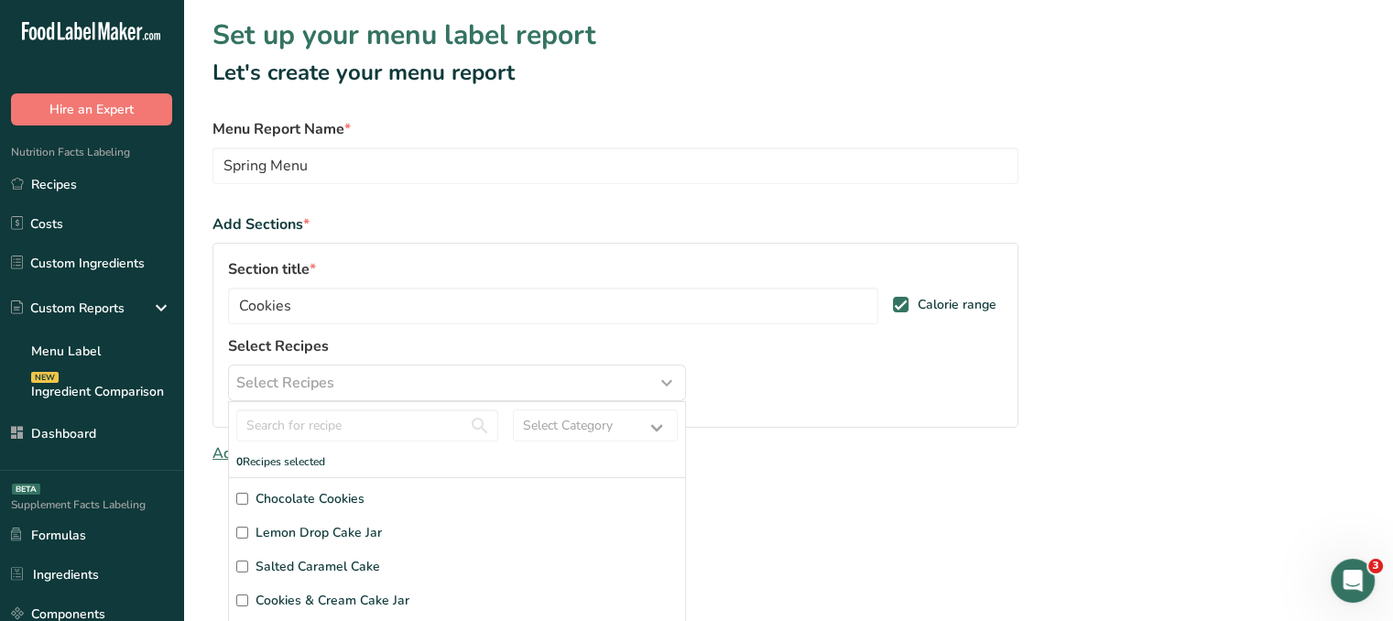
click at [841, 510] on div "Continue" at bounding box center [616, 512] width 806 height 37
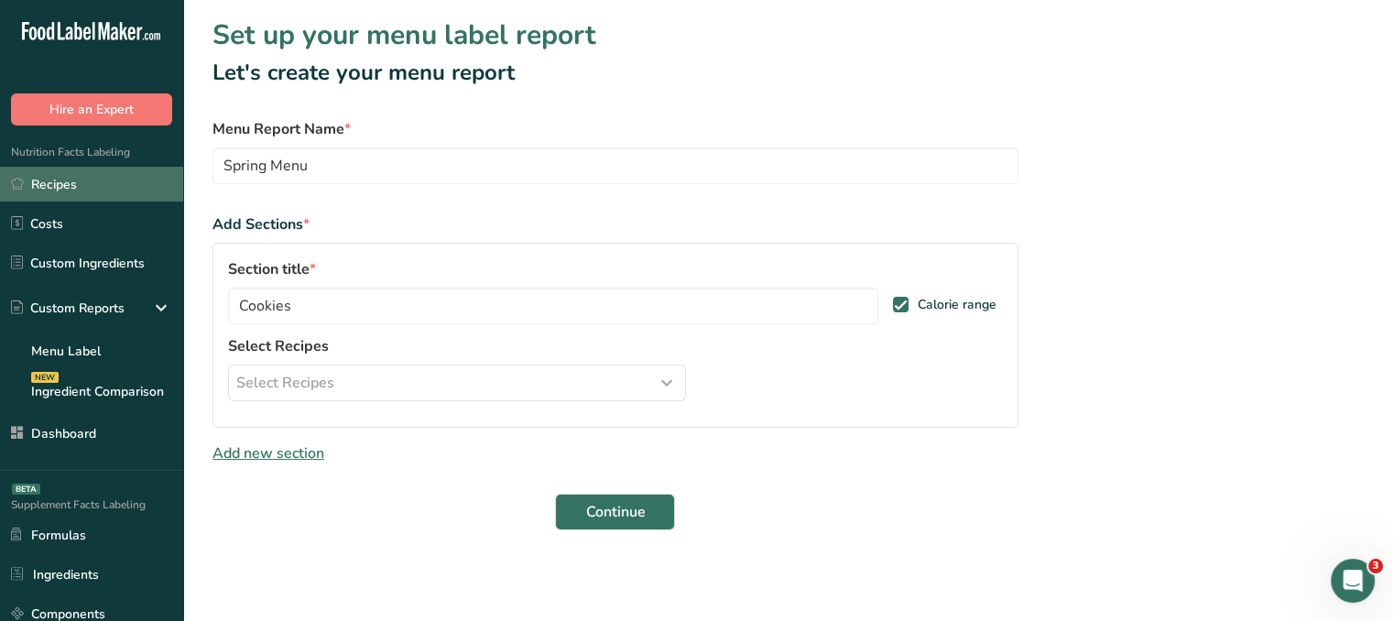
click at [132, 198] on link "Recipes" at bounding box center [91, 184] width 183 height 35
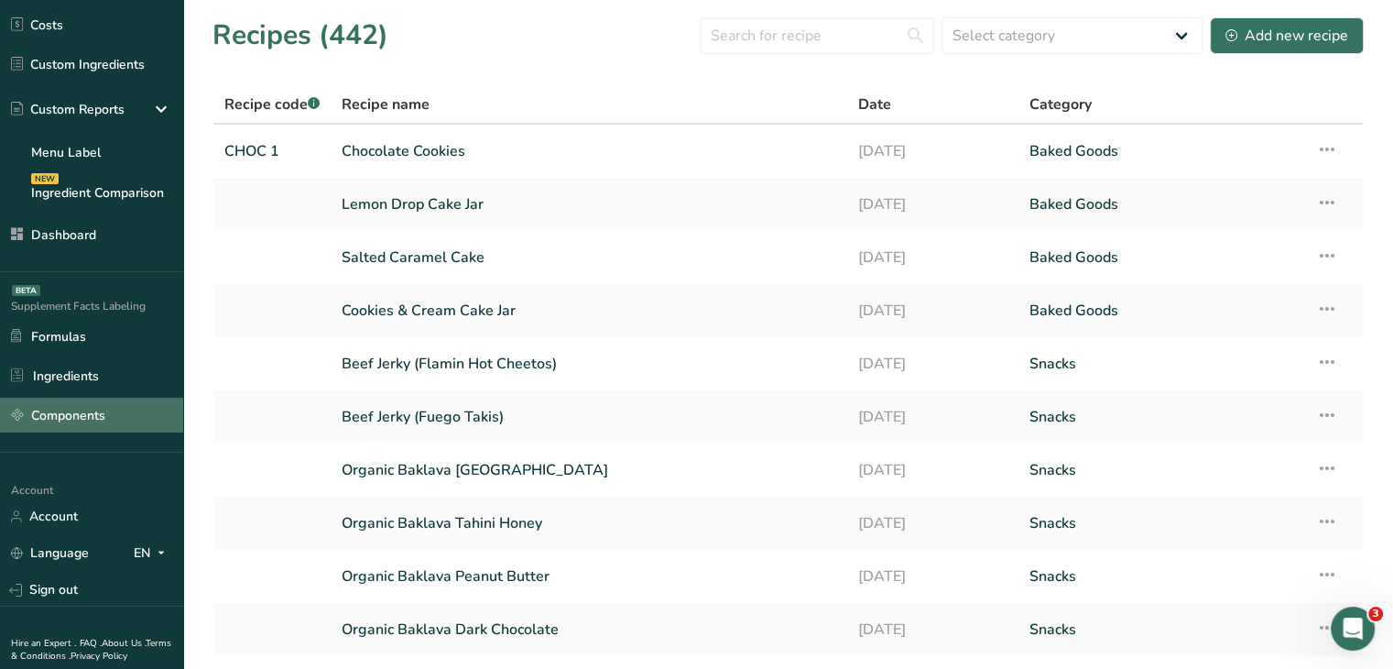
scroll to position [256, 0]
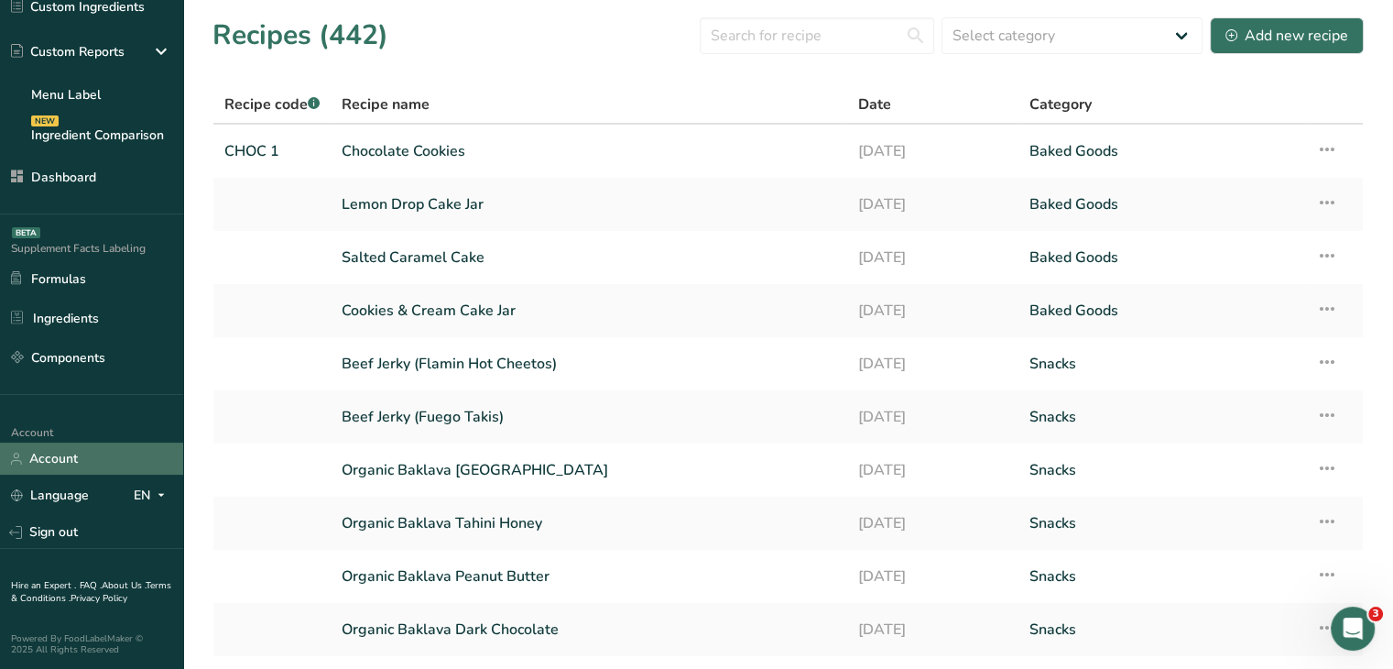
click at [134, 456] on link "Account" at bounding box center [91, 458] width 183 height 32
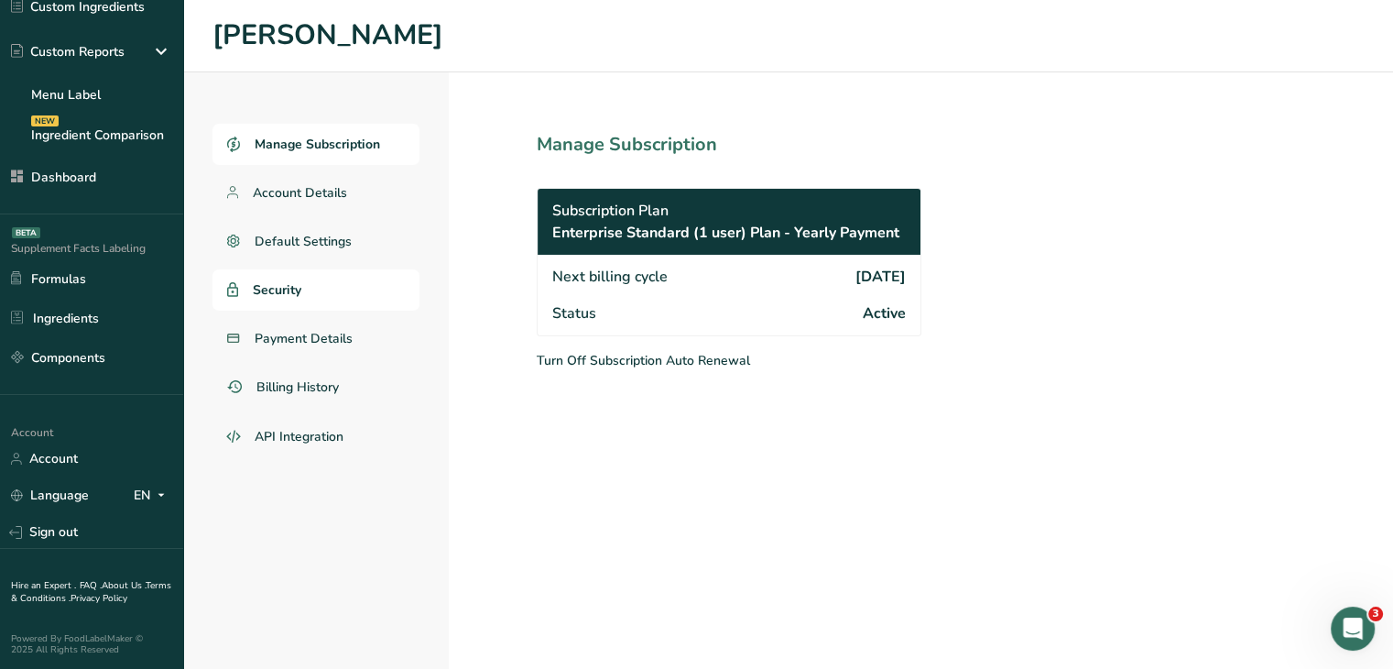
click at [299, 283] on span "Security" at bounding box center [277, 289] width 49 height 19
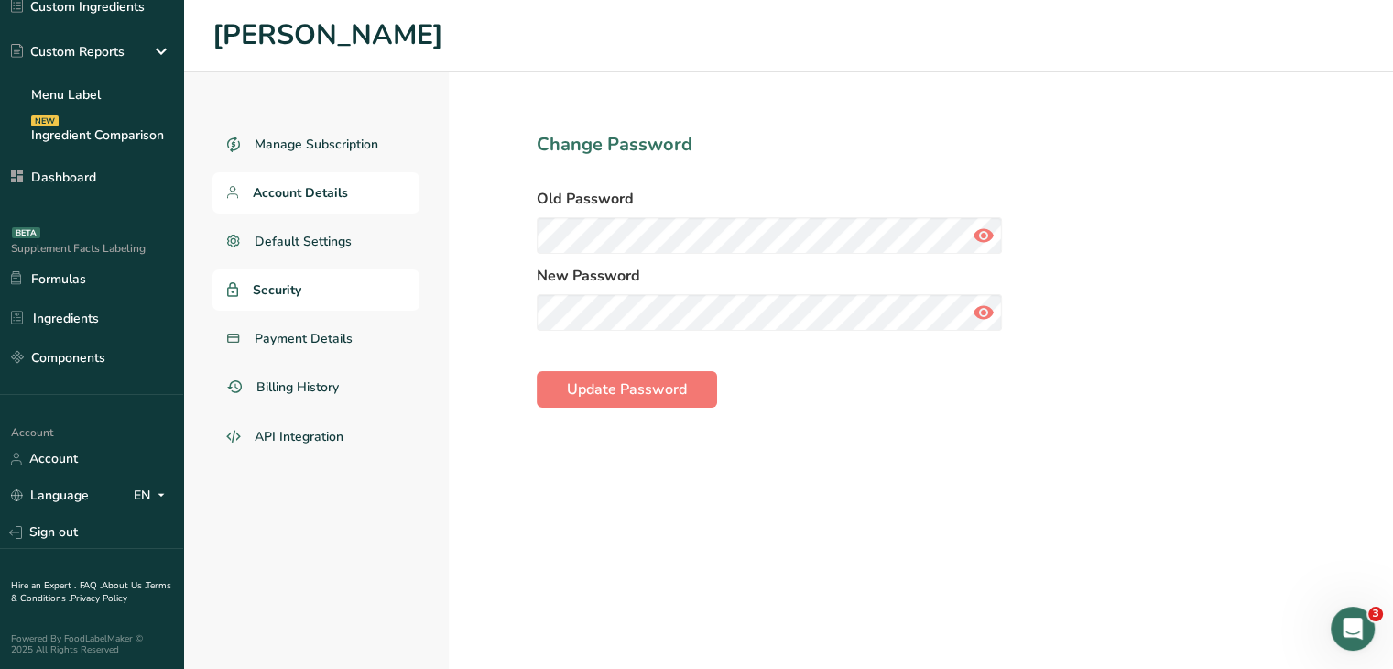
click at [333, 206] on link "Account Details" at bounding box center [316, 192] width 207 height 41
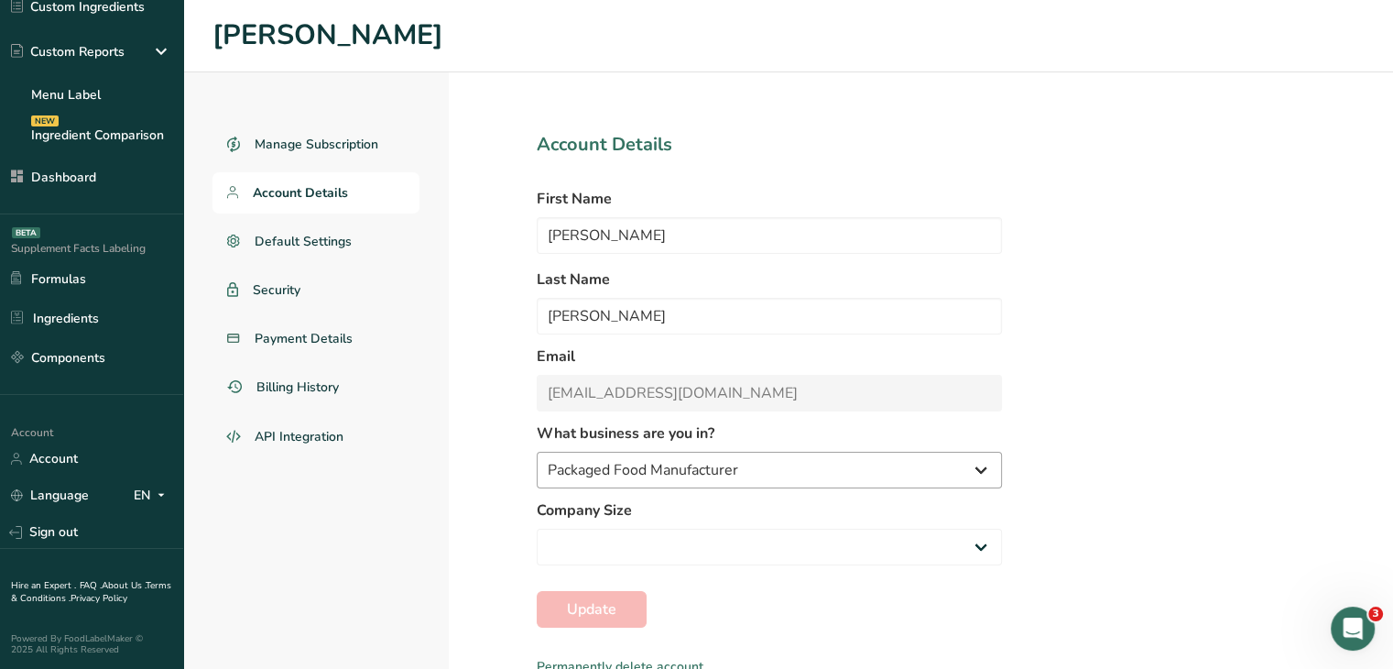
scroll to position [7, 0]
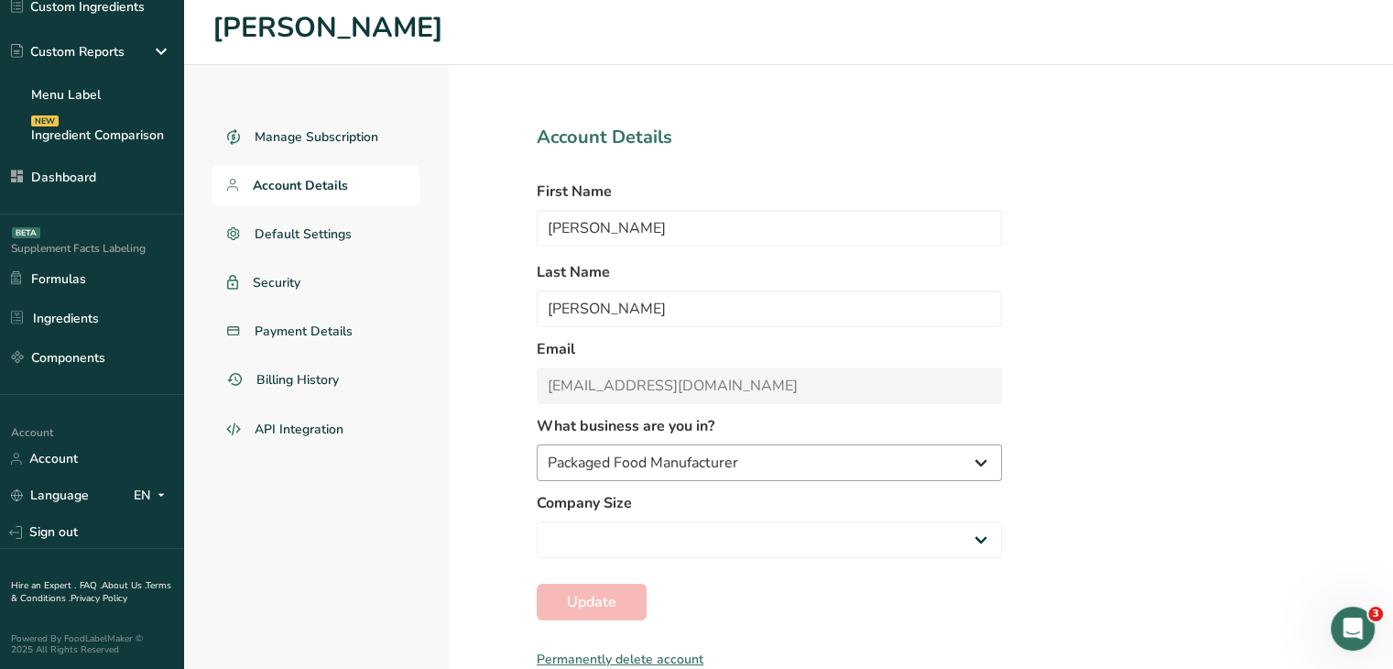
select select "2"
click at [333, 140] on span "Manage Subscription" at bounding box center [317, 136] width 125 height 19
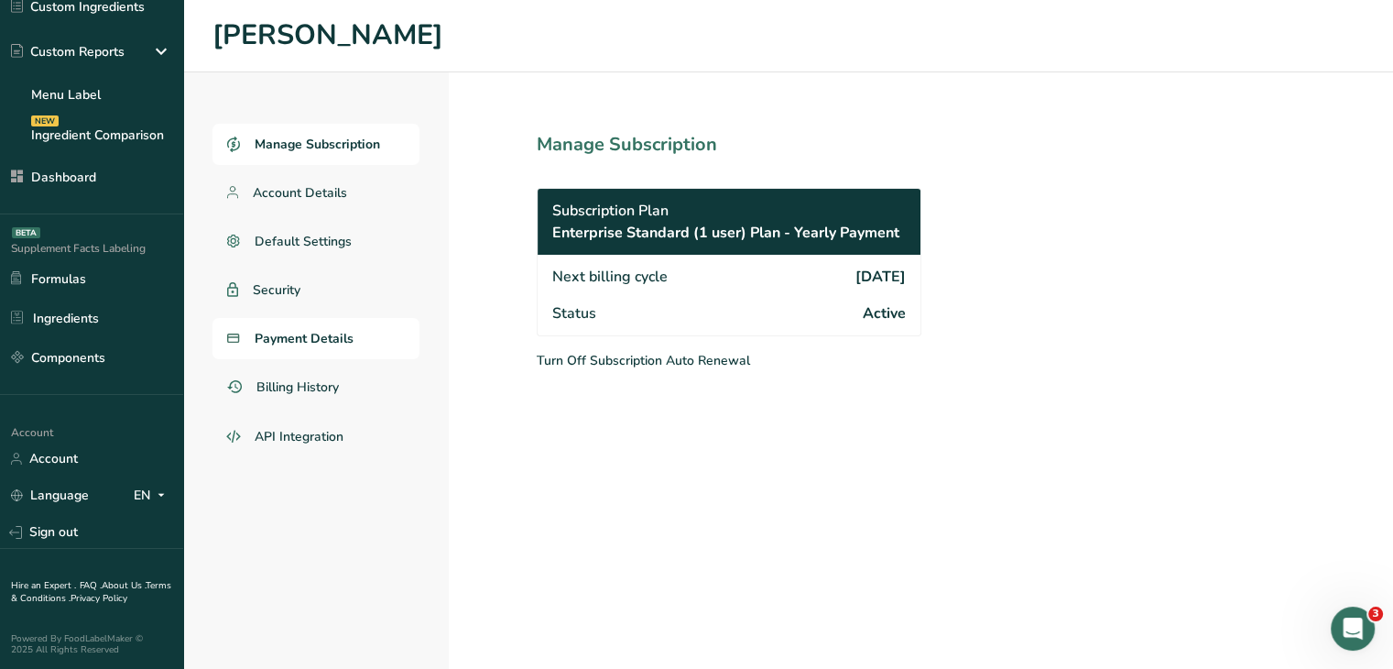
click at [249, 323] on link "Payment Details" at bounding box center [316, 338] width 207 height 41
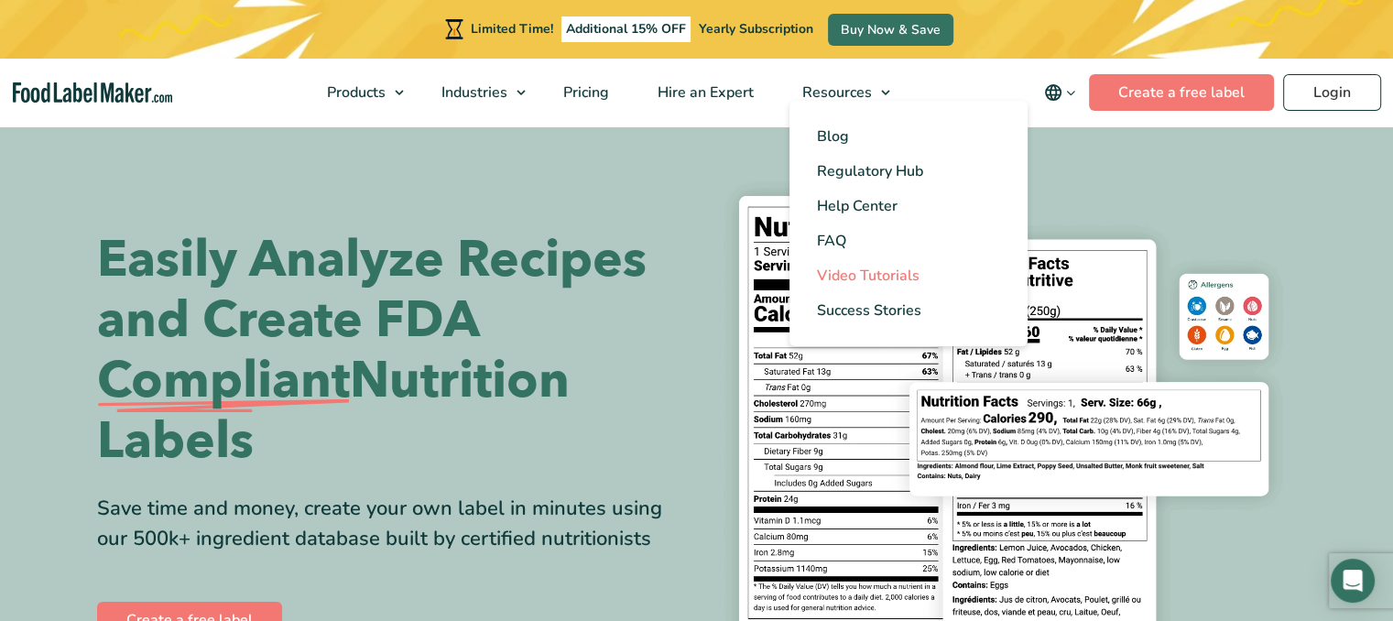
click at [900, 268] on span "Video Tutorials" at bounding box center [868, 276] width 103 height 20
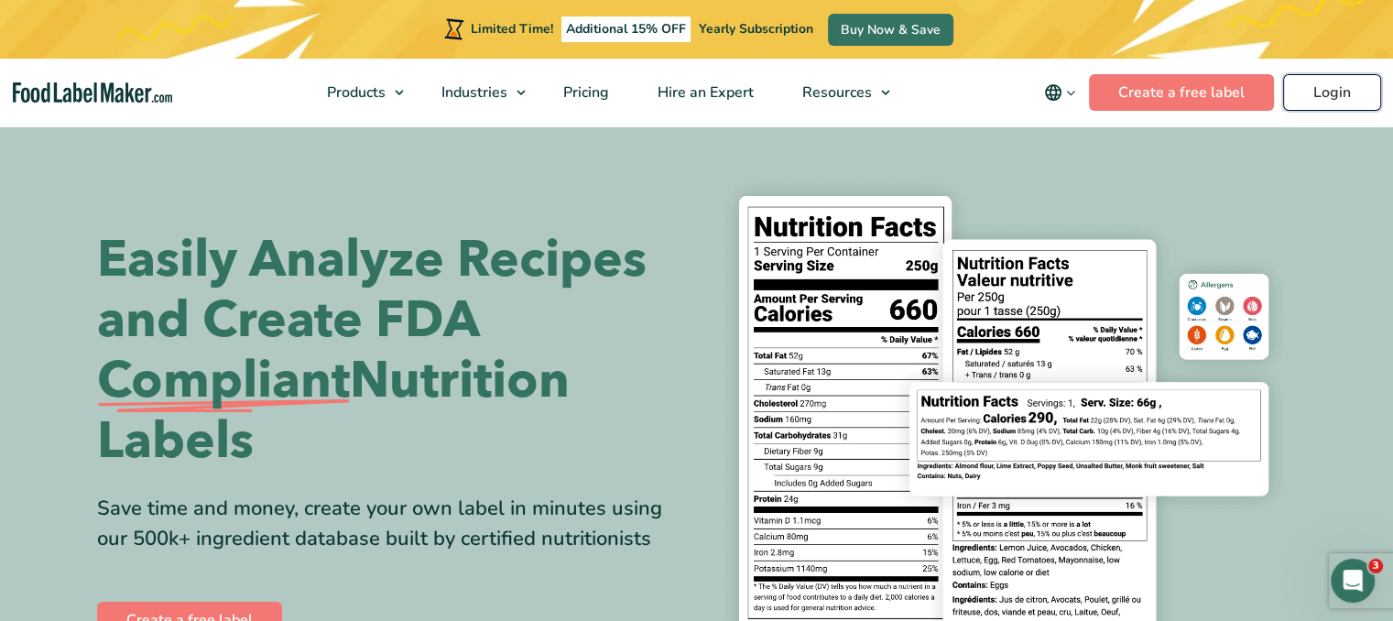
click at [1326, 92] on link "Login" at bounding box center [1332, 92] width 98 height 37
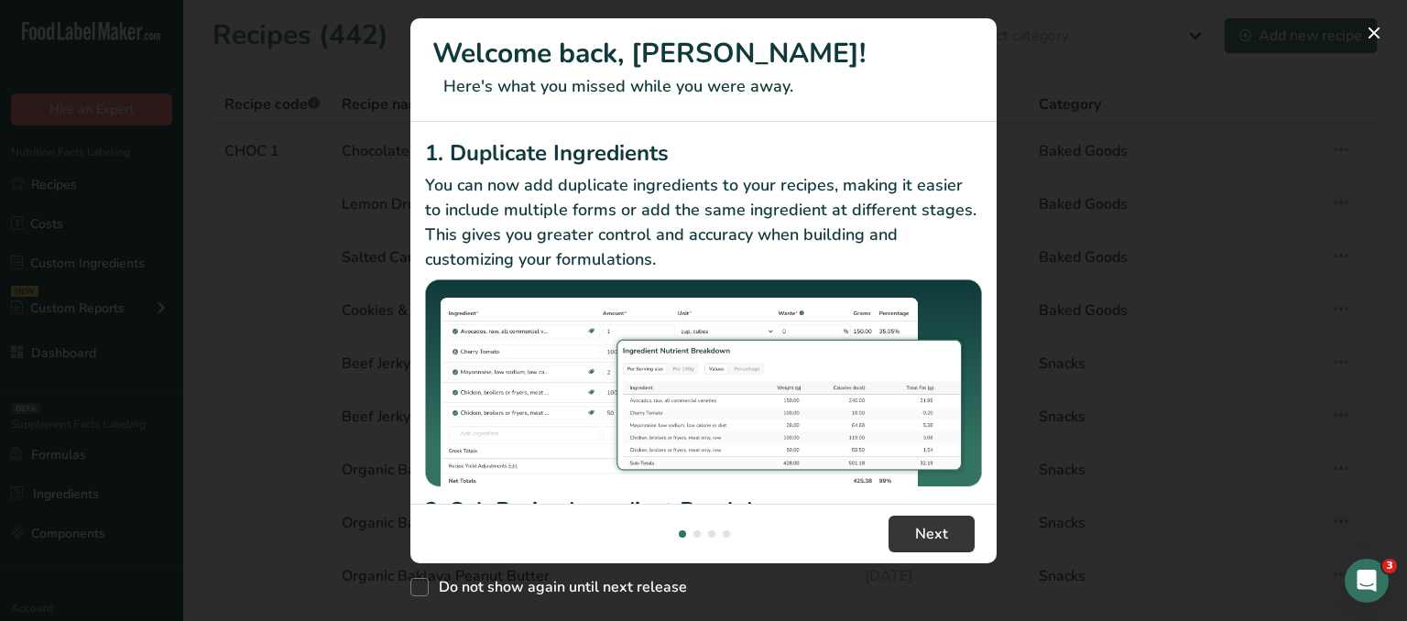
click at [1093, 67] on div "New Features" at bounding box center [703, 310] width 1407 height 621
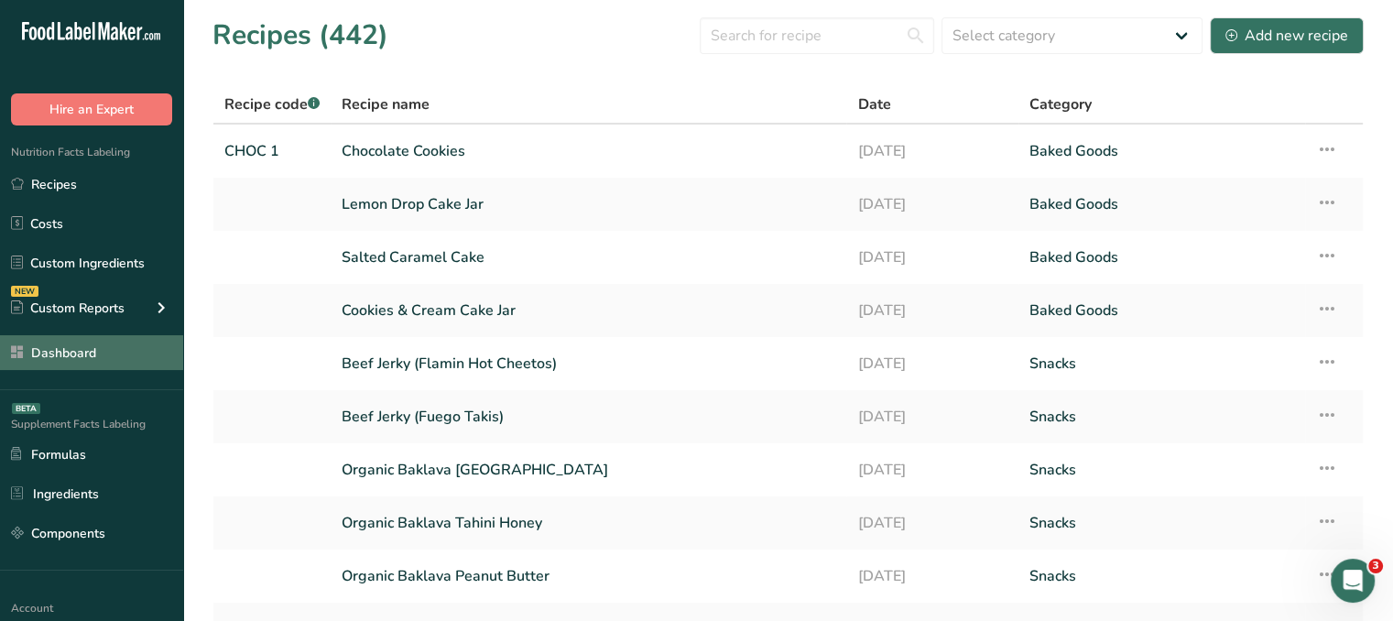
click at [147, 336] on link "Dashboard" at bounding box center [91, 352] width 183 height 35
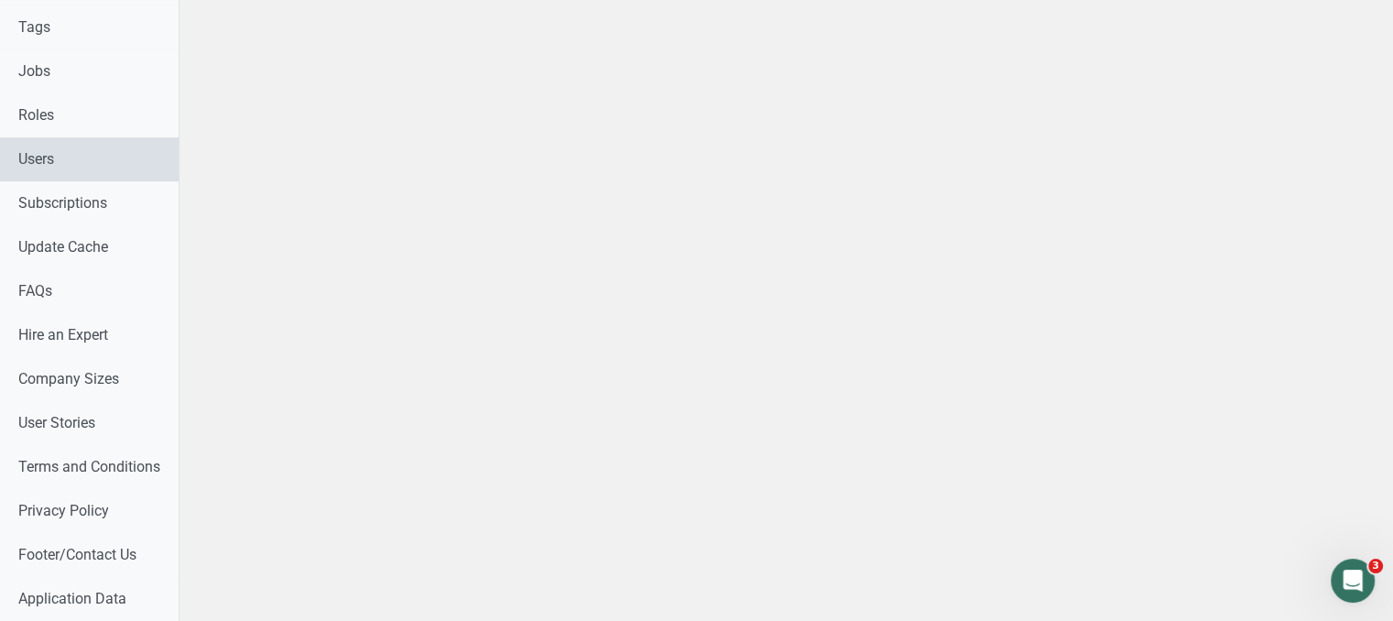
click at [110, 176] on link "Users" at bounding box center [89, 159] width 179 height 44
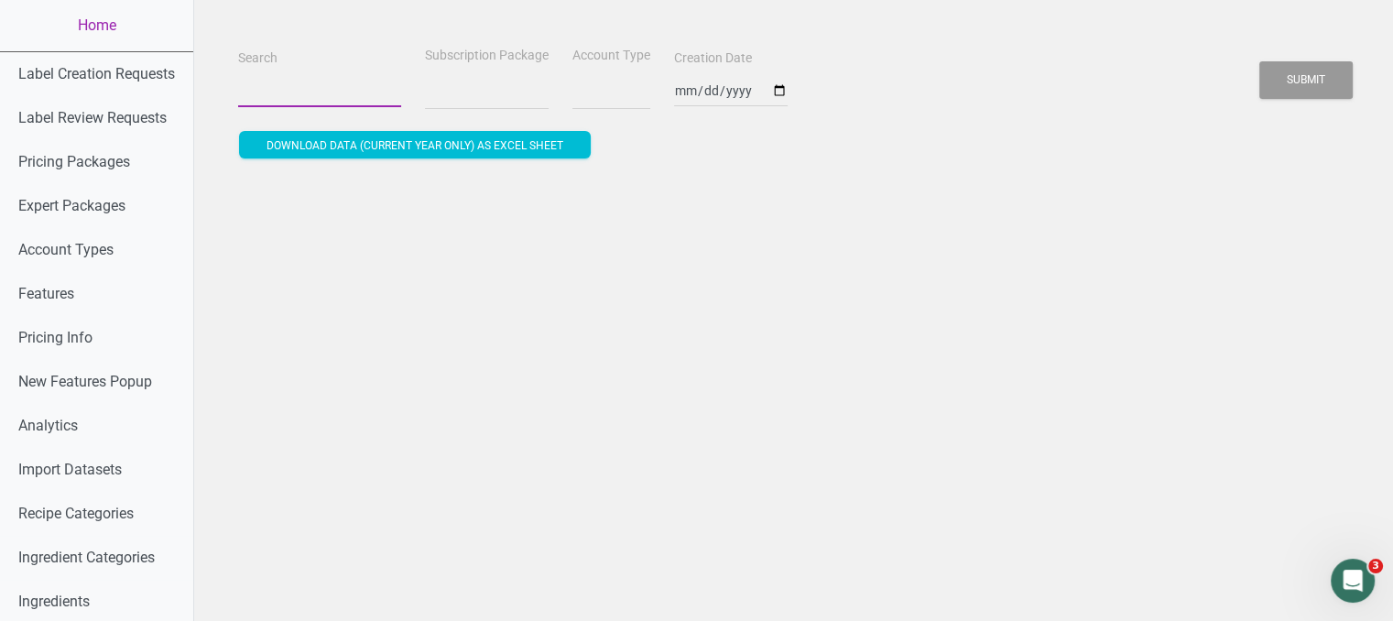
click at [322, 100] on input "Search" at bounding box center [319, 90] width 163 height 33
type input "c"
select select
type input "ch"
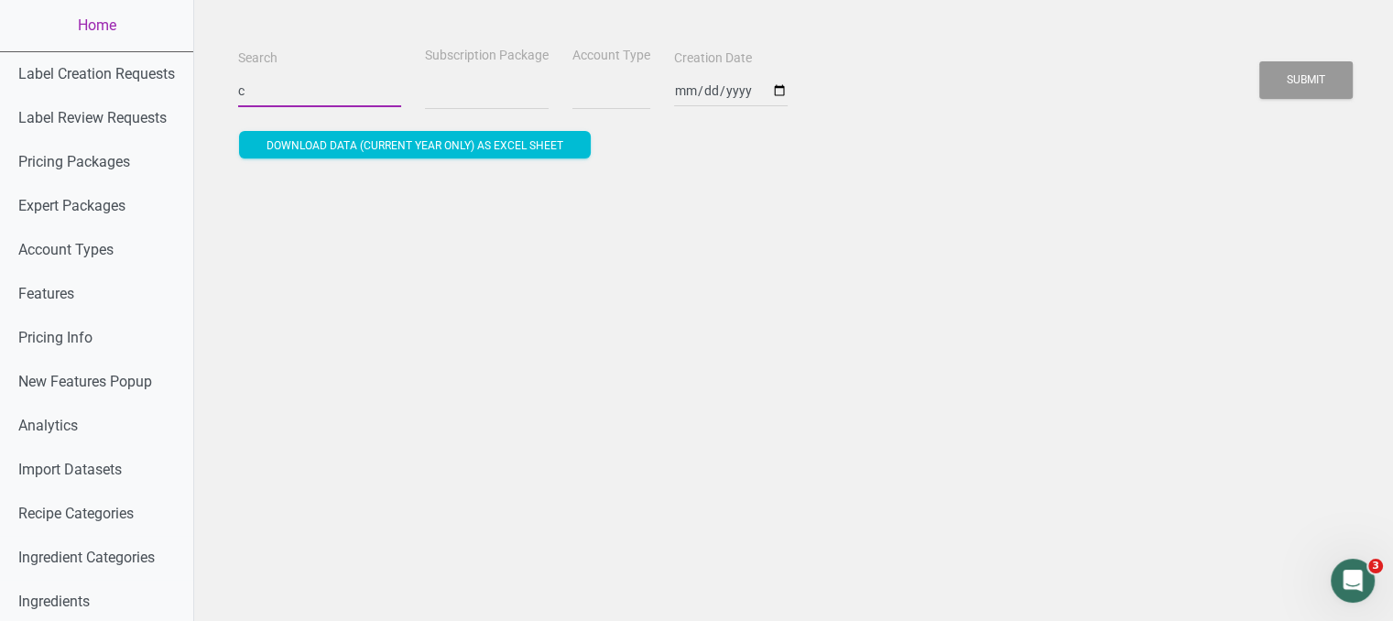
select select
type input "che"
select select
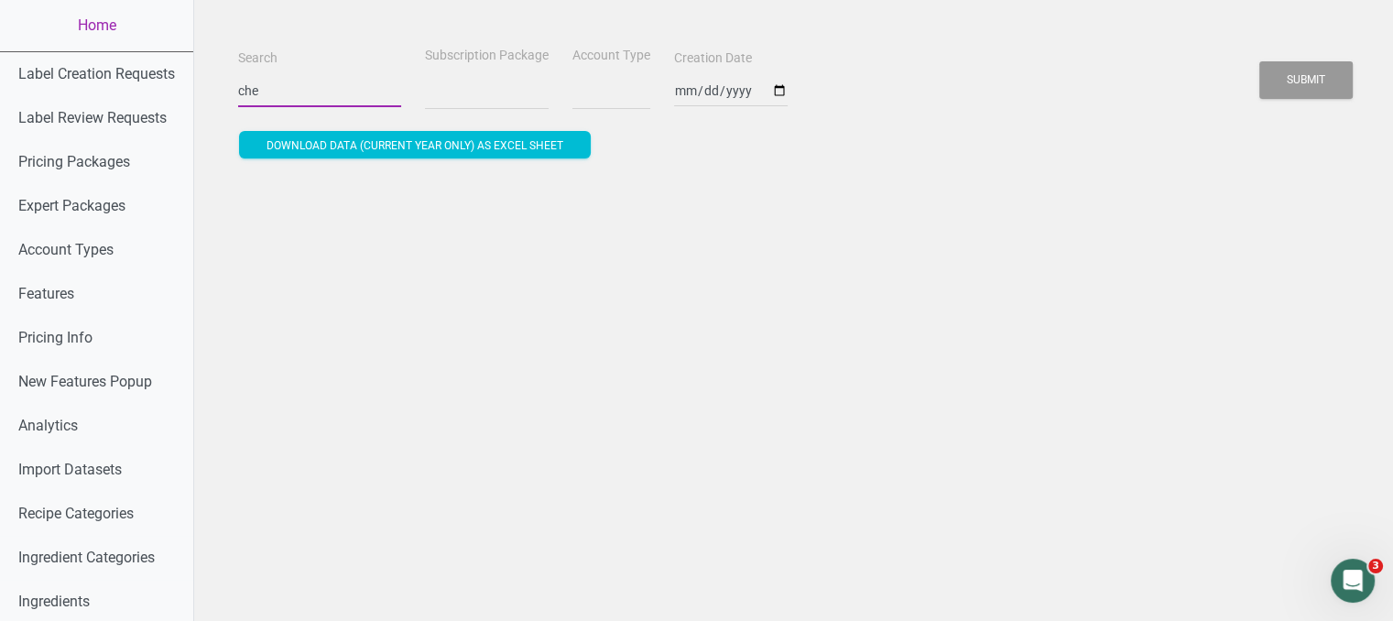
type input "cher"
select select
type input "chery"
select select
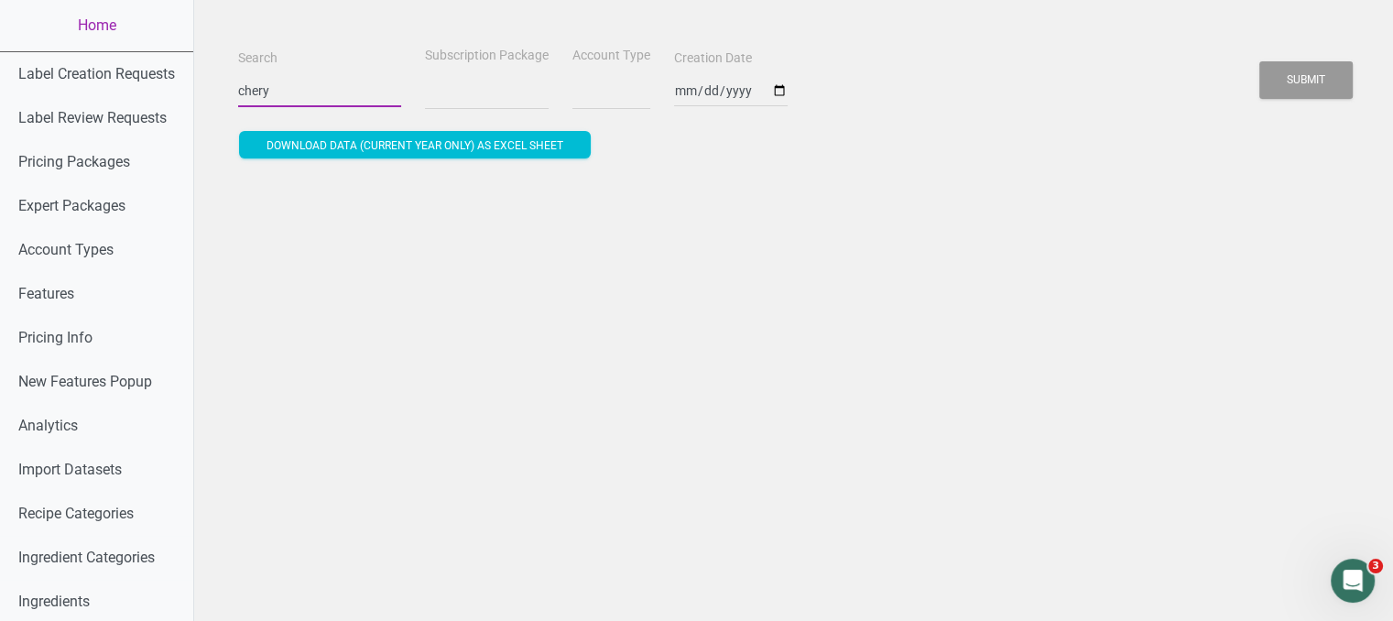
select select
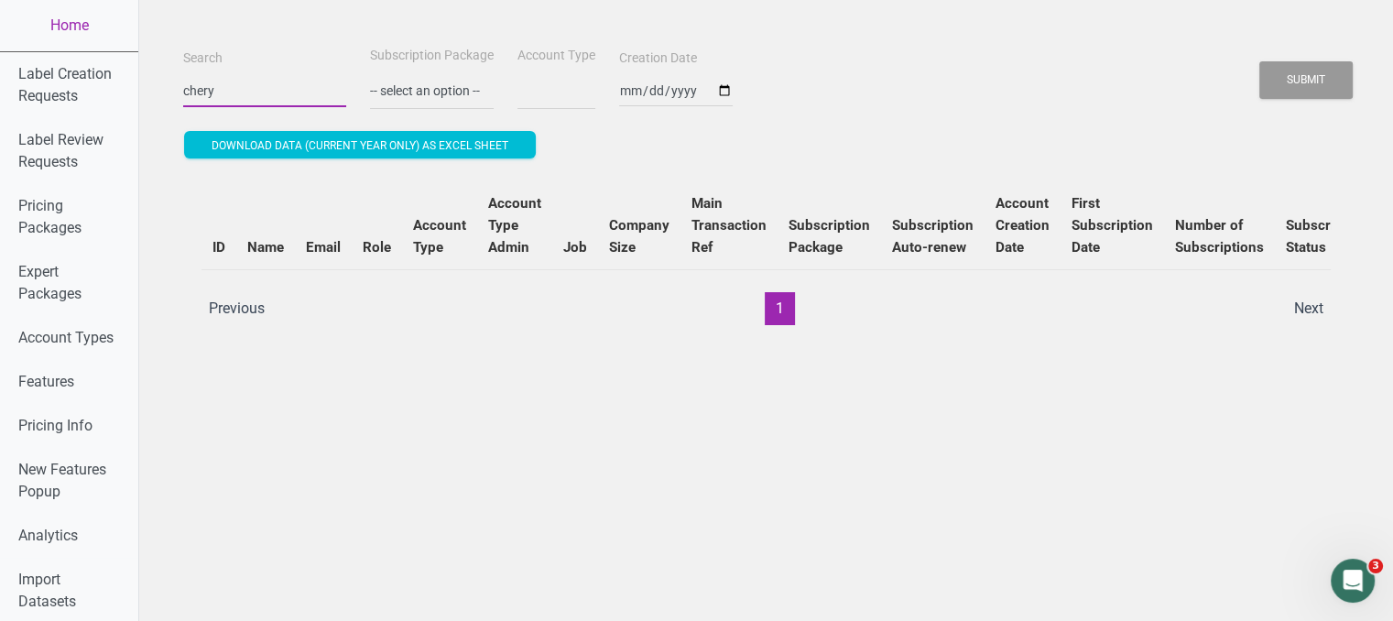
type input "cheryl"
select select
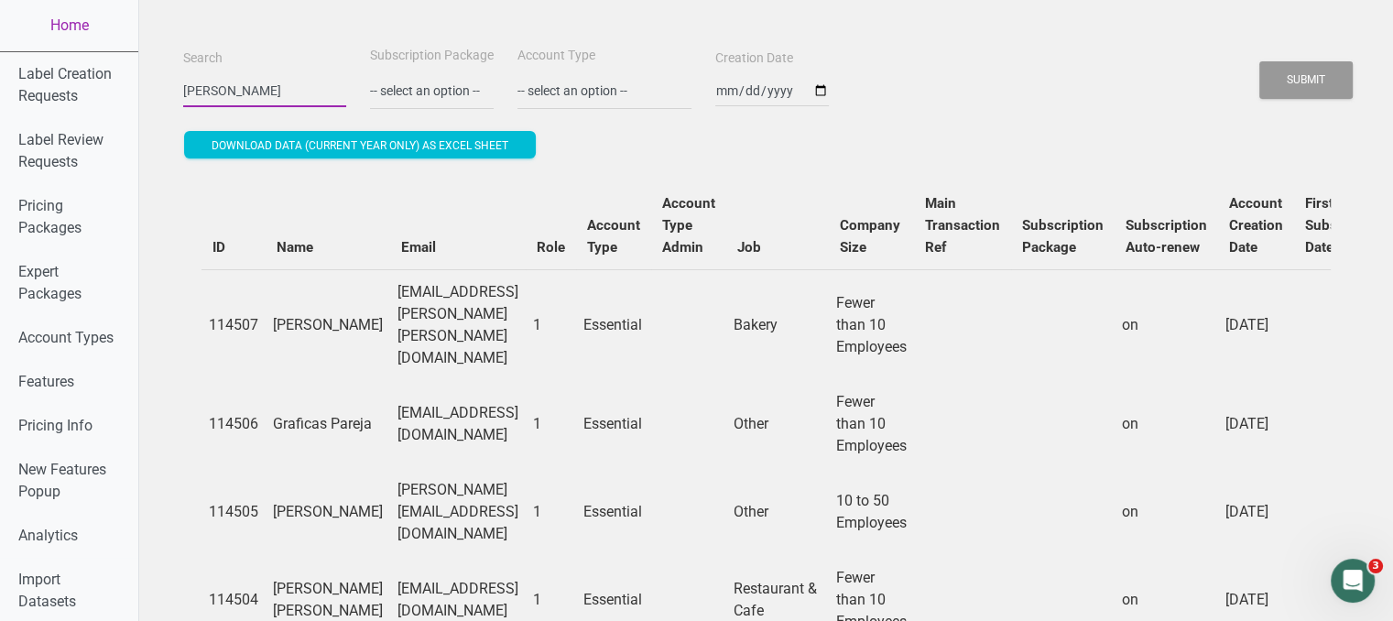
click at [1260, 61] on button "Submit" at bounding box center [1306, 80] width 93 height 38
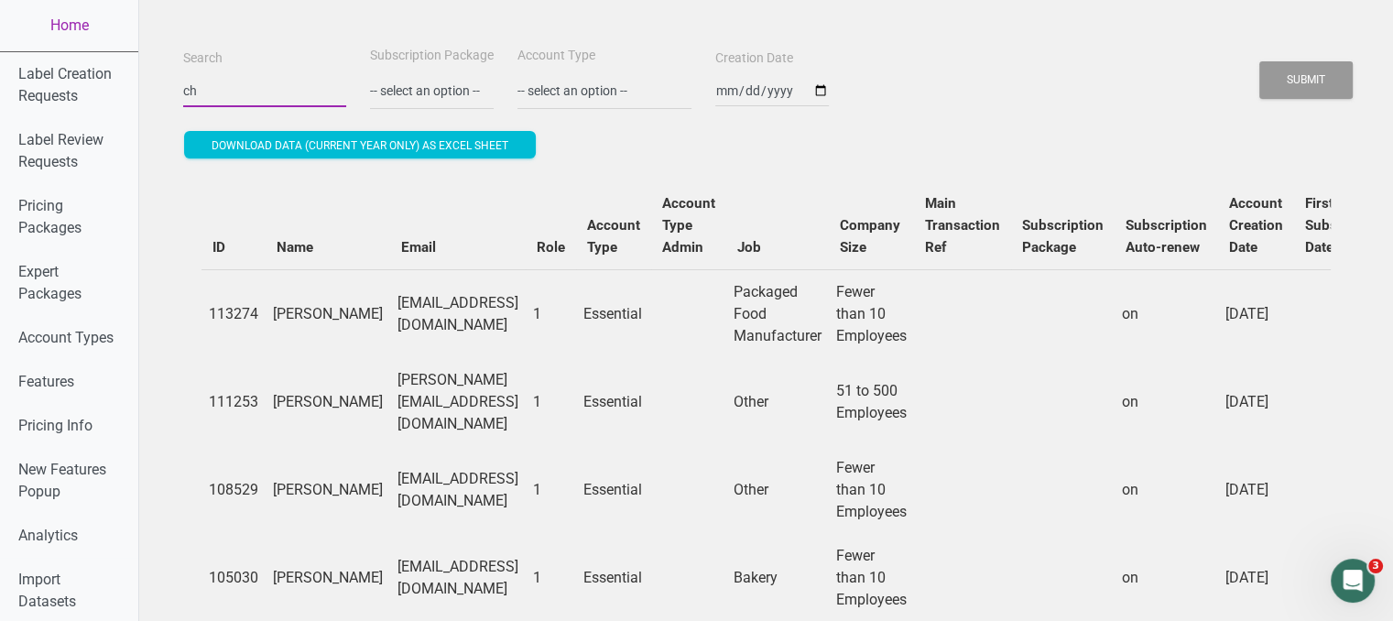
type input "c"
click at [1260, 61] on button "Submit" at bounding box center [1306, 80] width 93 height 38
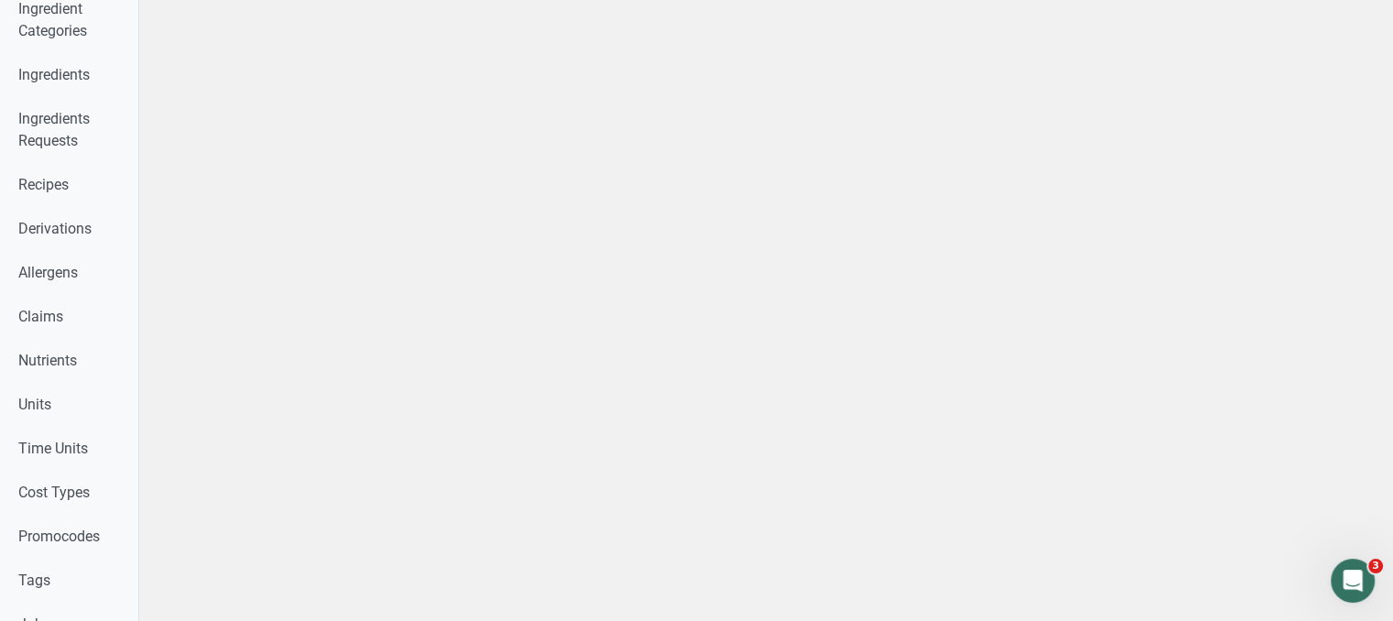
scroll to position [886, 0]
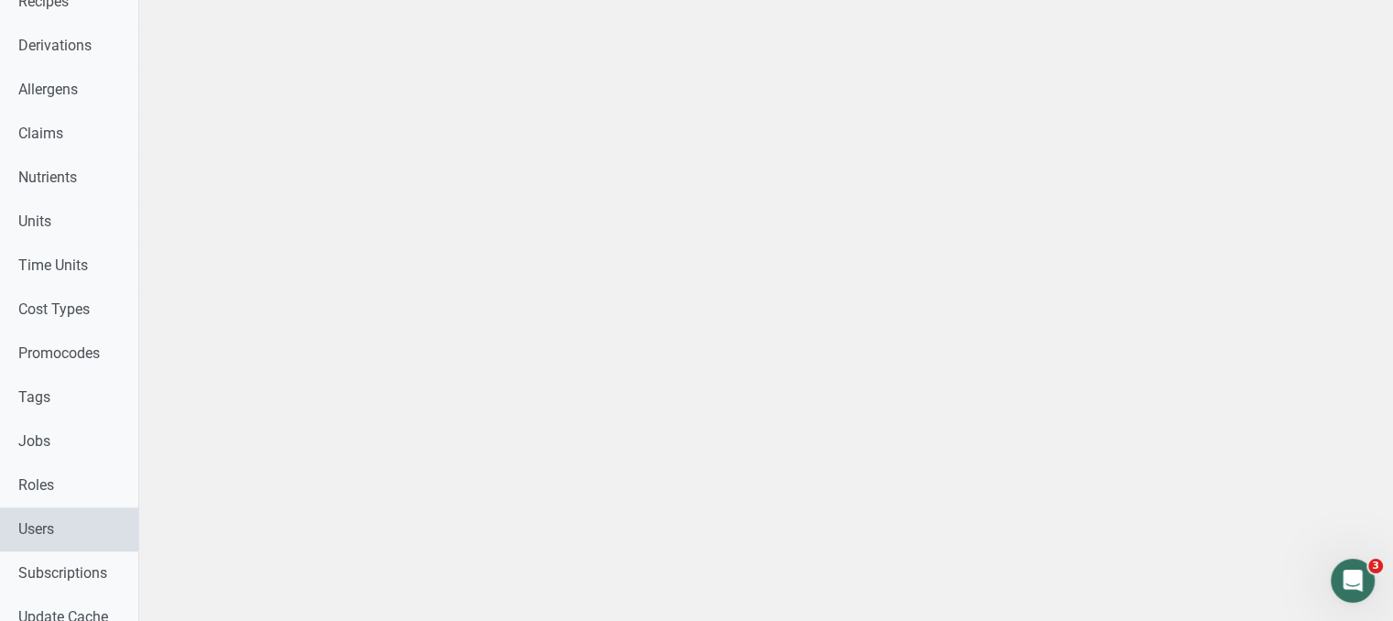
drag, startPoint x: 62, startPoint y: 536, endPoint x: 96, endPoint y: 536, distance: 33.9
click at [62, 536] on link "Users" at bounding box center [69, 529] width 138 height 44
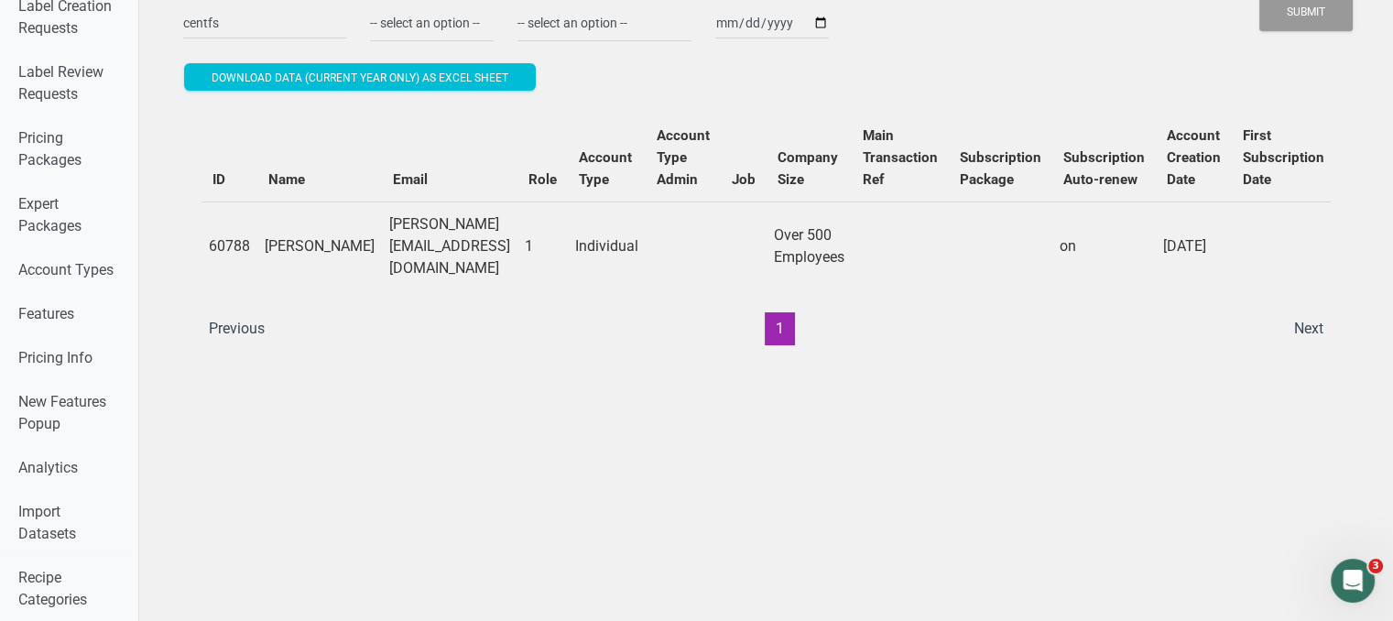
scroll to position [0, 0]
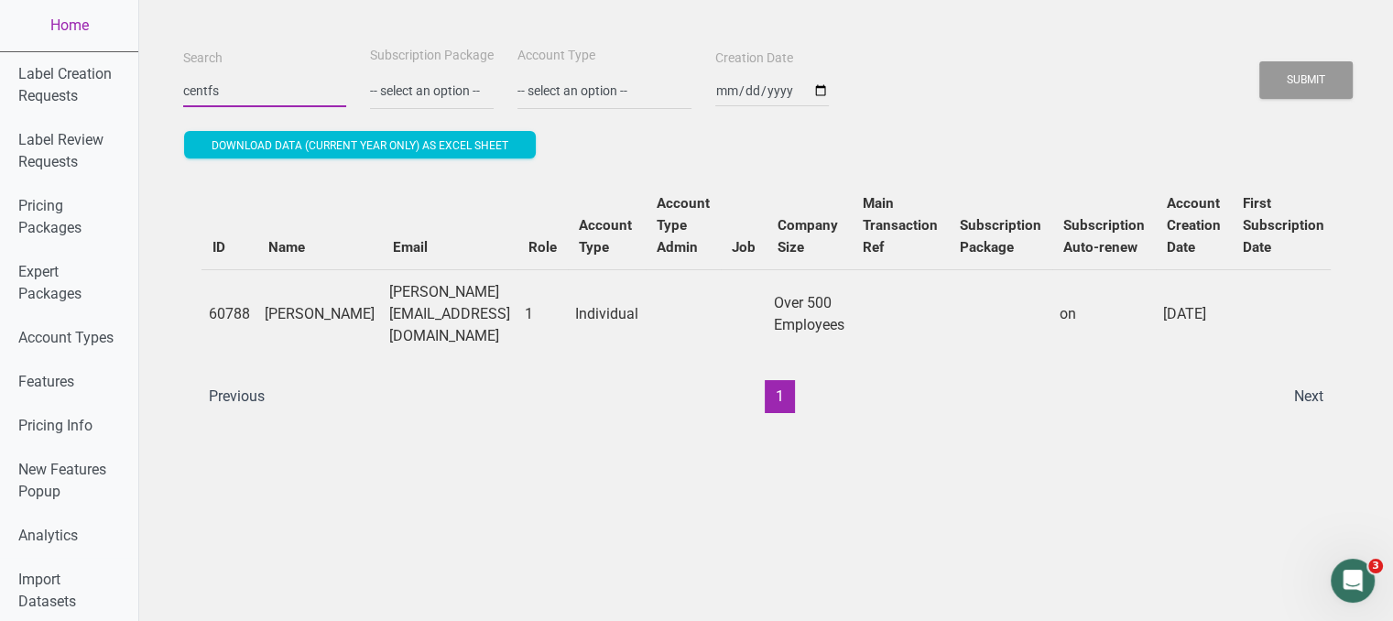
click at [270, 82] on input "centfs" at bounding box center [264, 90] width 163 height 33
click at [269, 82] on input "centfs" at bounding box center [264, 90] width 163 height 33
type input "centfs"
click at [1260, 61] on button "Submit" at bounding box center [1306, 80] width 93 height 38
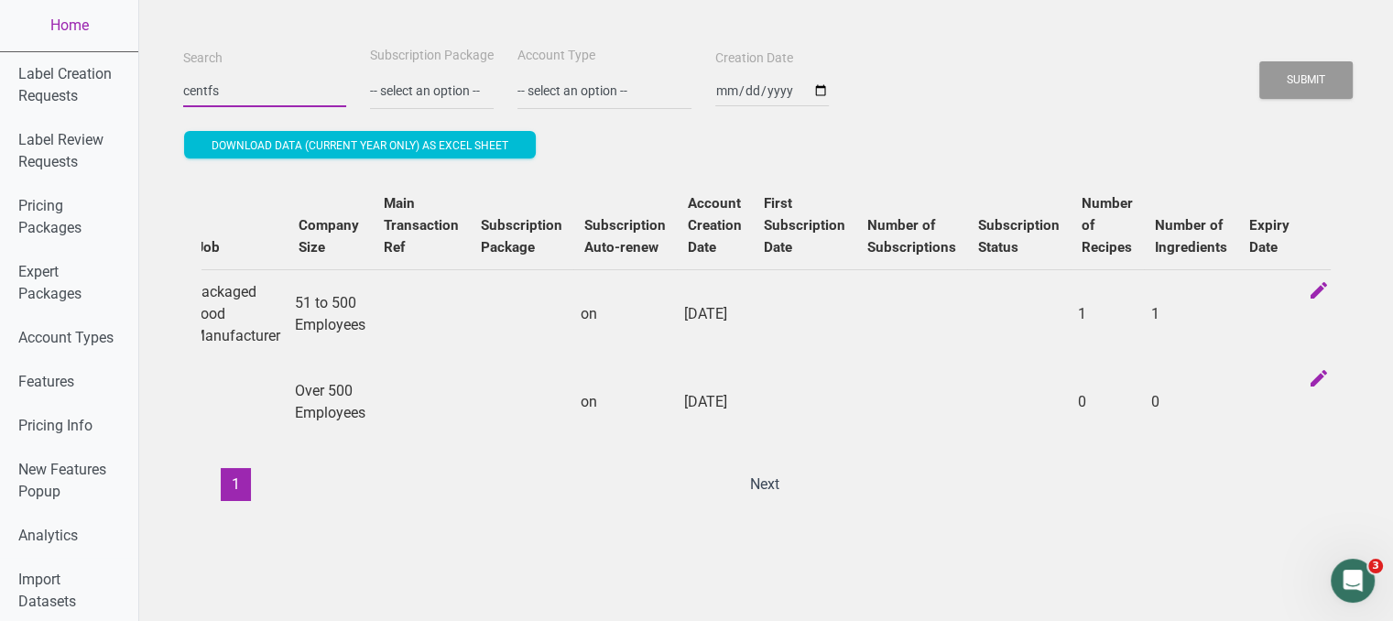
scroll to position [0, 685]
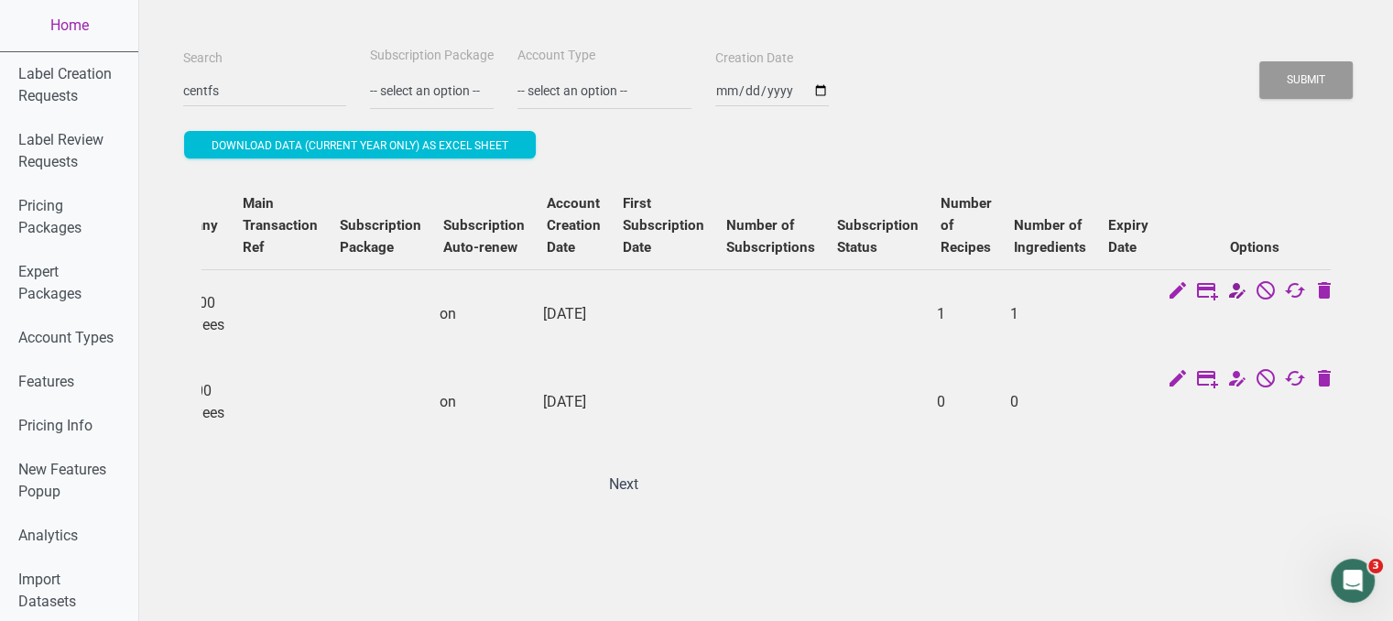
click at [1235, 290] on icon at bounding box center [1237, 292] width 22 height 26
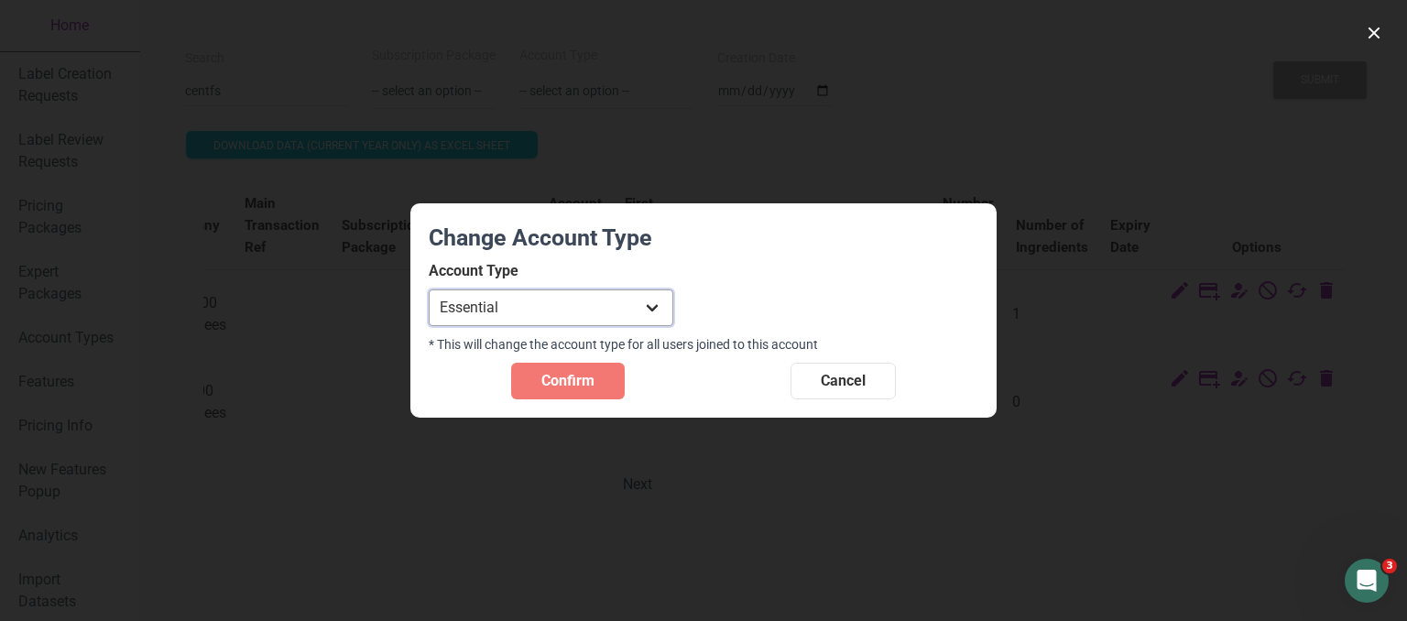
click at [612, 314] on select "Individual Essential Pro Business Old Enterprise 3 Users (799$) Old Enterprise …" at bounding box center [551, 307] width 245 height 37
select select "15"
click at [429, 289] on select "Individual Essential Pro Business Old Enterprise 3 Users (799$) Old Enterprise …" at bounding box center [551, 307] width 245 height 37
click at [577, 382] on span "Confirm" at bounding box center [567, 381] width 53 height 22
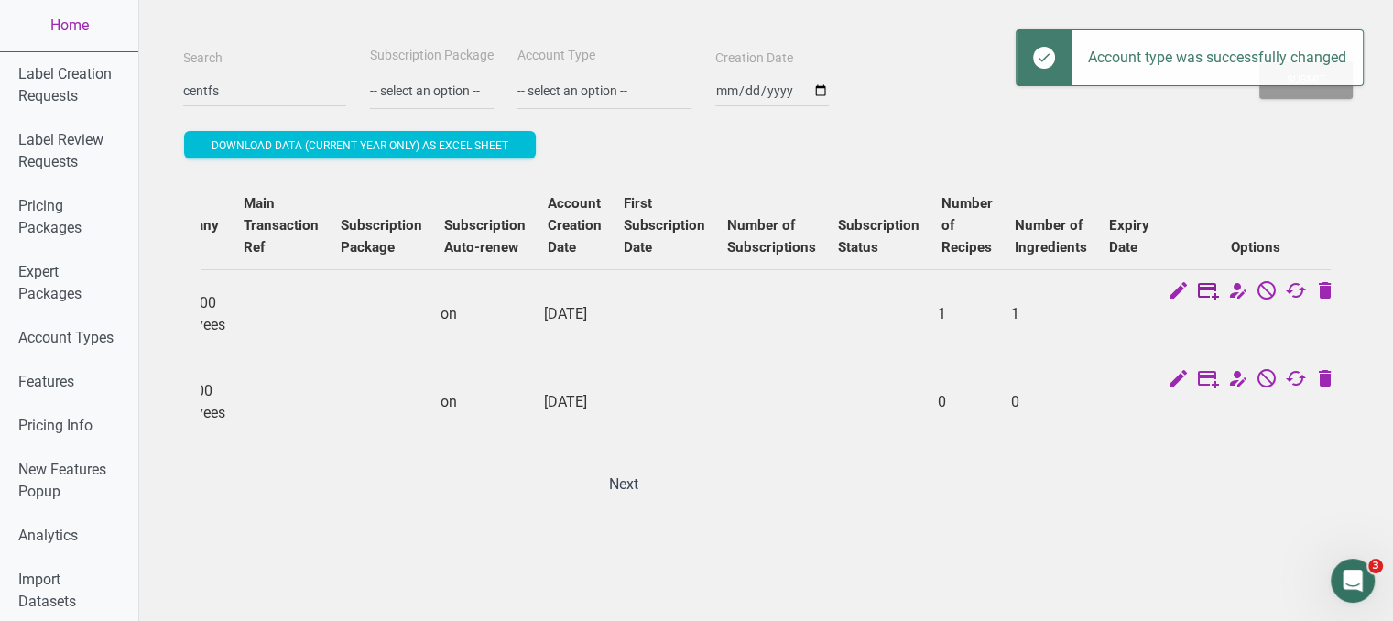
click at [1198, 287] on icon at bounding box center [1208, 292] width 22 height 26
select select "US"
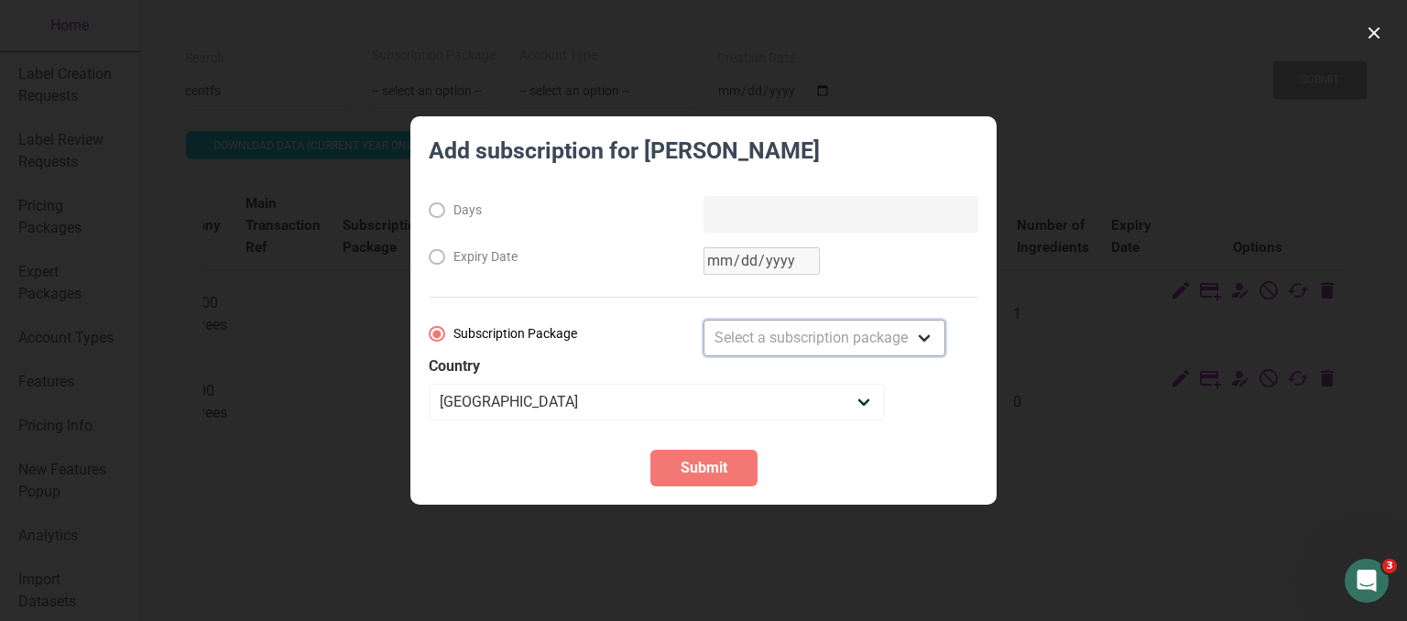
click at [790, 337] on select "Select a subscription package Monthly Yearly Quarterly Free Trial" at bounding box center [825, 338] width 242 height 37
select select "3"
click at [704, 320] on select "Select a subscription package Monthly Yearly Quarterly Free Trial" at bounding box center [825, 338] width 242 height 37
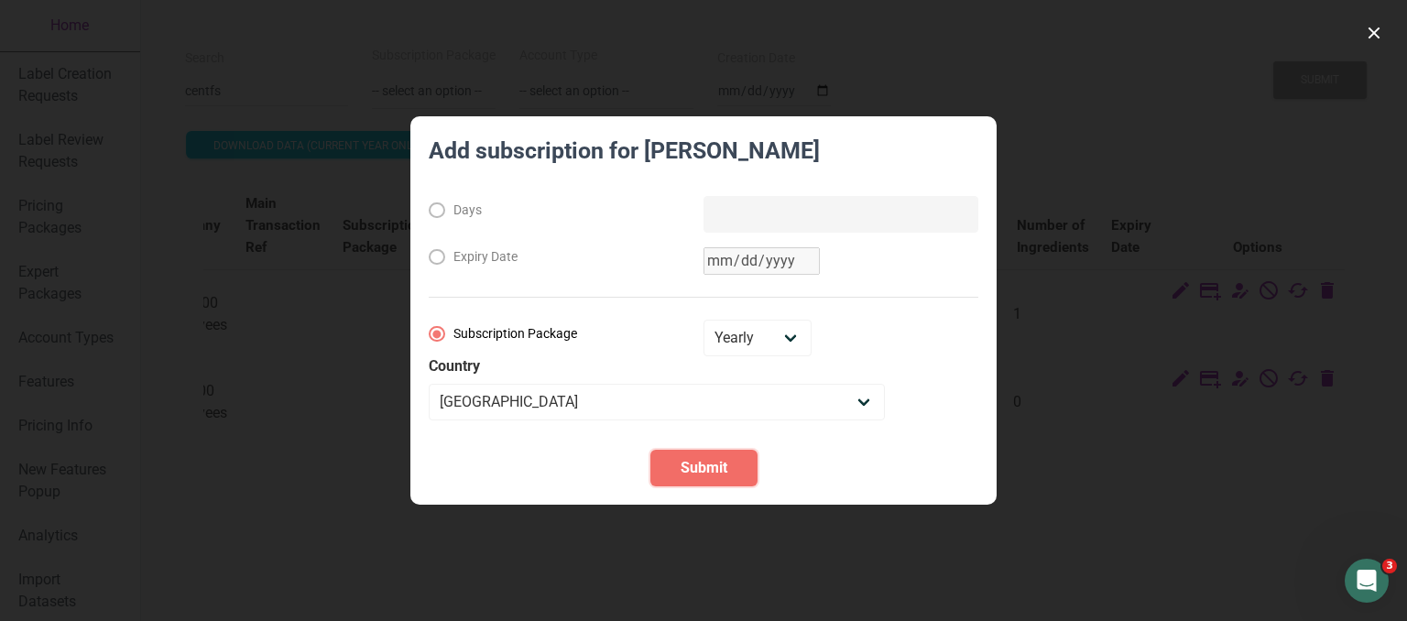
click at [711, 475] on span "Submit" at bounding box center [704, 468] width 47 height 22
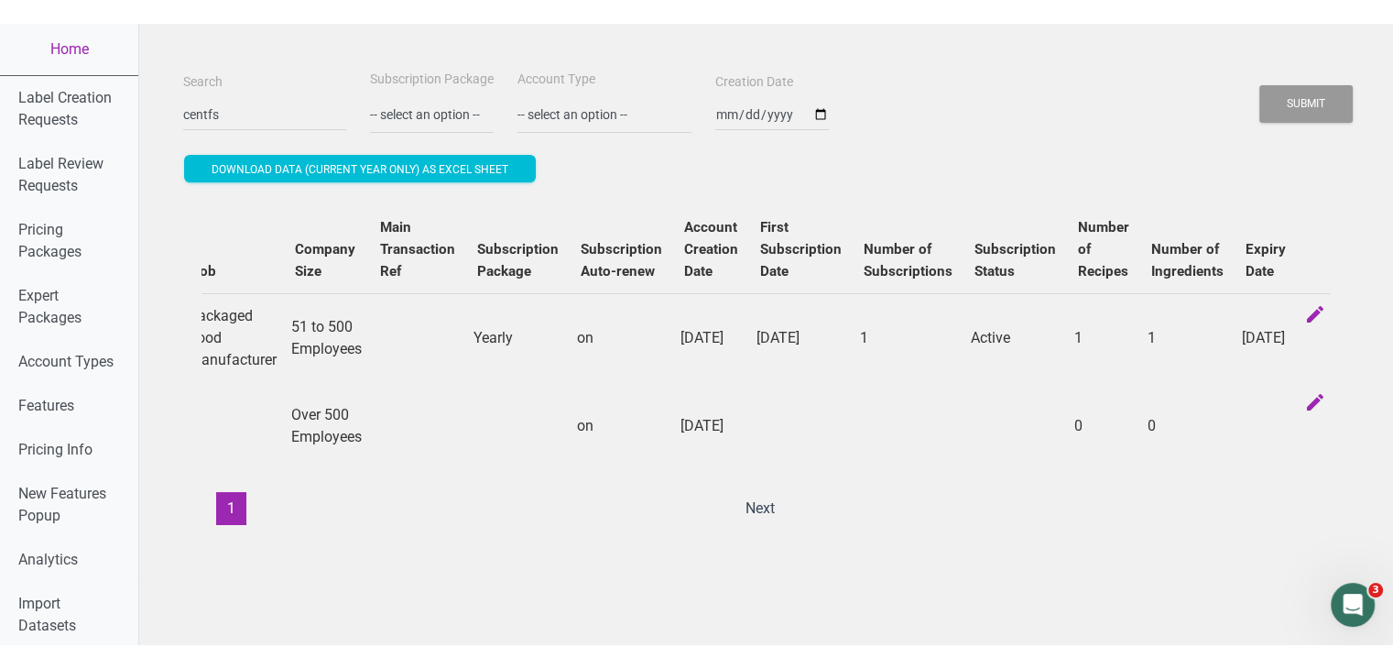
scroll to position [0, 689]
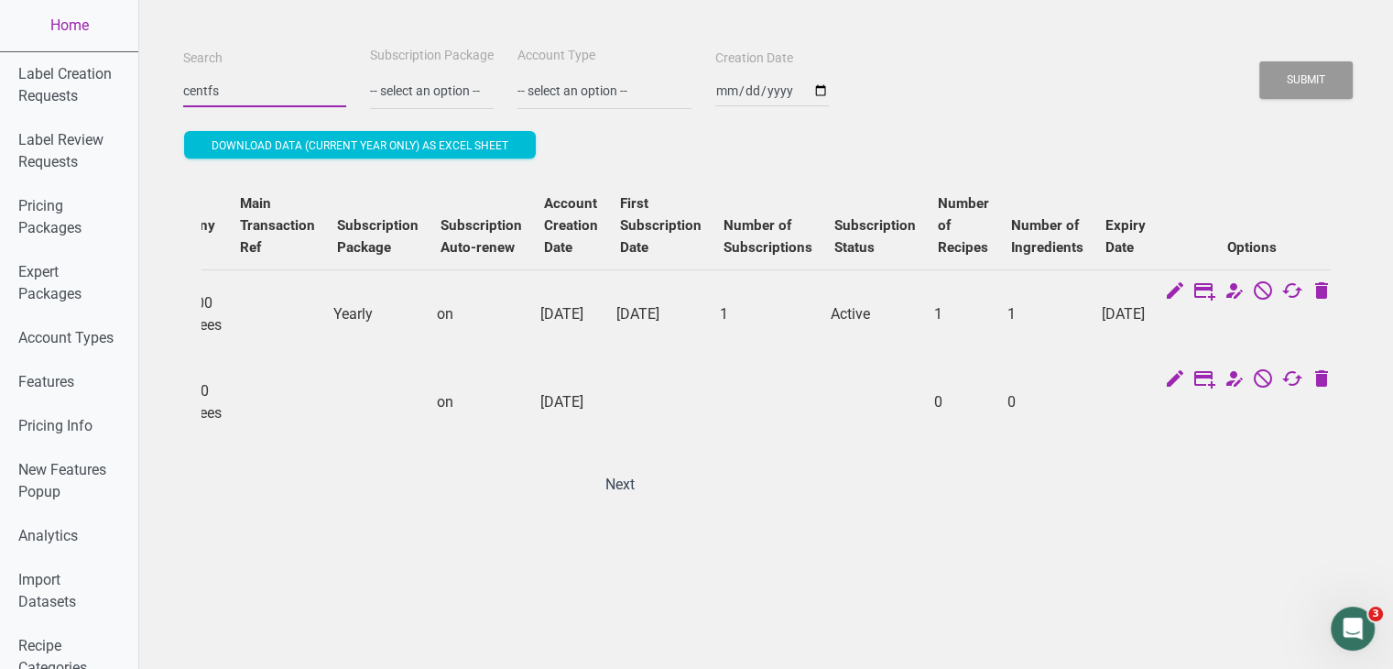
click at [276, 82] on input "centfs" at bounding box center [264, 90] width 163 height 33
type input "[EMAIL_ADDRESS][DOMAIN_NAME]"
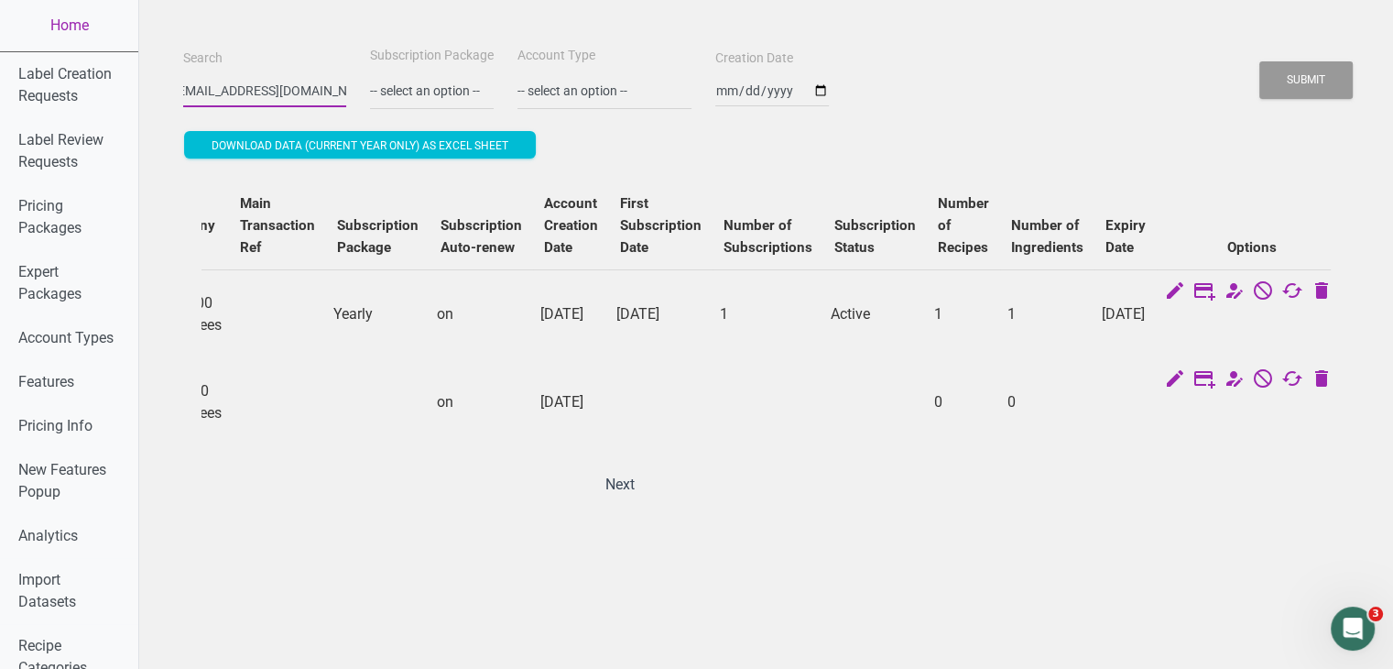
click at [1260, 61] on button "Submit" at bounding box center [1306, 80] width 93 height 38
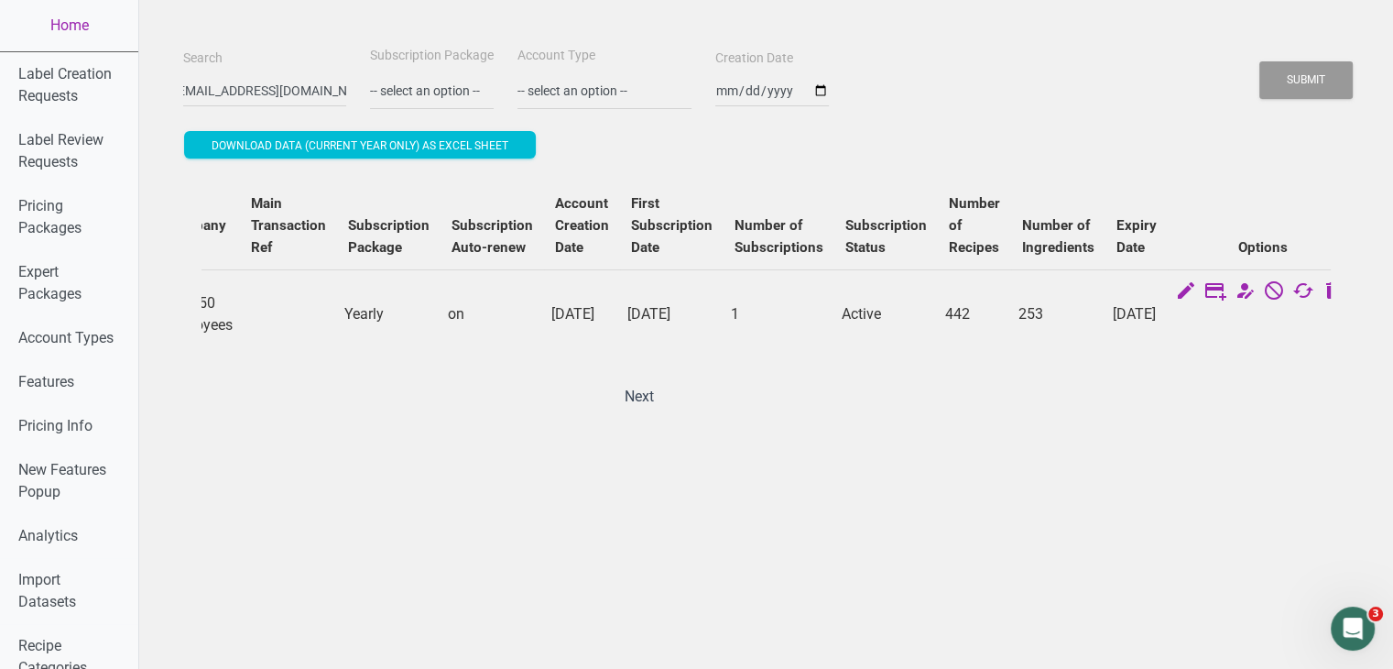
scroll to position [0, 0]
drag, startPoint x: 1148, startPoint y: 409, endPoint x: 476, endPoint y: 372, distance: 672.5
click at [476, 372] on div "ID Name Email Role Account Type Account Type Admin Job Company Size Main Transa…" at bounding box center [766, 297] width 1129 height 232
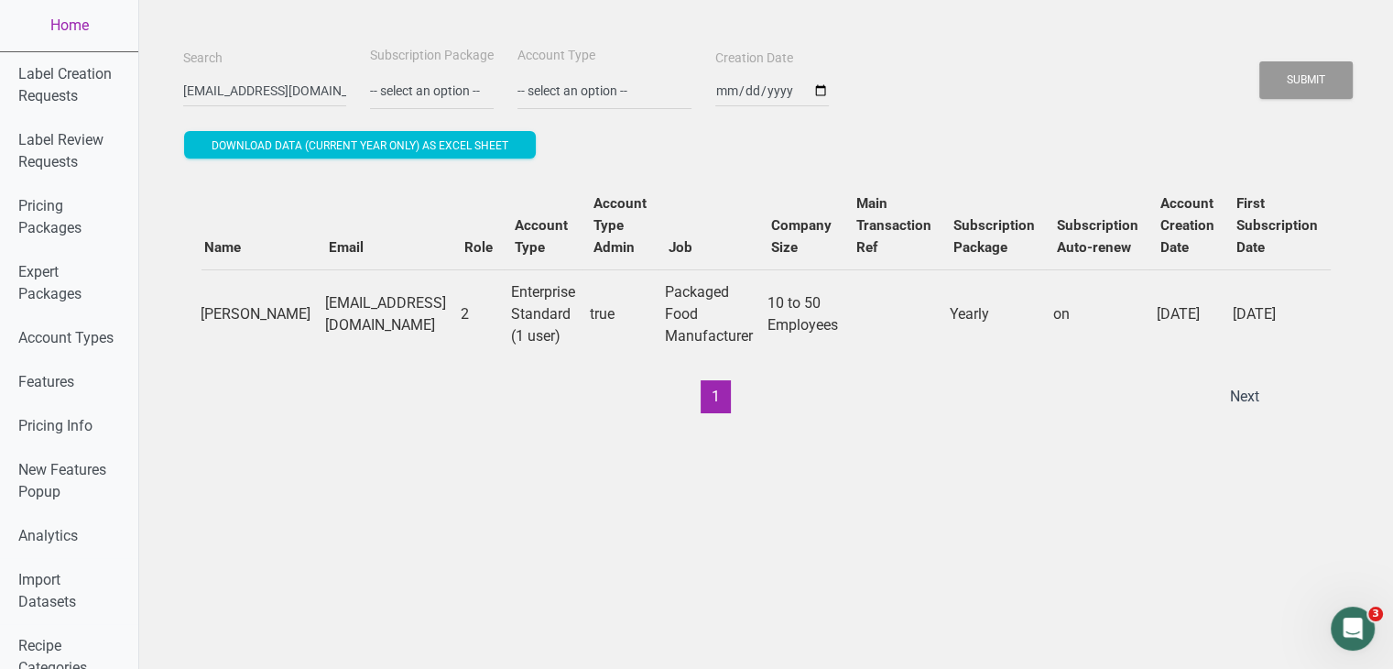
scroll to position [0, 670]
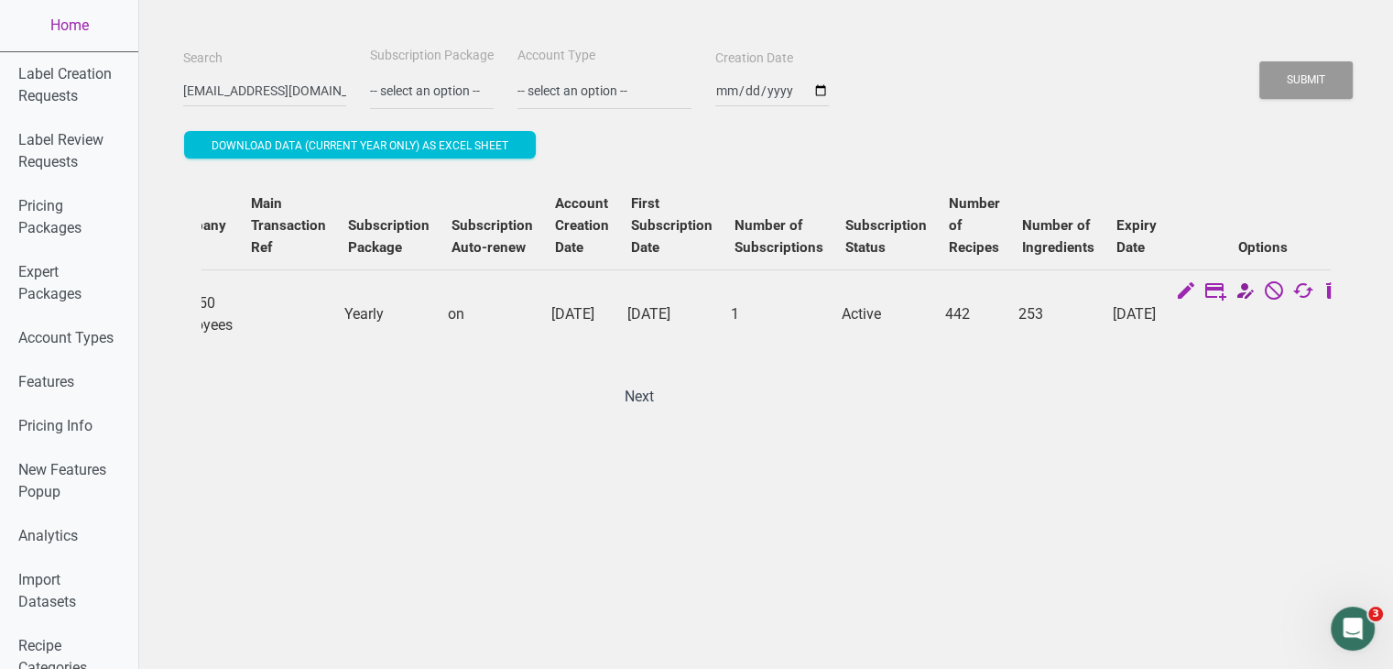
click at [1234, 294] on icon at bounding box center [1245, 292] width 22 height 26
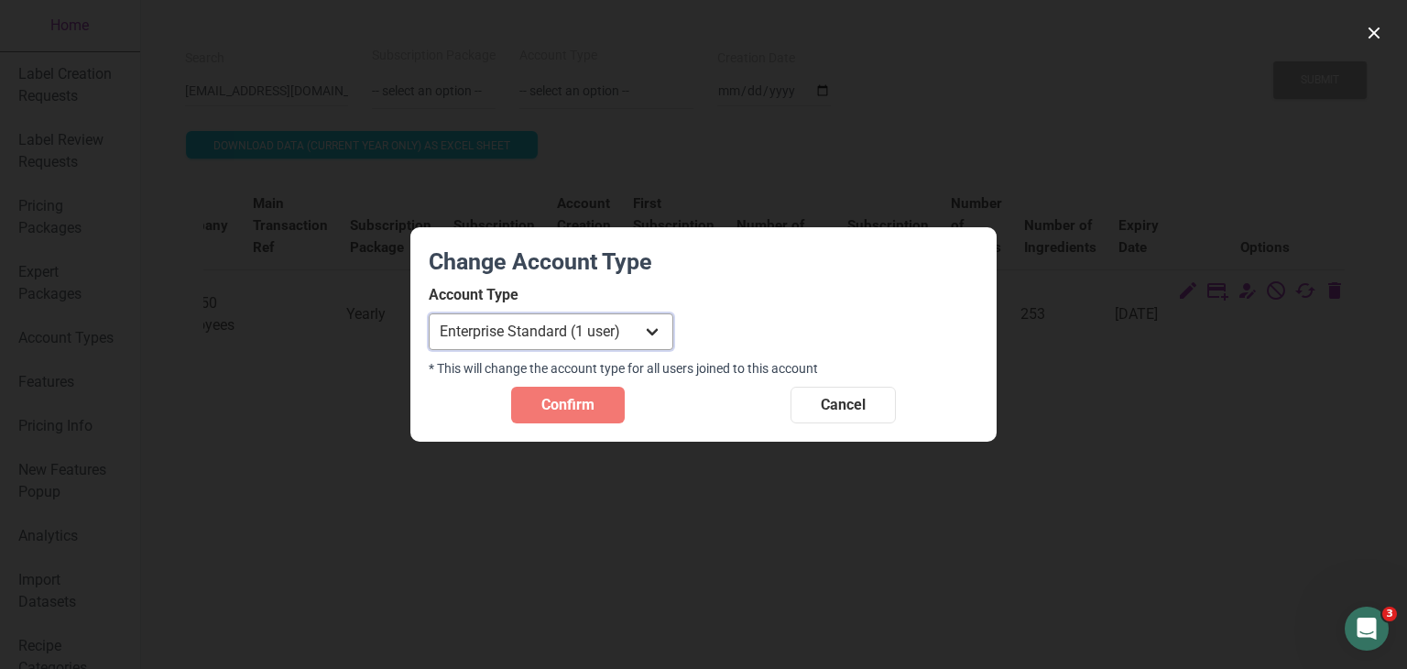
click at [541, 337] on select "Individual Essential Pro Business Old Enterprise 3 Users (799$) Old Enterprise …" at bounding box center [551, 331] width 245 height 37
select select "14"
click at [429, 313] on select "Individual Essential Pro Business Old Enterprise 3 Users (799$) Old Enterprise …" at bounding box center [551, 331] width 245 height 37
click at [590, 410] on span "Confirm" at bounding box center [567, 405] width 53 height 22
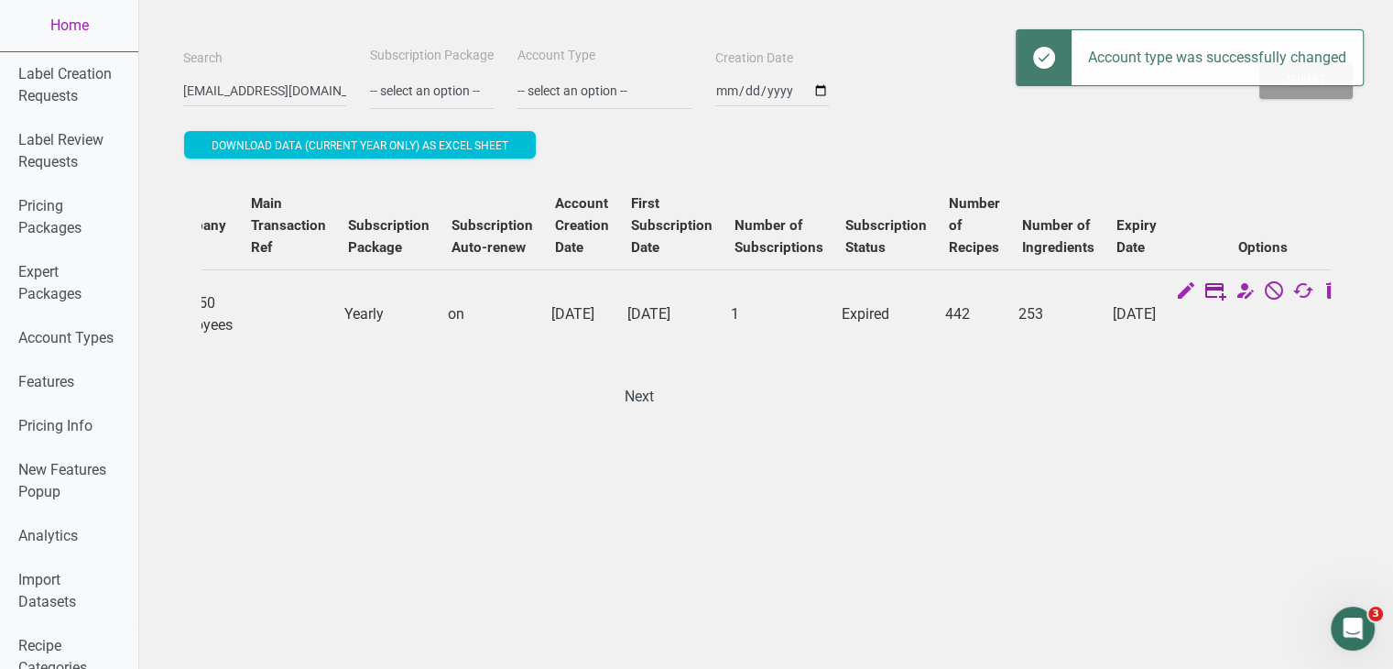
click at [1205, 294] on icon at bounding box center [1216, 292] width 22 height 26
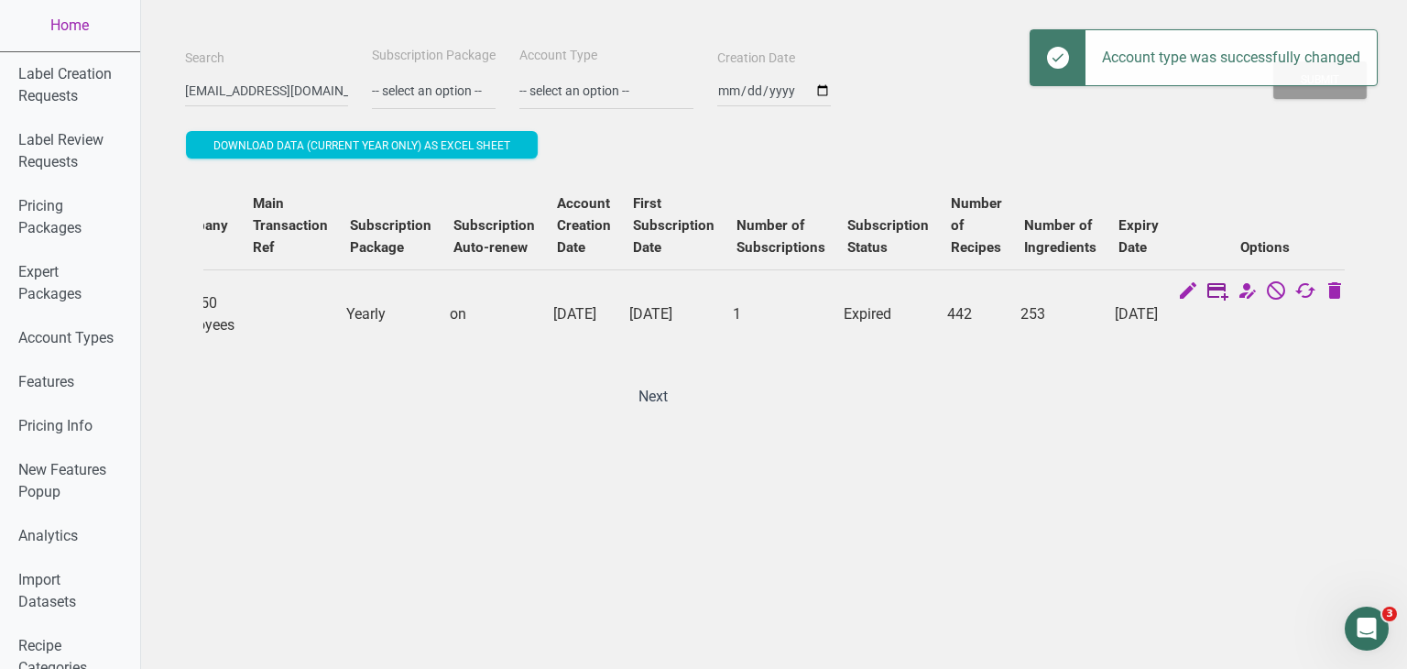
select select "US"
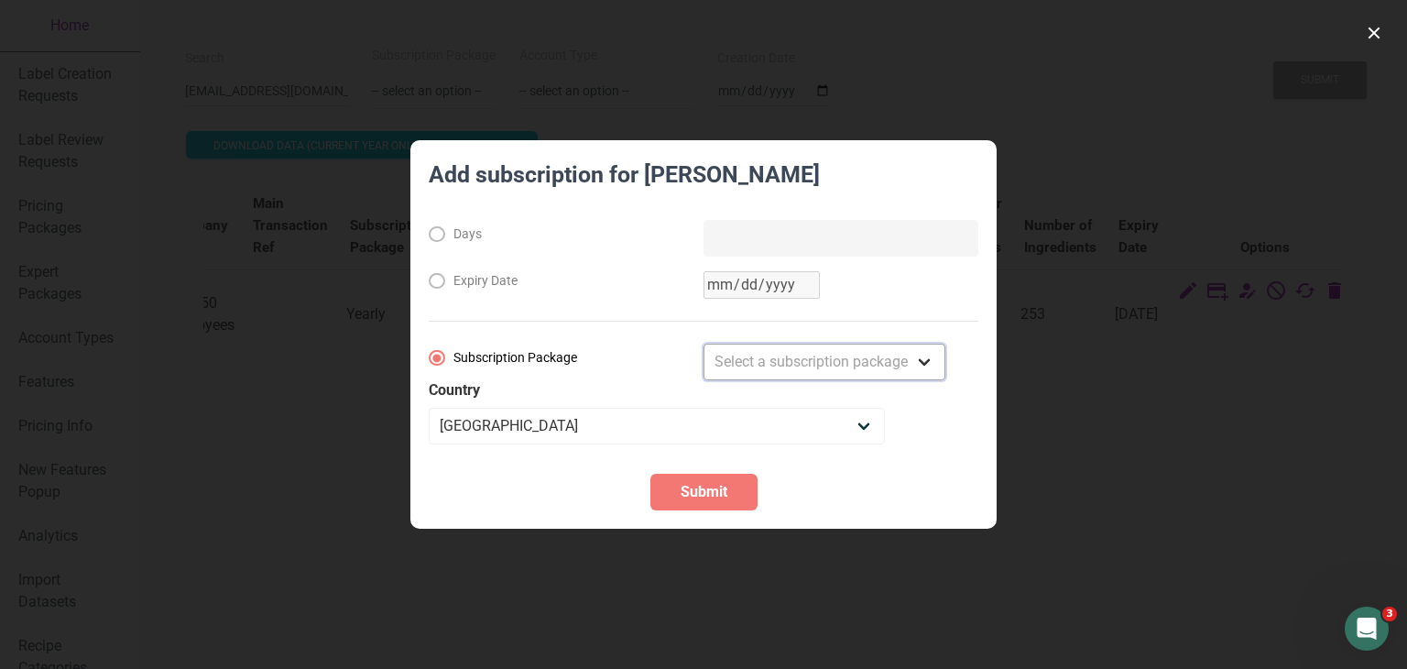
click at [813, 369] on select "Select a subscription package Monthly Yearly Quarterly Free Trial" at bounding box center [825, 362] width 242 height 37
select select "3"
click at [704, 344] on select "Select a subscription package Monthly Yearly Quarterly Free Trial" at bounding box center [825, 362] width 242 height 37
click at [718, 466] on section "Add subscription for Rana Khoury Days Expiry Date Subscription Package Monthly …" at bounding box center [703, 334] width 586 height 389
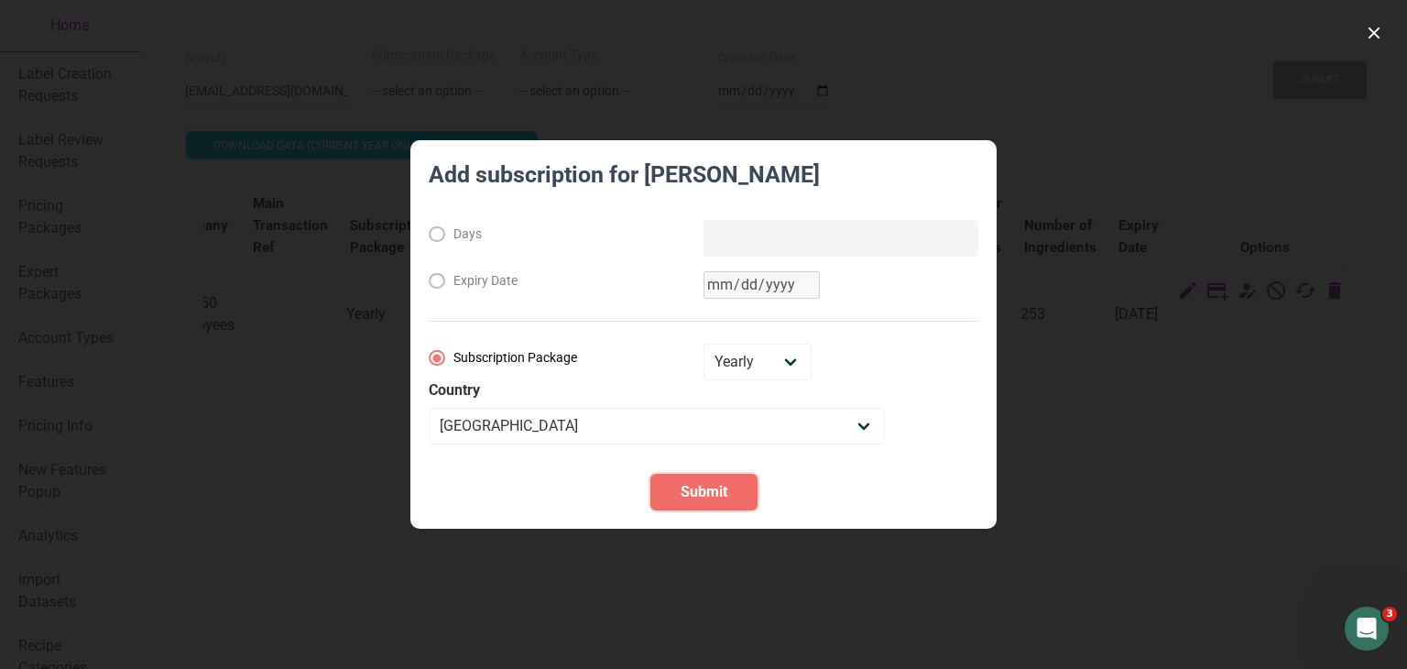
click at [717, 481] on span "Submit" at bounding box center [704, 492] width 47 height 22
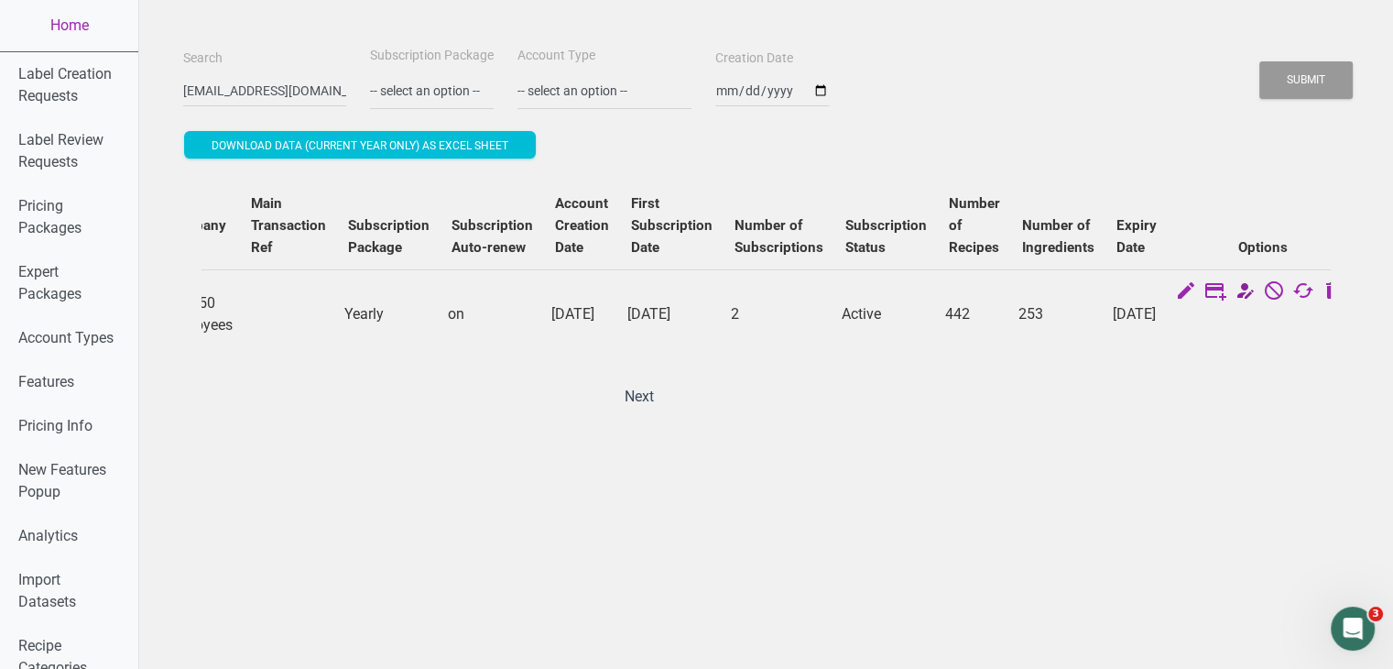
click at [1234, 293] on icon at bounding box center [1245, 292] width 22 height 26
select select "14"
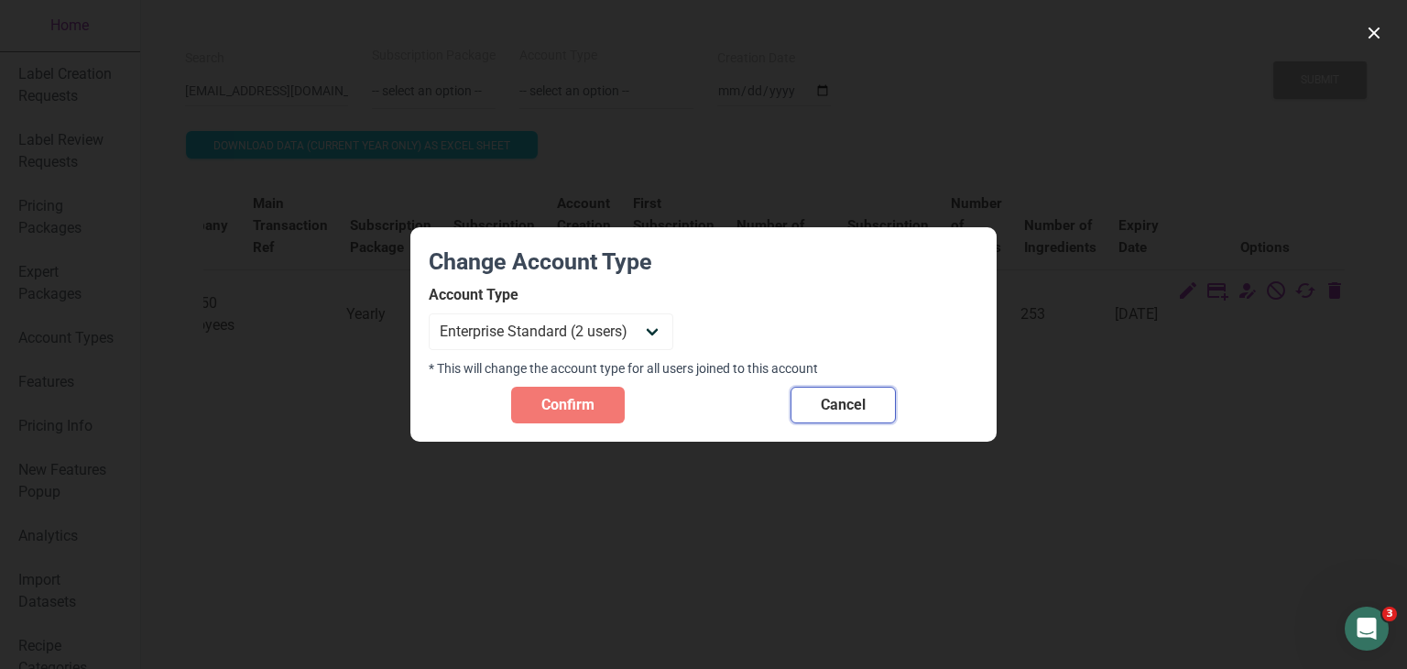
click at [827, 413] on span "Cancel" at bounding box center [843, 405] width 45 height 22
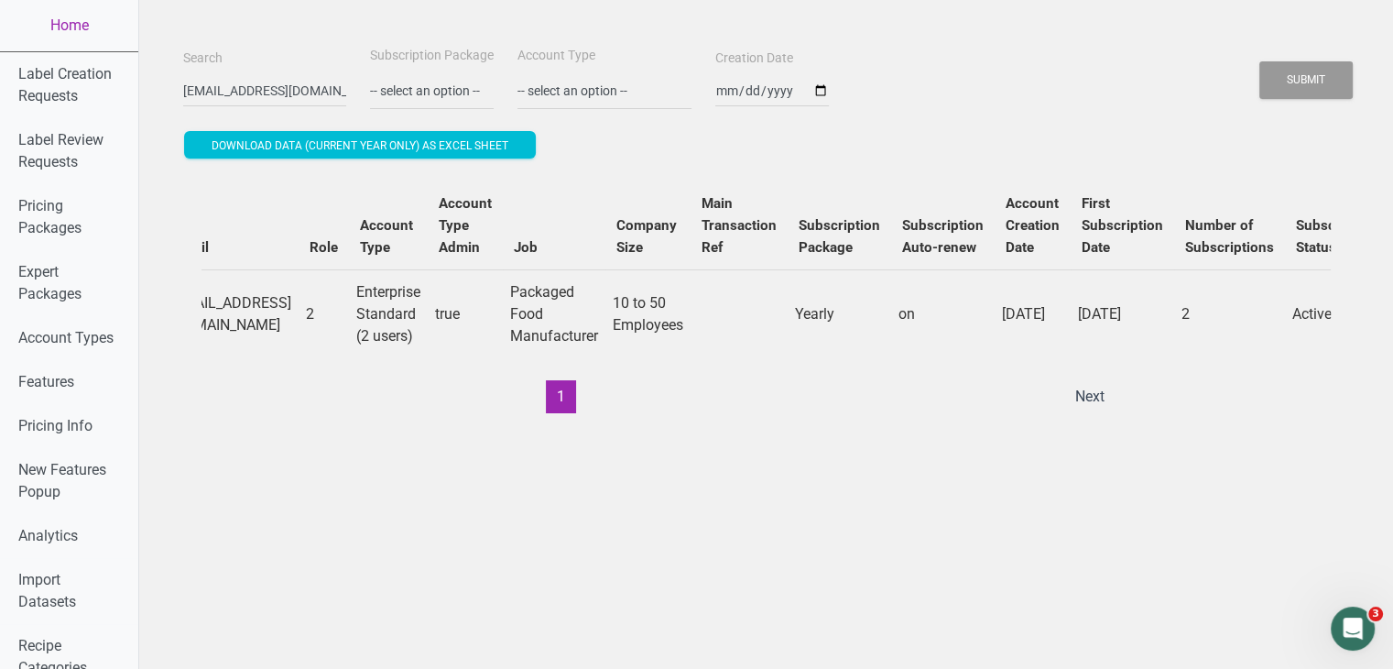
scroll to position [0, 218]
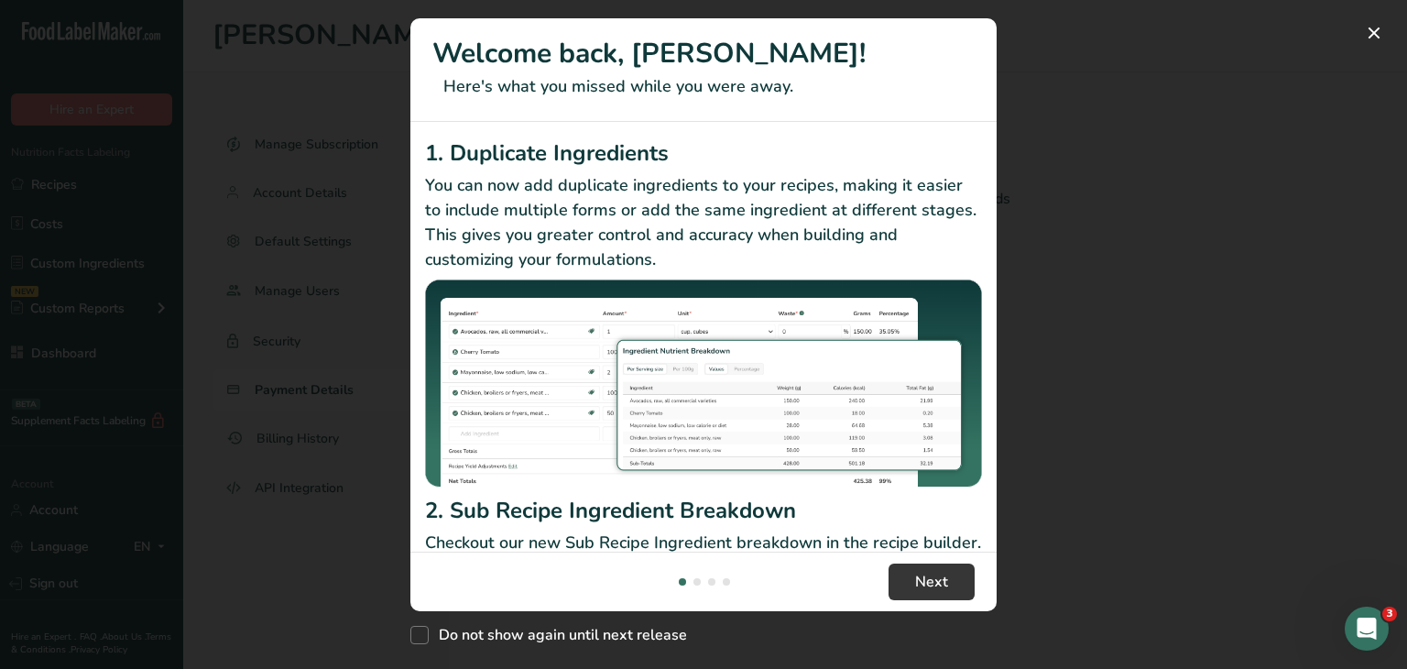
click at [1315, 86] on div "New Features" at bounding box center [703, 334] width 1407 height 669
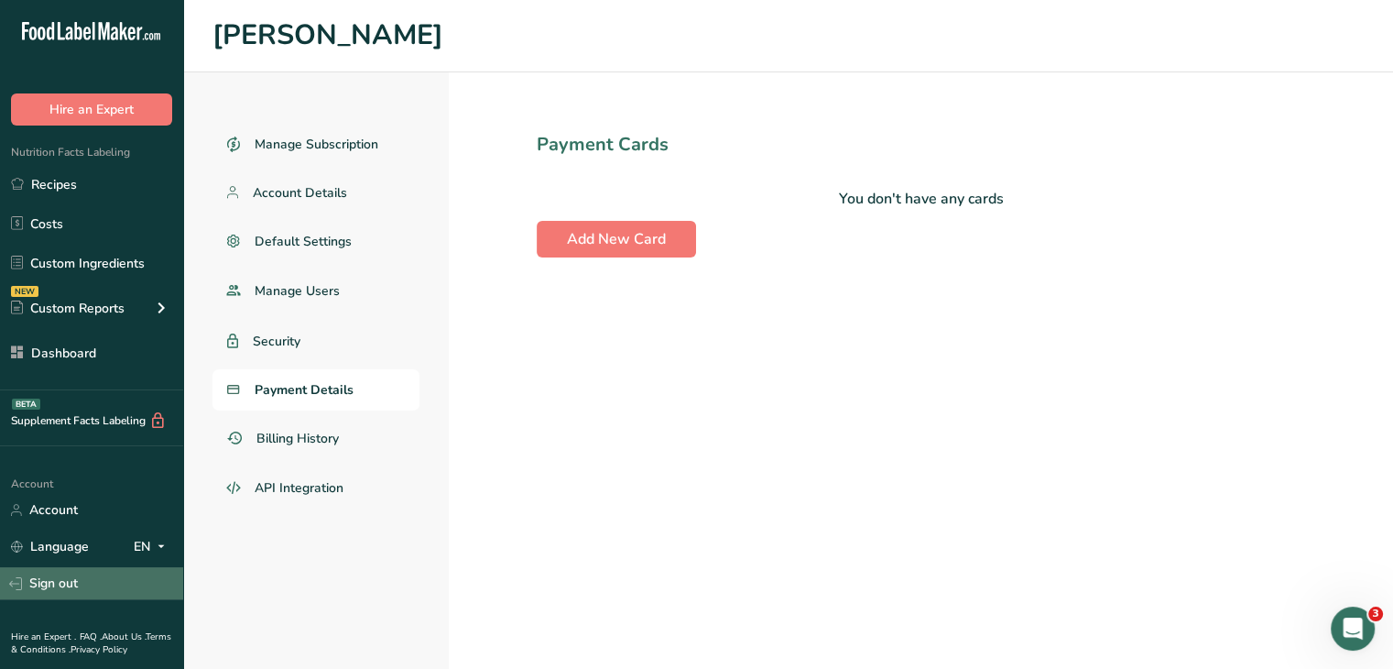
click at [94, 590] on link "Sign out" at bounding box center [91, 583] width 183 height 32
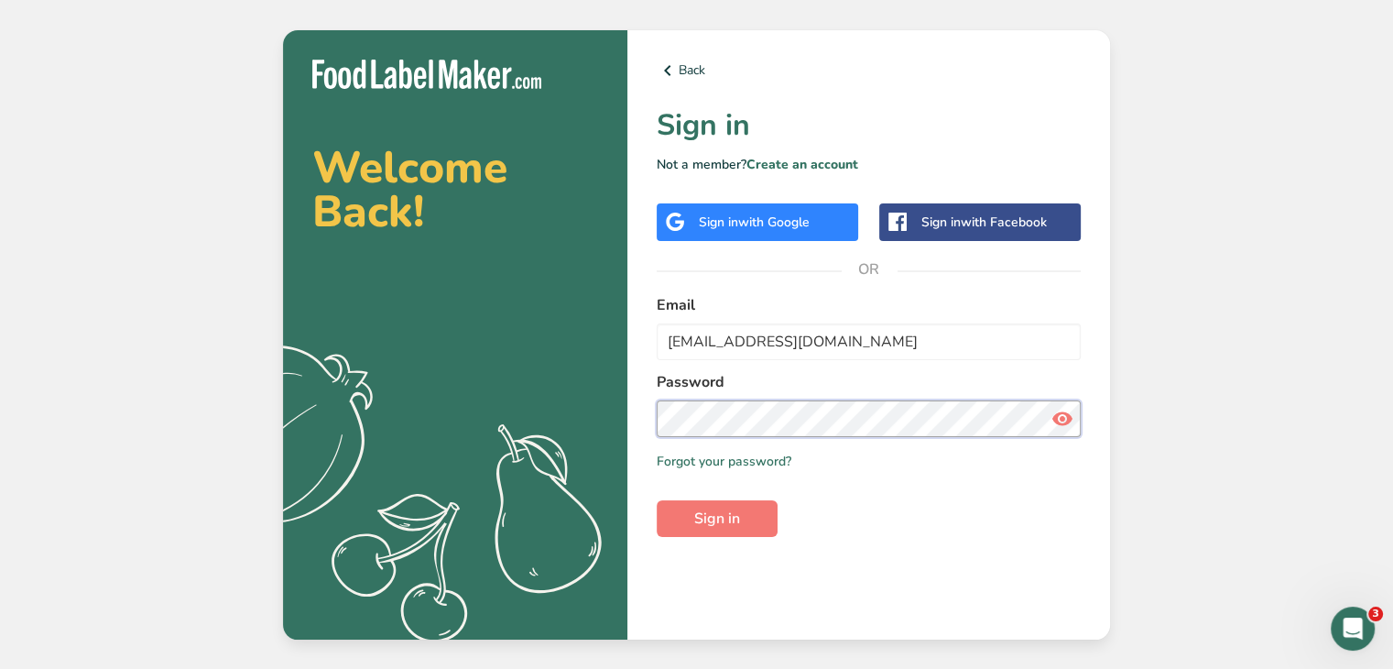
click at [657, 500] on button "Sign in" at bounding box center [717, 518] width 121 height 37
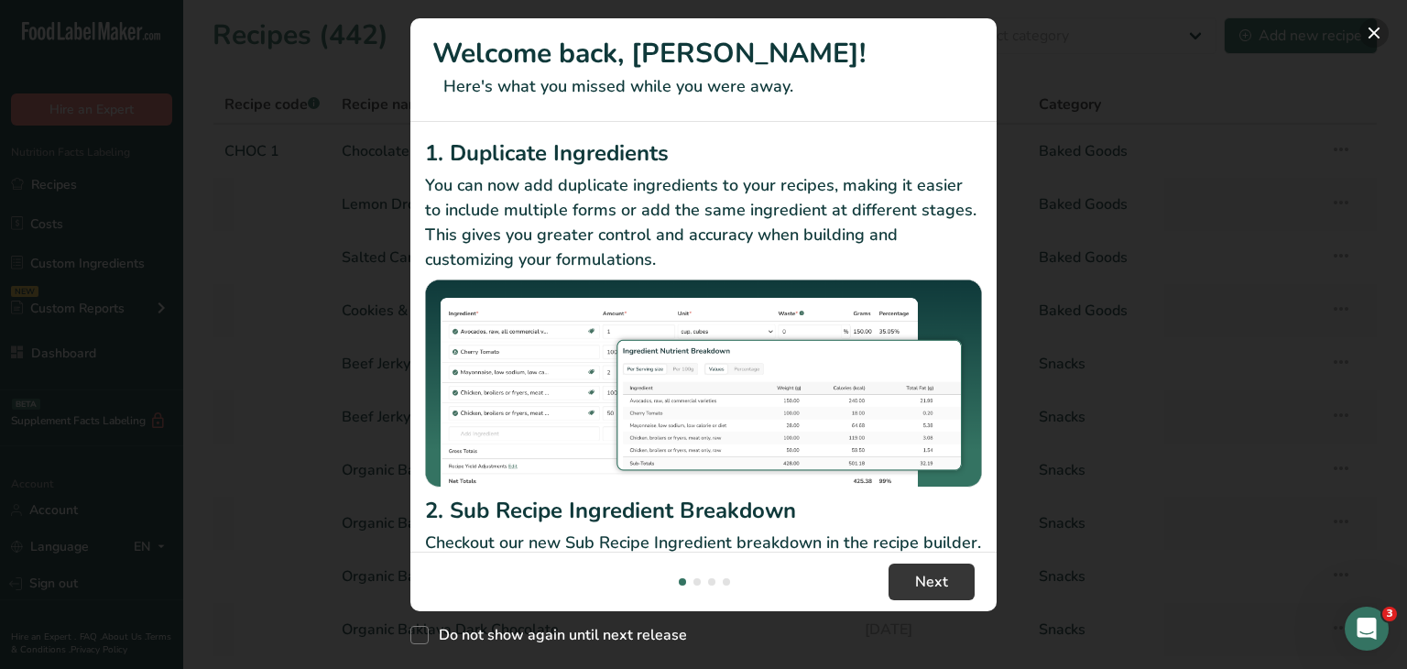
click at [1380, 27] on button "New Features" at bounding box center [1373, 32] width 29 height 29
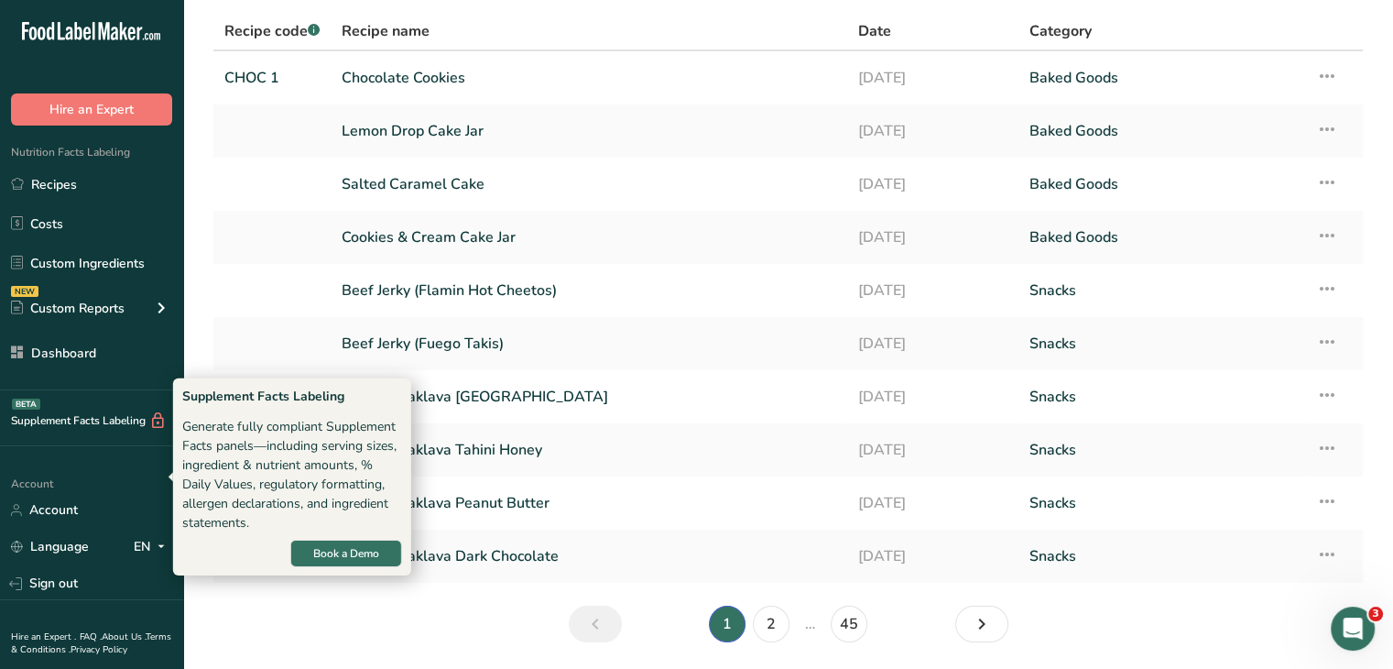
scroll to position [134, 0]
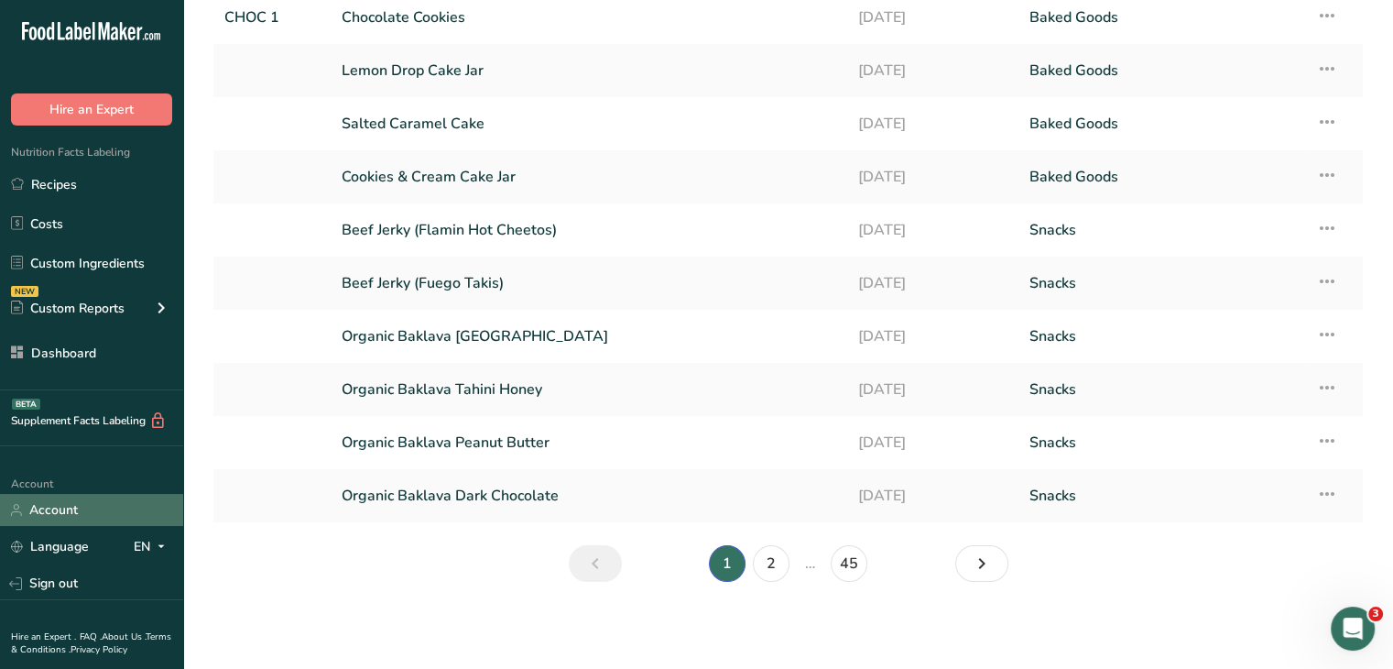
click at [69, 509] on link "Account" at bounding box center [91, 510] width 183 height 32
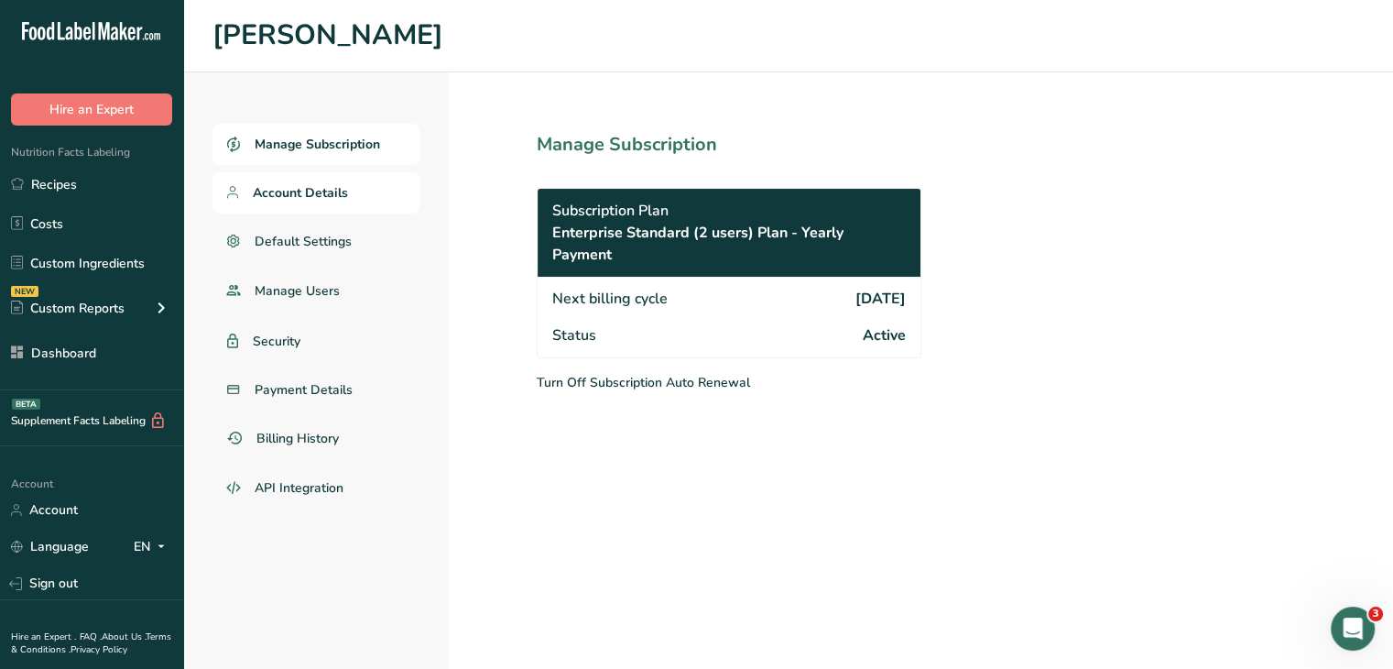
click at [324, 195] on span "Account Details" at bounding box center [300, 192] width 95 height 19
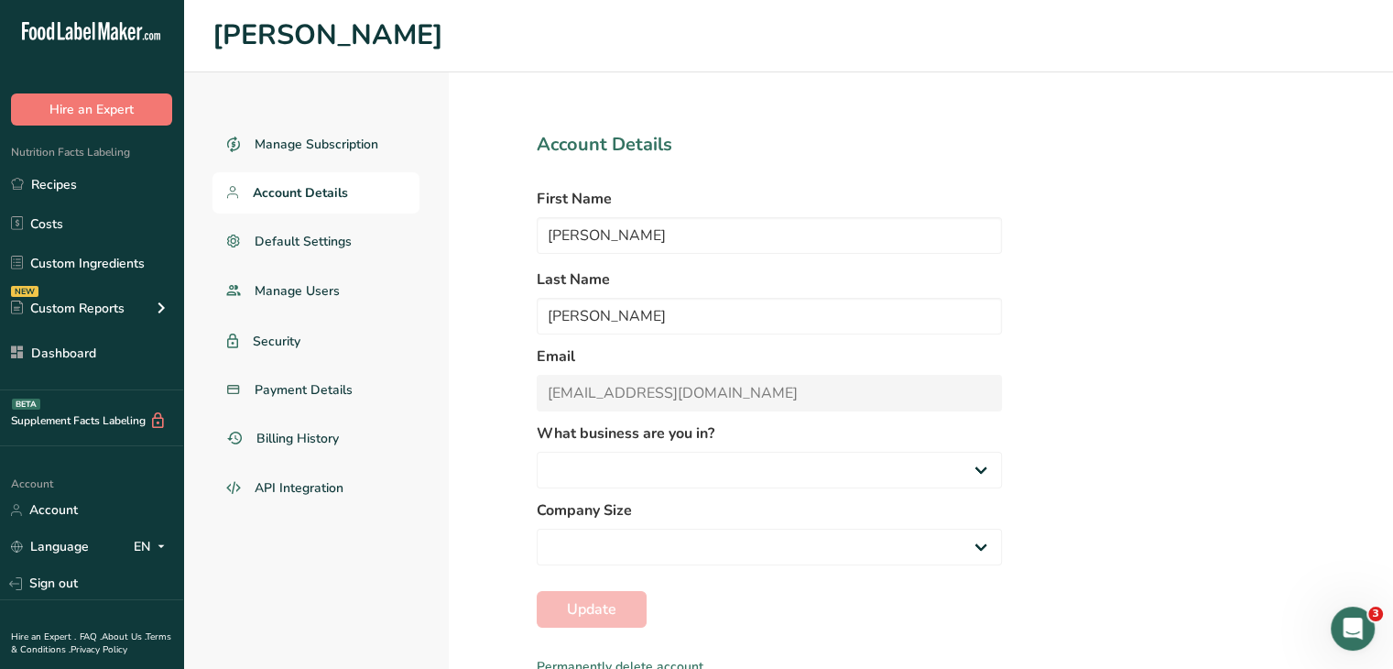
select select "2"
click at [334, 206] on link "Account Details" at bounding box center [316, 192] width 207 height 41
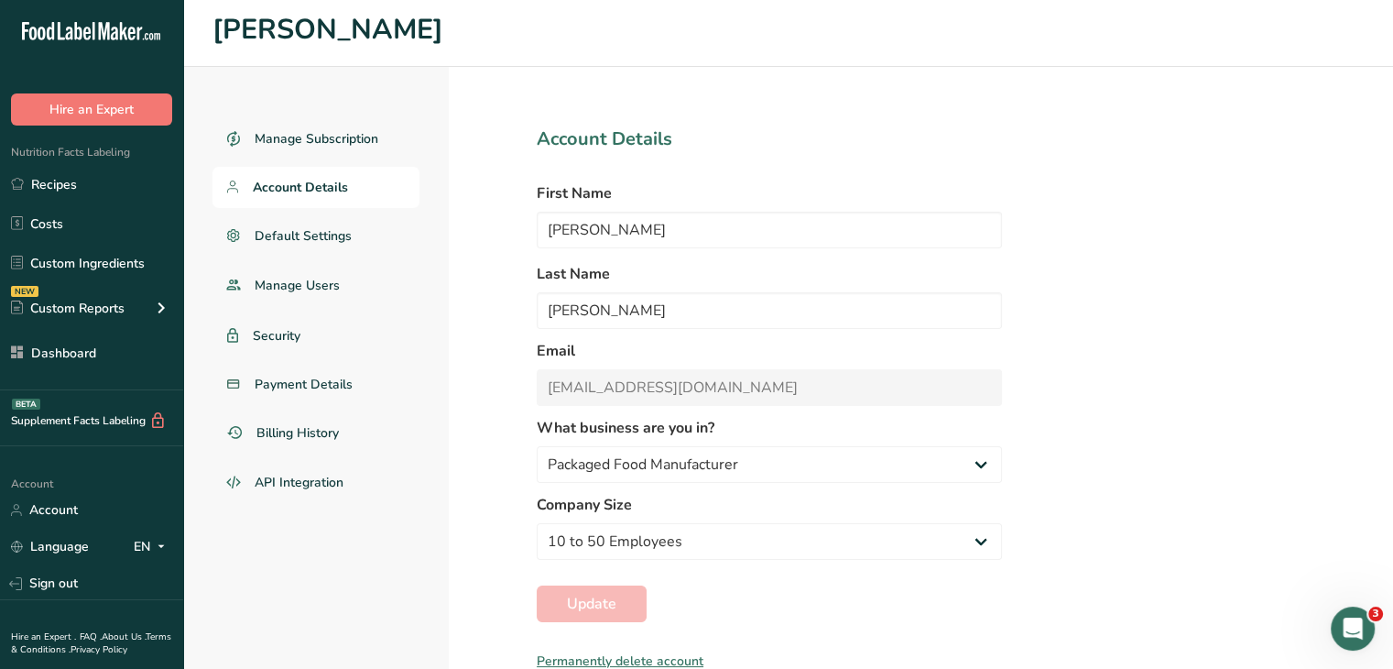
scroll to position [7, 0]
click at [355, 293] on link "Manage Users" at bounding box center [316, 284] width 207 height 44
